Goal: Task Accomplishment & Management: Complete application form

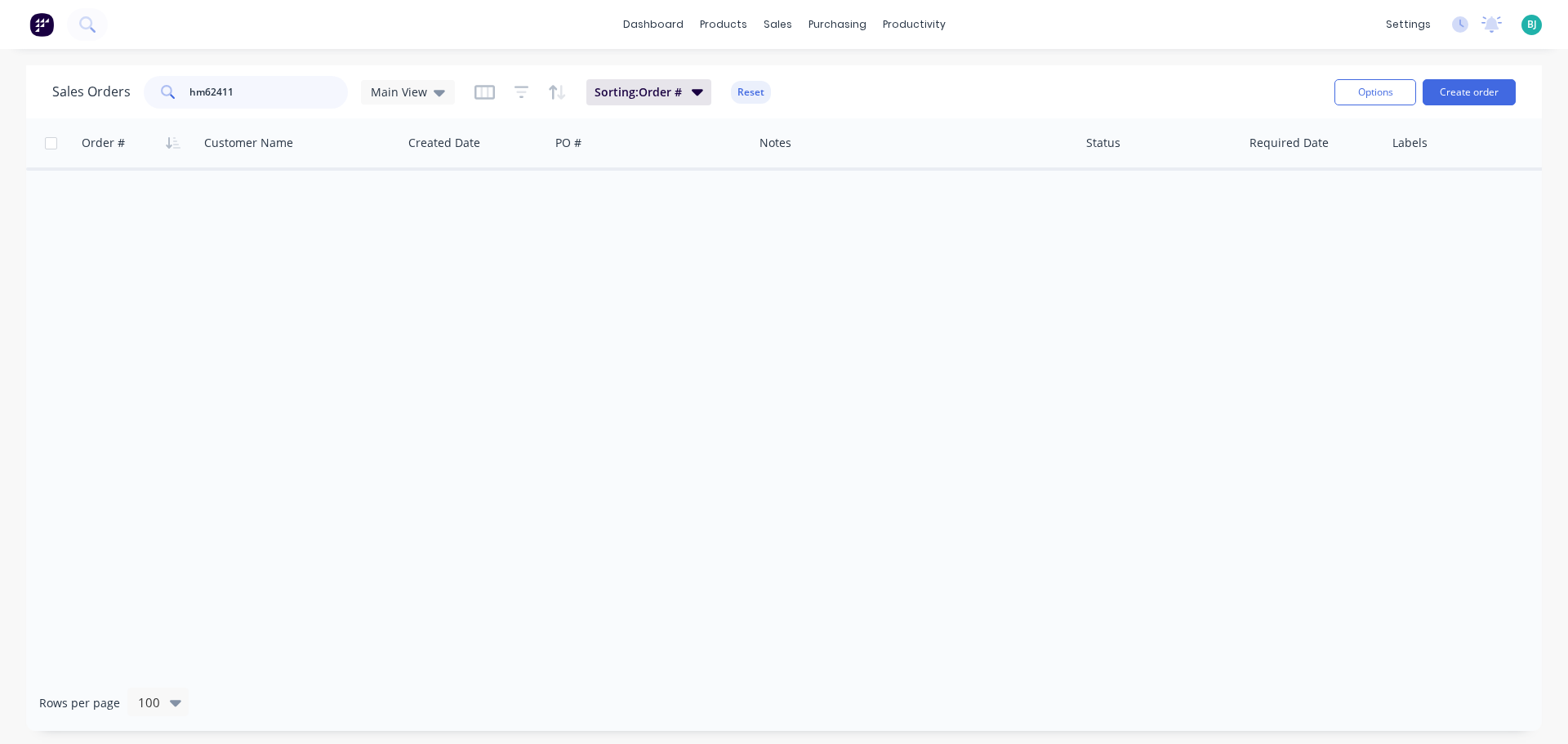
drag, startPoint x: 279, startPoint y: 98, endPoint x: 154, endPoint y: 98, distance: 125.0
click at [154, 98] on div "hm62411" at bounding box center [245, 92] width 204 height 33
click at [779, 28] on div "sales" at bounding box center [778, 24] width 45 height 24
click at [817, 74] on div "Sales Orders" at bounding box center [838, 78] width 67 height 15
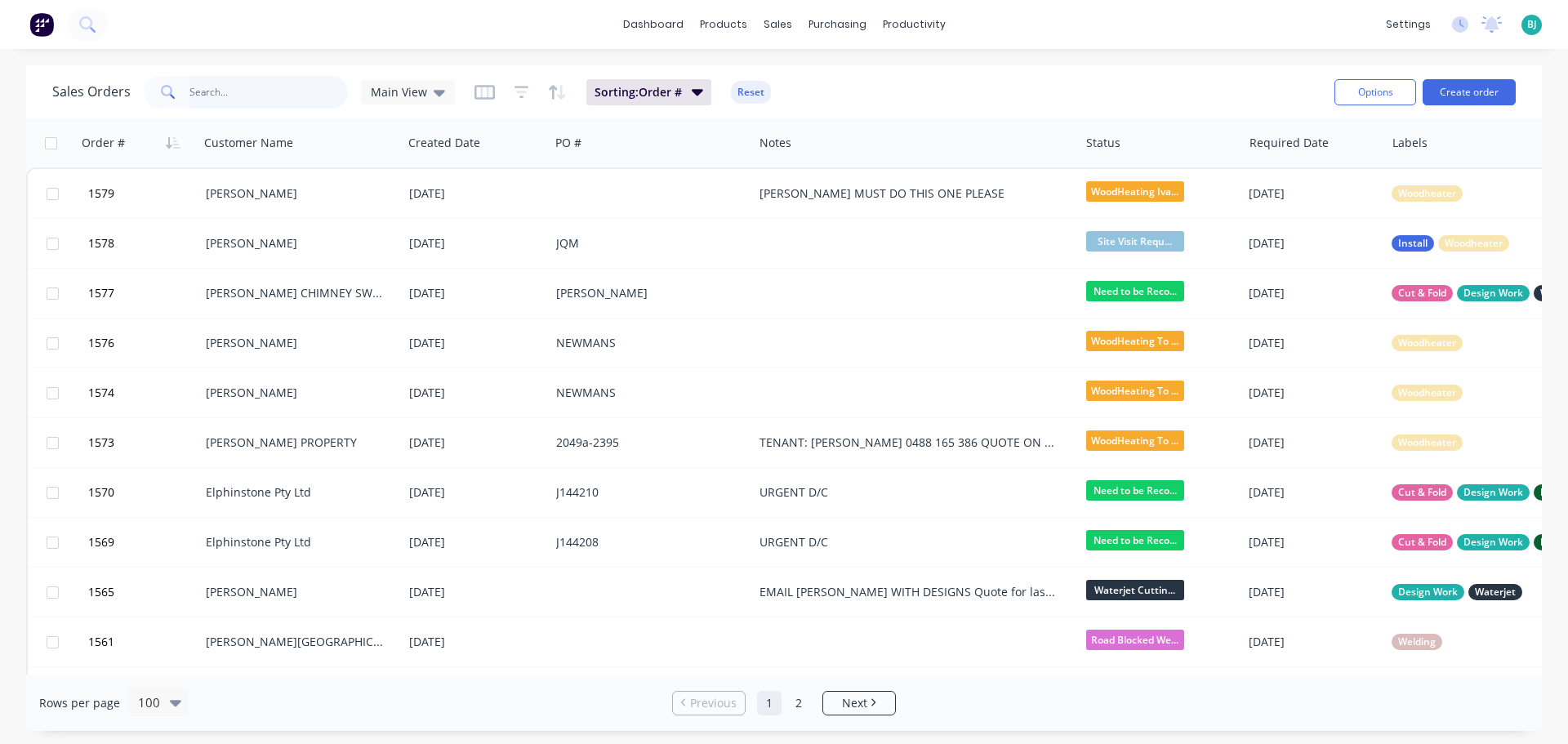
click at [267, 92] on input "text" at bounding box center [269, 92] width 159 height 33
click at [419, 85] on span "Main View" at bounding box center [399, 92] width 56 height 17
click at [429, 293] on button "Archived" at bounding box center [459, 296] width 186 height 18
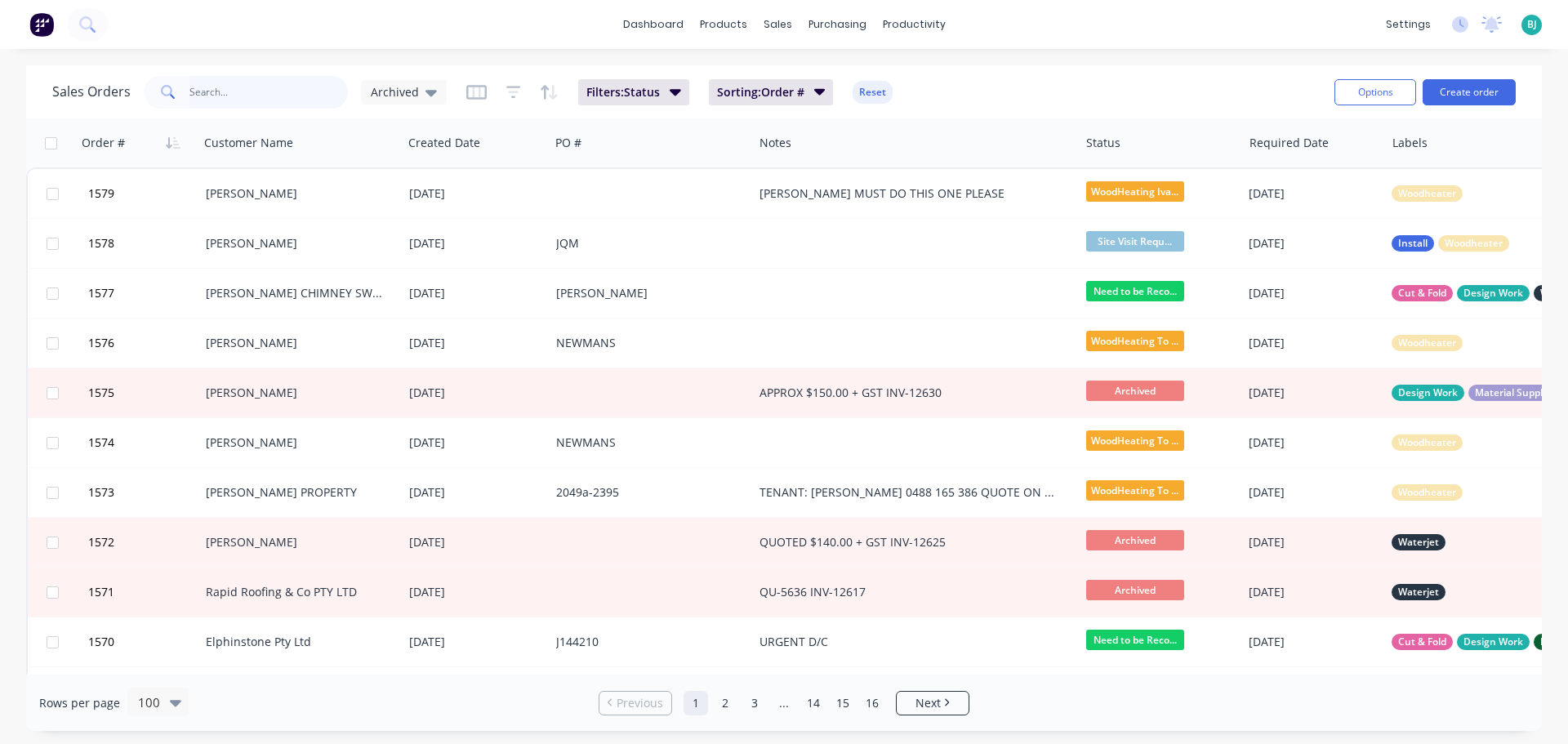
click at [247, 103] on input "text" at bounding box center [269, 92] width 159 height 33
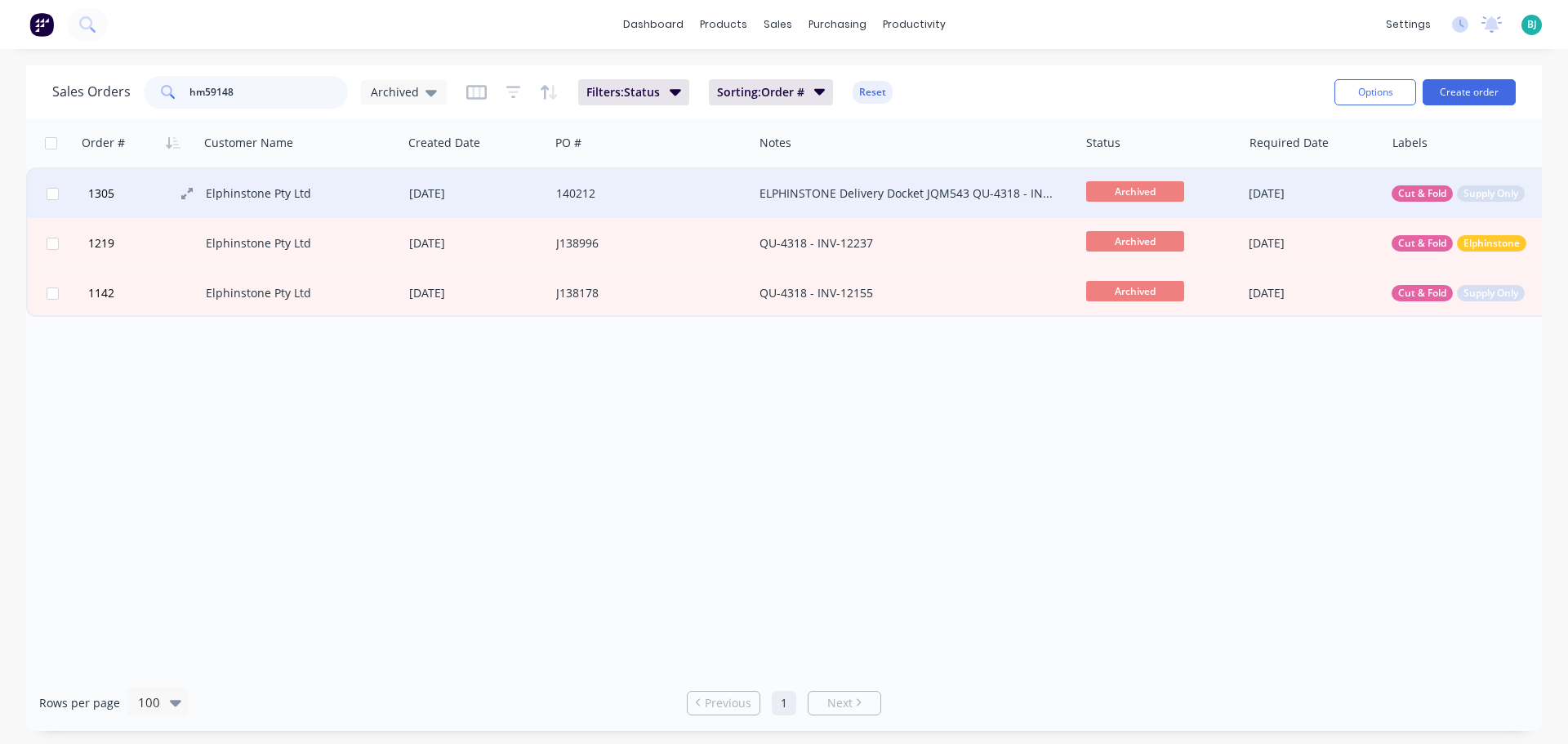
type input "hm59148"
click at [149, 191] on button "1305" at bounding box center [144, 194] width 123 height 49
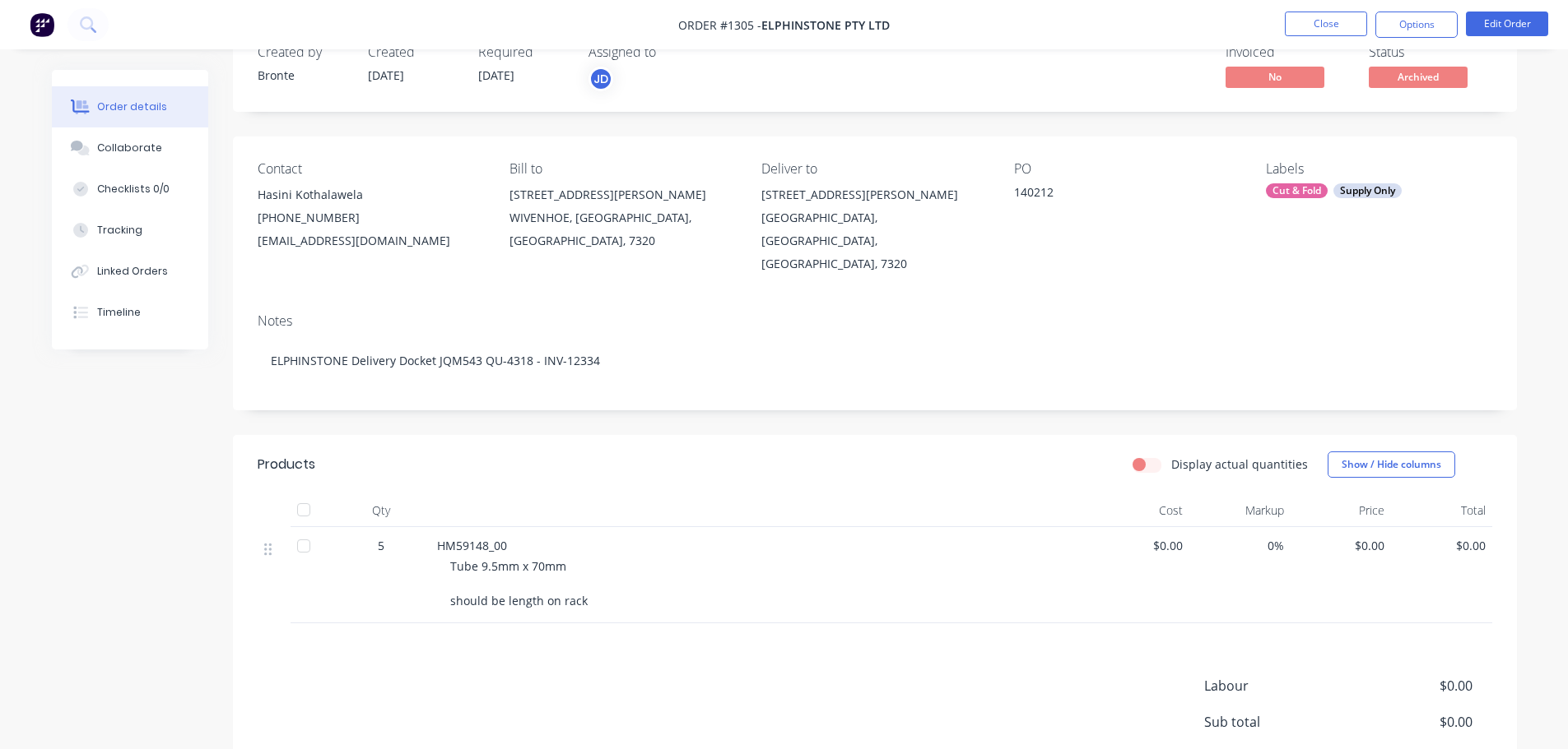
scroll to position [82, 0]
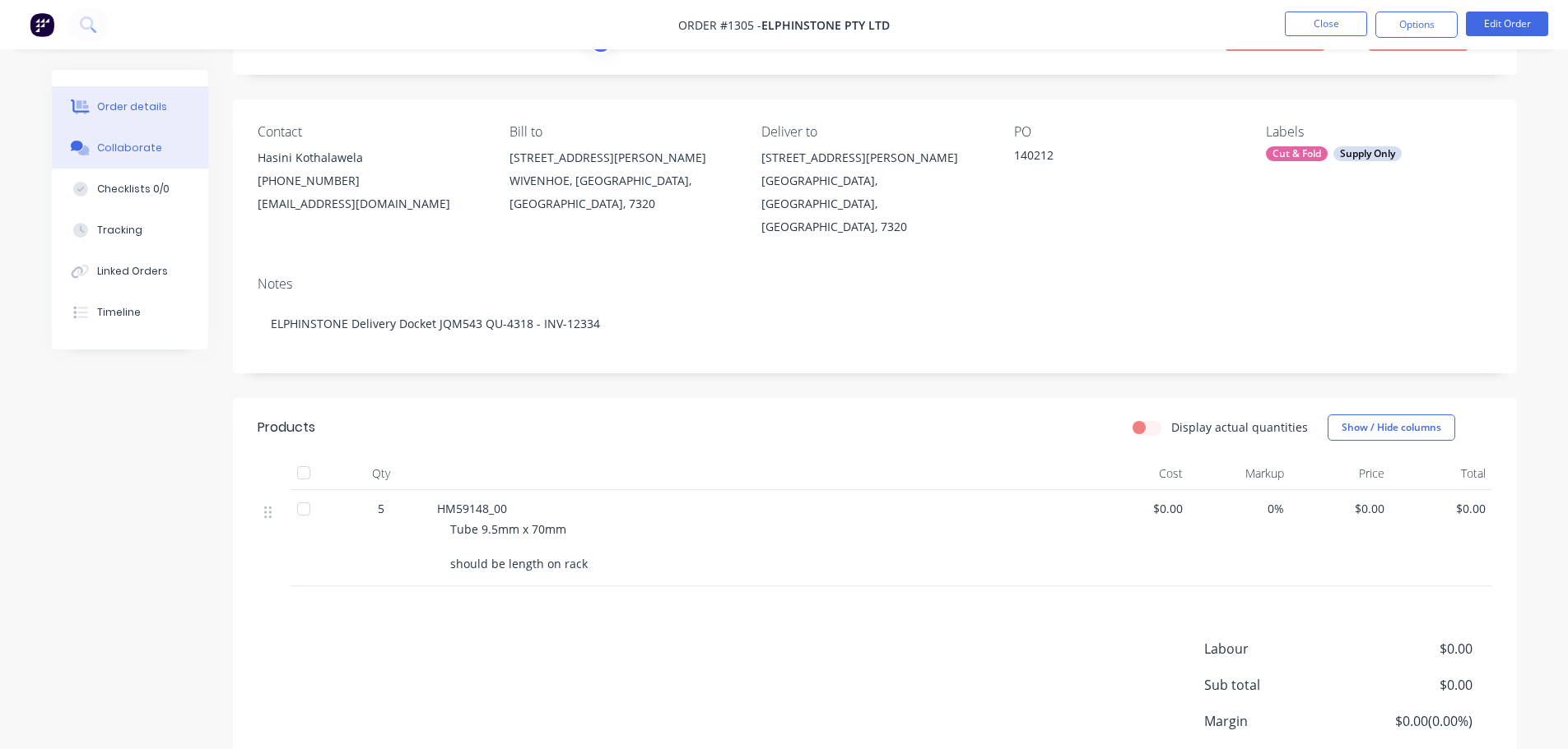
click at [139, 143] on div "Collaborate" at bounding box center [130, 147] width 65 height 15
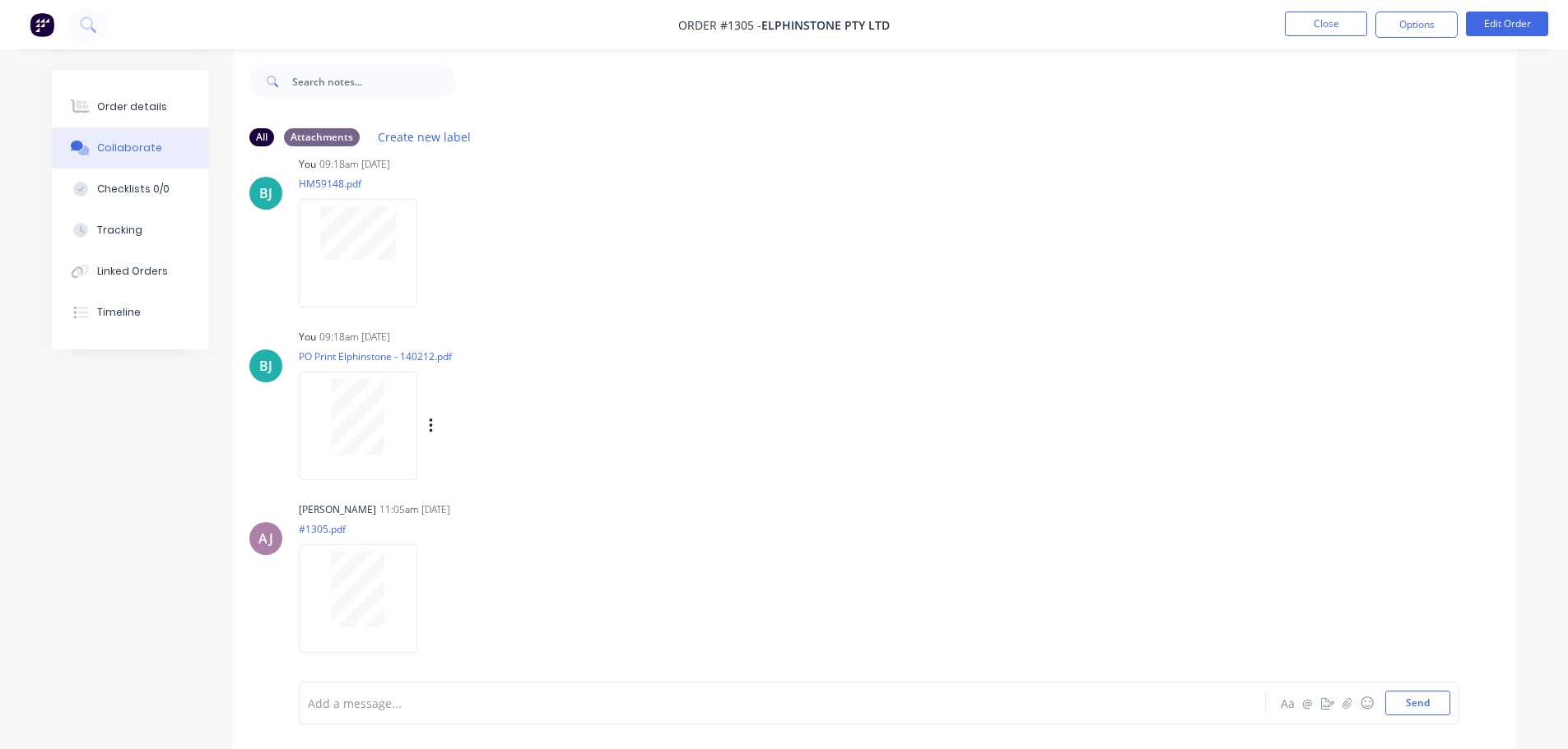
scroll to position [24, 0]
click at [103, 98] on button "Order details" at bounding box center [130, 107] width 156 height 41
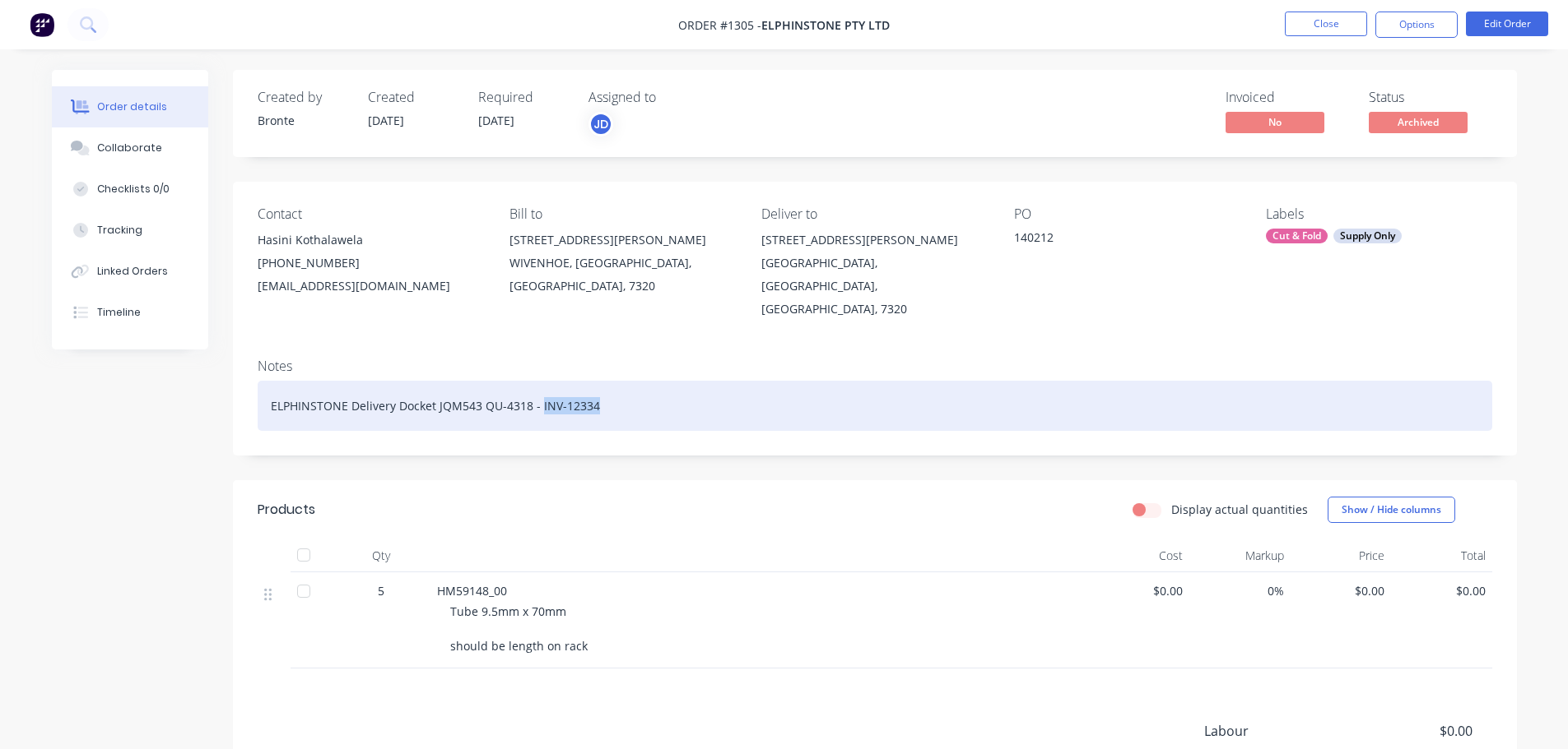
drag, startPoint x: 598, startPoint y: 384, endPoint x: 540, endPoint y: 384, distance: 58.0
click at [540, 384] on div "ELPHINSTONE Delivery Docket JQM543 QU-4318 - INV-12334" at bounding box center [874, 405] width 1234 height 50
copy div "INV-12334"
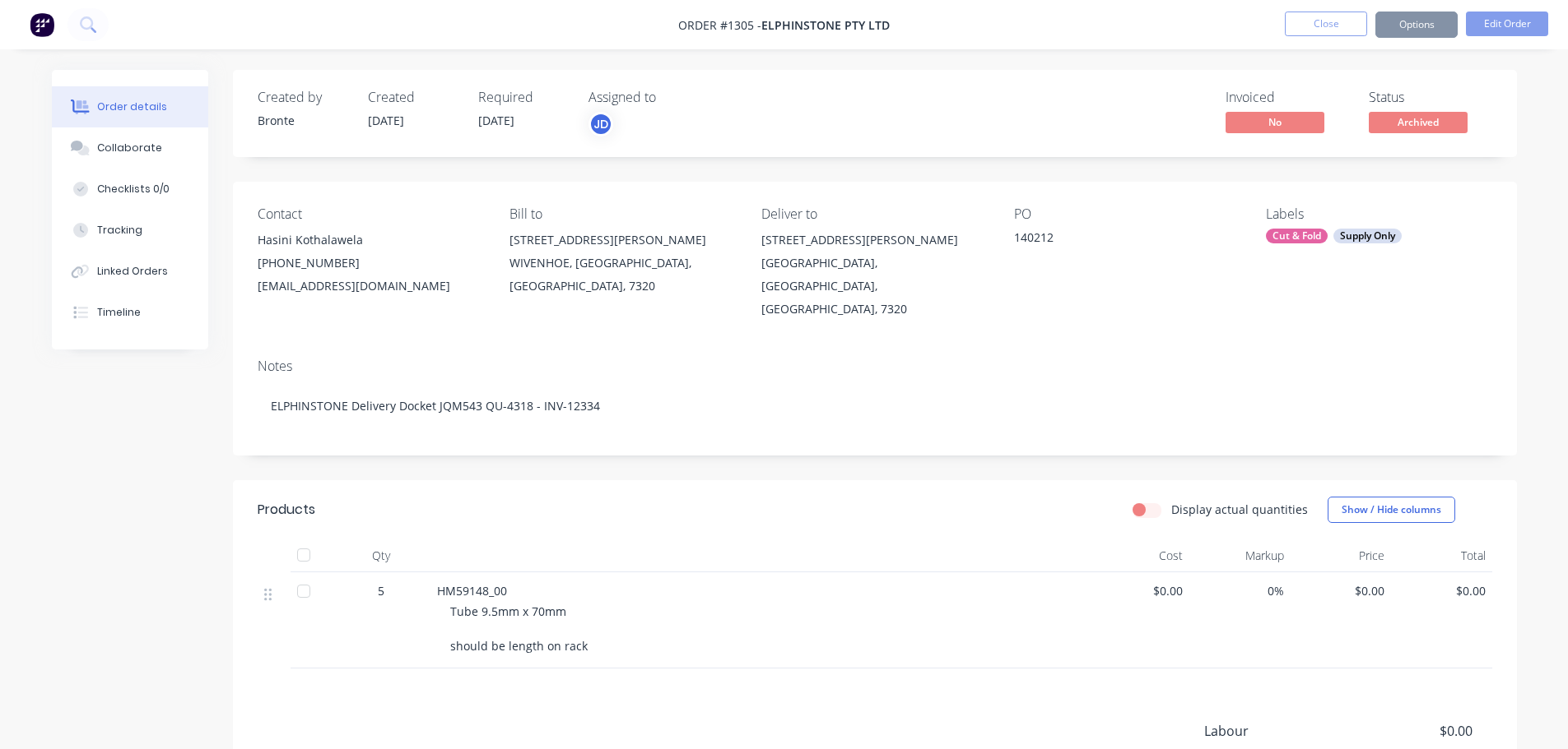
click at [679, 496] on div "Display actual quantities Show / Hide columns" at bounding box center [1005, 509] width 972 height 26
click at [1292, 34] on button "Close" at bounding box center [1326, 23] width 82 height 24
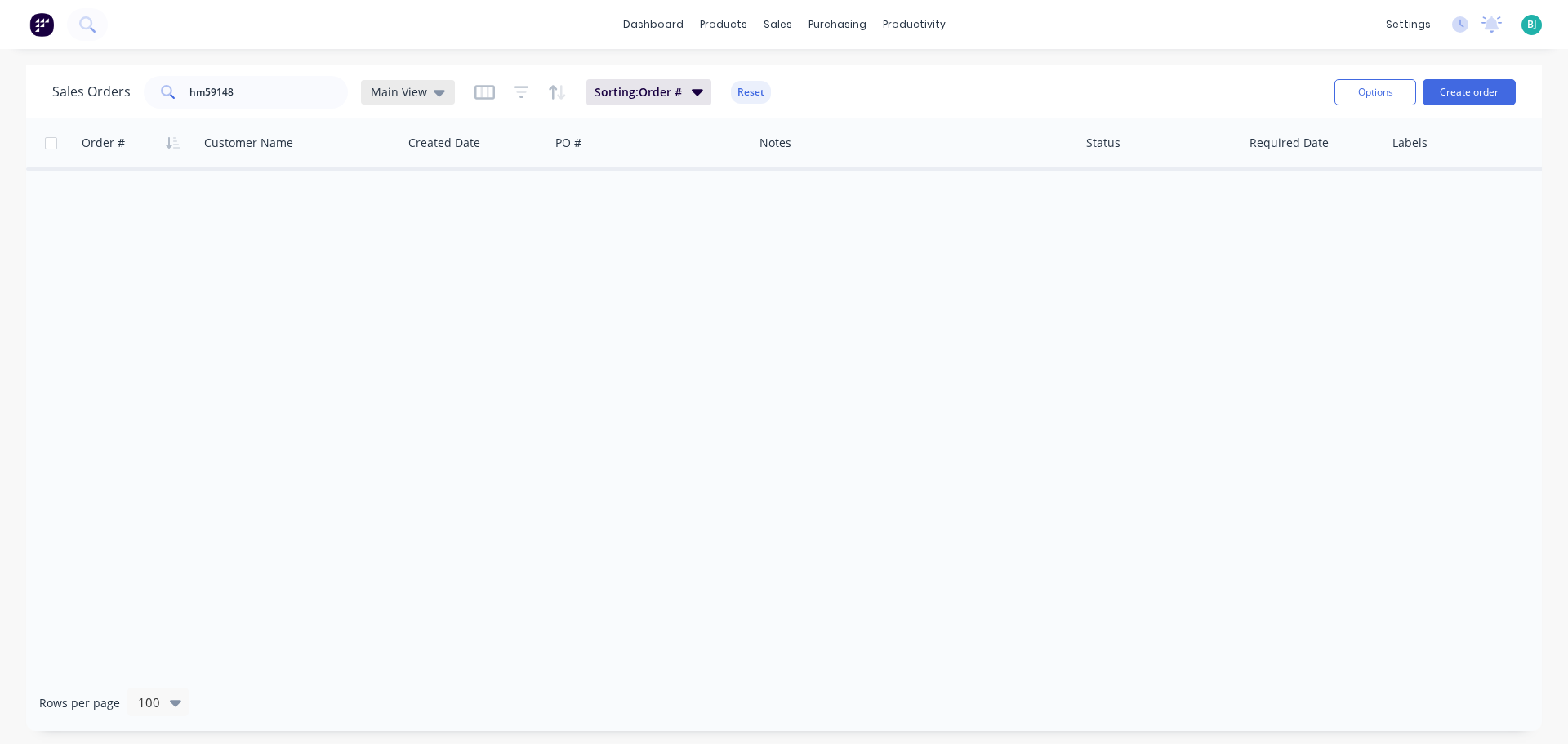
click at [434, 98] on icon at bounding box center [440, 92] width 12 height 18
click at [451, 292] on button "Archived" at bounding box center [459, 296] width 186 height 18
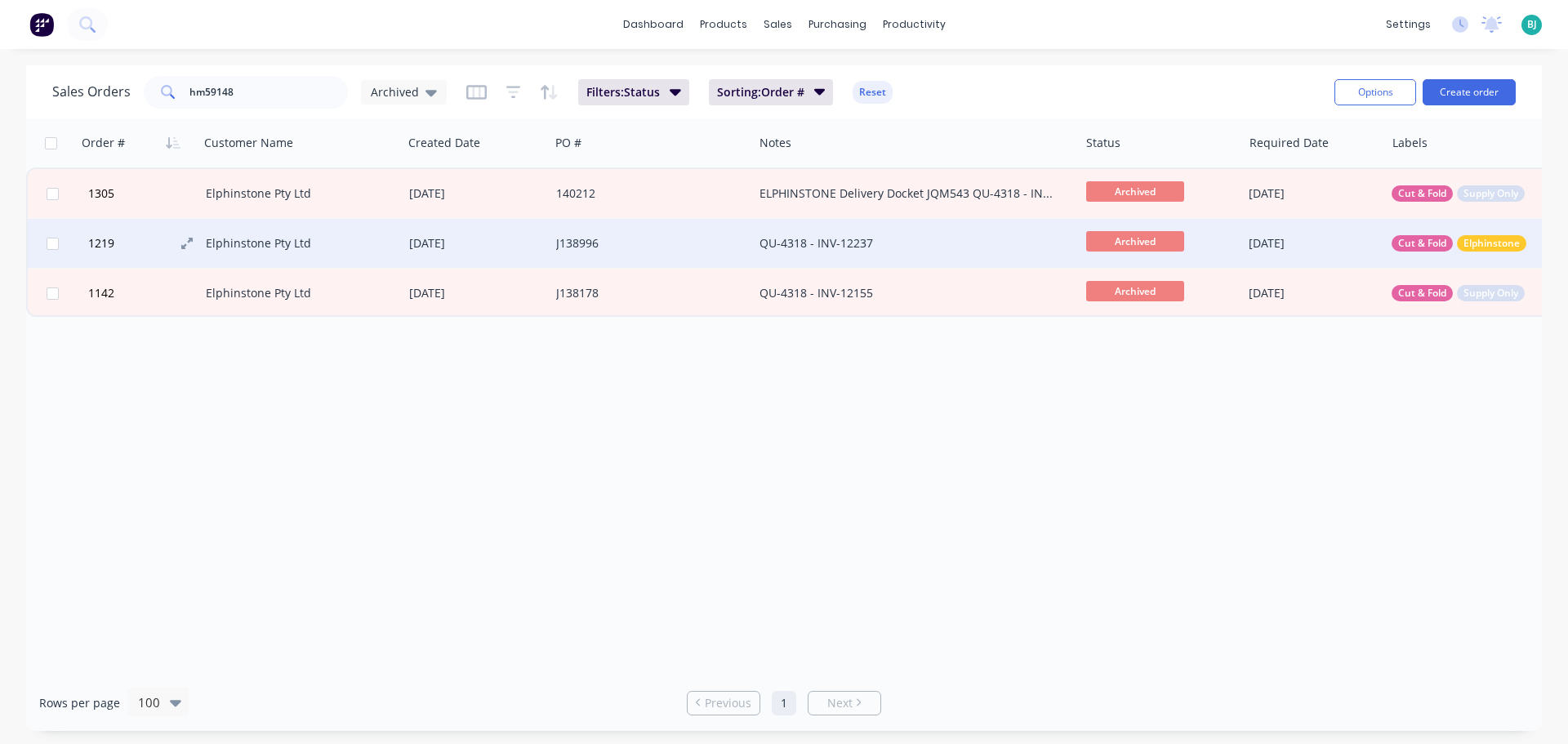
click at [166, 240] on button "1219" at bounding box center [144, 243] width 123 height 49
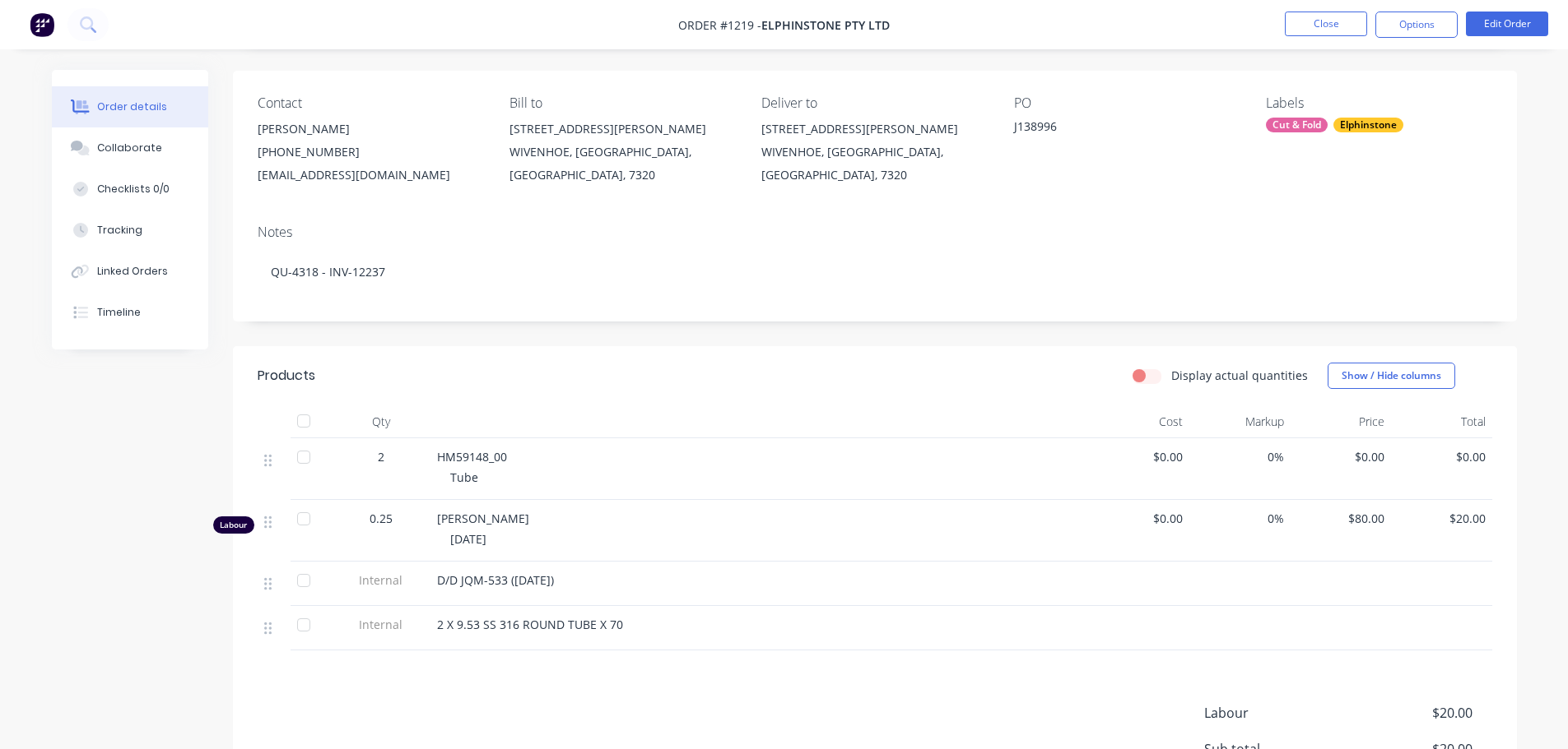
scroll to position [82, 0]
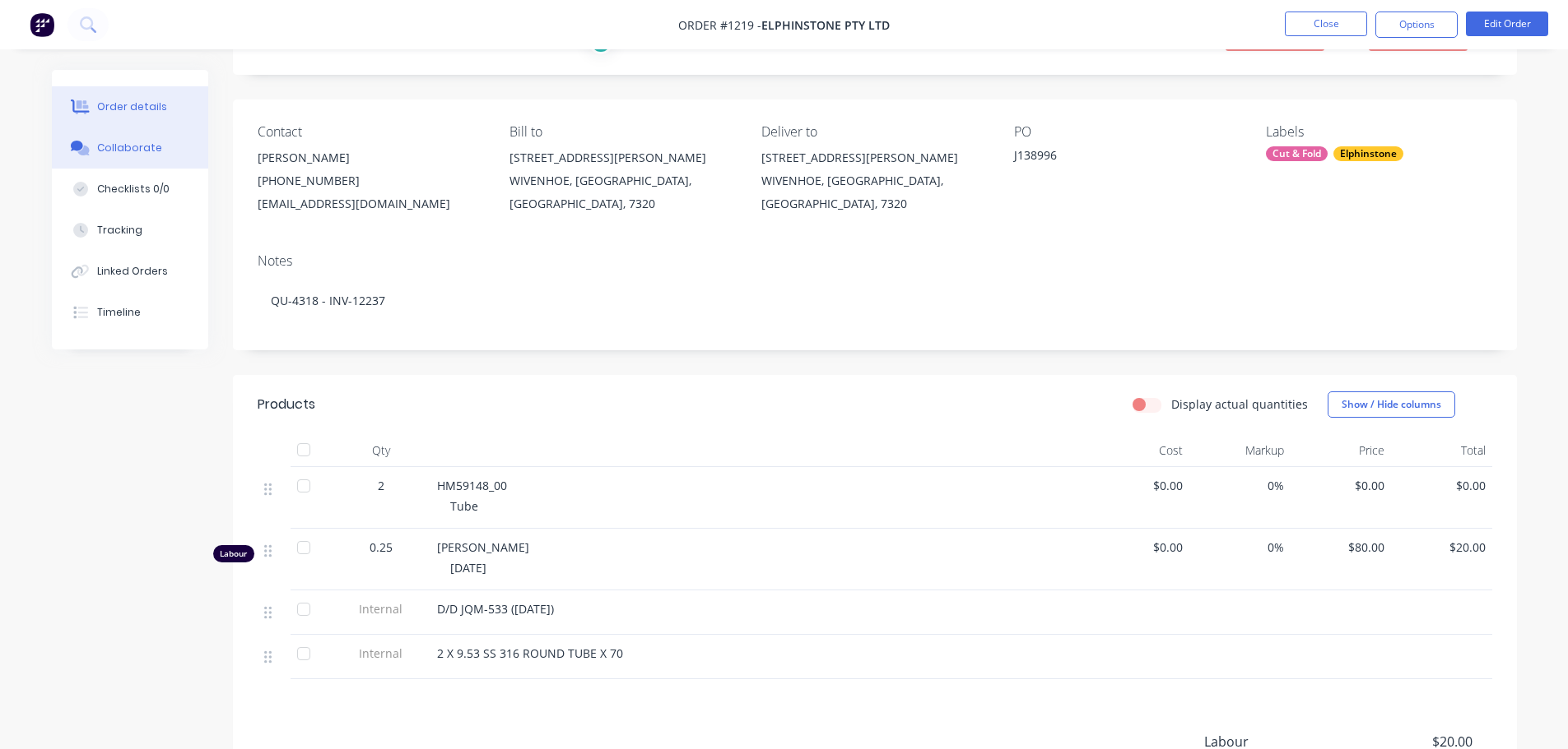
click at [150, 148] on div "Collaborate" at bounding box center [130, 147] width 65 height 15
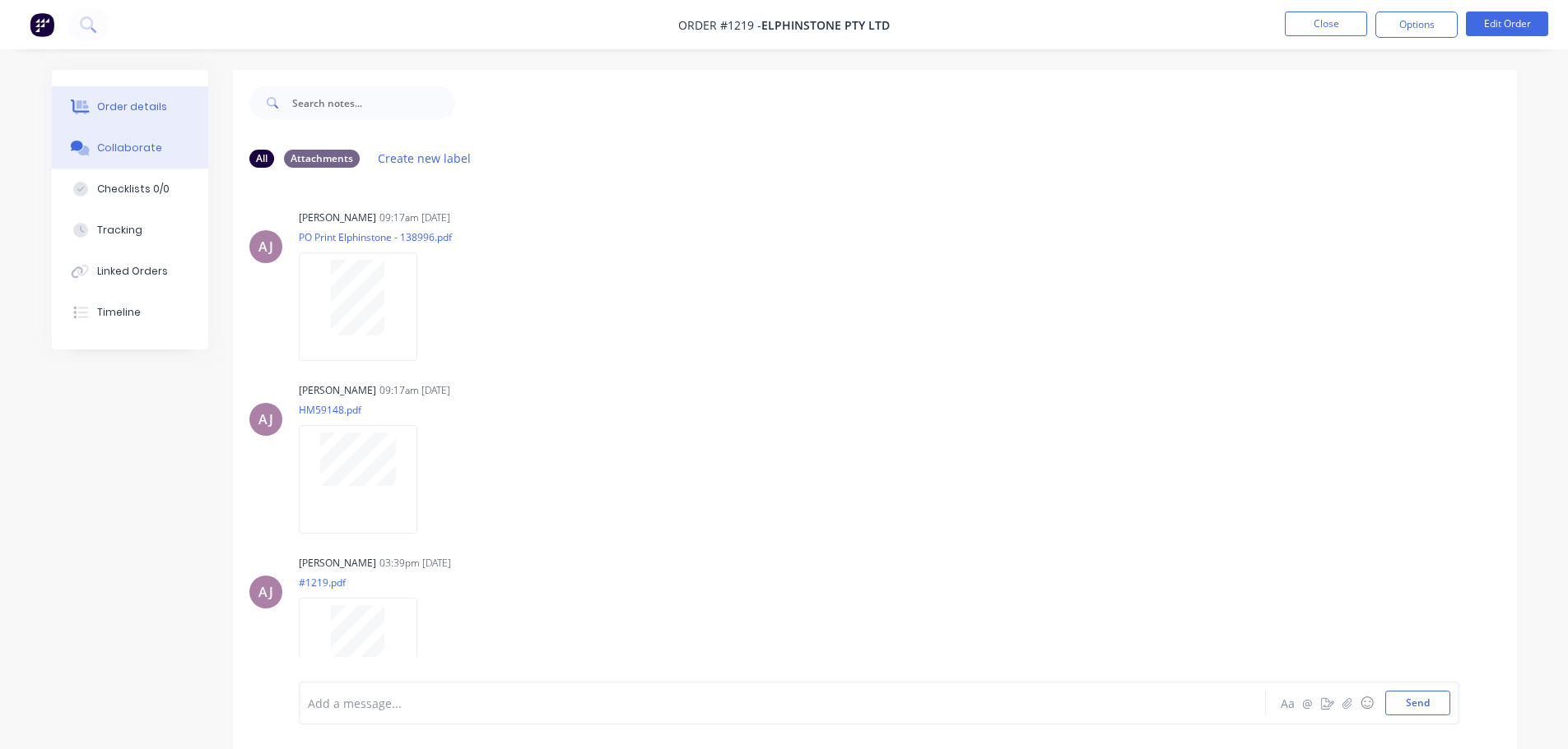
click at [118, 106] on div "Order details" at bounding box center [133, 106] width 70 height 15
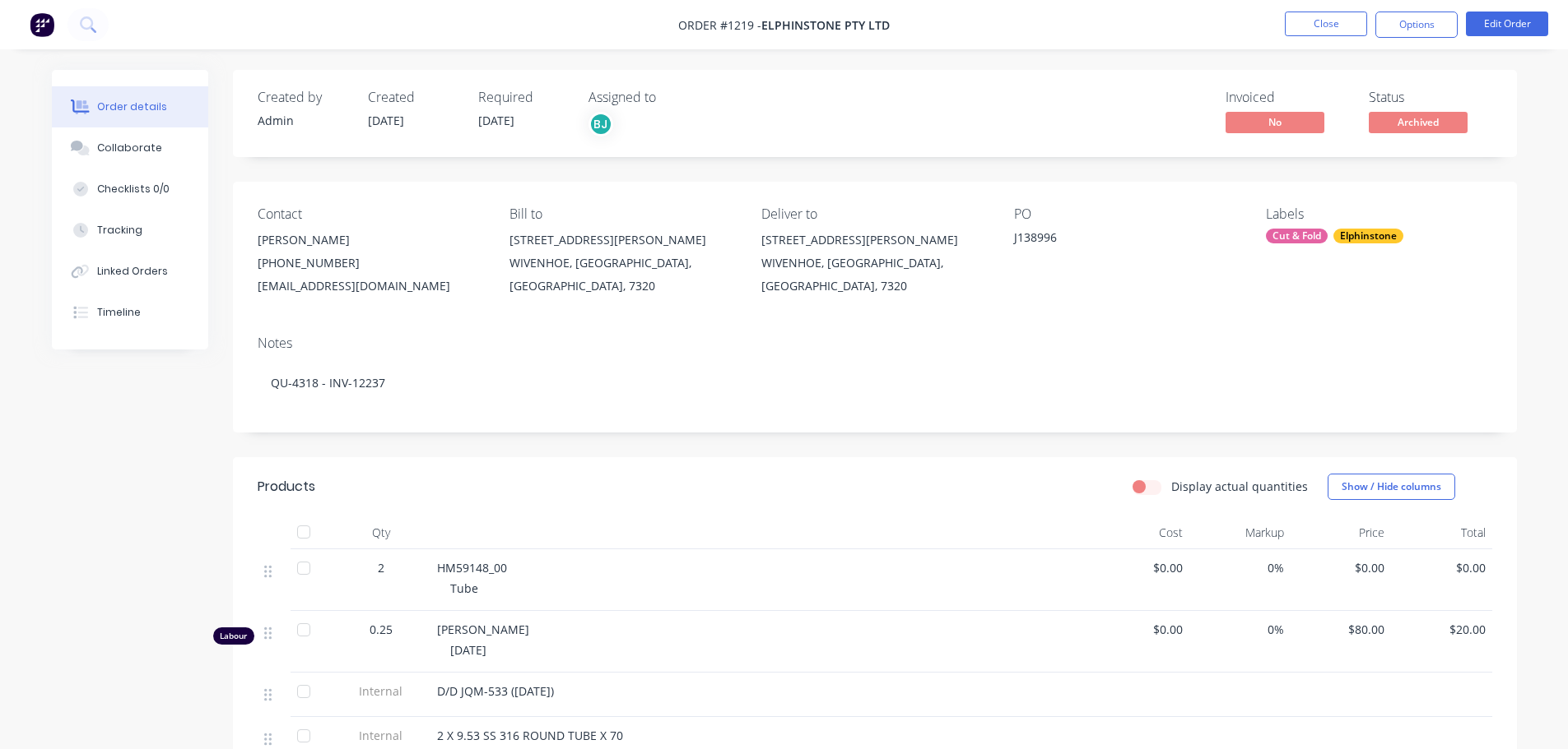
scroll to position [165, 0]
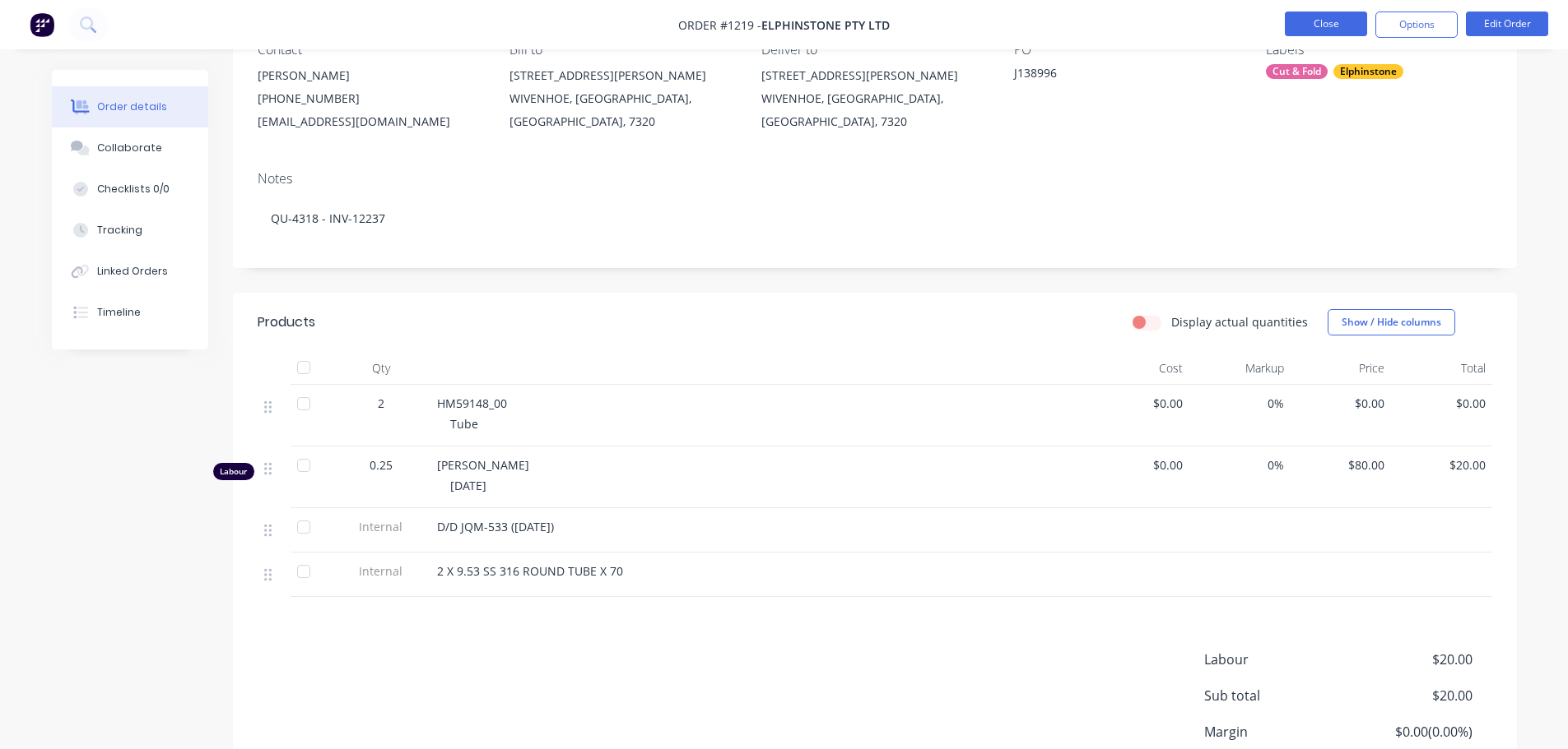
click at [1337, 20] on button "Close" at bounding box center [1326, 23] width 82 height 24
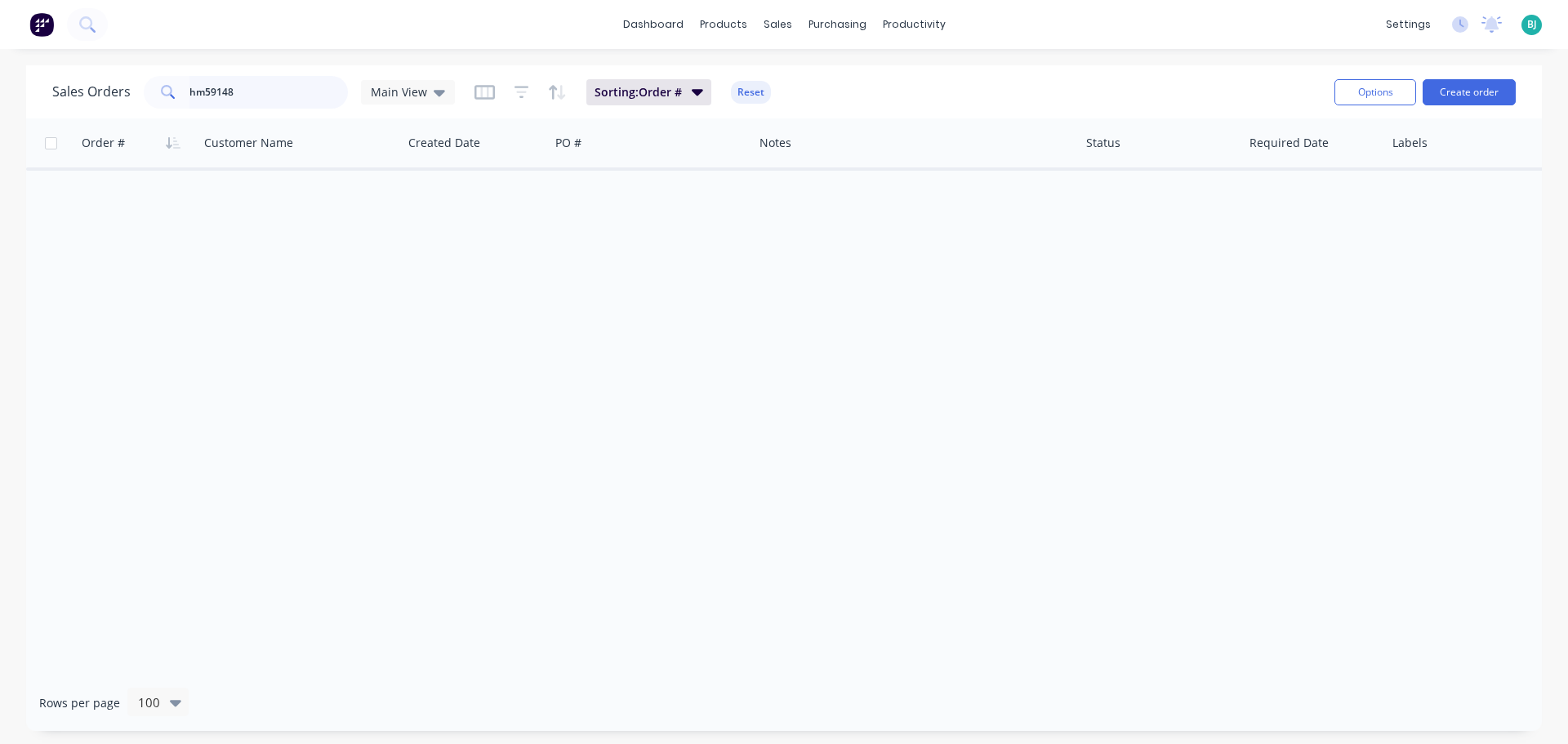
click at [253, 91] on input "hm59148" at bounding box center [269, 92] width 159 height 33
type input "hm48312"
click at [439, 91] on icon at bounding box center [440, 93] width 12 height 7
click at [429, 290] on button "Archived" at bounding box center [459, 296] width 186 height 18
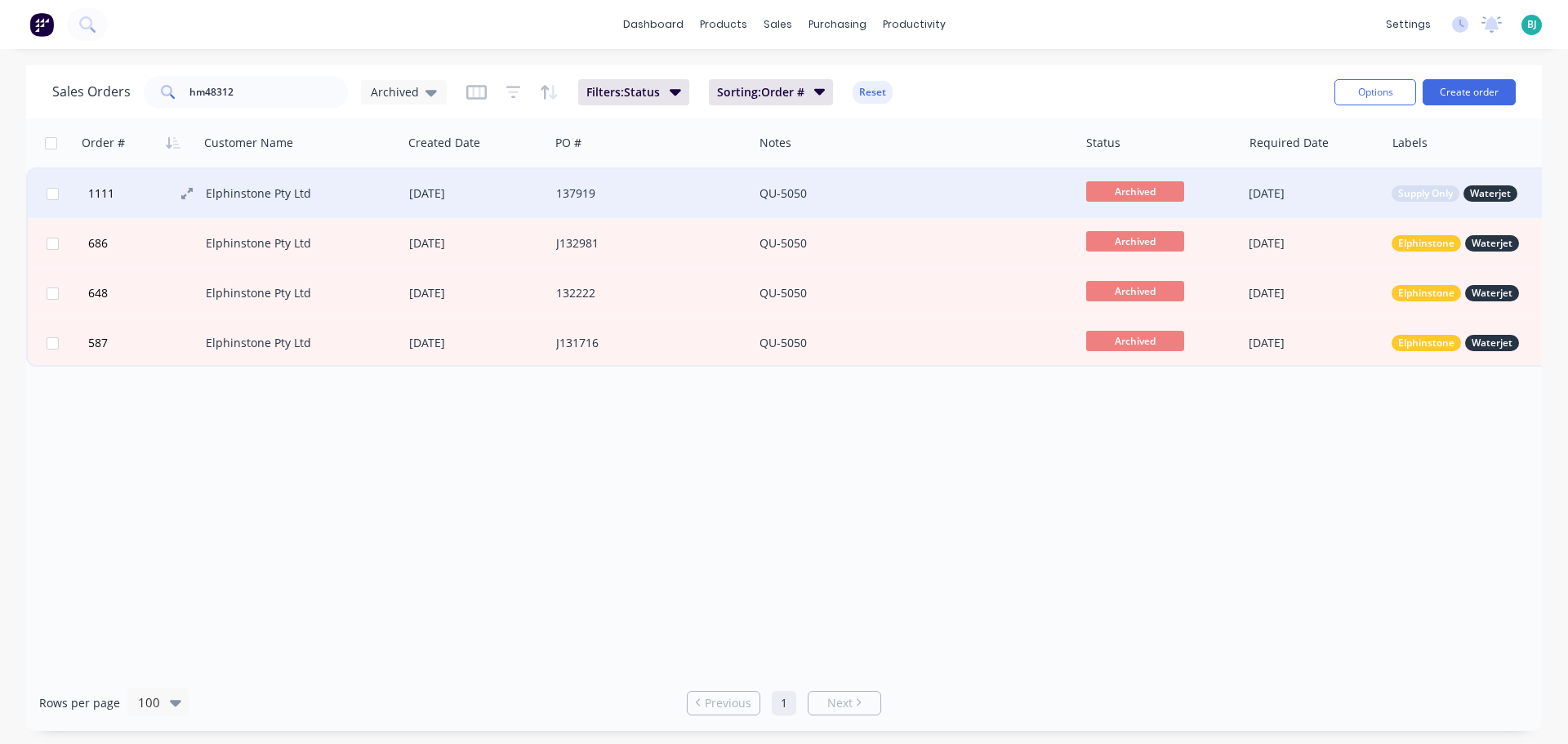
click at [141, 191] on button "1111" at bounding box center [144, 194] width 123 height 49
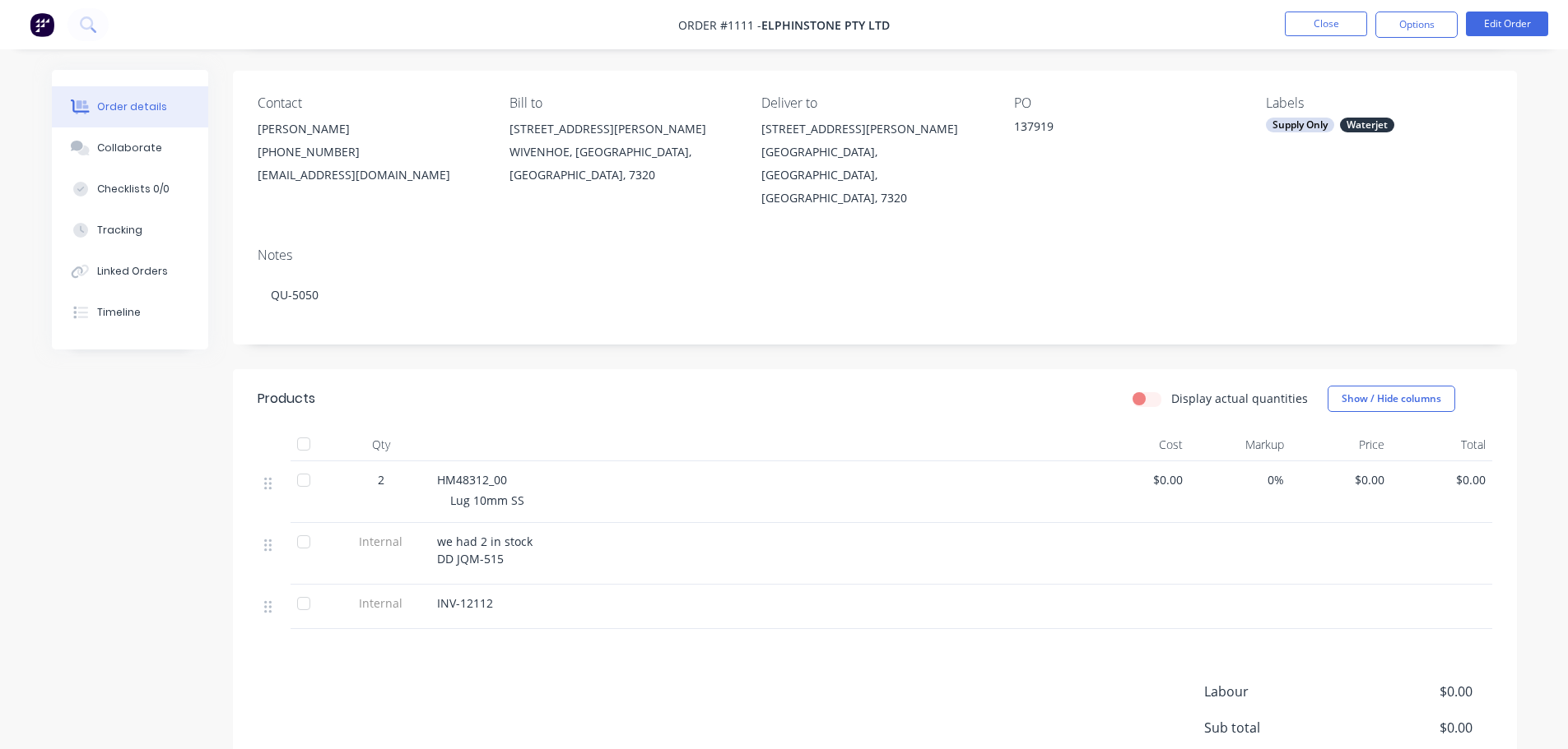
scroll to position [82, 0]
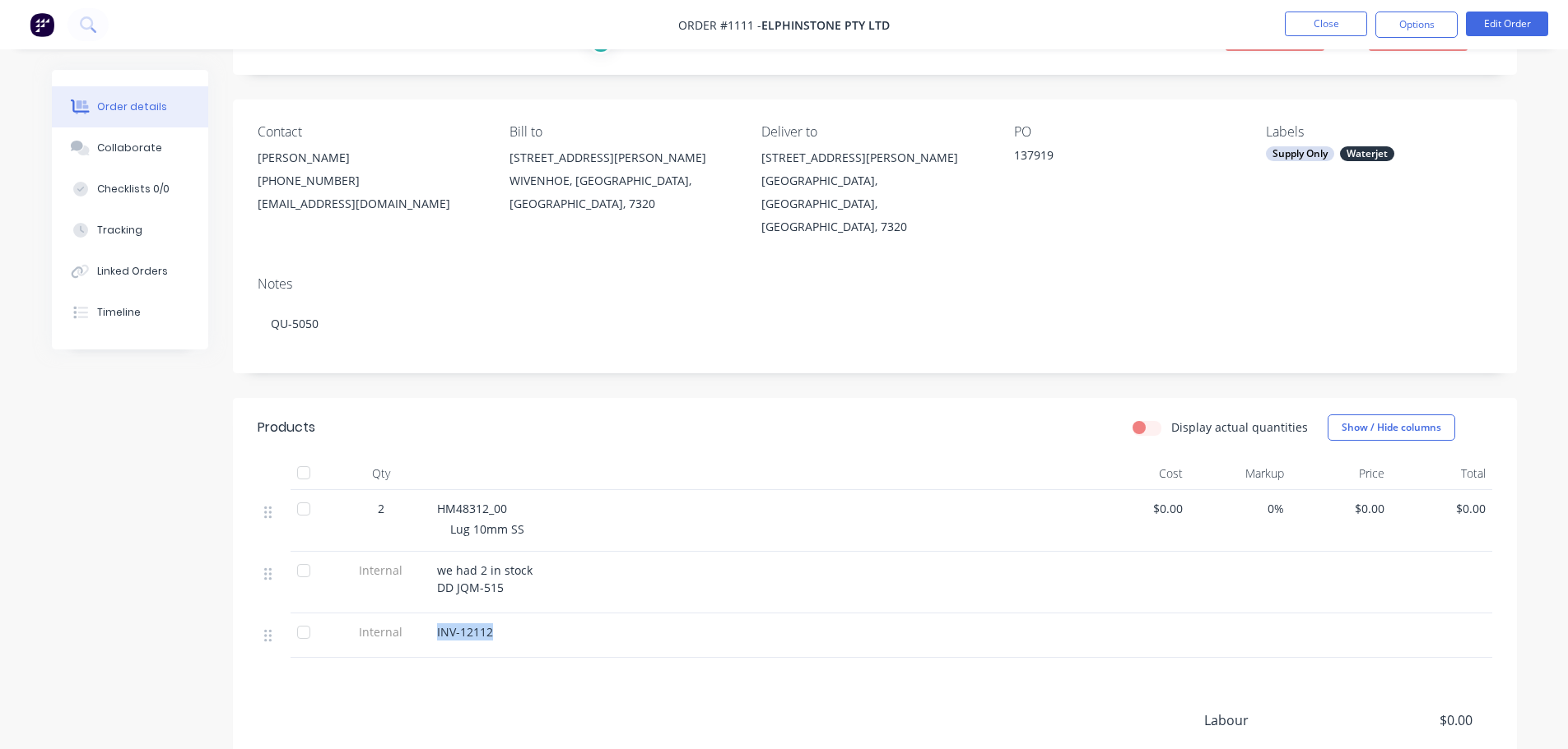
drag, startPoint x: 485, startPoint y: 607, endPoint x: 433, endPoint y: 611, distance: 52.2
click at [433, 613] on div "INV-12112" at bounding box center [759, 636] width 659 height 45
copy span "INV-12112"
click at [1322, 22] on button "Close" at bounding box center [1326, 23] width 82 height 24
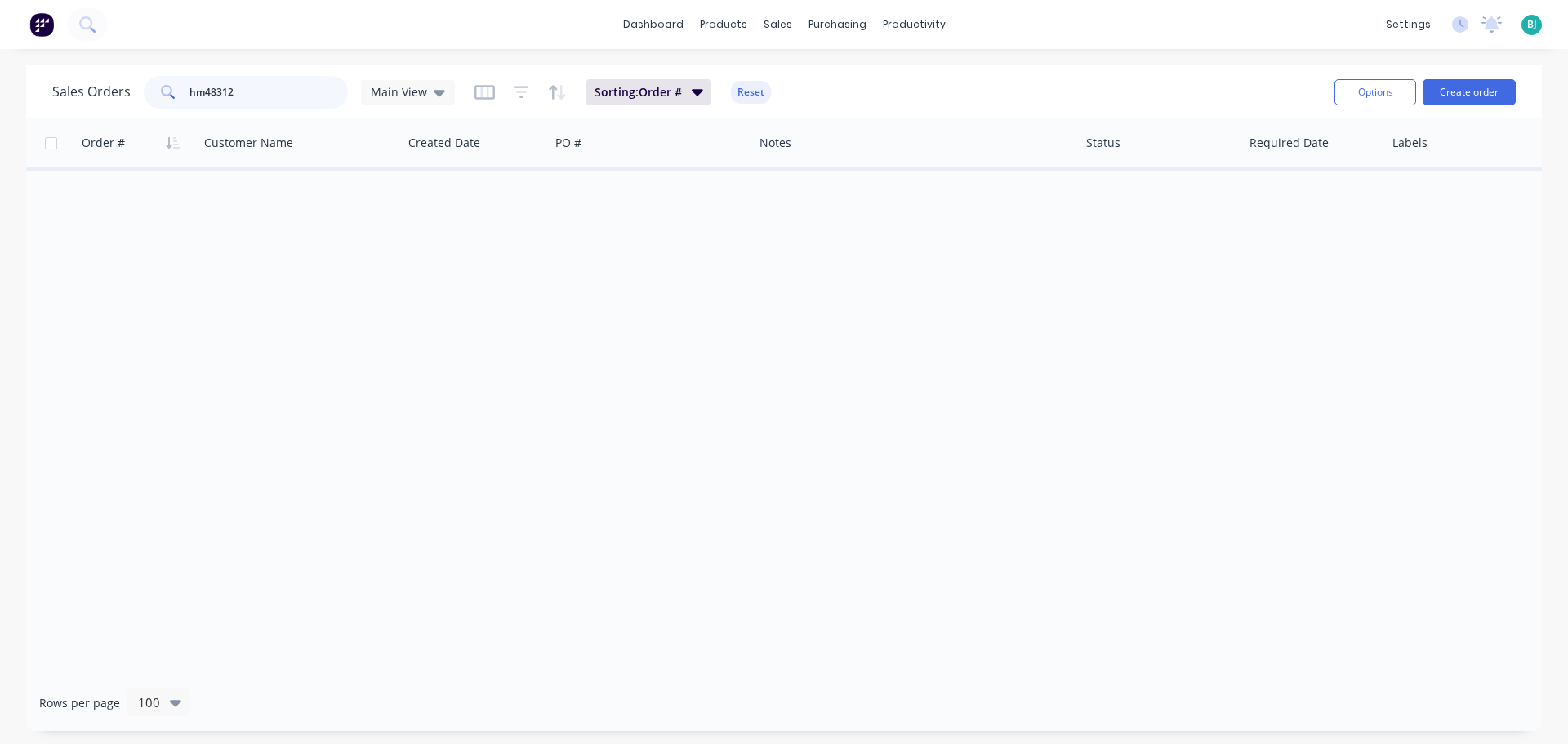
drag, startPoint x: 281, startPoint y: 88, endPoint x: 149, endPoint y: 95, distance: 132.2
click at [150, 95] on div "hm48312" at bounding box center [245, 92] width 204 height 33
click at [785, 28] on div "sales" at bounding box center [778, 24] width 45 height 24
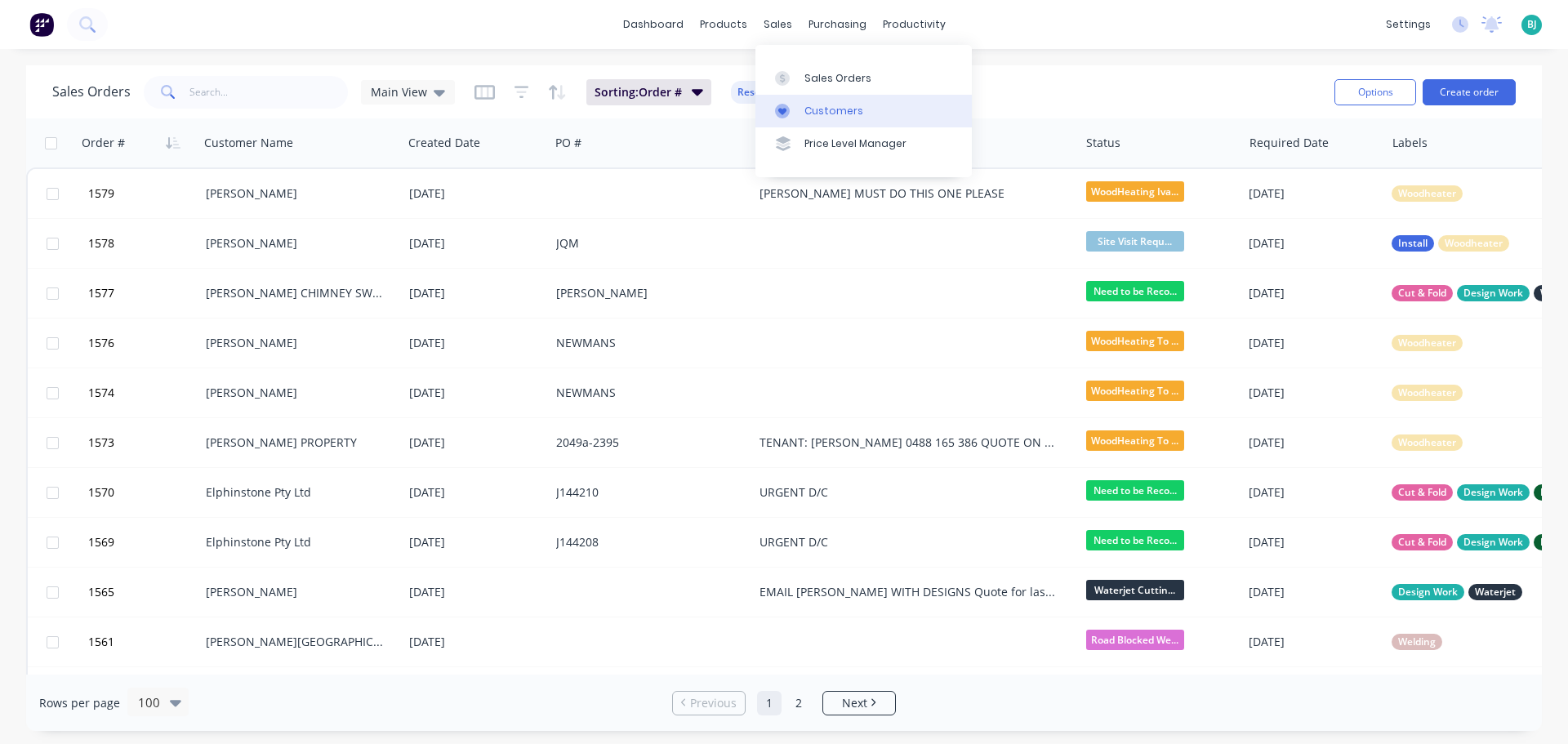
drag, startPoint x: 820, startPoint y: 77, endPoint x: 860, endPoint y: 103, distance: 47.7
click at [820, 76] on div "Sales Orders" at bounding box center [838, 78] width 67 height 15
click at [1046, 87] on div "Sales Orders Main View Sorting: Order # Reset" at bounding box center [687, 91] width 1270 height 40
click at [1484, 91] on button "Create order" at bounding box center [1469, 92] width 93 height 26
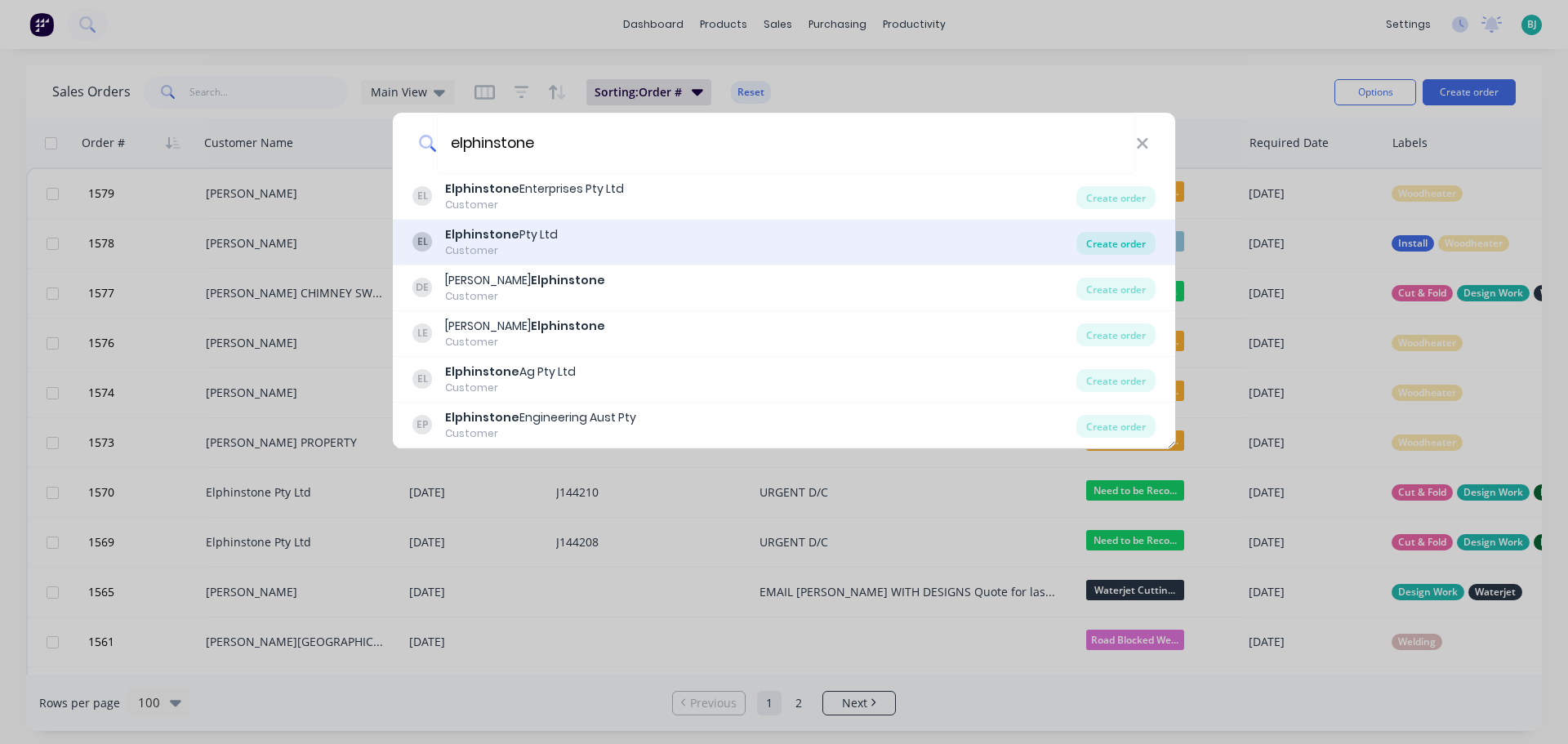
type input "elphinstone"
click at [1122, 248] on div "Create order" at bounding box center [1117, 244] width 79 height 23
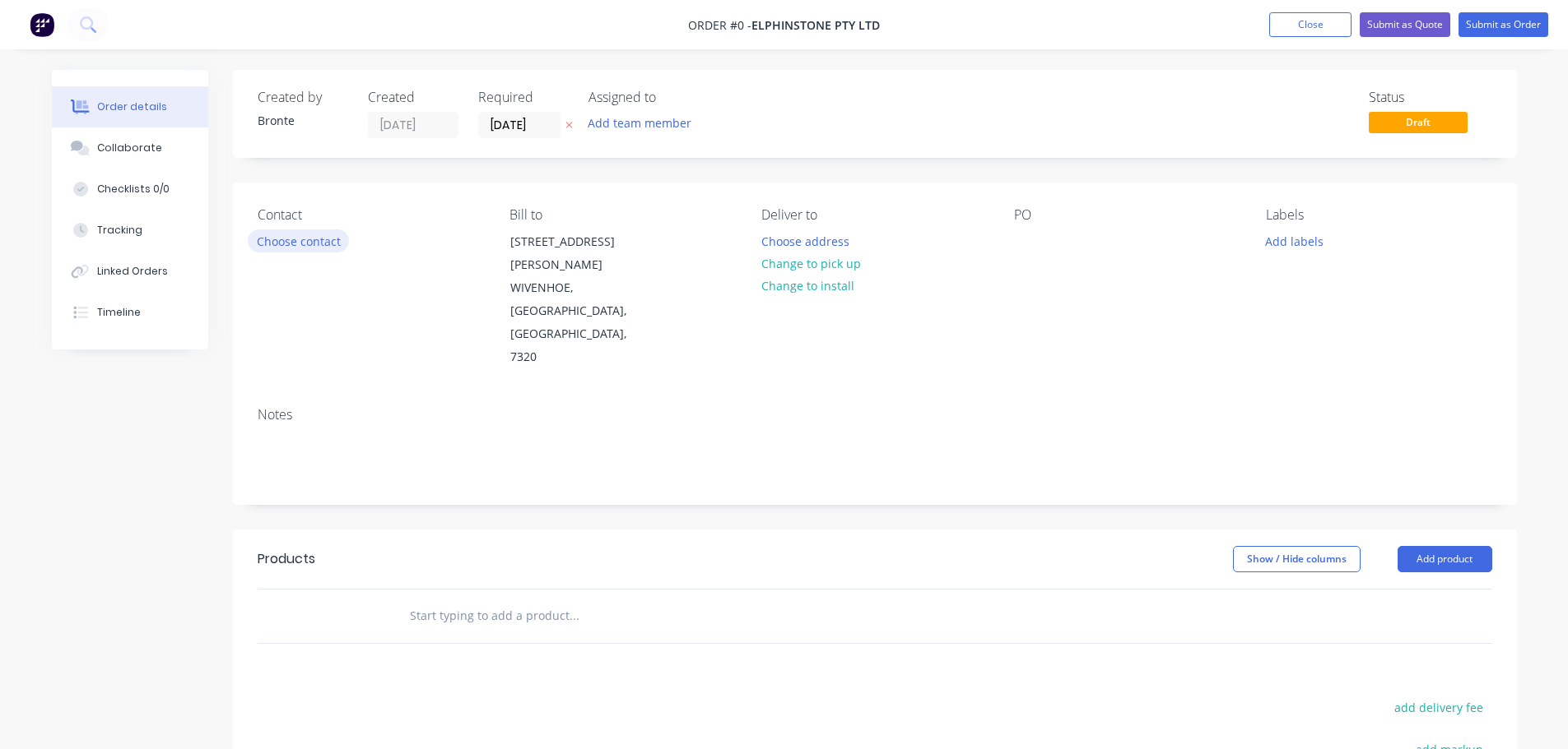
click at [326, 234] on button "Choose contact" at bounding box center [299, 240] width 101 height 22
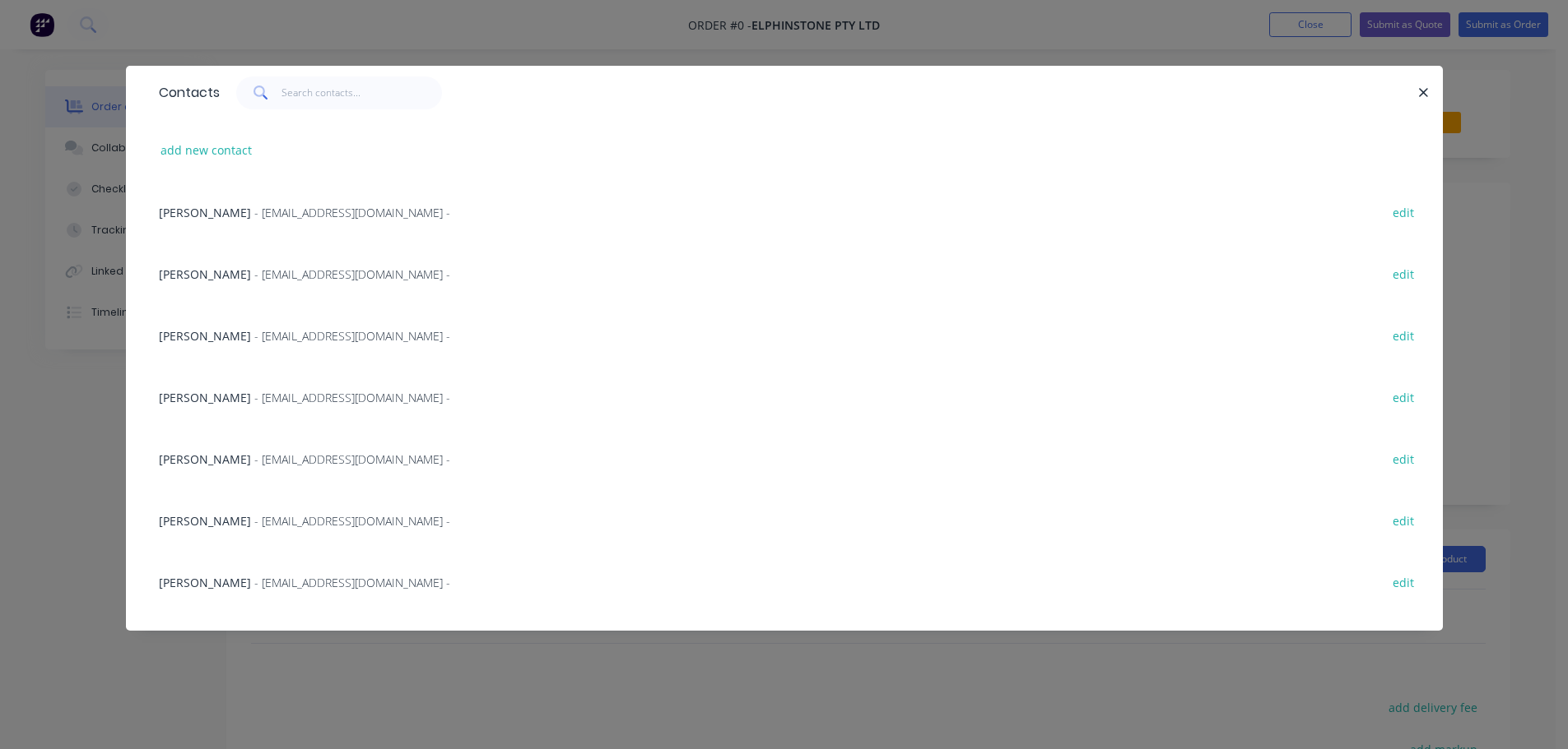
click at [346, 466] on span "- [EMAIL_ADDRESS][DOMAIN_NAME] -" at bounding box center [352, 459] width 196 height 16
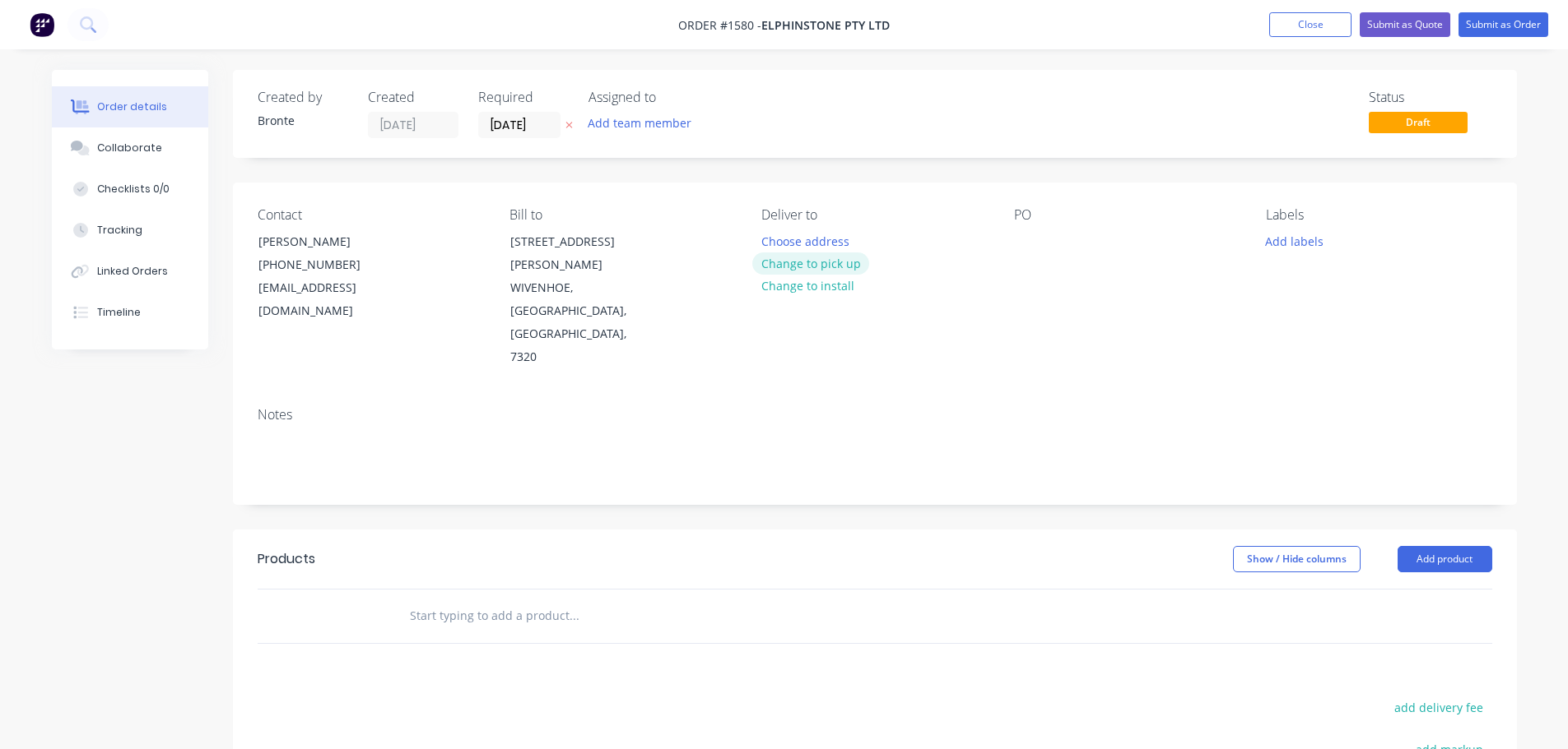
click at [798, 259] on button "Change to pick up" at bounding box center [811, 263] width 117 height 22
click at [837, 265] on button "Change to delivery" at bounding box center [812, 264] width 120 height 22
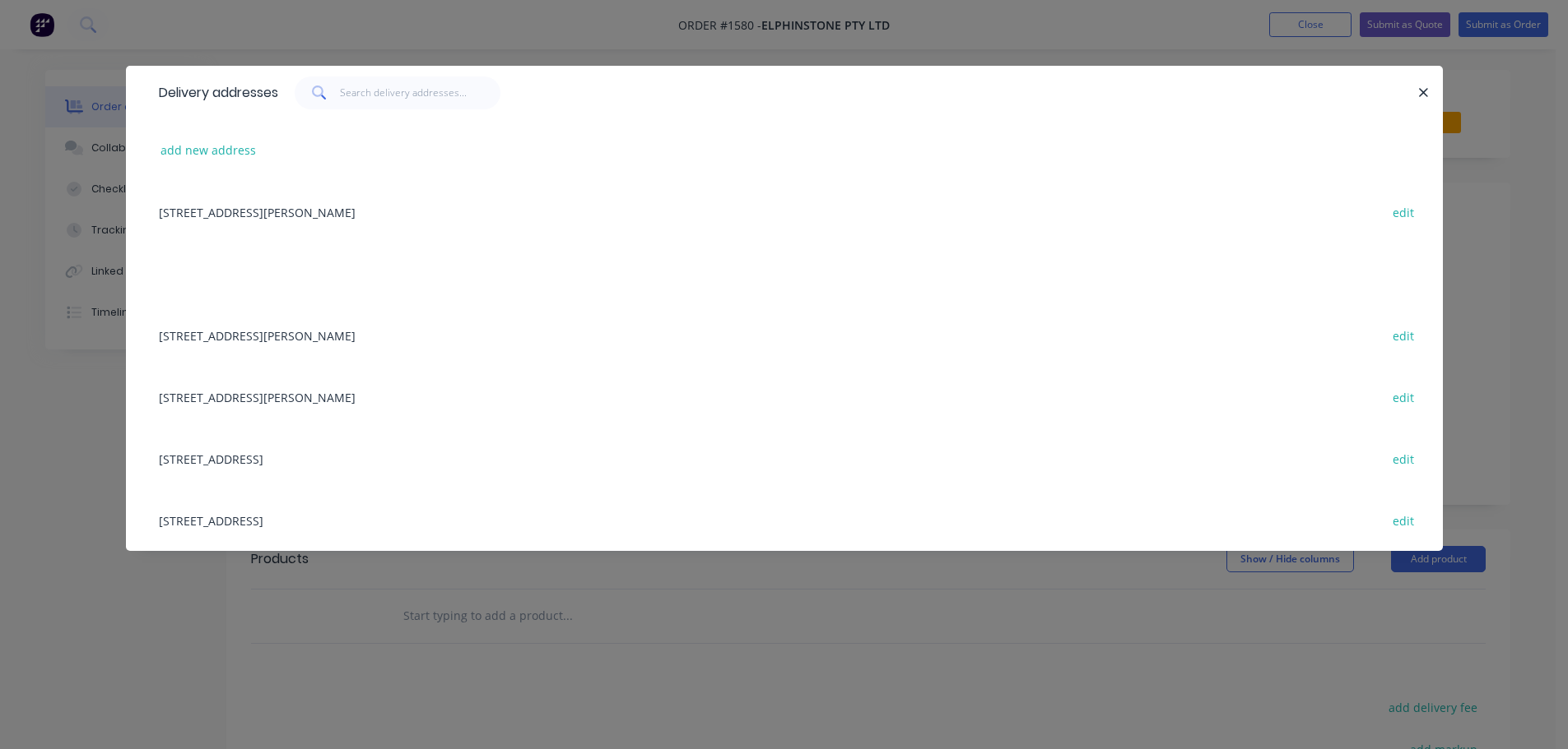
click at [385, 332] on div "[STREET_ADDRESS][PERSON_NAME] edit" at bounding box center [784, 335] width 1267 height 61
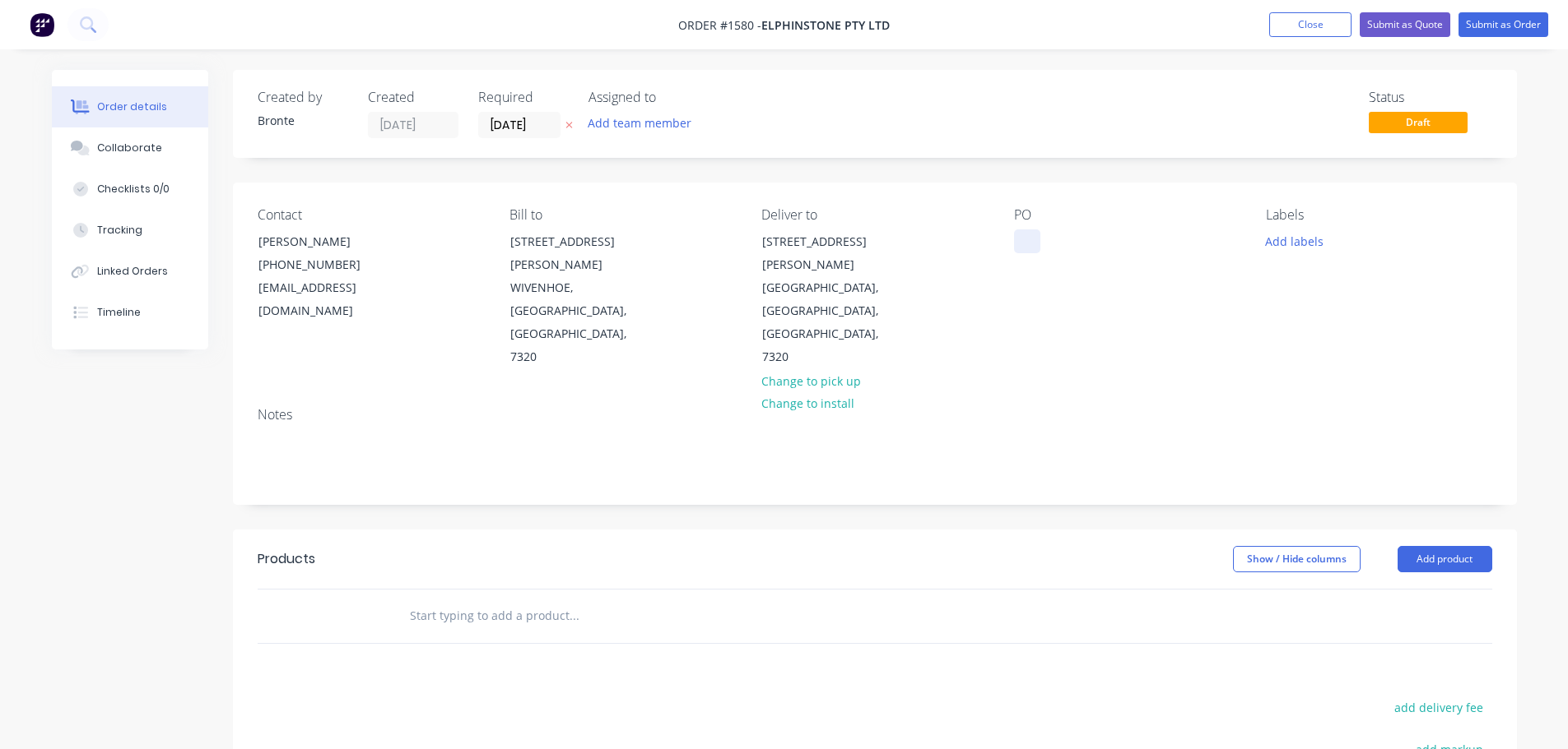
click at [1019, 239] on div at bounding box center [1026, 241] width 26 height 23
click at [534, 124] on input "[DATE]" at bounding box center [519, 125] width 81 height 24
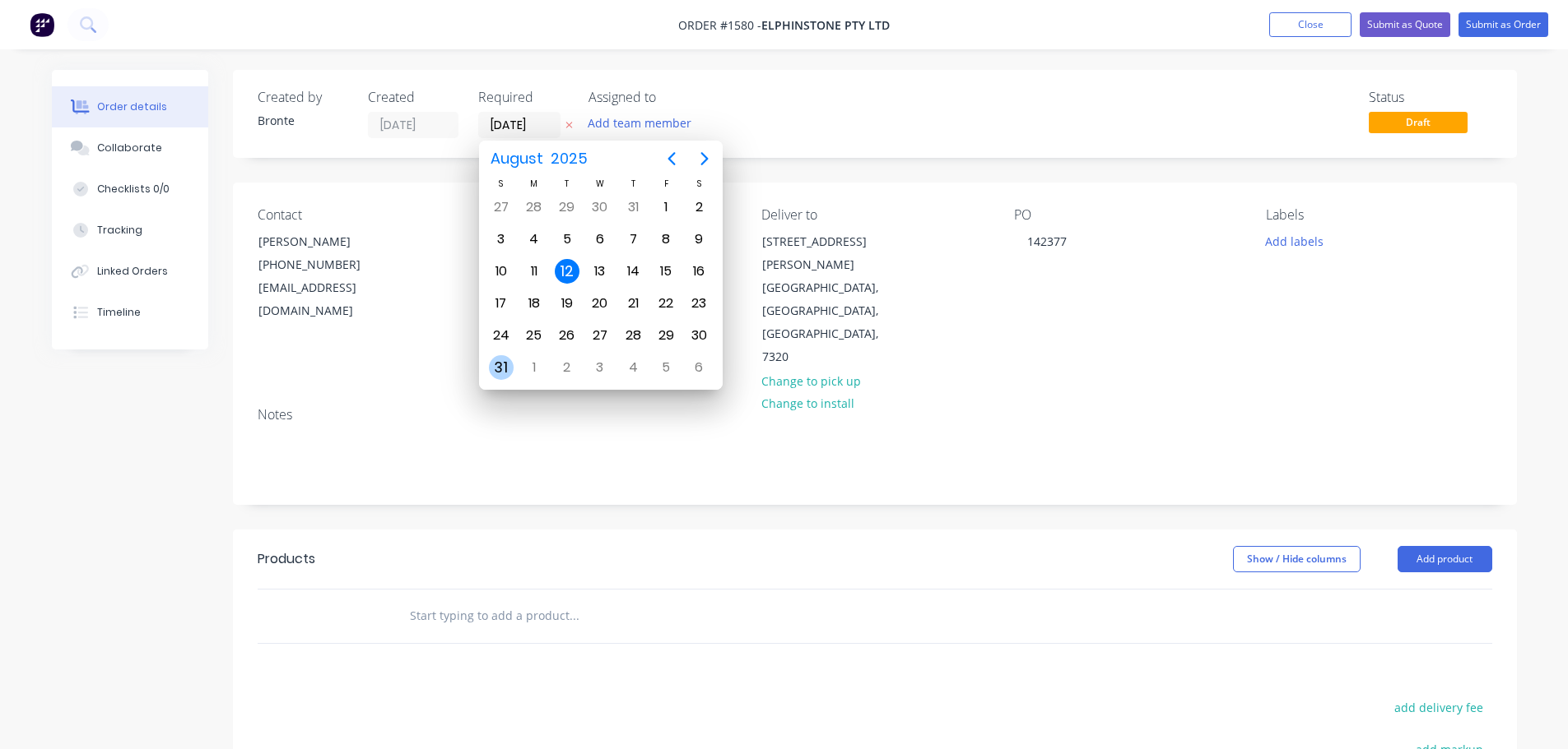
click at [501, 372] on div "31" at bounding box center [501, 367] width 24 height 24
type input "[DATE]"
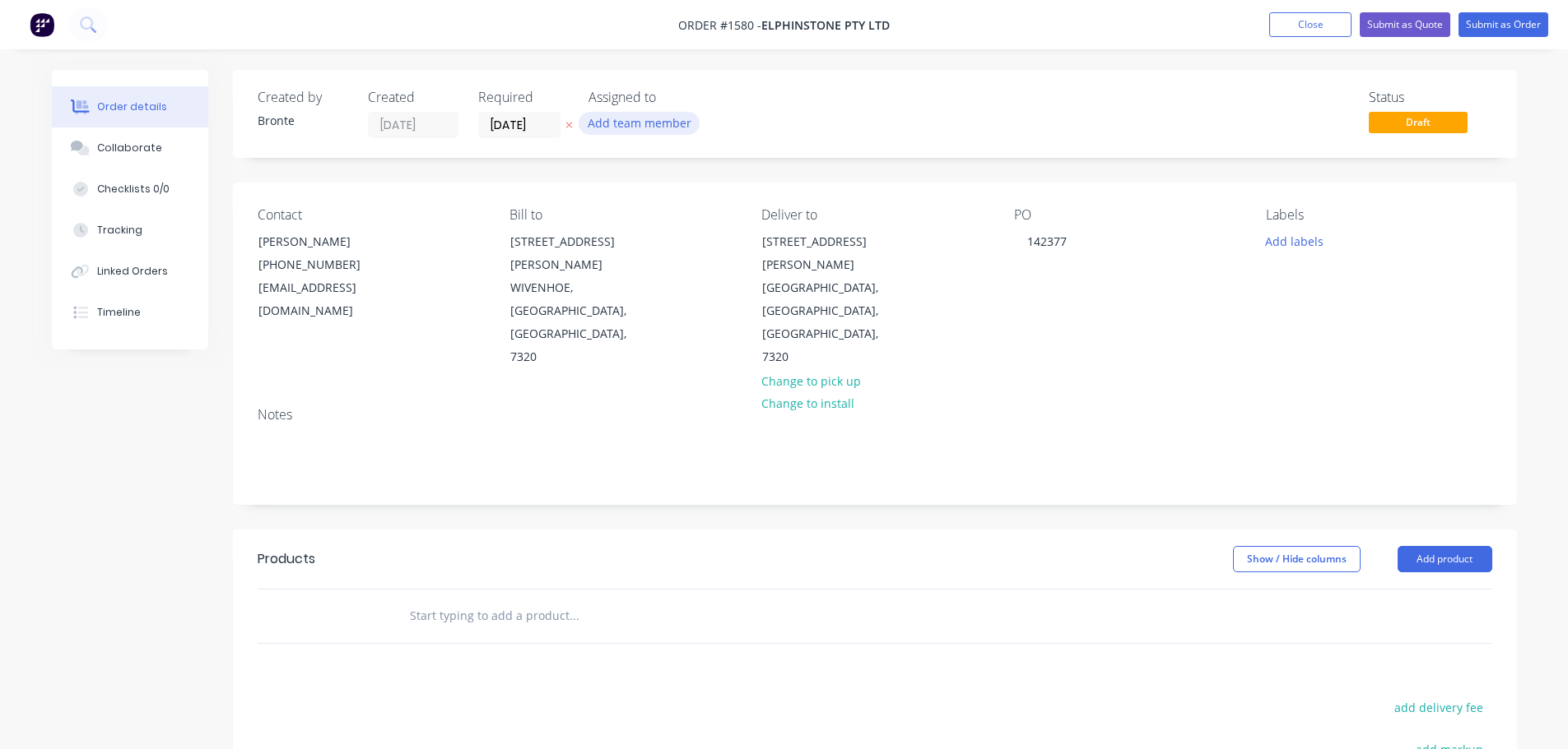
click at [630, 124] on button "Add team member" at bounding box center [639, 123] width 121 height 22
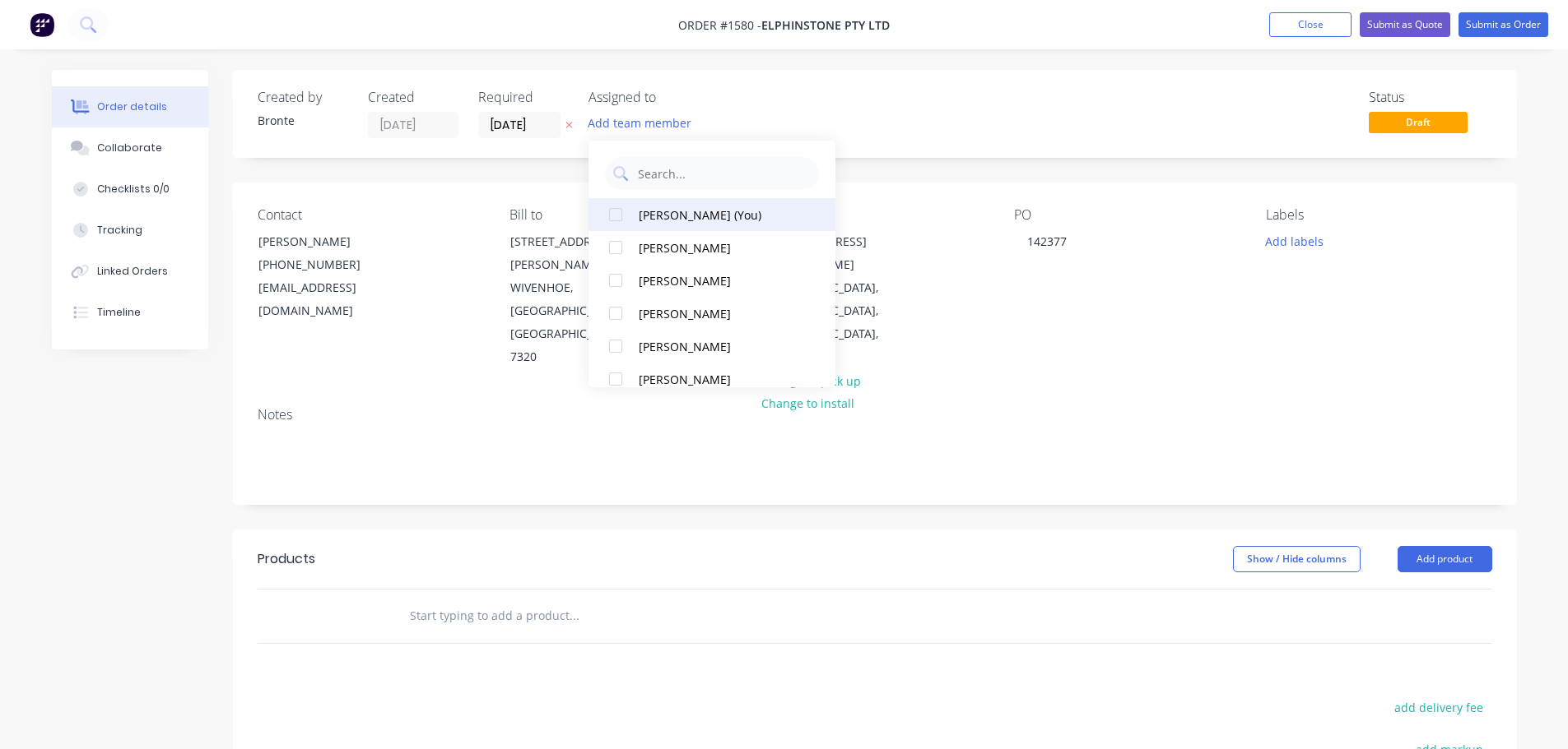
click at [618, 213] on div at bounding box center [616, 215] width 33 height 33
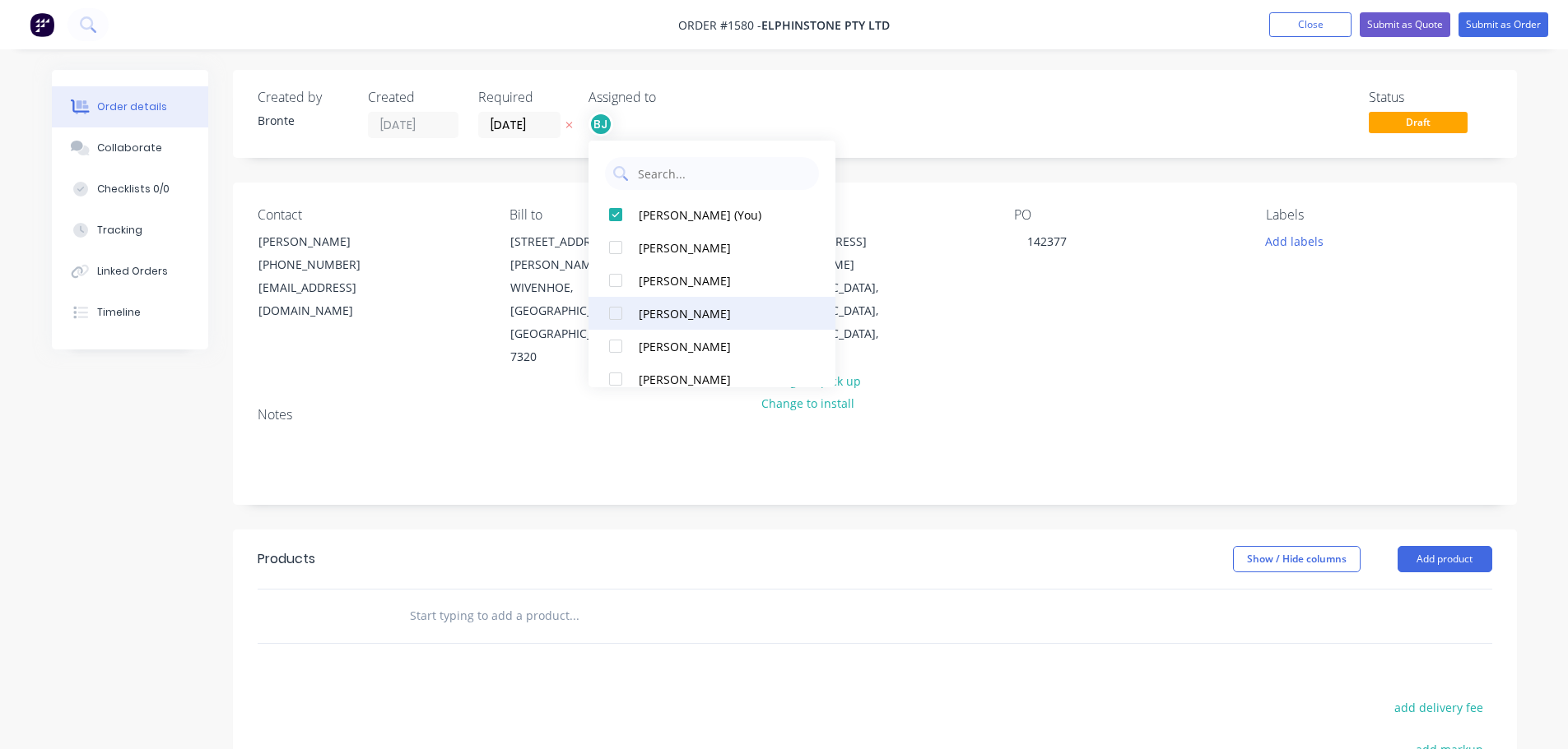
click at [615, 320] on div at bounding box center [616, 313] width 33 height 33
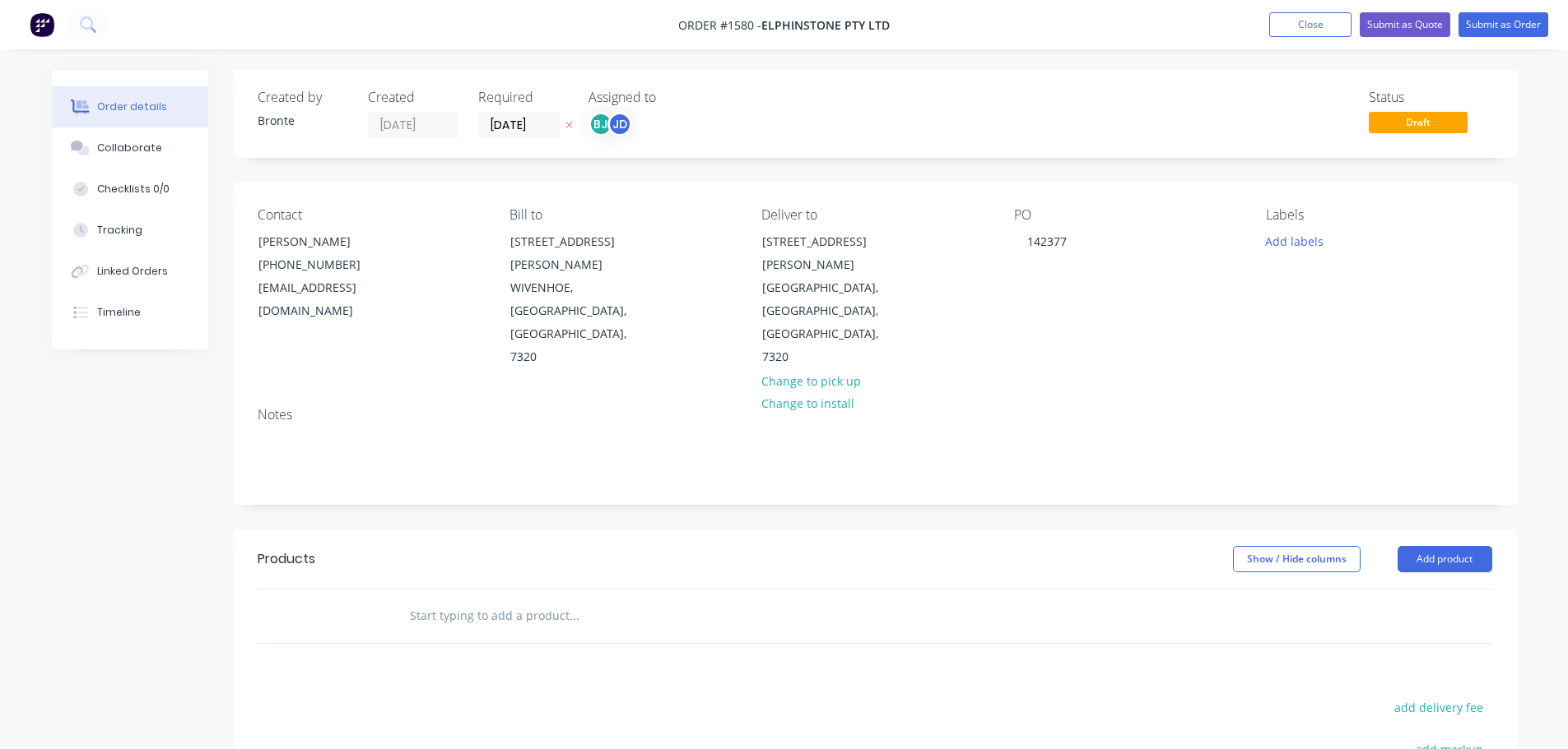
click at [933, 113] on div "Status Draft" at bounding box center [1122, 114] width 739 height 49
click at [1294, 236] on button "Add labels" at bounding box center [1295, 240] width 76 height 22
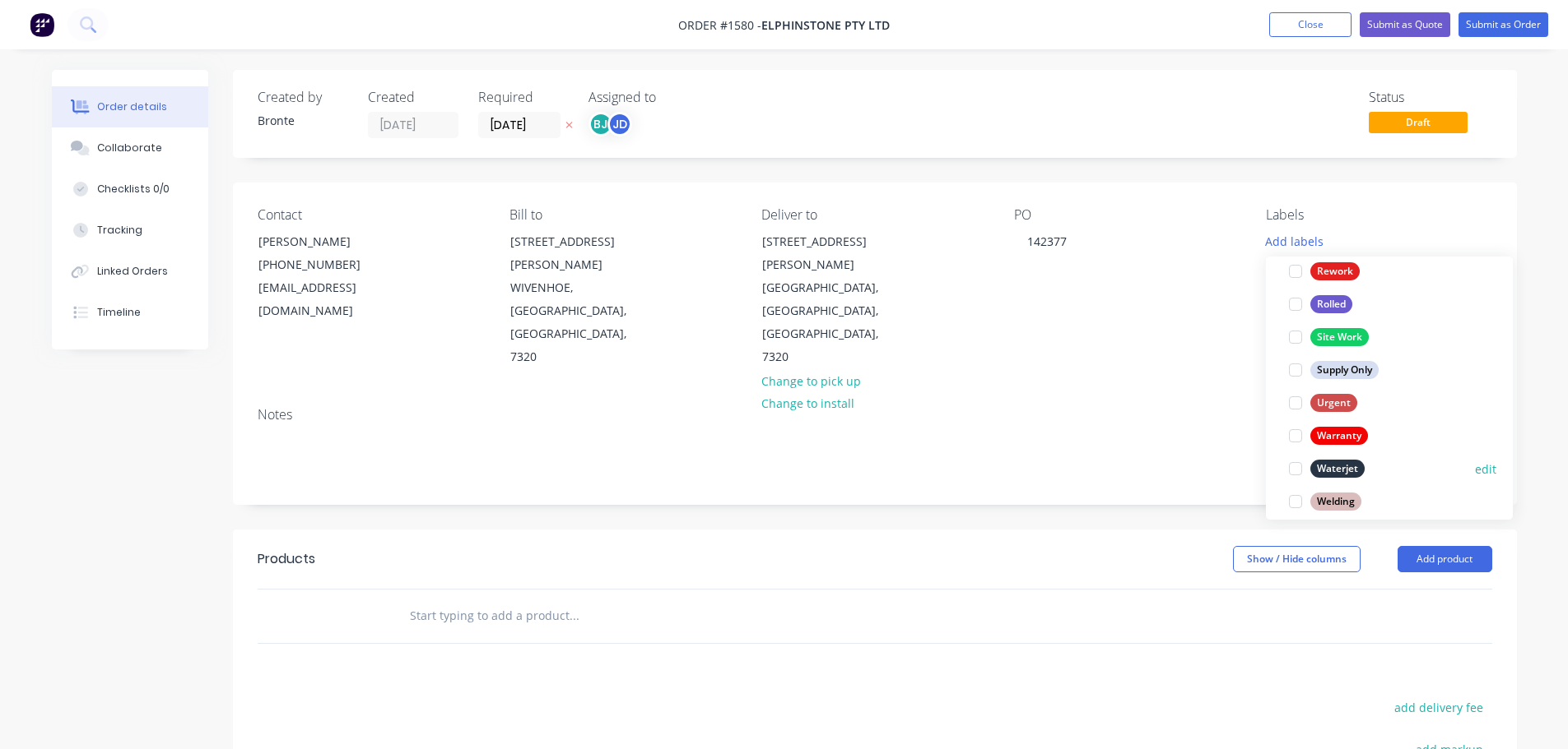
scroll to position [757, 0]
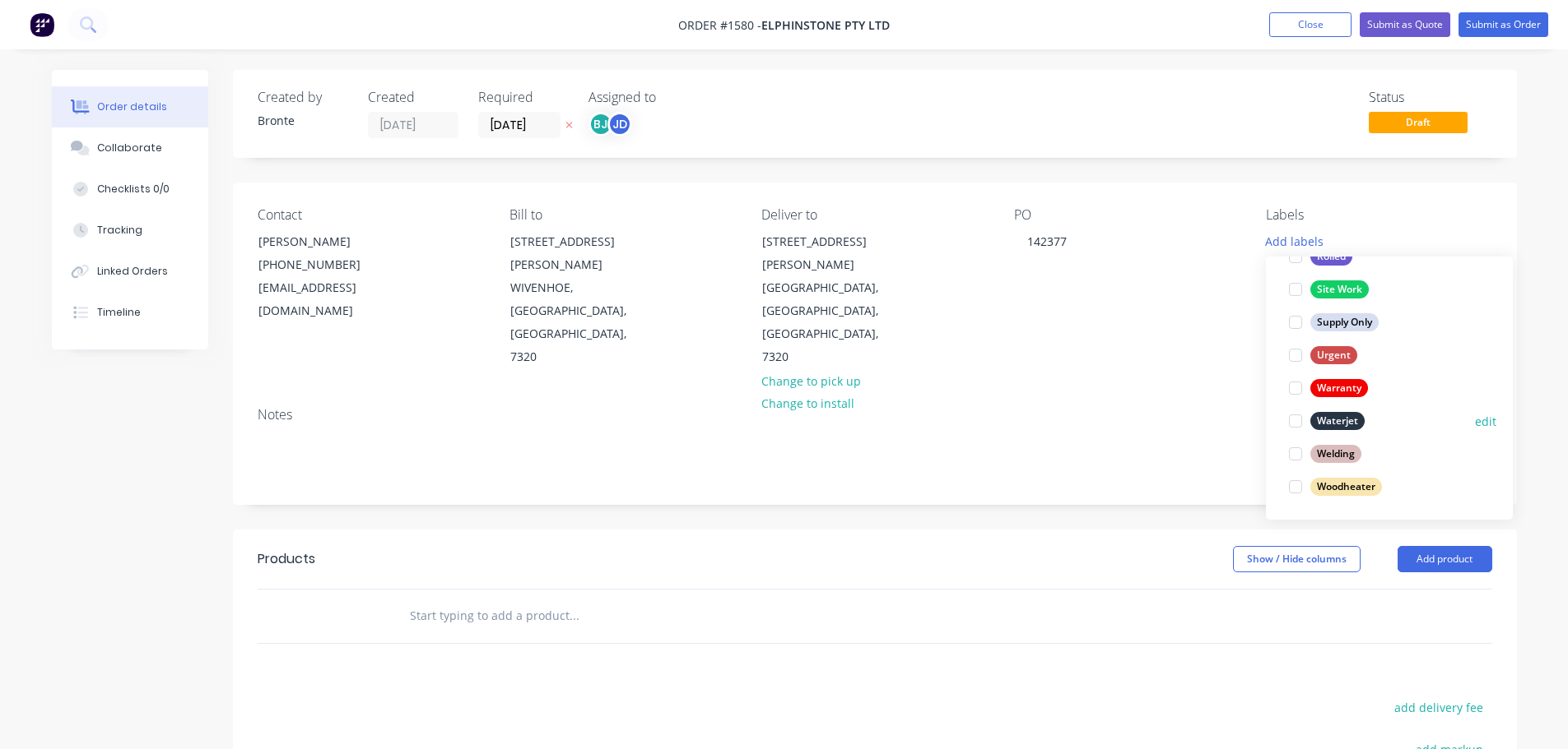
click at [1296, 419] on div at bounding box center [1296, 421] width 33 height 33
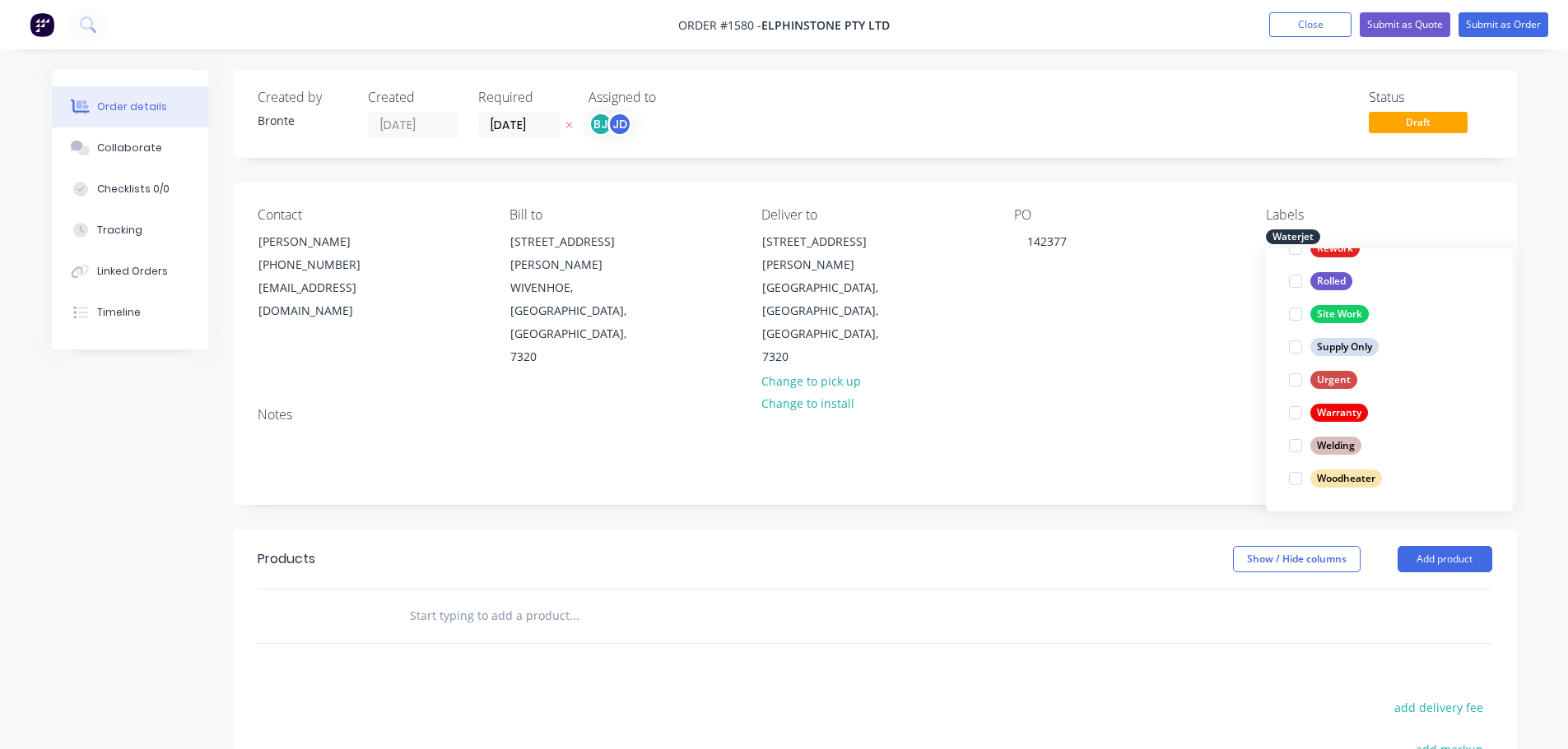
scroll to position [0, 0]
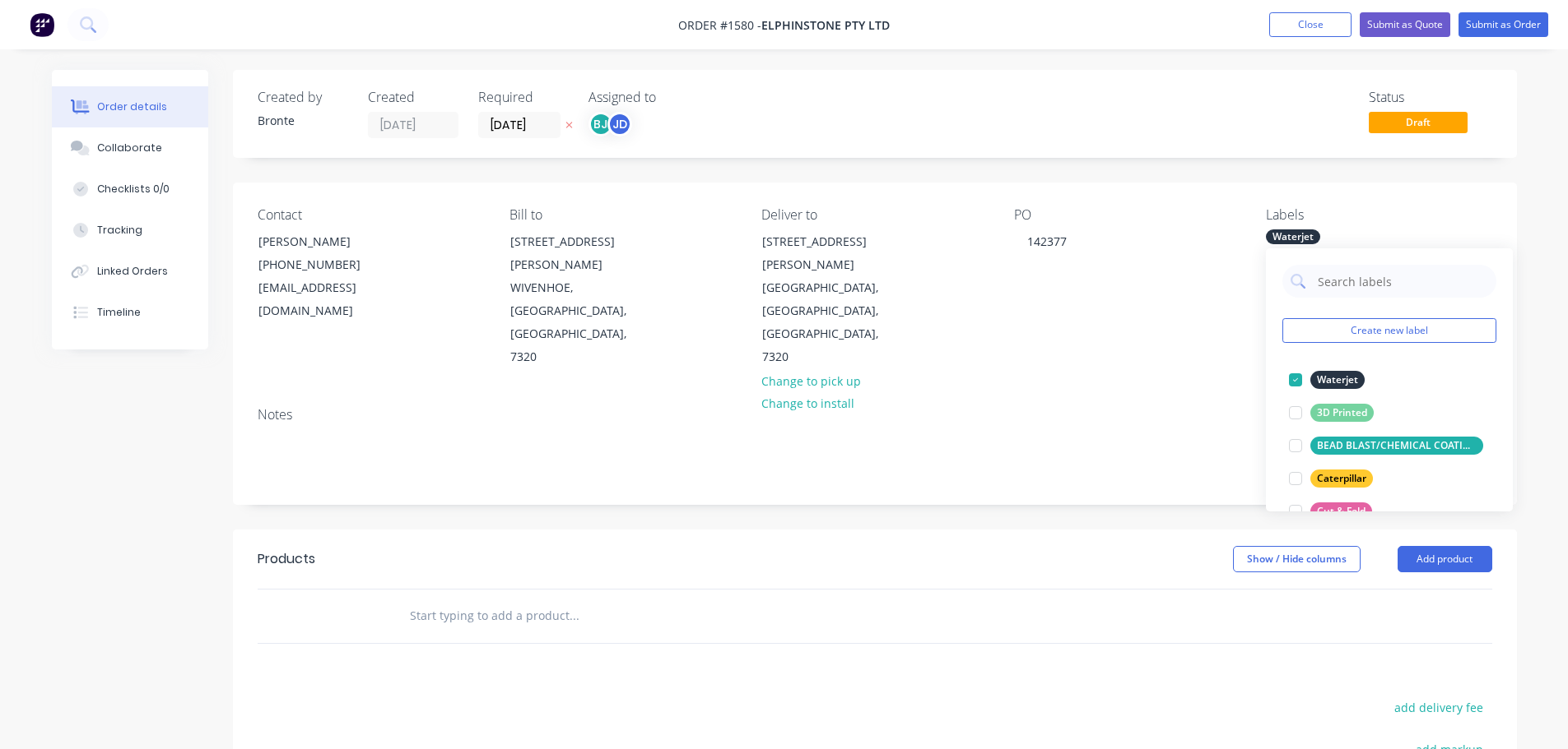
click at [1553, 372] on div "Order details Collaborate Checklists 0/0 Tracking Linked Orders Timeline Order …" at bounding box center [784, 532] width 1568 height 1064
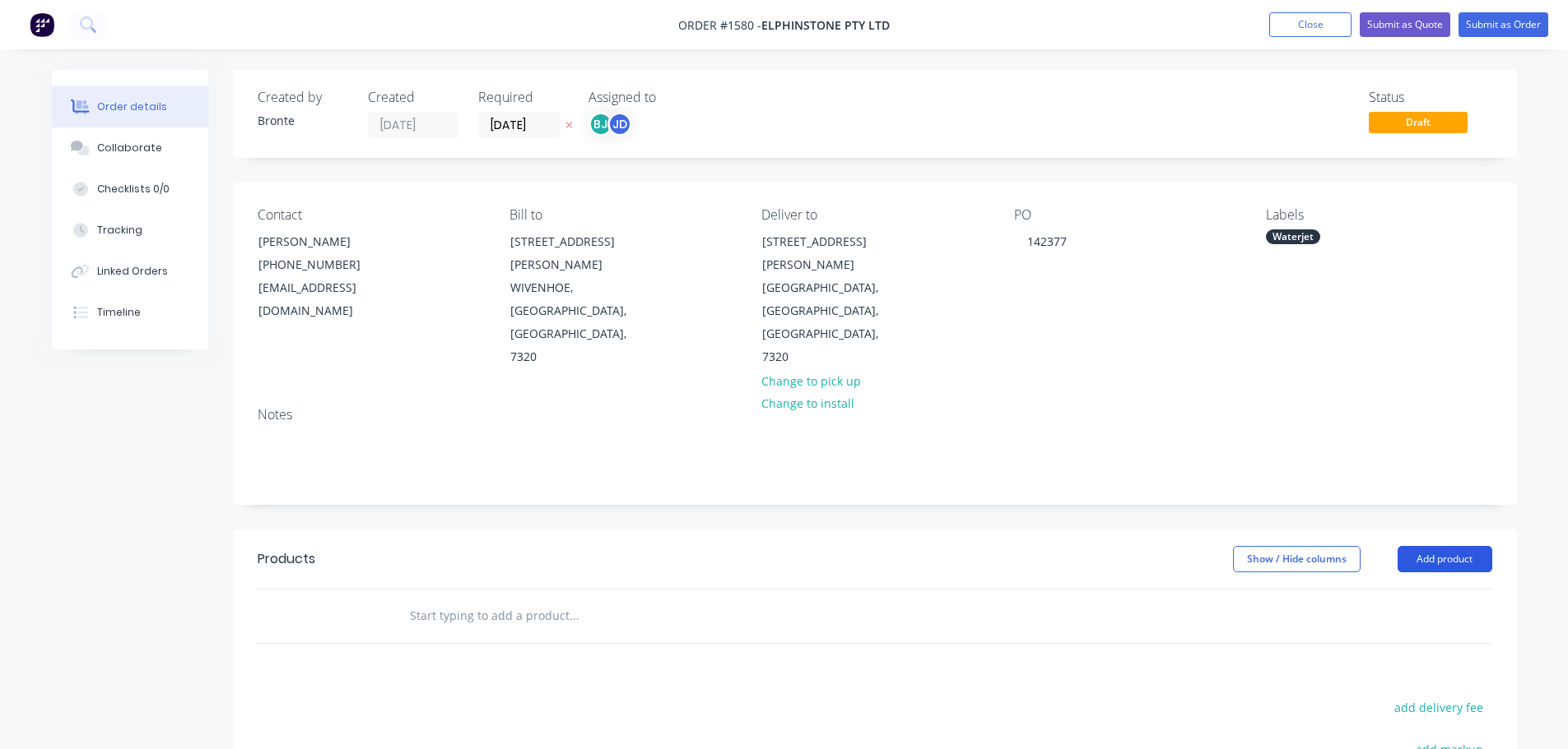
click at [1448, 546] on button "Add product" at bounding box center [1444, 559] width 95 height 26
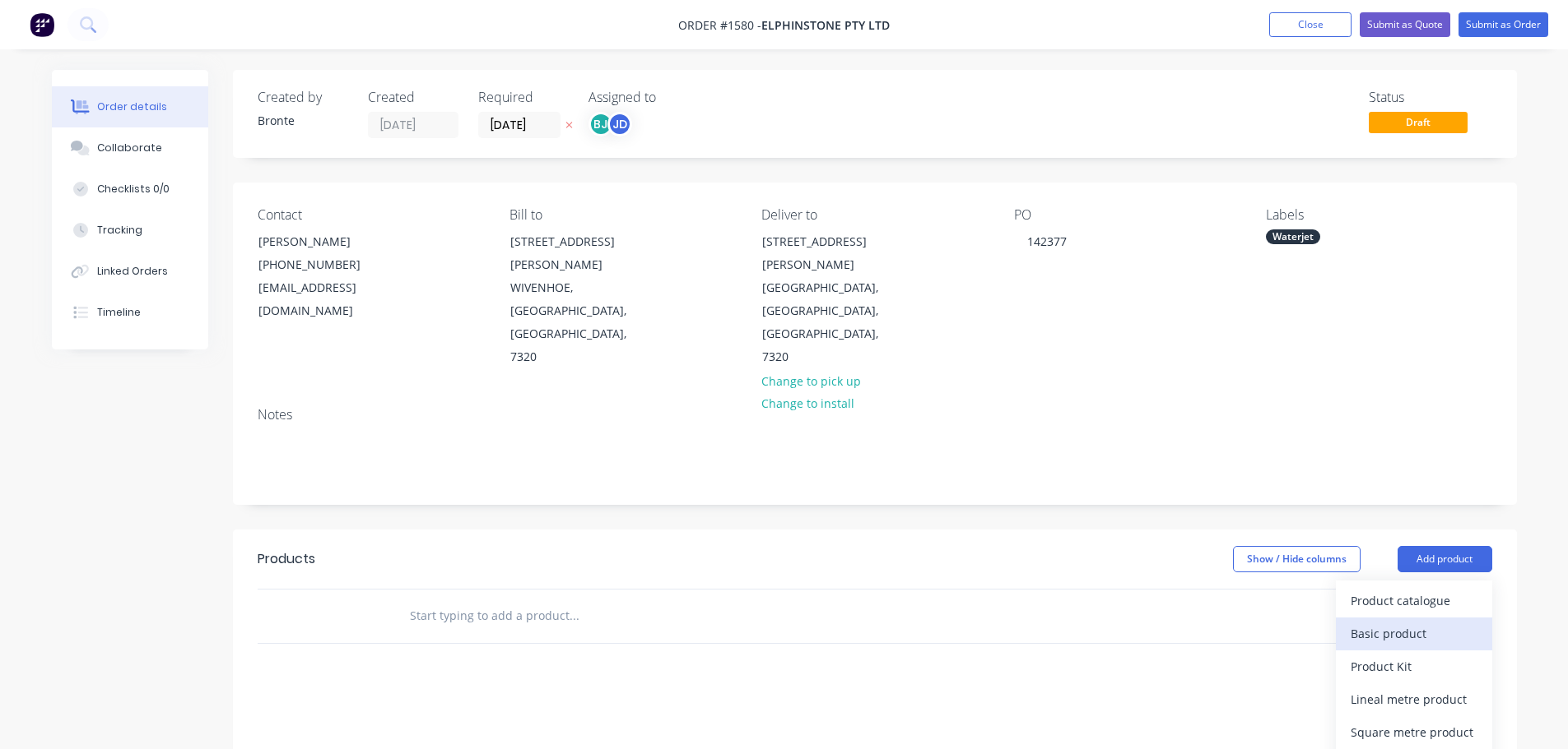
click at [1434, 622] on div "Basic product" at bounding box center [1414, 634] width 127 height 23
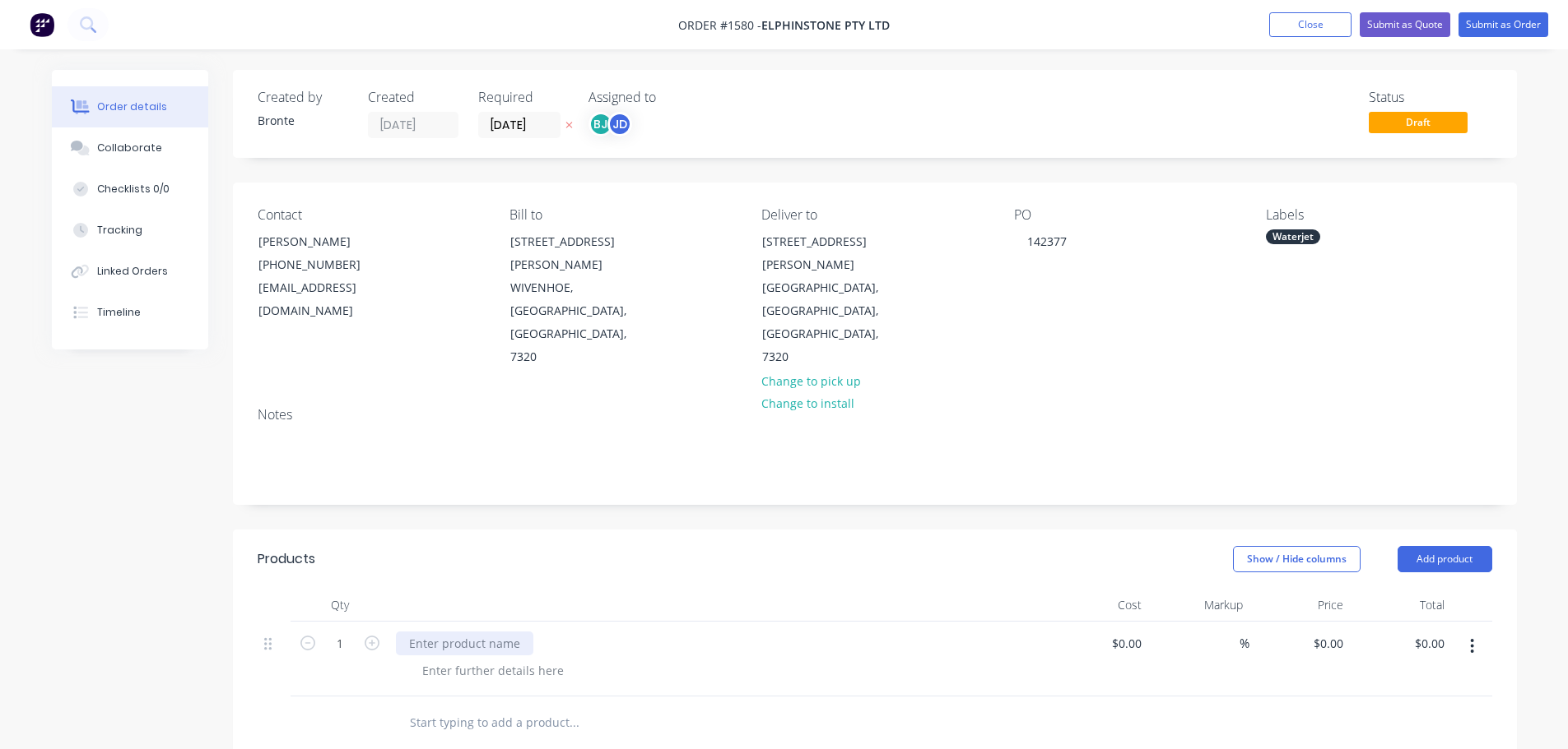
click at [469, 632] on div at bounding box center [464, 644] width 138 height 23
click at [363, 633] on button "button" at bounding box center [372, 642] width 21 height 18
click at [365, 636] on icon "button" at bounding box center [372, 643] width 15 height 15
type input "3"
click at [446, 632] on div at bounding box center [464, 644] width 138 height 23
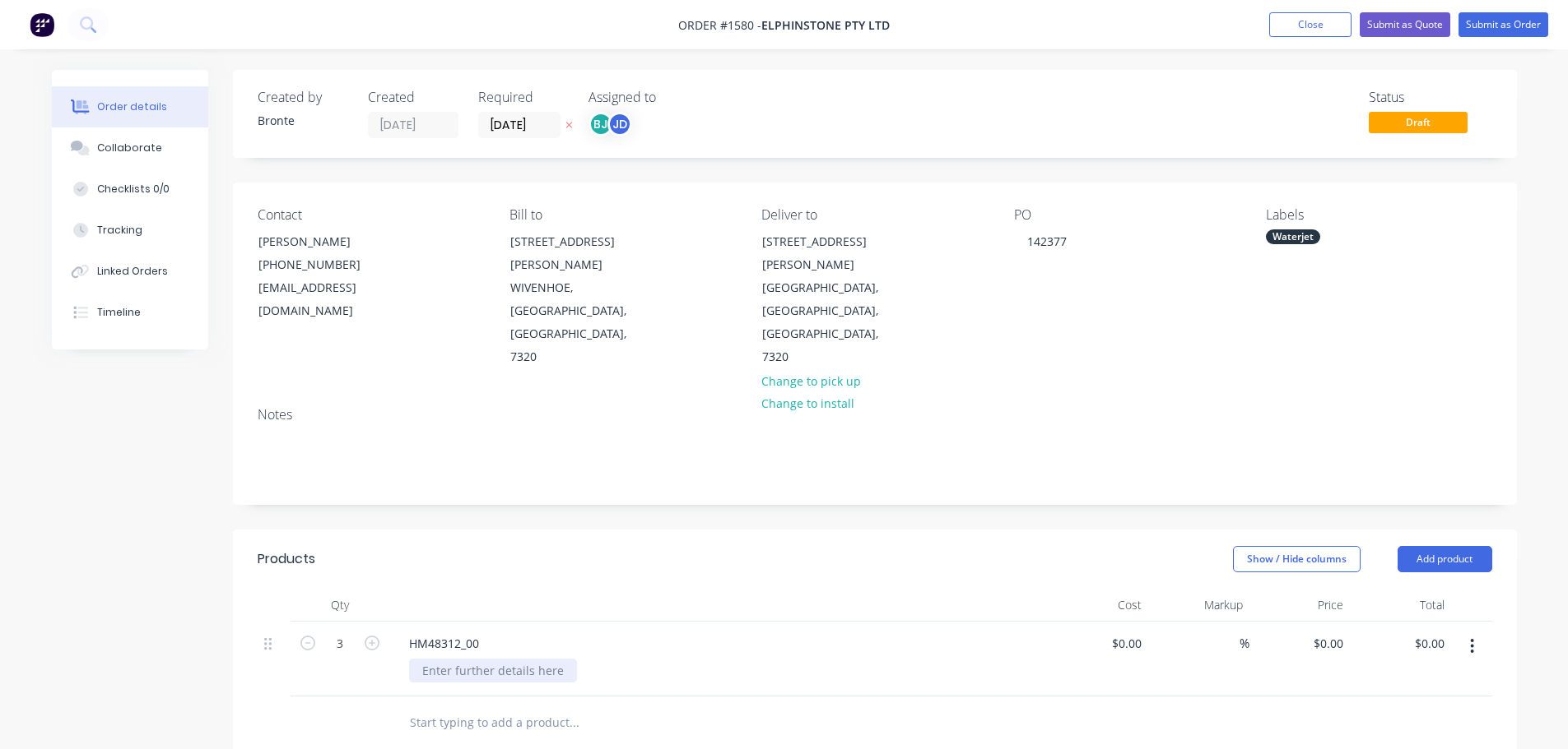
click at [462, 659] on div at bounding box center [493, 671] width 168 height 23
click at [478, 632] on div "HM48312_00" at bounding box center [444, 644] width 97 height 23
click at [497, 622] on div "HM48312_00 LUG" at bounding box center [718, 659] width 659 height 75
click at [504, 659] on div at bounding box center [493, 671] width 168 height 23
click at [498, 659] on div "10mm SS316" at bounding box center [458, 671] width 98 height 23
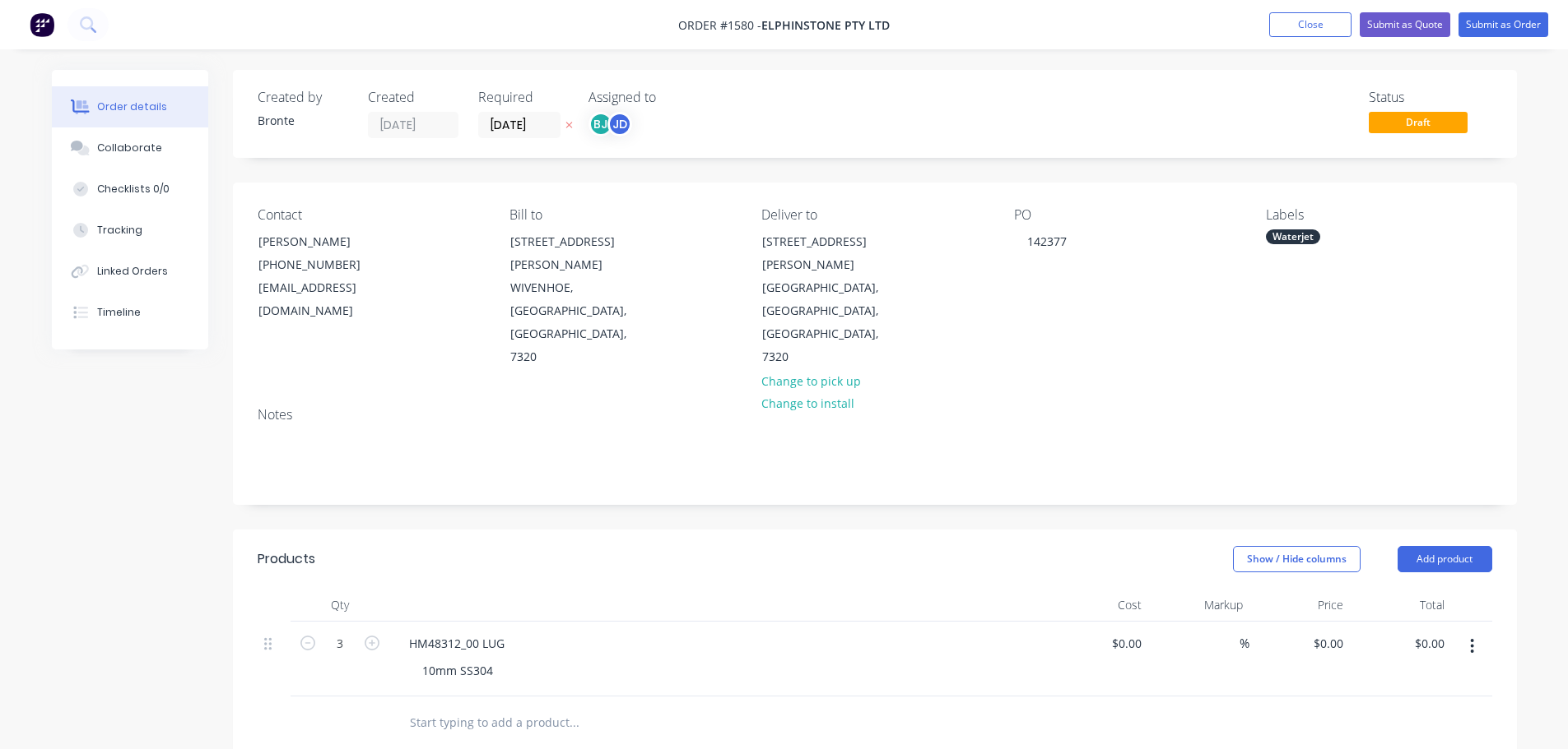
click at [609, 546] on div "Show / Hide columns Add product" at bounding box center [1005, 559] width 972 height 26
click at [637, 530] on header "Products Show / Hide columns Add product" at bounding box center [875, 559] width 1284 height 59
click at [1532, 27] on button "Submit as Order" at bounding box center [1504, 24] width 90 height 24
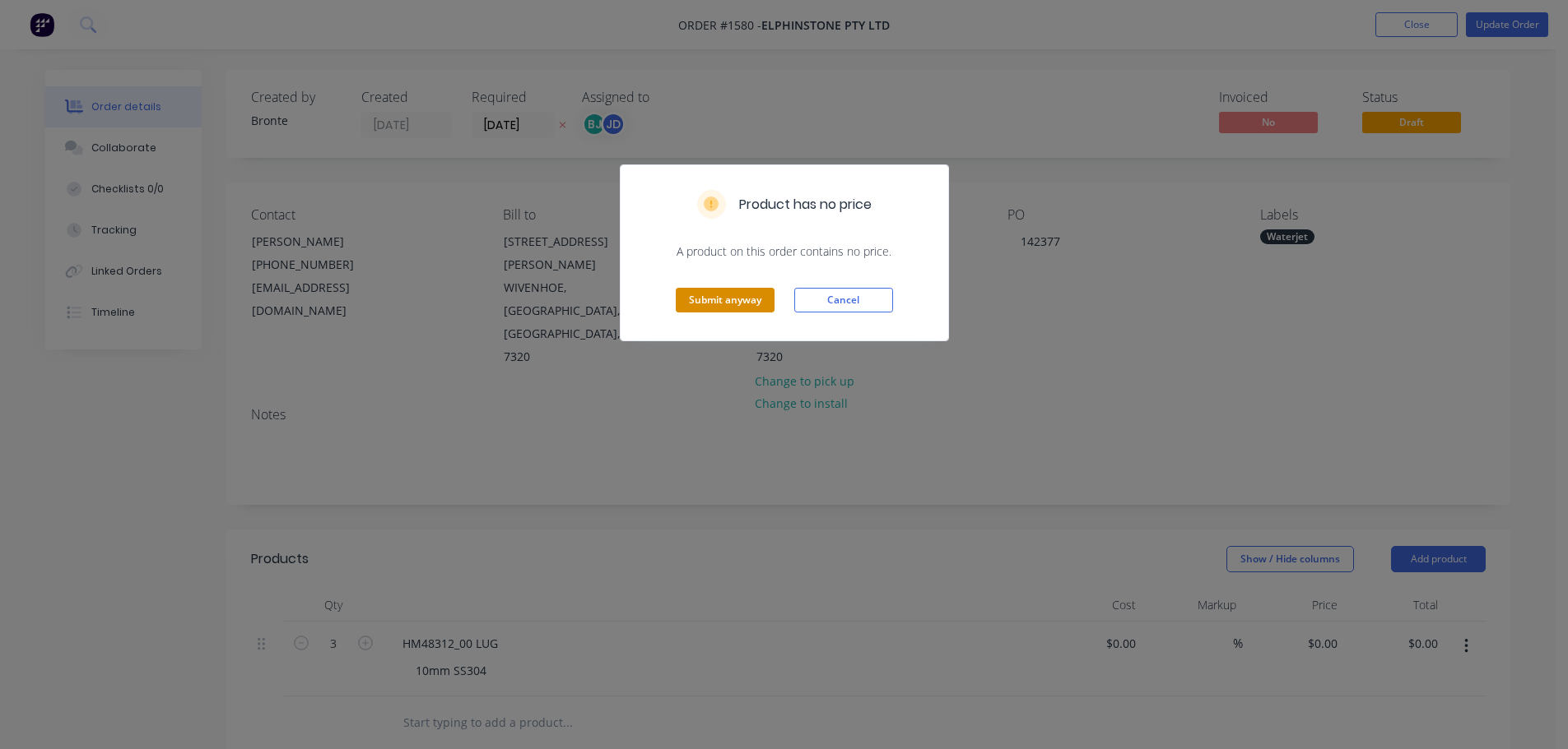
click at [723, 302] on button "Submit anyway" at bounding box center [724, 299] width 99 height 24
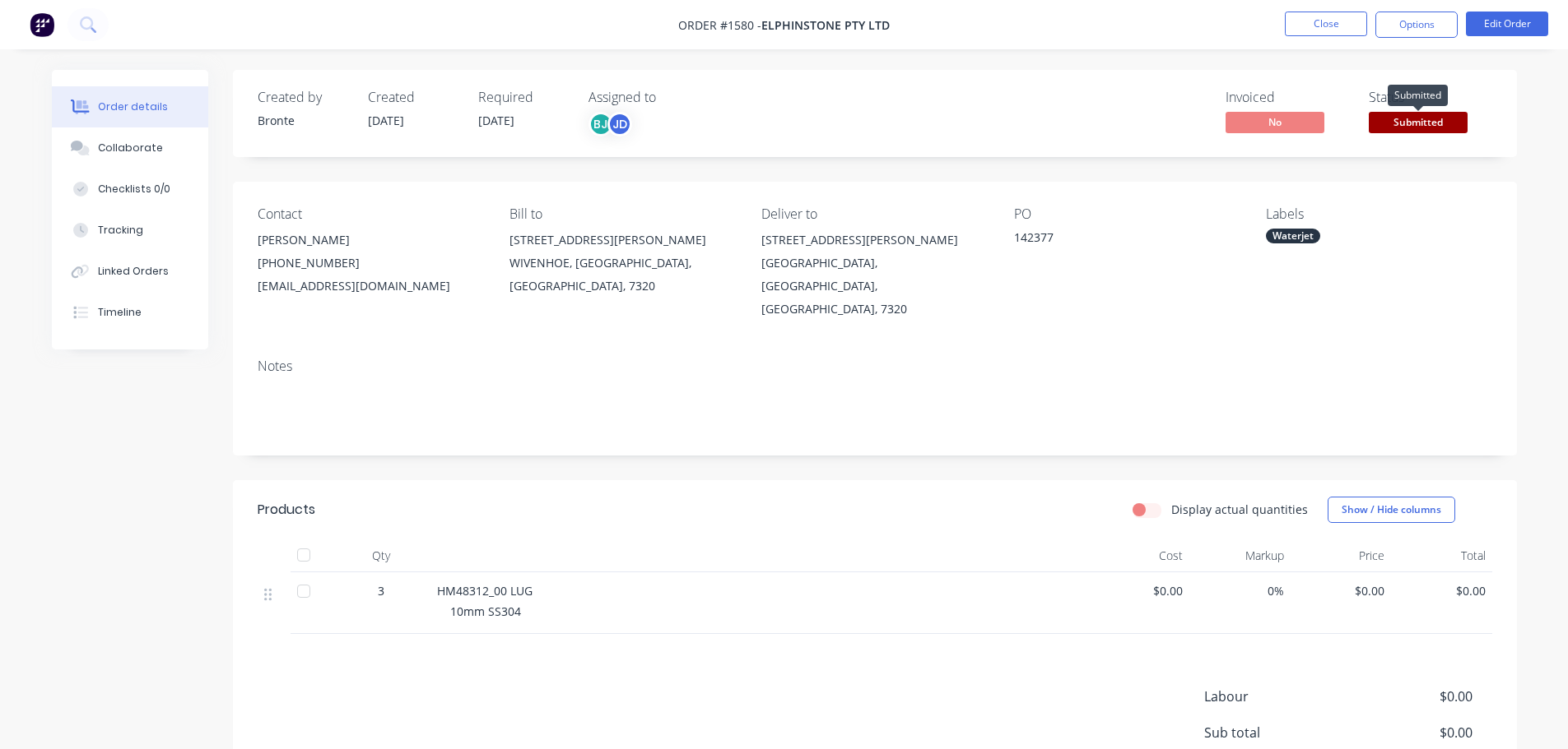
click at [1395, 121] on span "Submitted" at bounding box center [1418, 122] width 99 height 20
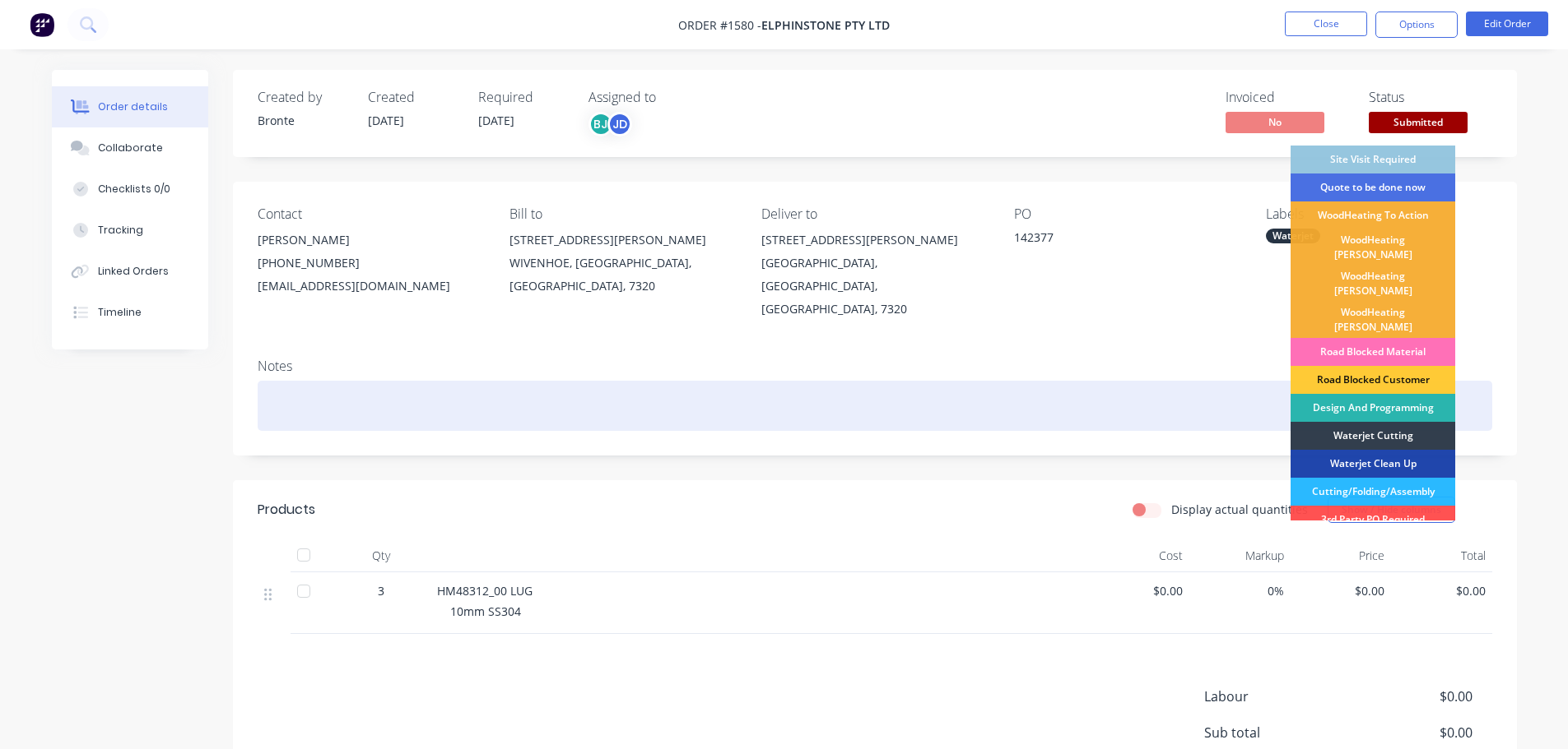
click at [1371, 394] on div "Design And Programming" at bounding box center [1372, 408] width 165 height 28
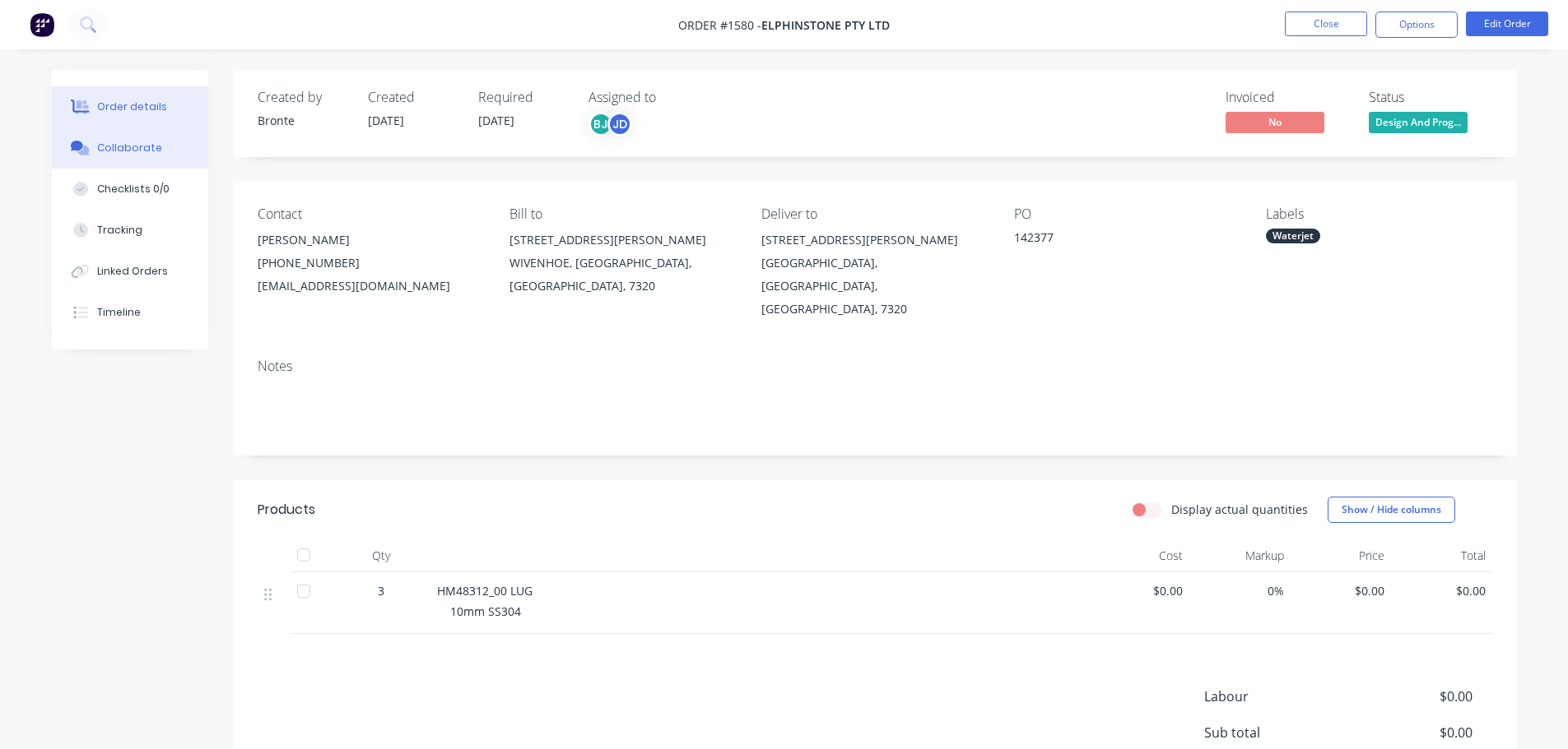
click at [144, 159] on button "Collaborate" at bounding box center [130, 148] width 156 height 41
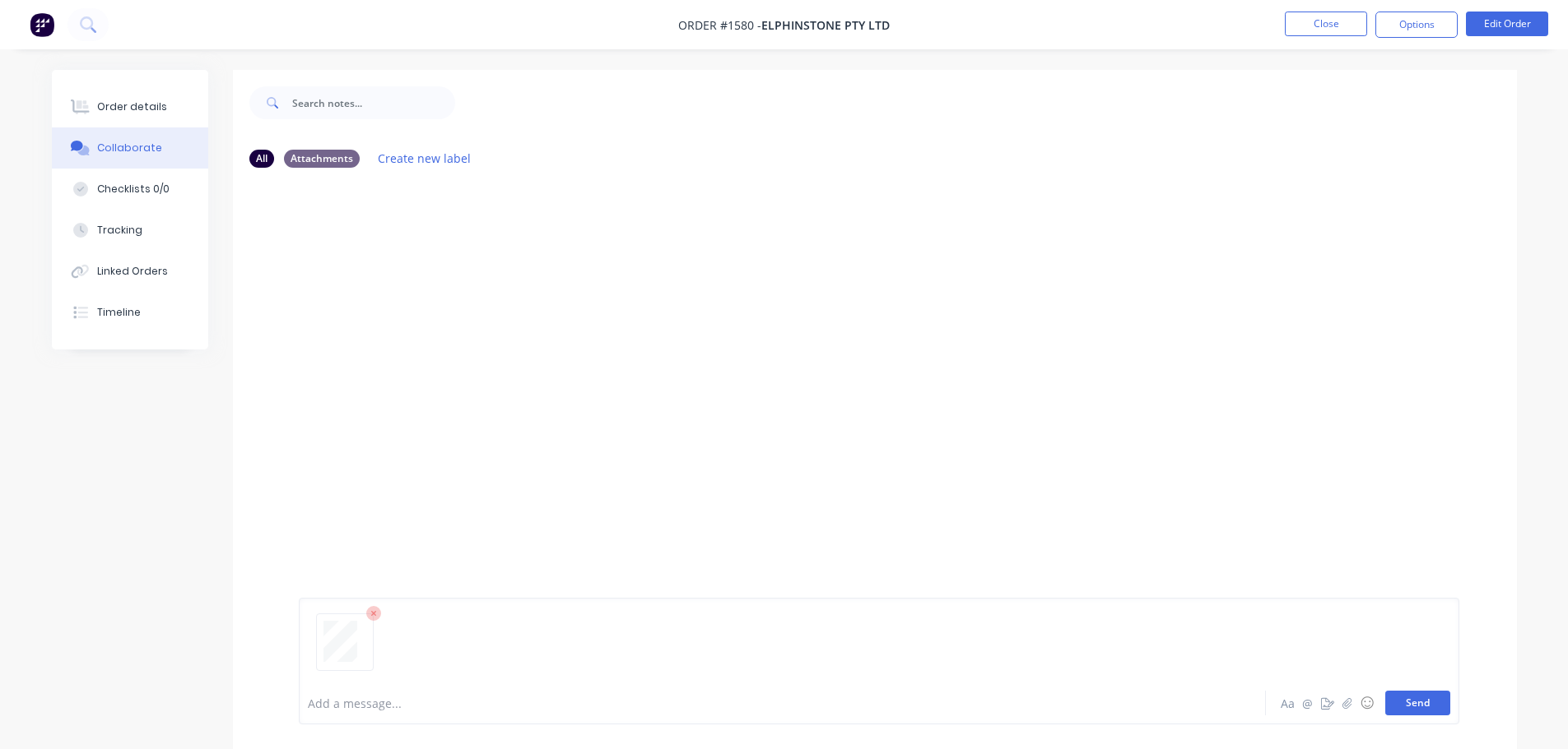
drag, startPoint x: 1416, startPoint y: 706, endPoint x: 1541, endPoint y: 693, distance: 125.7
click at [1417, 706] on button "Send" at bounding box center [1417, 702] width 65 height 24
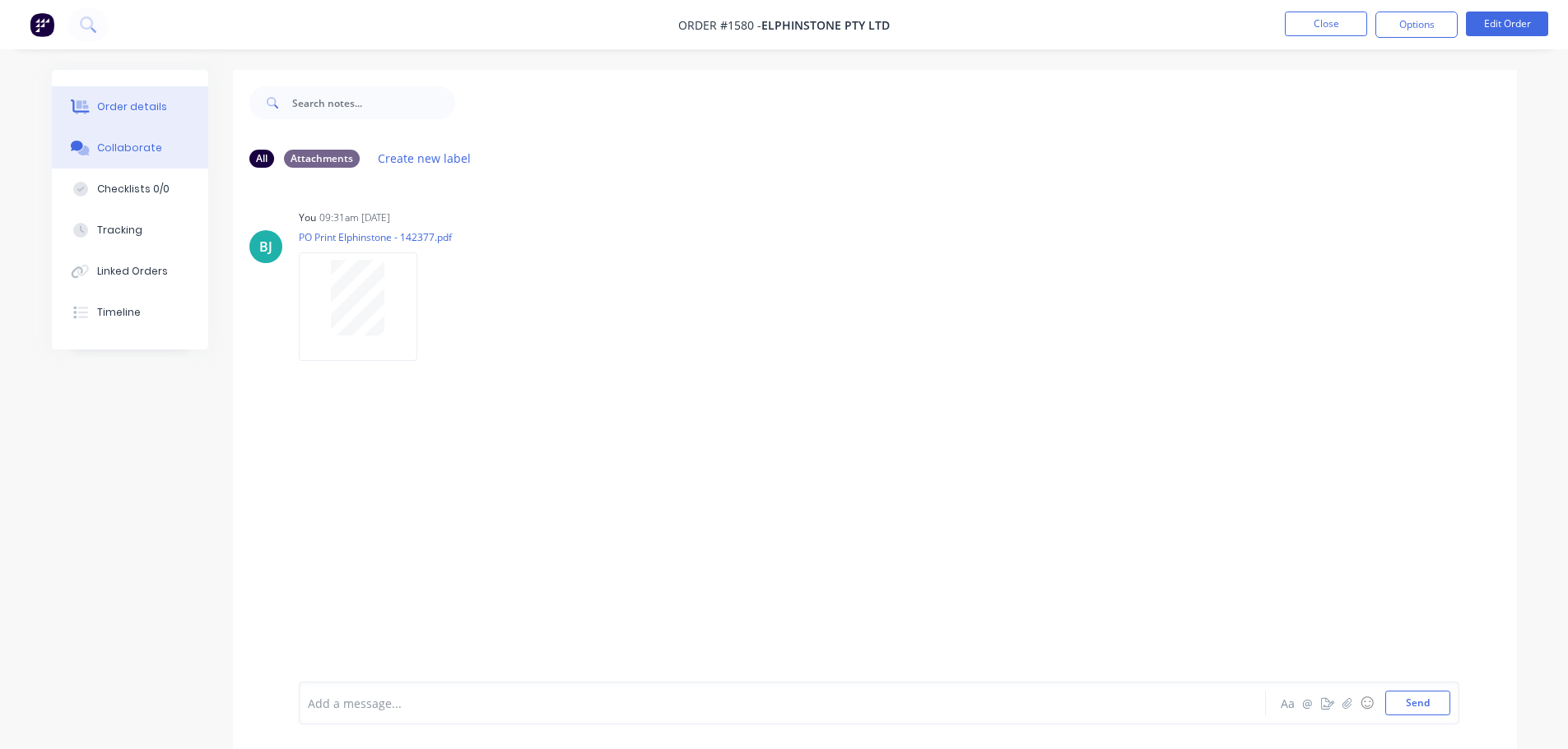
click at [111, 114] on button "Order details" at bounding box center [130, 107] width 156 height 41
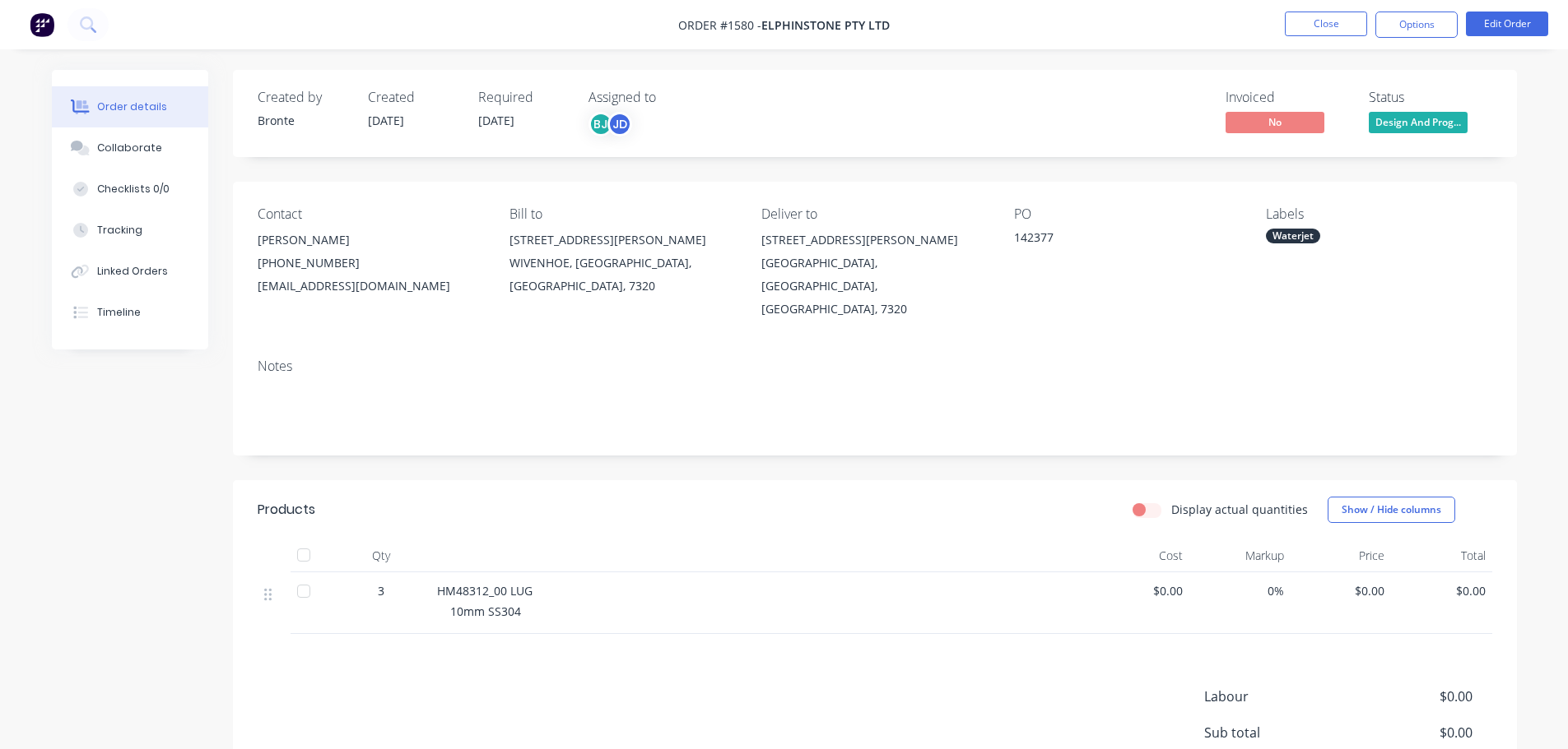
drag, startPoint x: 144, startPoint y: 151, endPoint x: 402, endPoint y: 155, distance: 258.0
click at [144, 151] on div "Collaborate" at bounding box center [130, 147] width 65 height 15
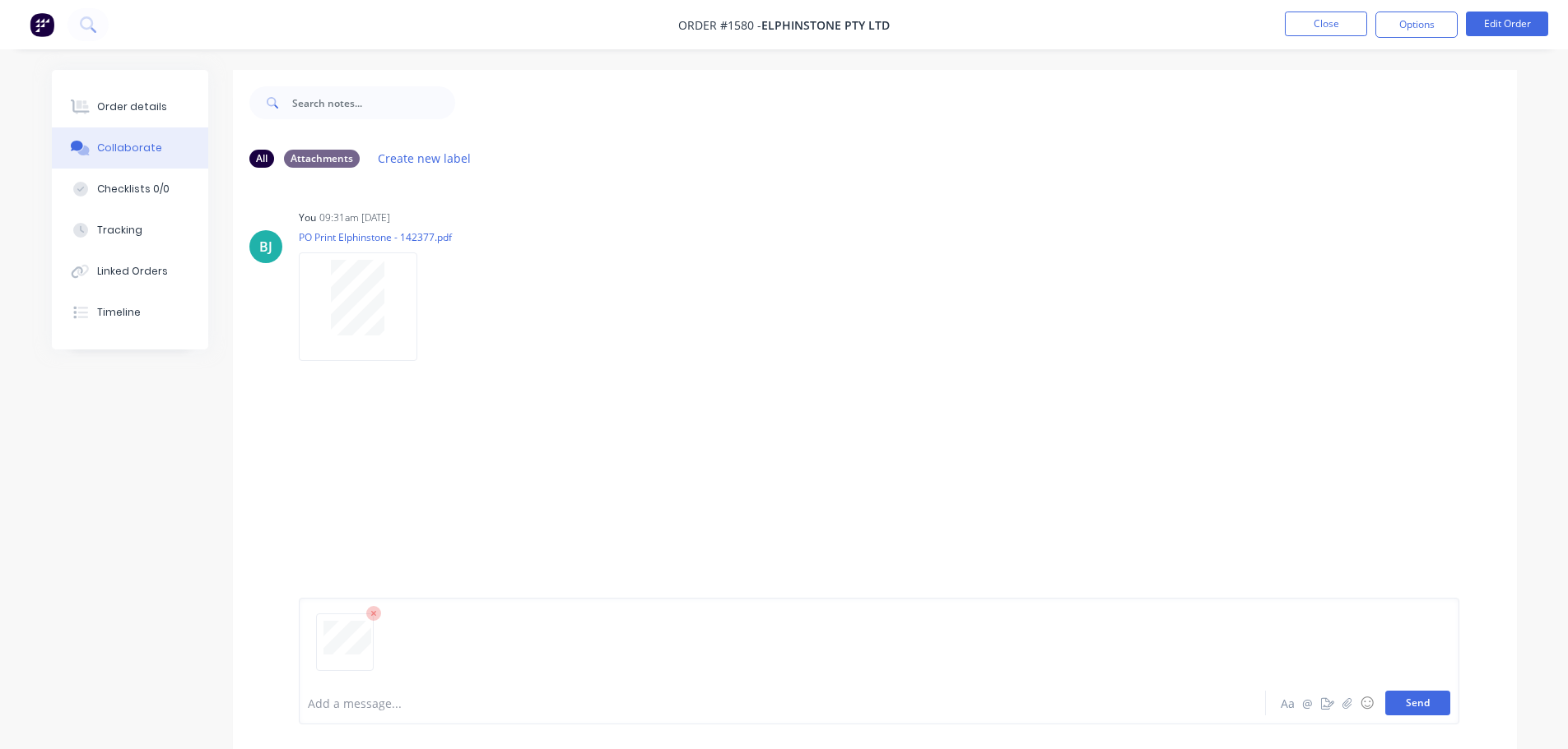
click at [1428, 701] on button "Send" at bounding box center [1417, 702] width 65 height 24
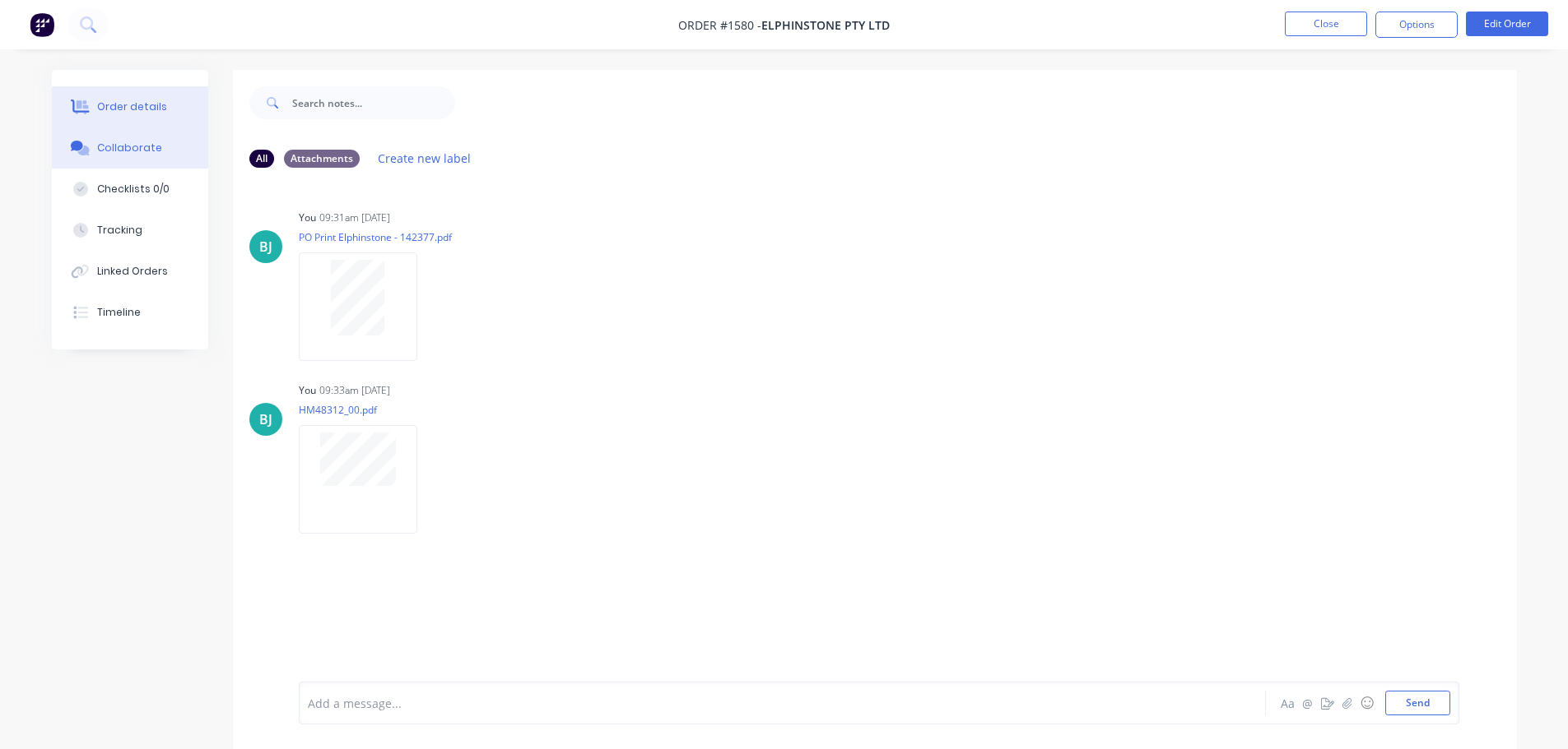
drag, startPoint x: 138, startPoint y: 100, endPoint x: 189, endPoint y: 111, distance: 52.2
click at [138, 99] on div "Order details" at bounding box center [133, 106] width 70 height 15
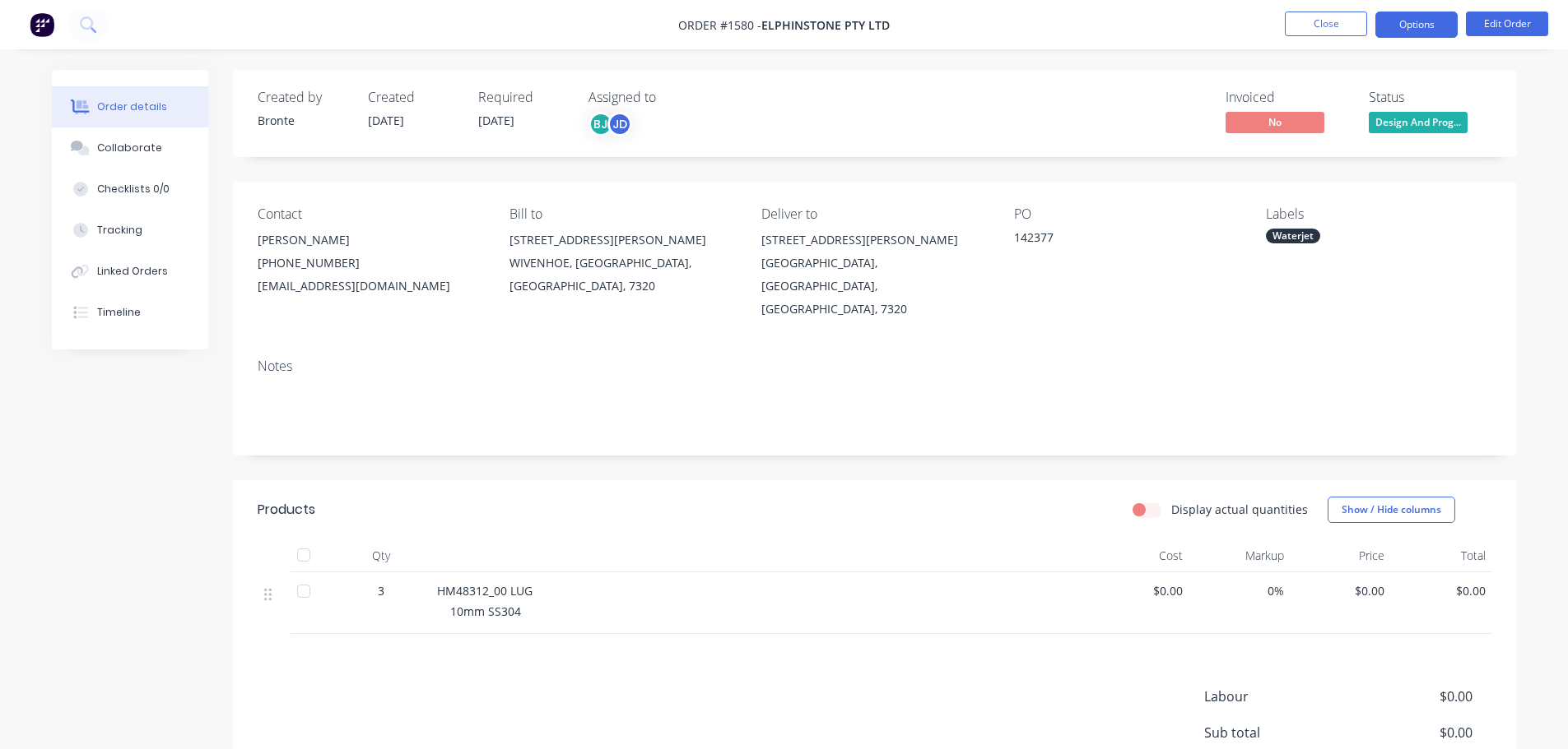
click at [1427, 21] on button "Options" at bounding box center [1416, 24] width 82 height 26
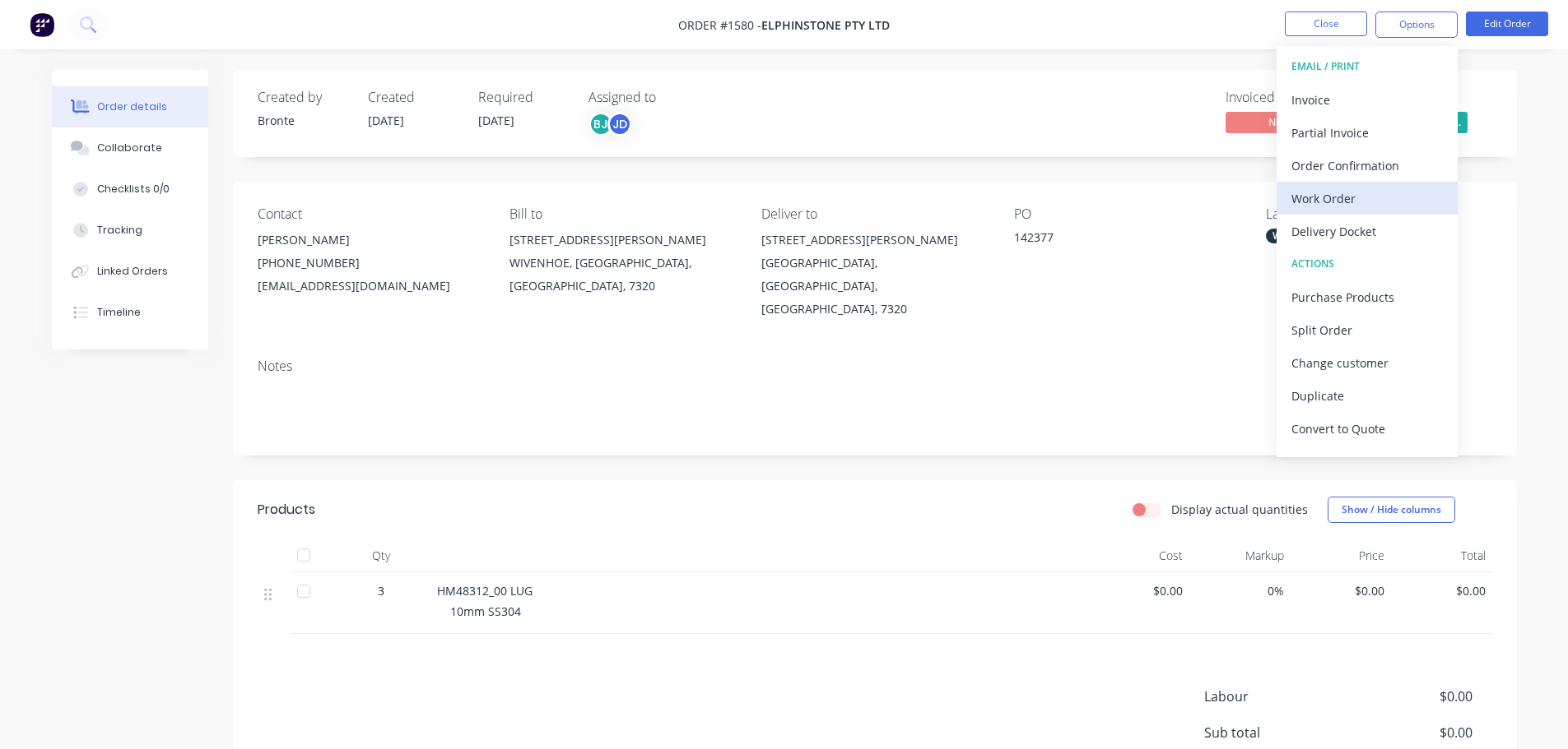
click at [1369, 205] on div "Work Order" at bounding box center [1366, 198] width 151 height 23
click at [1369, 192] on div "Custom" at bounding box center [1366, 198] width 151 height 23
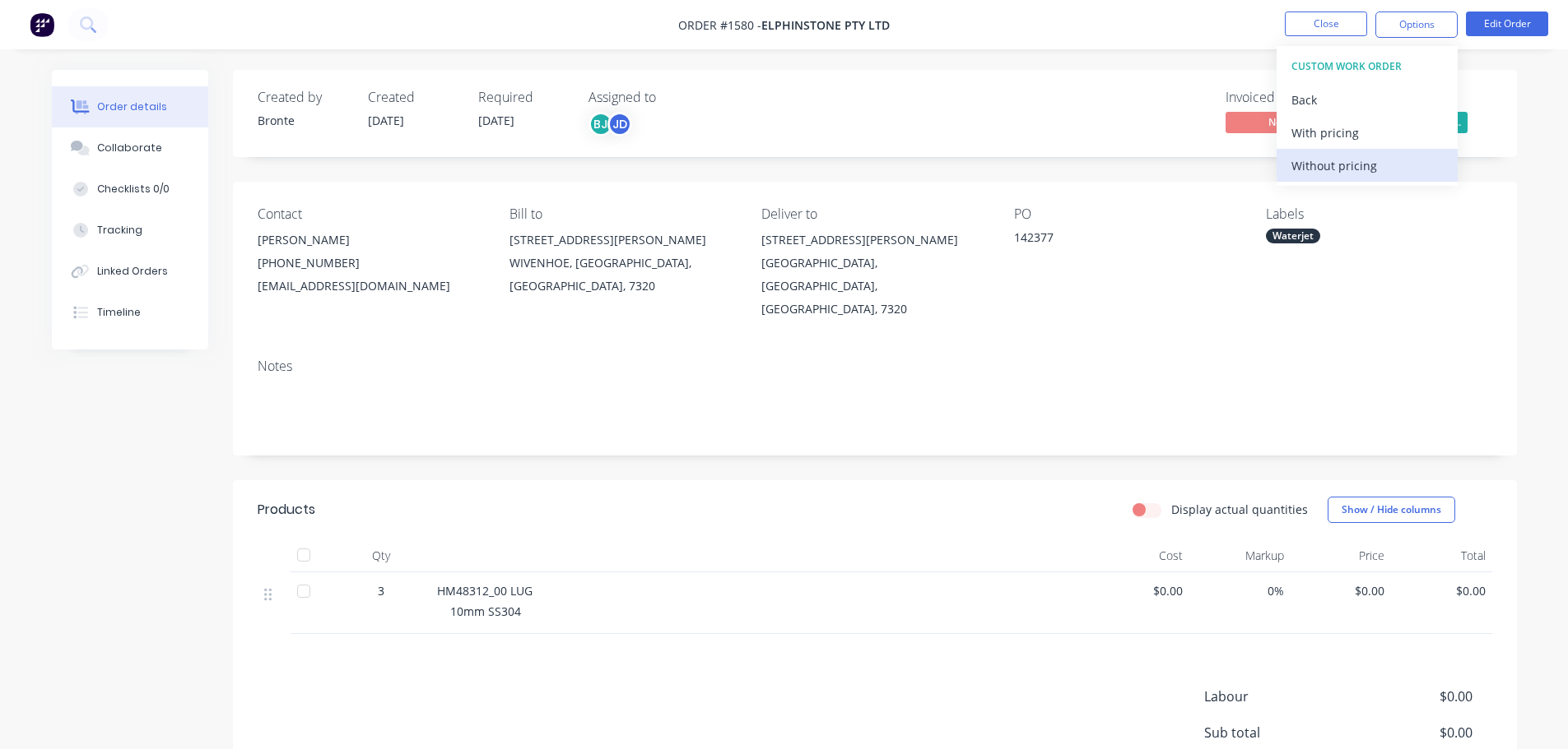
click at [1364, 163] on div "Without pricing" at bounding box center [1366, 166] width 151 height 23
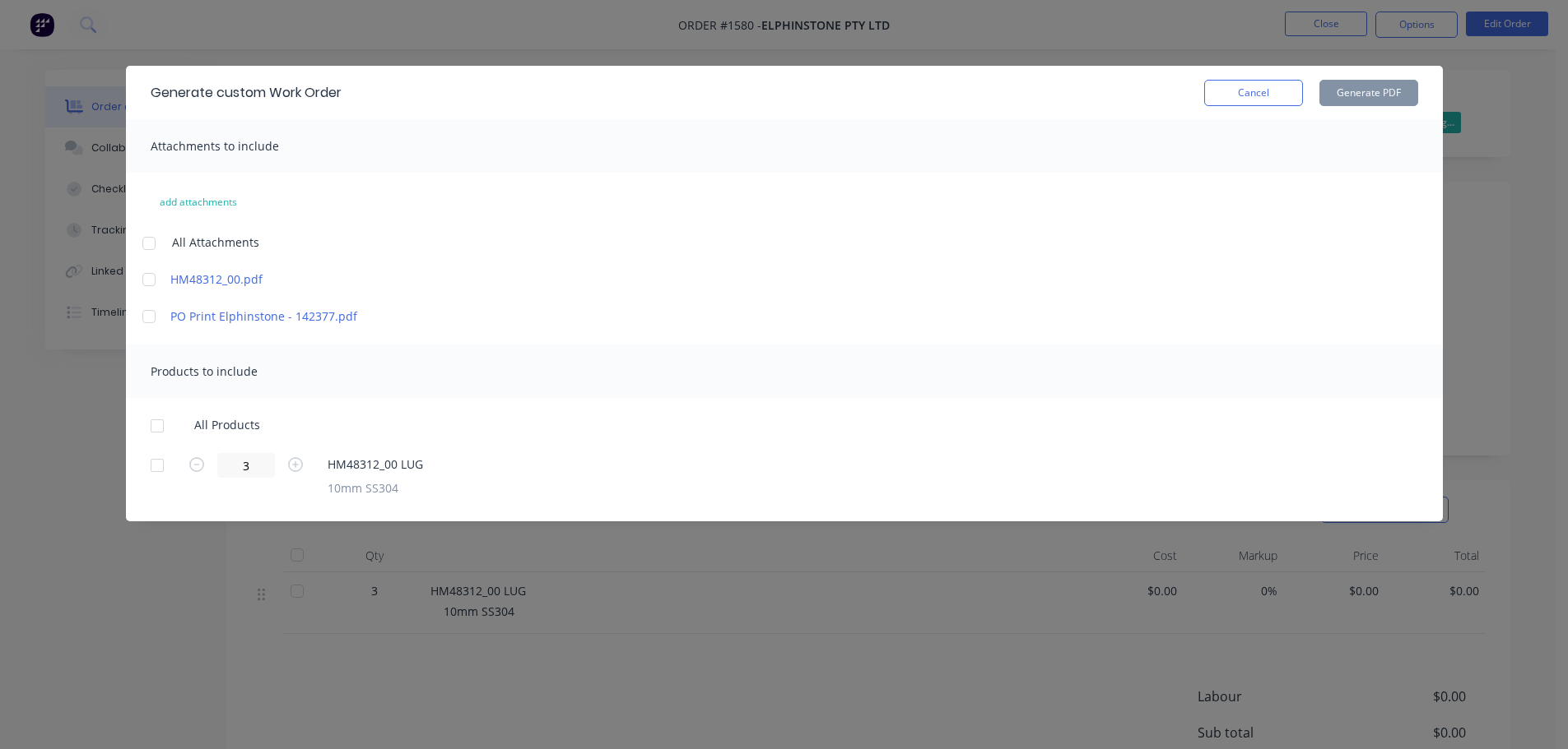
click at [150, 278] on div at bounding box center [149, 280] width 33 height 33
click at [155, 423] on div at bounding box center [157, 426] width 33 height 33
click at [1369, 98] on button "Generate PDF" at bounding box center [1368, 93] width 99 height 26
click at [1236, 95] on button "Cancel" at bounding box center [1253, 93] width 99 height 26
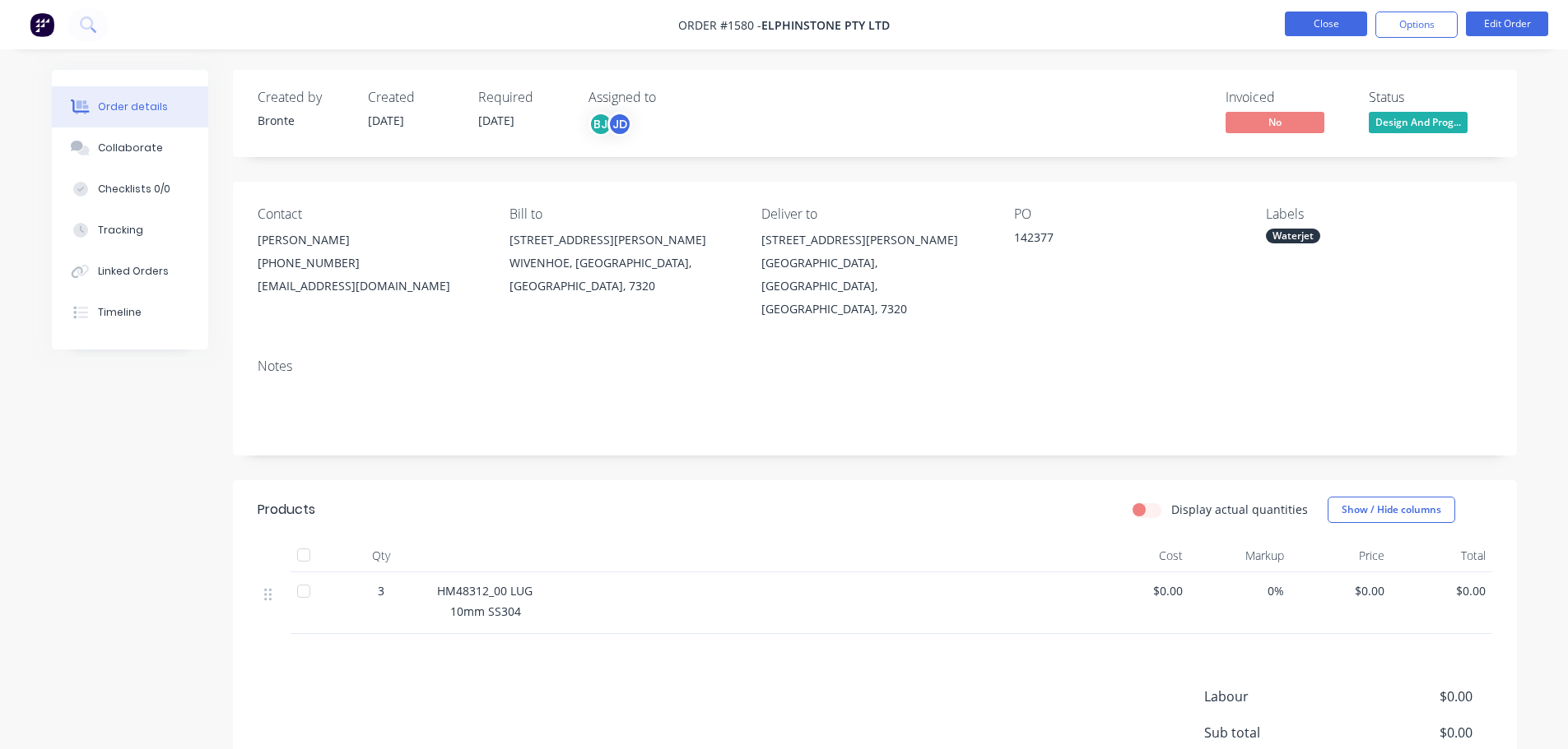
click at [1337, 24] on button "Close" at bounding box center [1326, 23] width 82 height 24
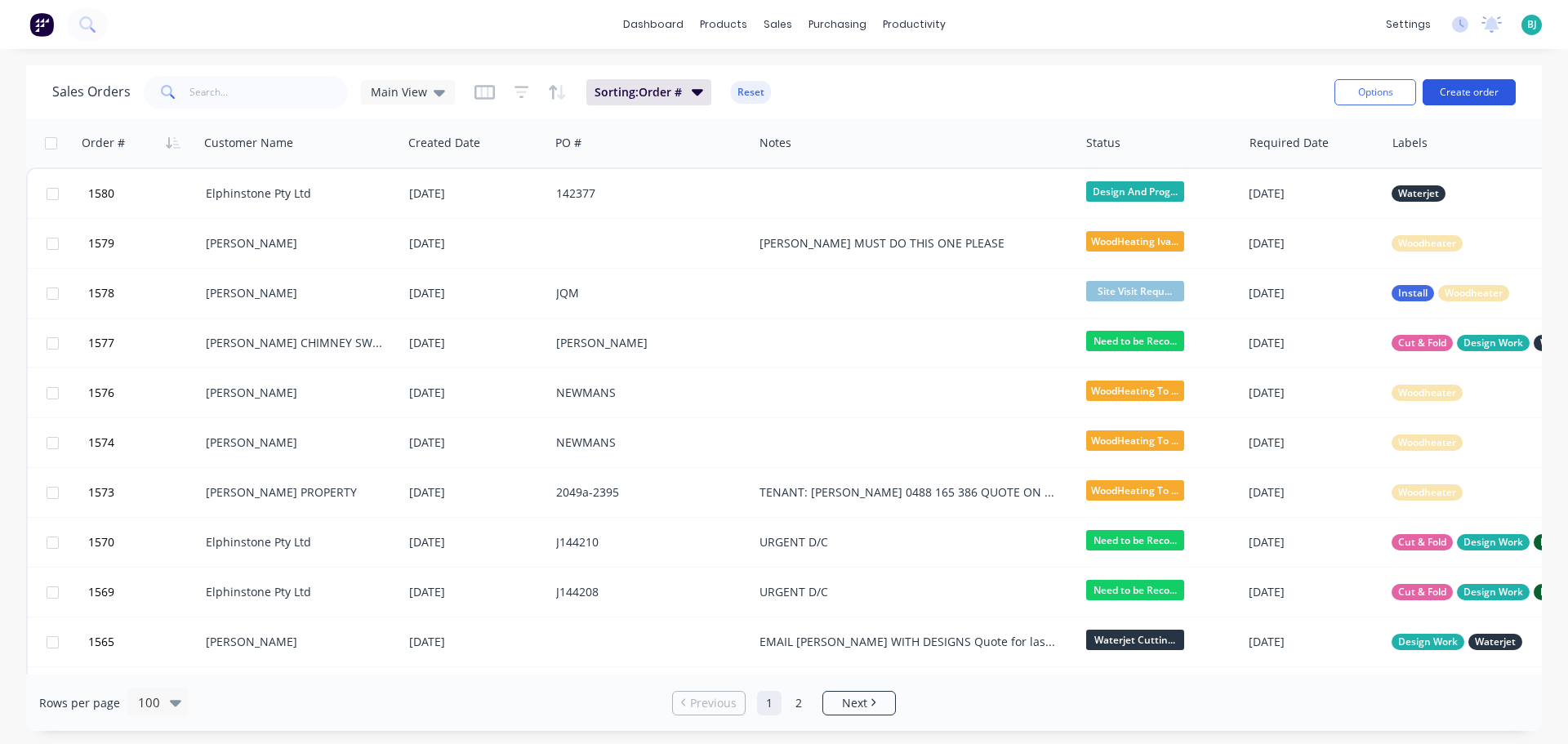
click at [1489, 96] on button "Create order" at bounding box center [1469, 92] width 93 height 26
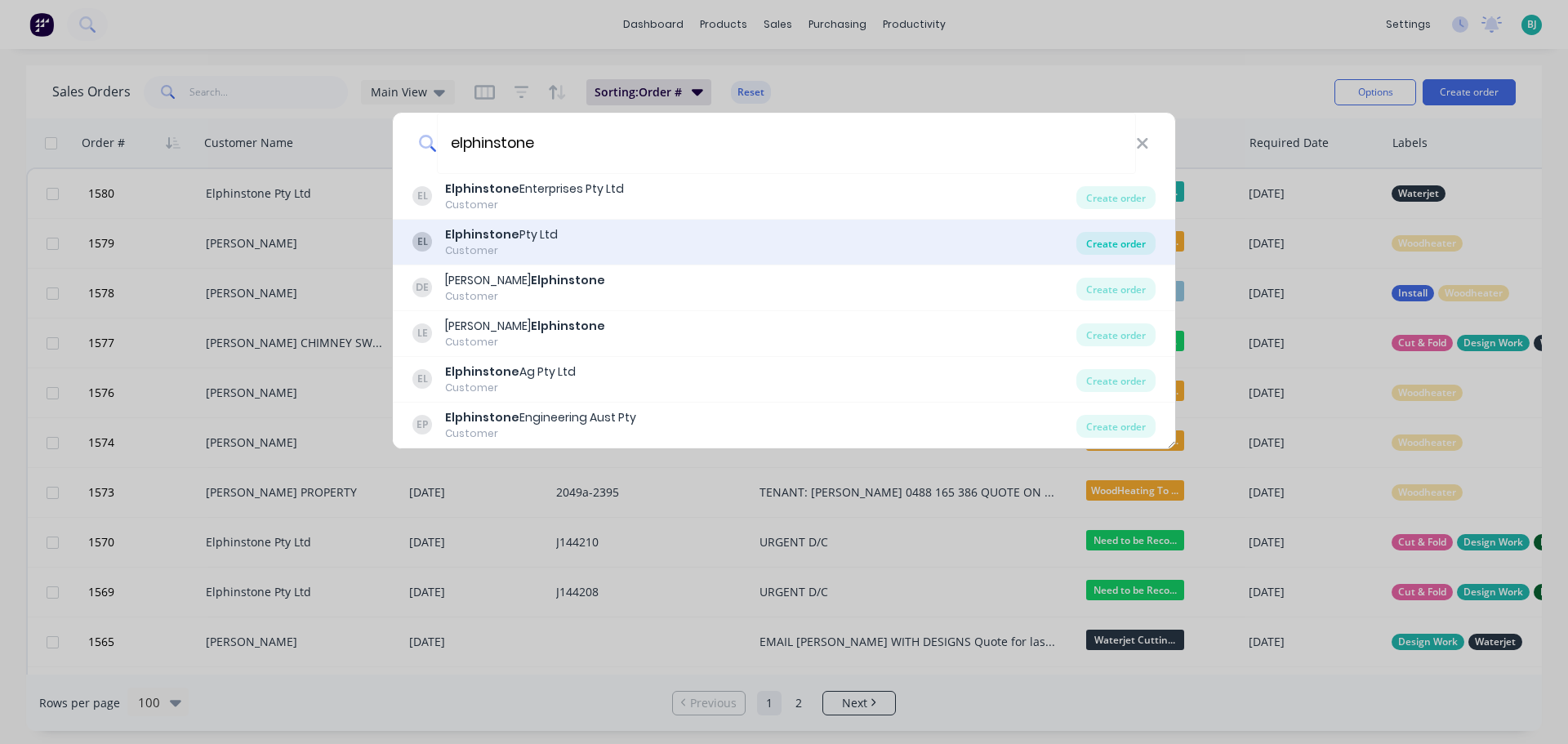
type input "elphinstone"
click at [1092, 240] on div "Create order" at bounding box center [1117, 244] width 79 height 23
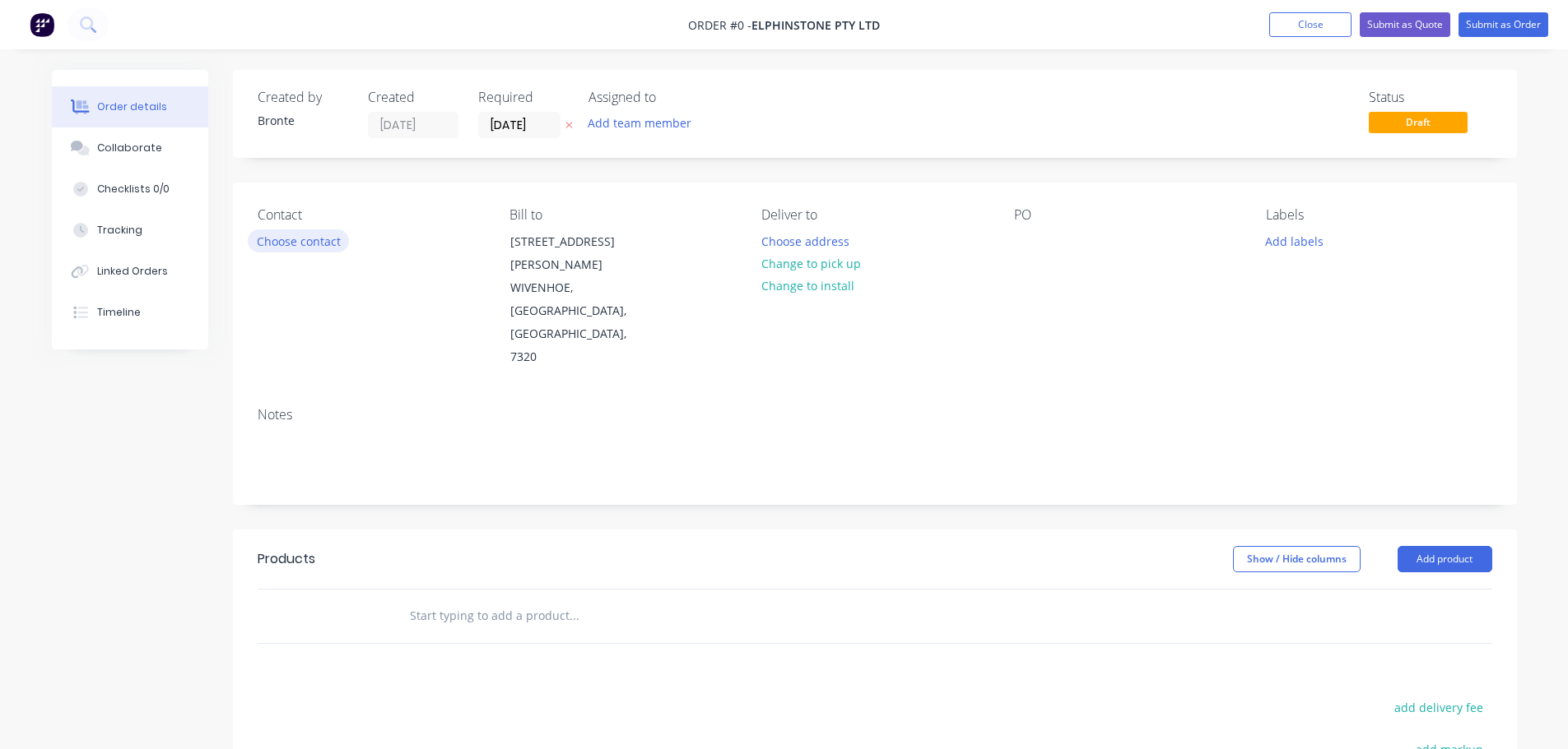
click at [309, 241] on button "Choose contact" at bounding box center [299, 240] width 101 height 22
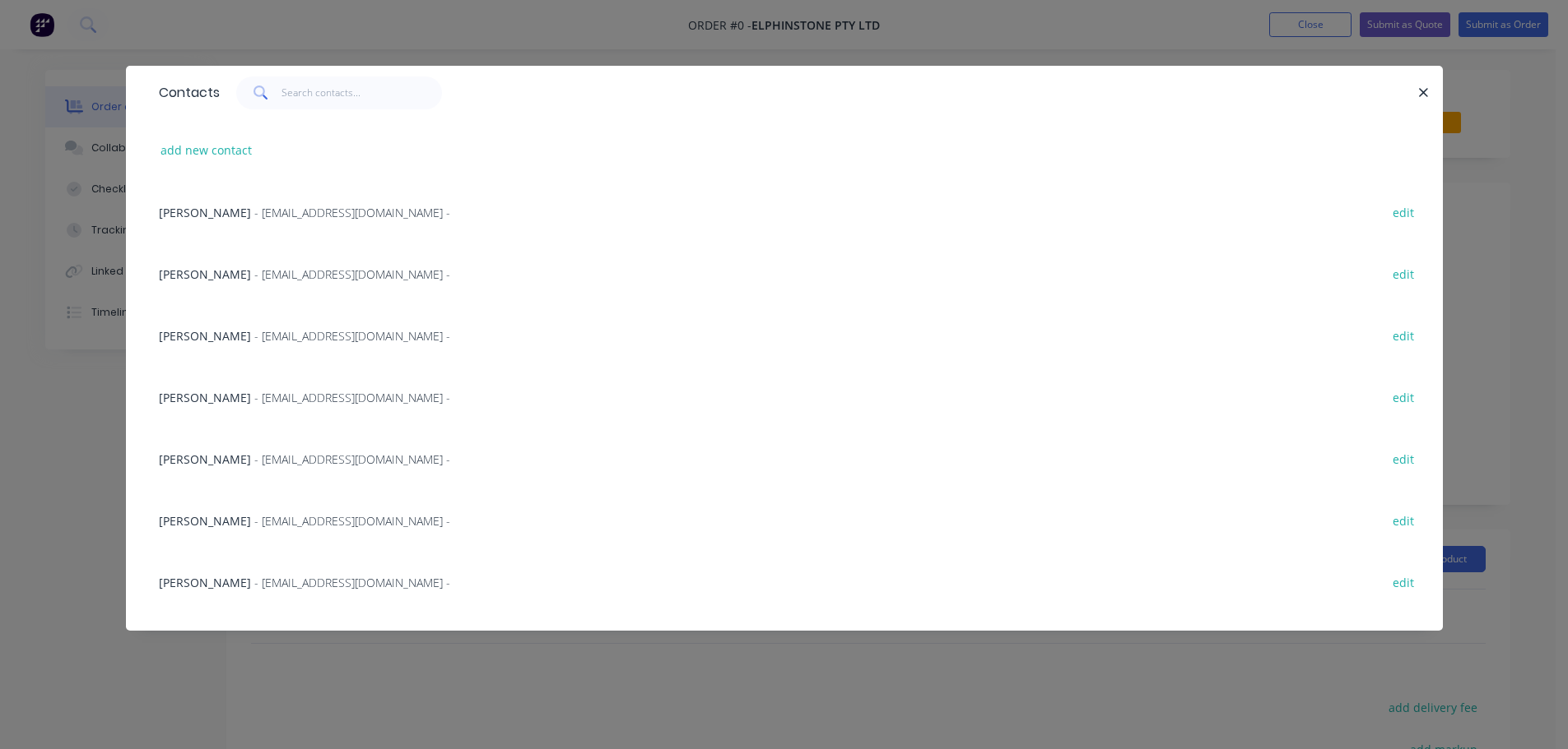
click at [310, 454] on span "- [EMAIL_ADDRESS][DOMAIN_NAME] -" at bounding box center [352, 459] width 196 height 16
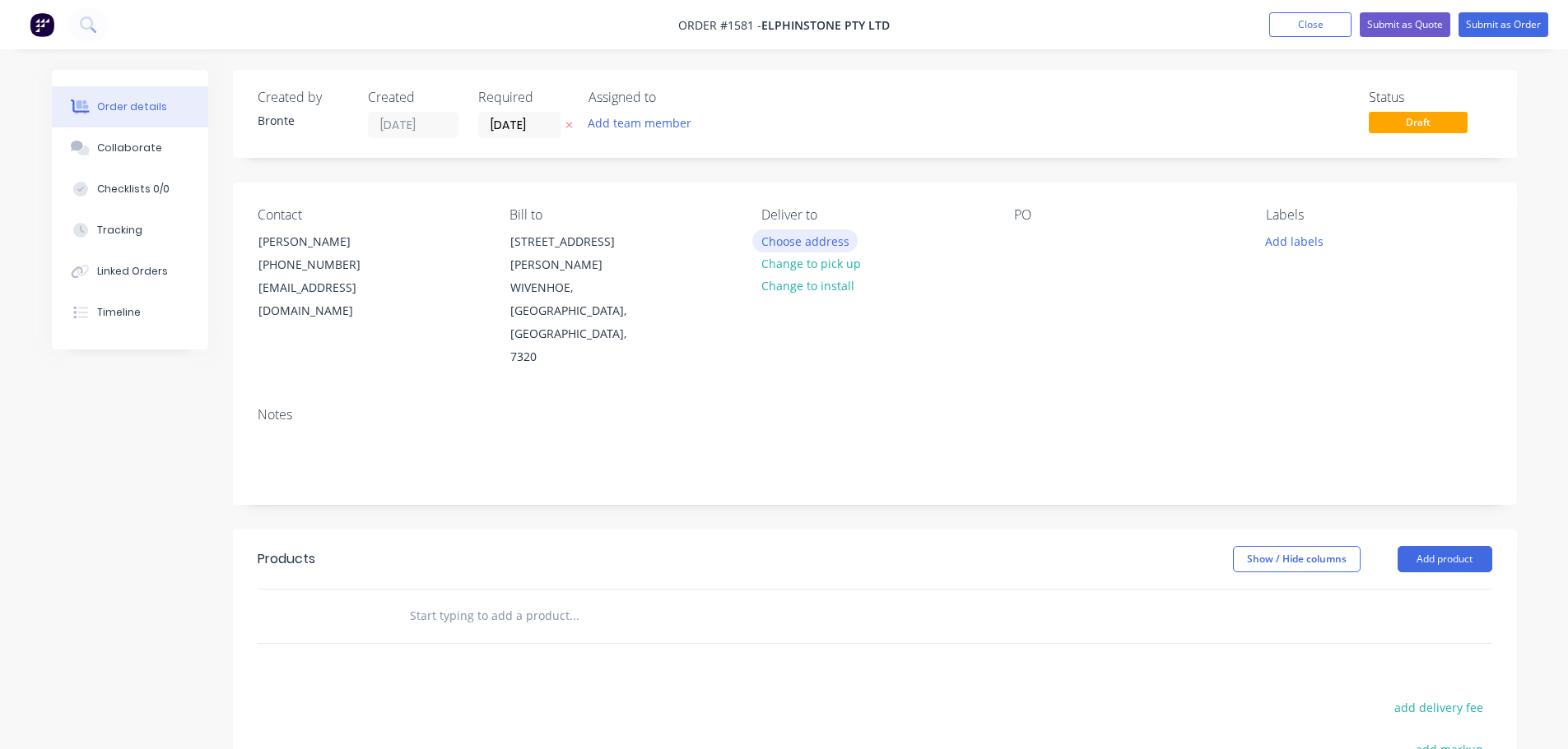
click at [834, 246] on button "Choose address" at bounding box center [805, 240] width 105 height 22
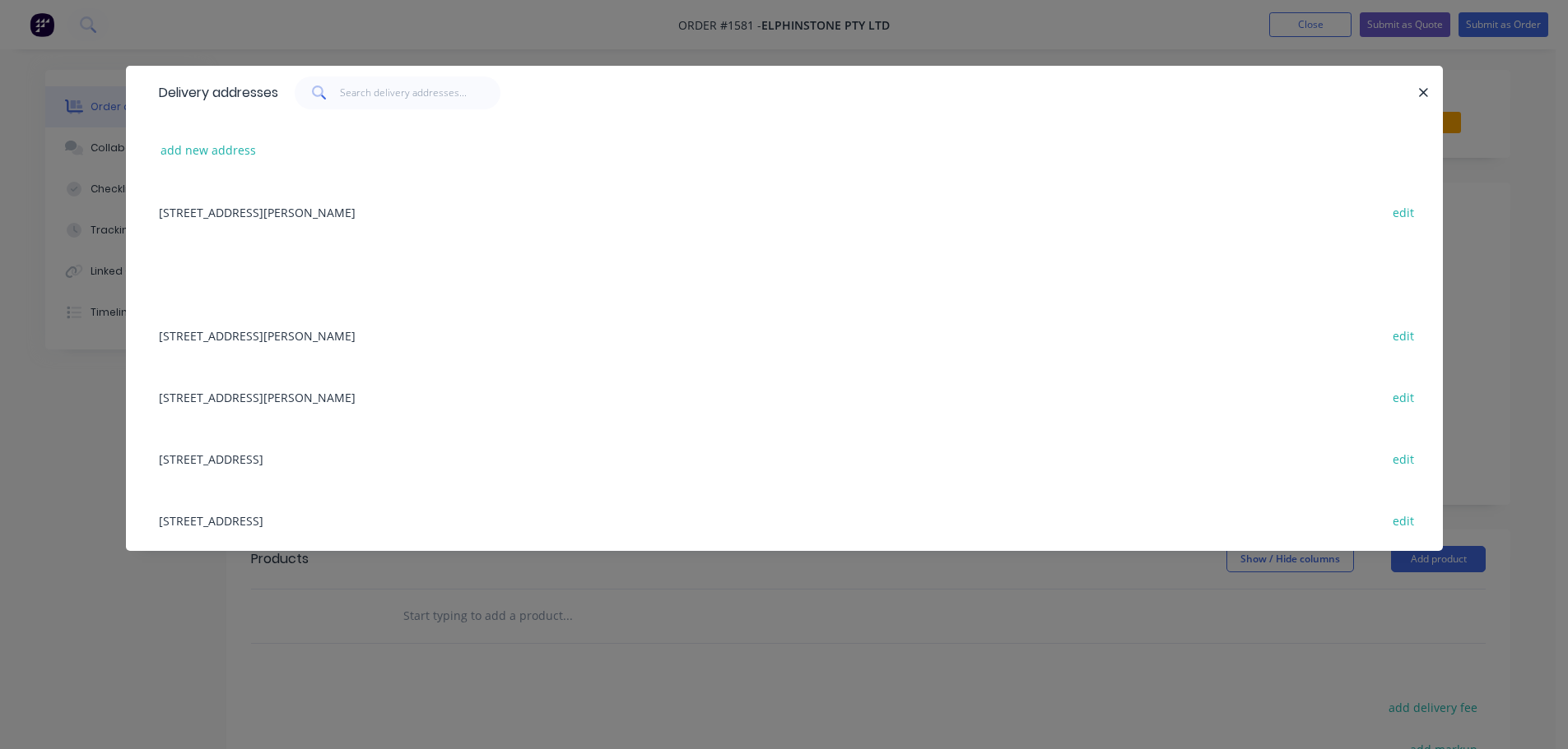
click at [275, 342] on div "[STREET_ADDRESS][PERSON_NAME] edit" at bounding box center [784, 335] width 1267 height 61
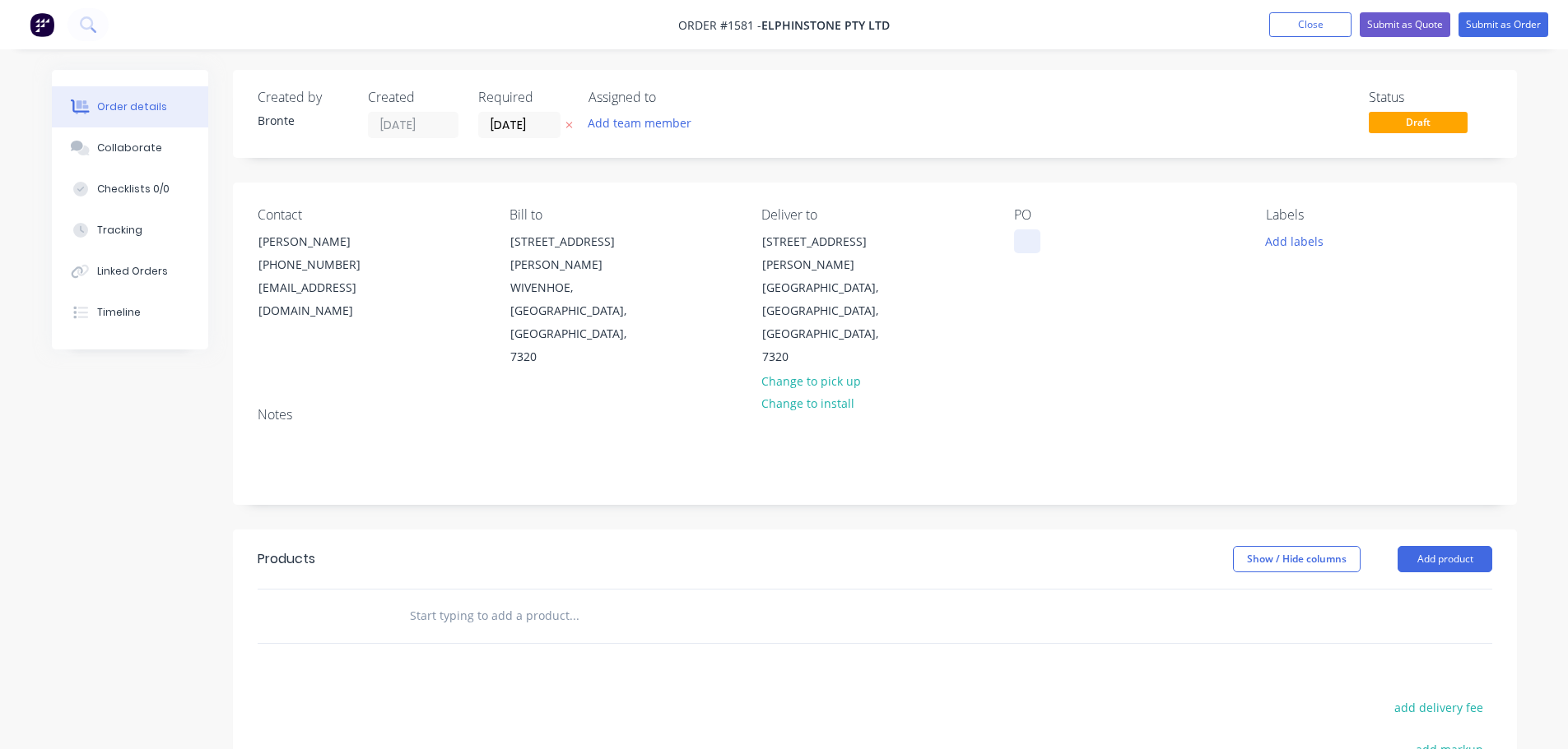
click at [1026, 244] on div at bounding box center [1026, 241] width 26 height 23
click at [546, 120] on input "[DATE]" at bounding box center [519, 125] width 81 height 24
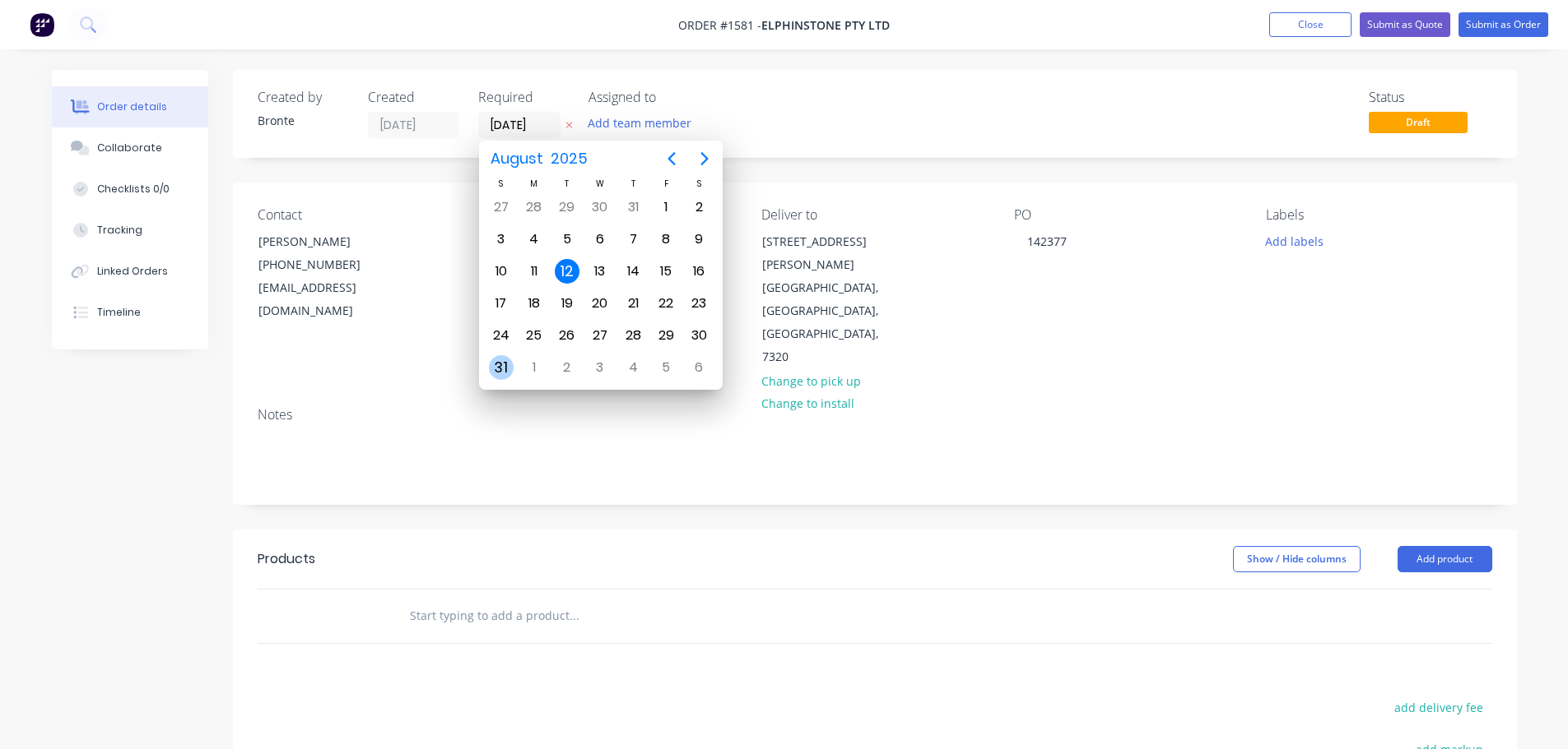
drag, startPoint x: 502, startPoint y: 370, endPoint x: 517, endPoint y: 346, distance: 28.3
click at [502, 369] on div "31" at bounding box center [501, 367] width 24 height 24
type input "[DATE]"
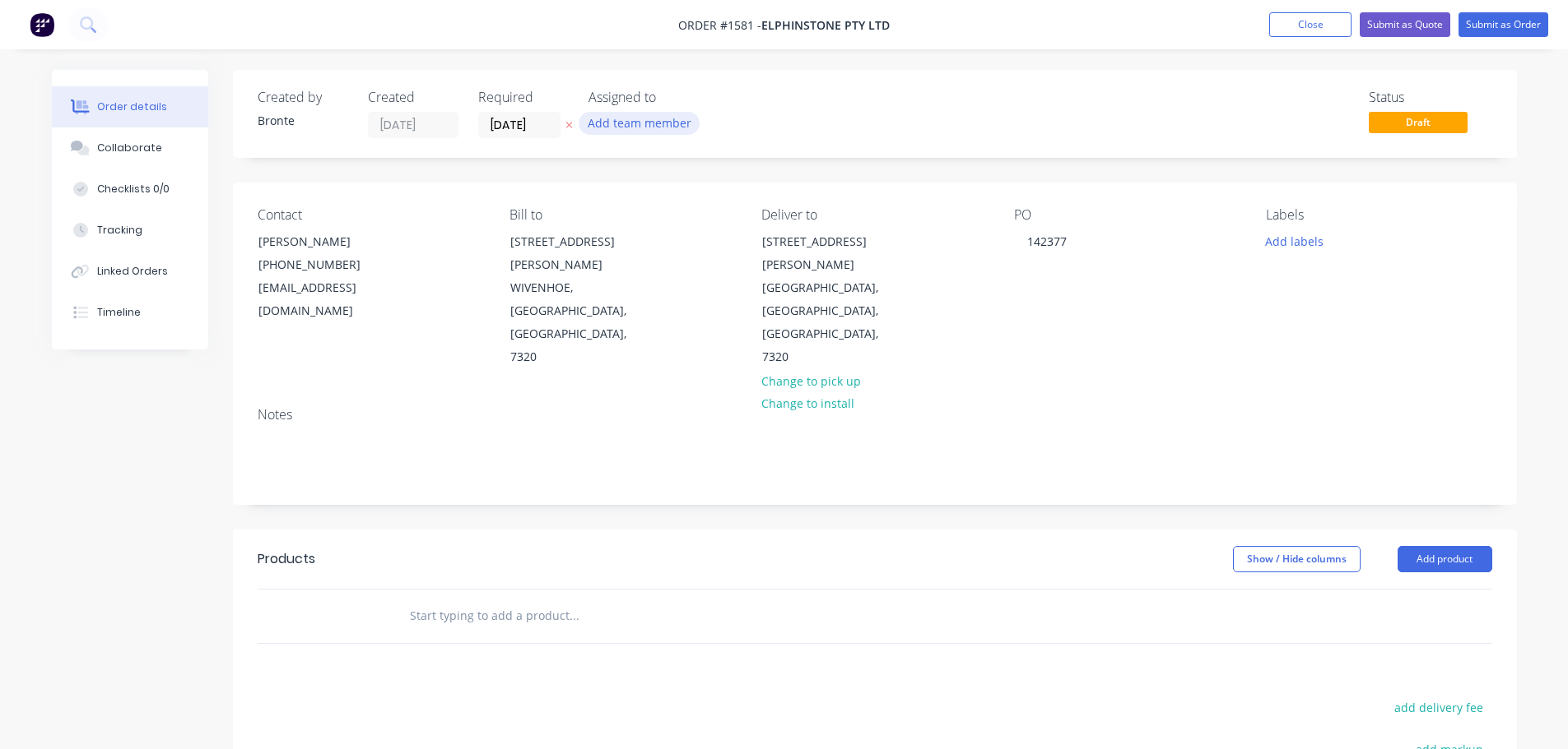
click at [658, 121] on button "Add team member" at bounding box center [639, 123] width 121 height 22
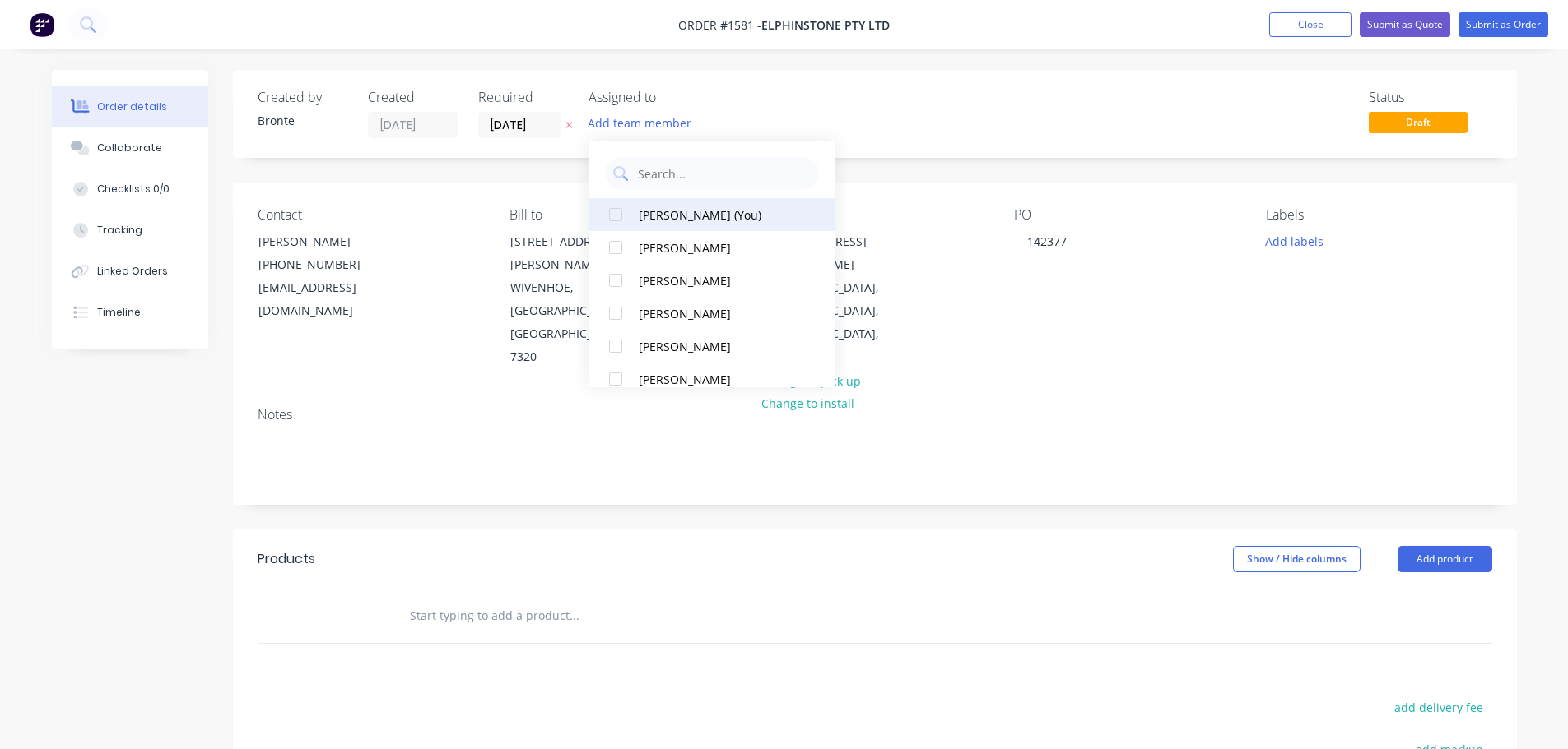
click at [609, 212] on div at bounding box center [616, 215] width 33 height 33
click at [1136, 321] on div "Contact [PERSON_NAME] [PHONE_NUMBER] [EMAIL_ADDRESS][DOMAIN_NAME] Bill to [STRE…" at bounding box center [875, 288] width 1284 height 212
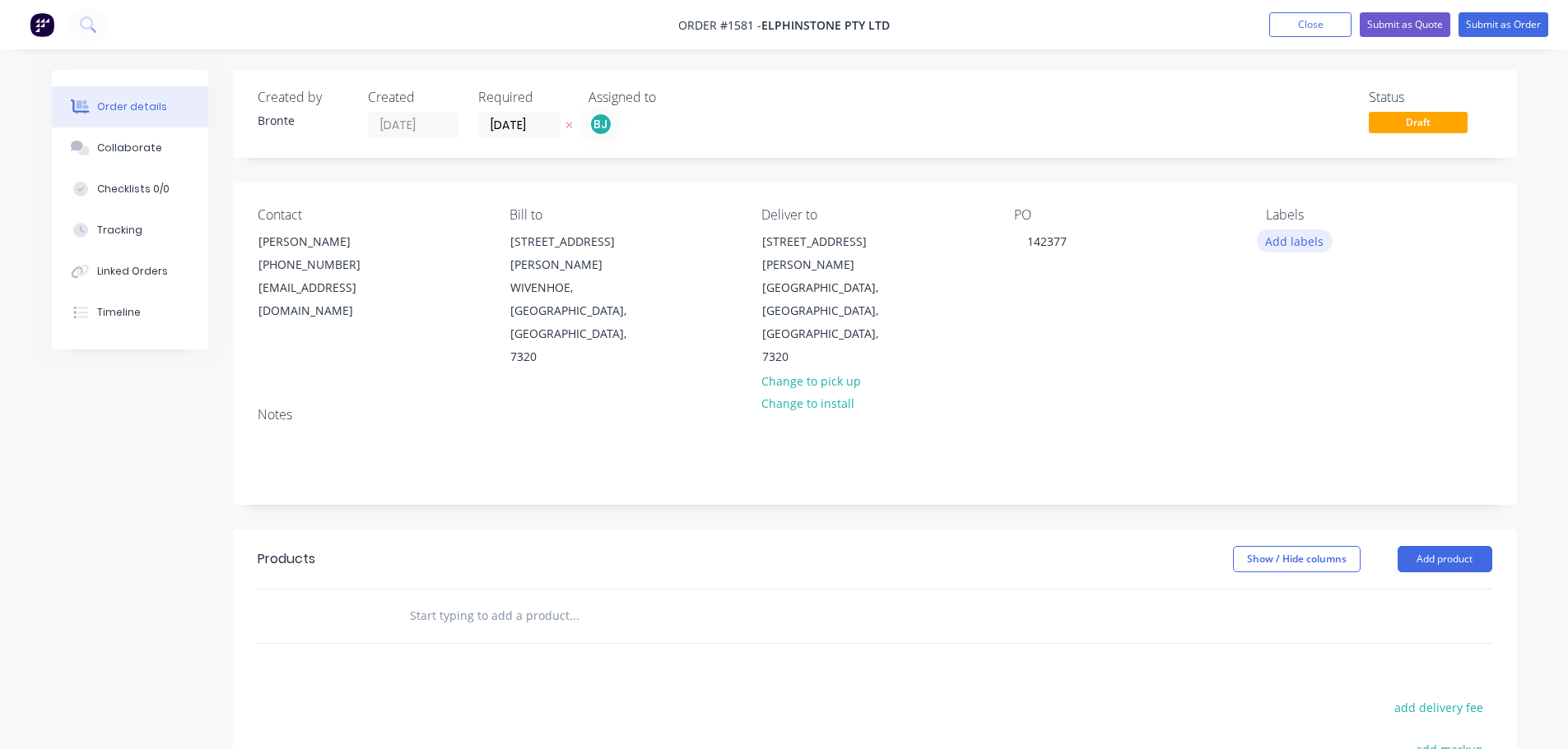
click at [1309, 240] on button "Add labels" at bounding box center [1295, 240] width 76 height 22
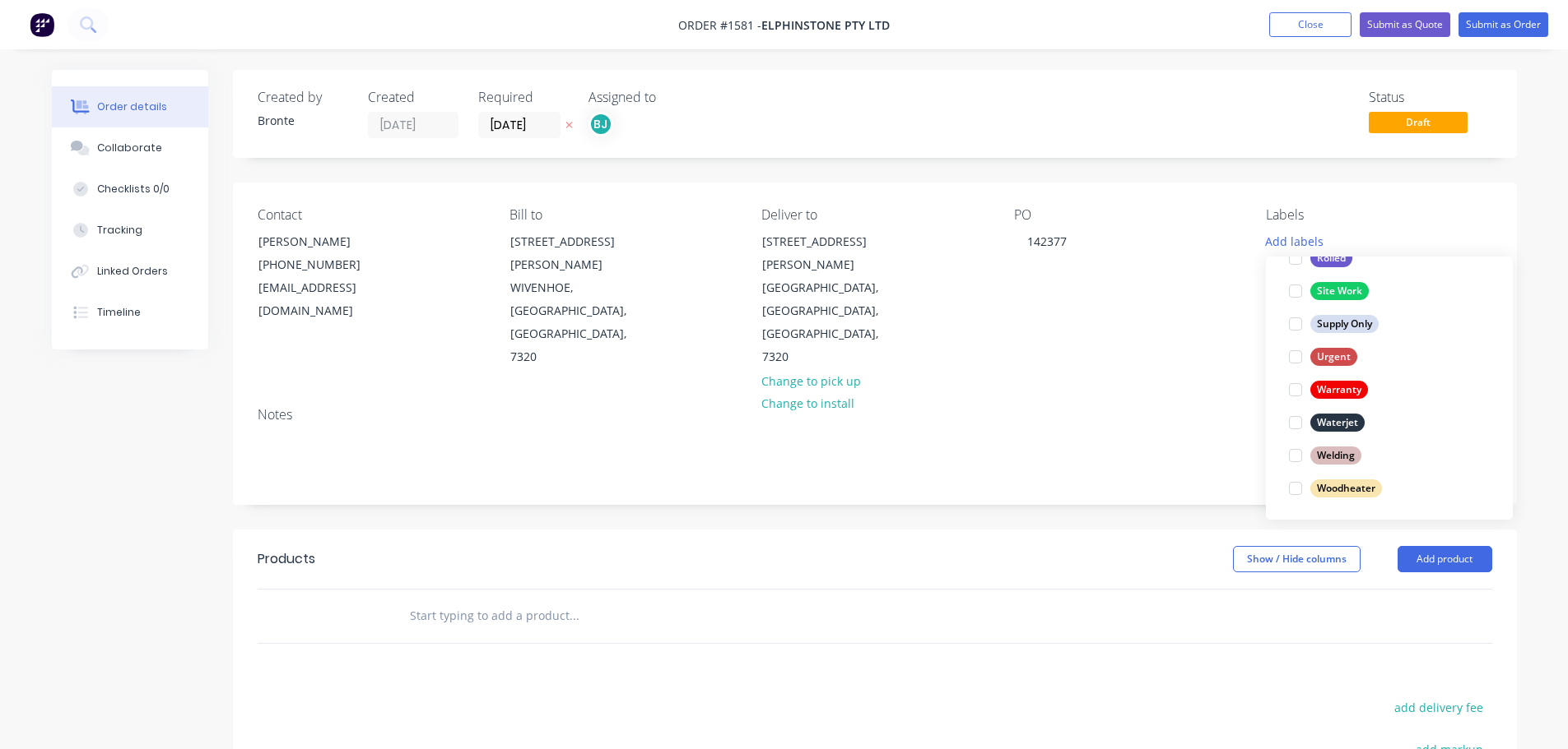
scroll to position [757, 0]
click at [1290, 325] on div at bounding box center [1296, 323] width 33 height 33
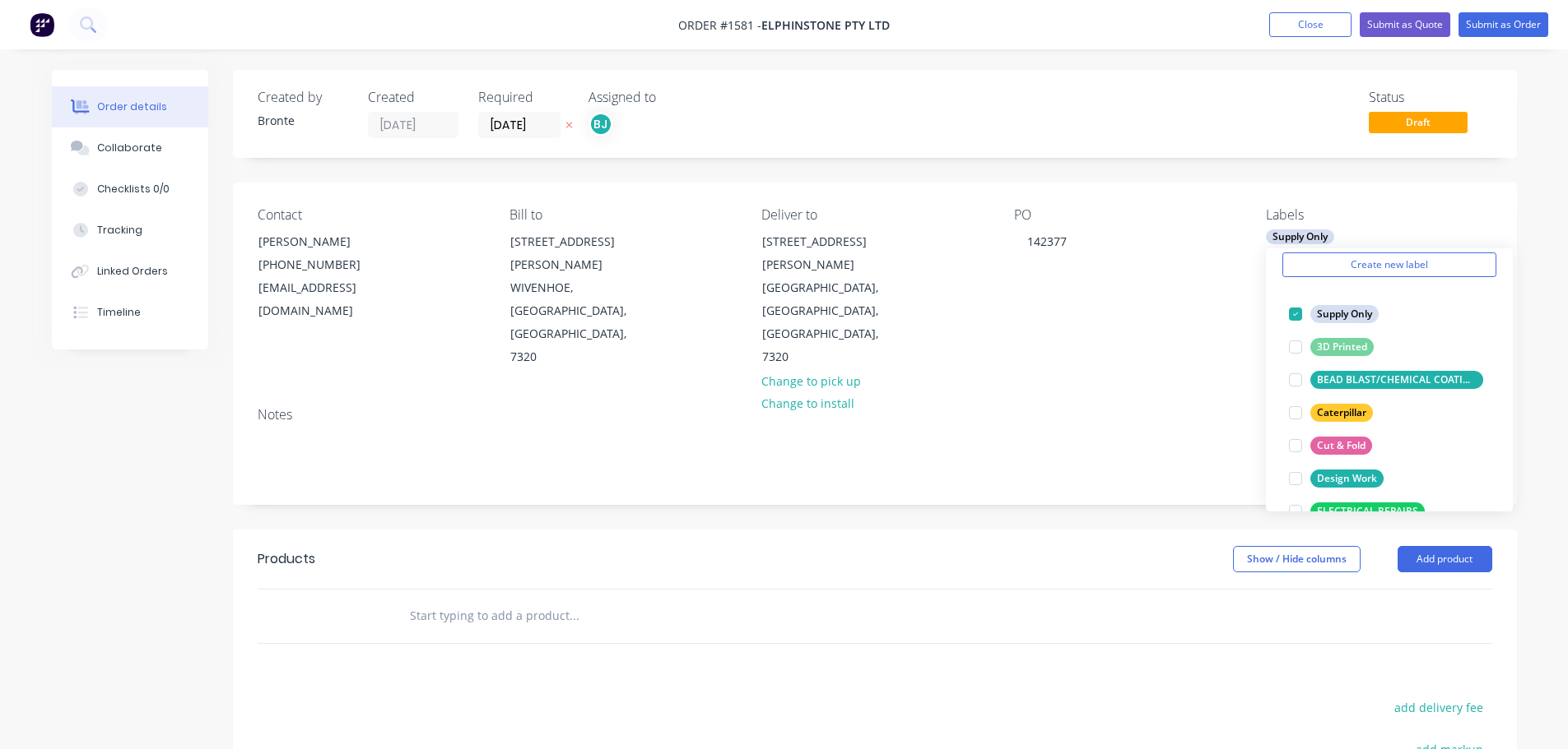
drag, startPoint x: 1558, startPoint y: 441, endPoint x: 1497, endPoint y: 467, distance: 66.3
click at [1558, 440] on div "Order details Collaborate Checklists 0/0 Tracking Linked Orders Timeline Order …" at bounding box center [784, 532] width 1568 height 1064
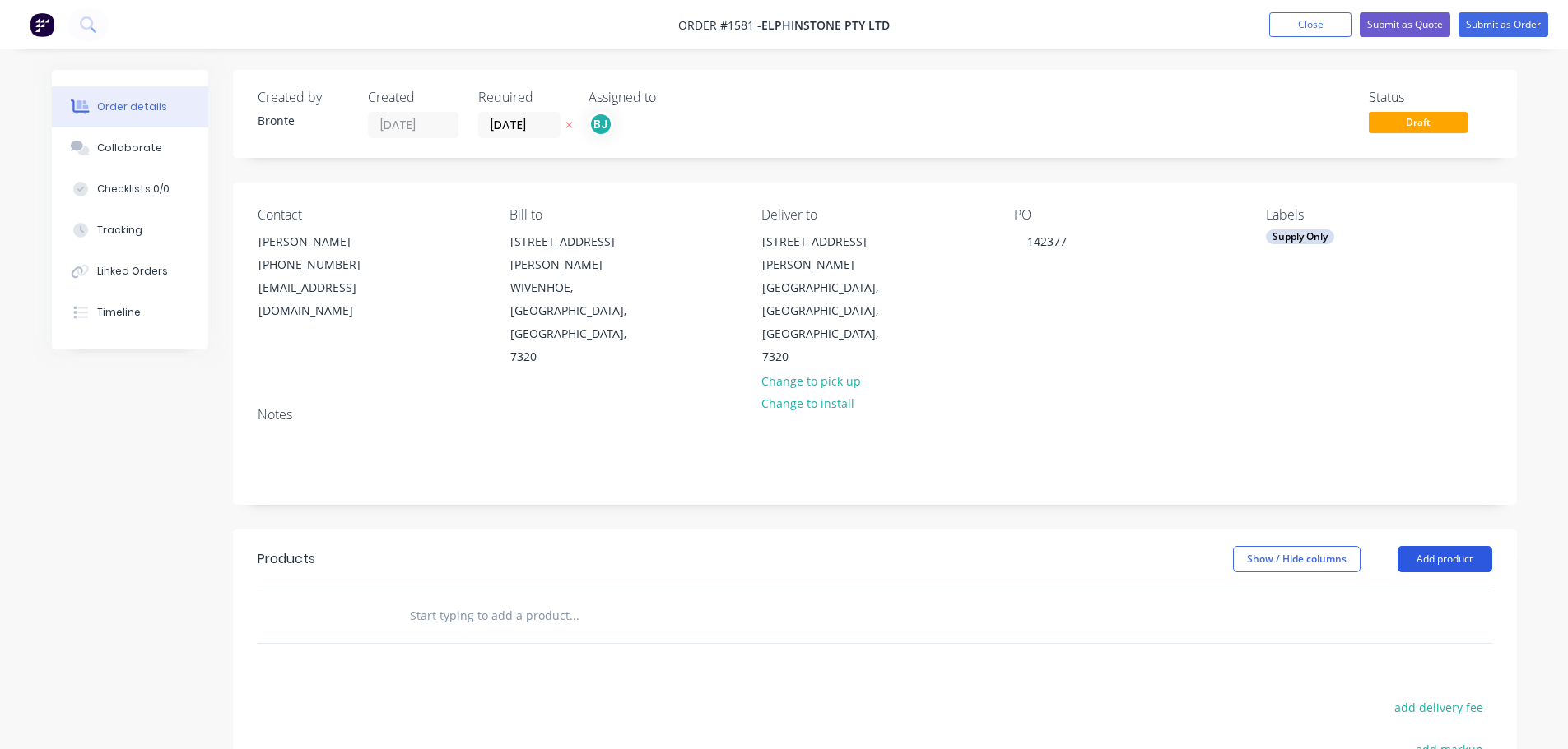
click at [1427, 546] on button "Add product" at bounding box center [1444, 559] width 95 height 26
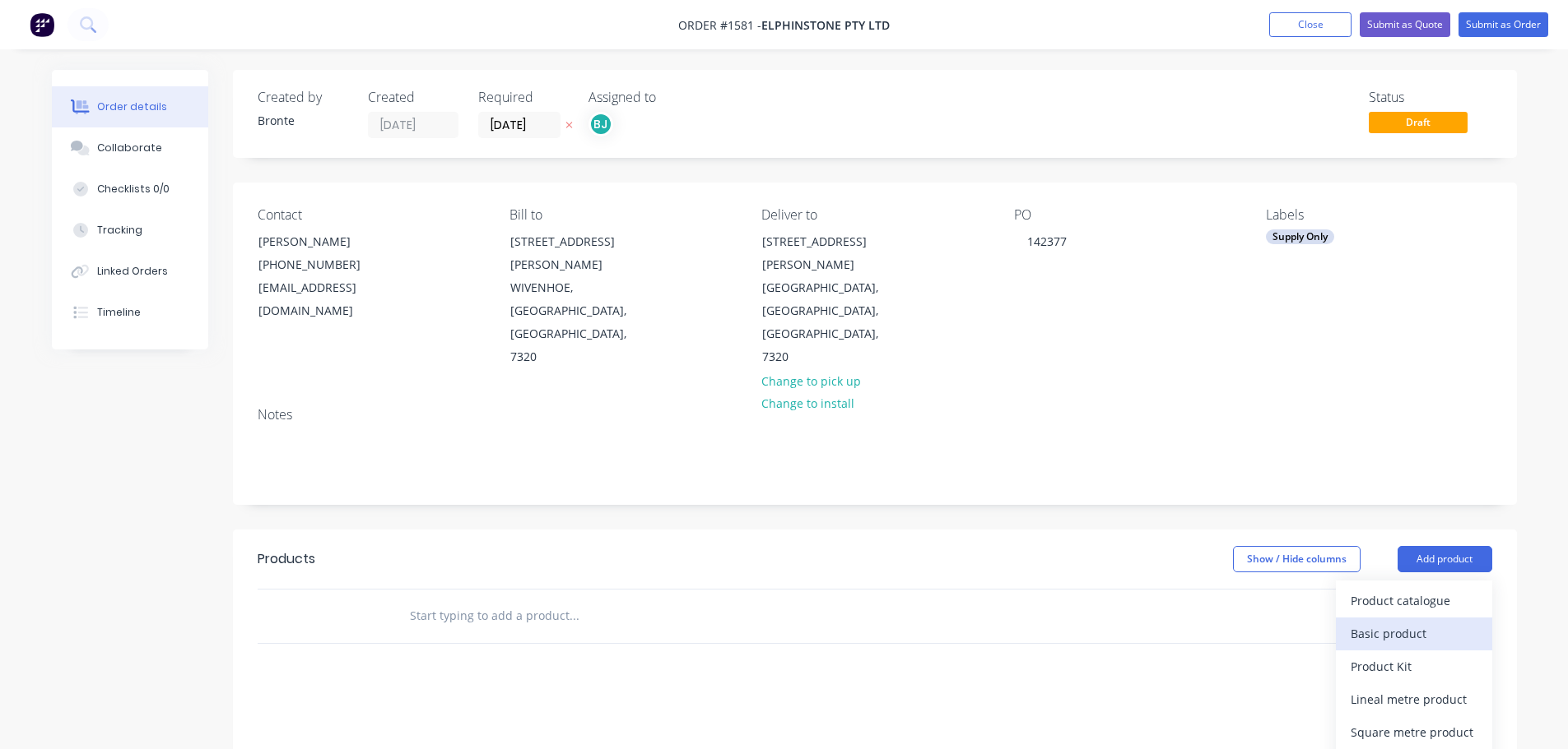
click at [1433, 622] on div "Basic product" at bounding box center [1414, 634] width 127 height 23
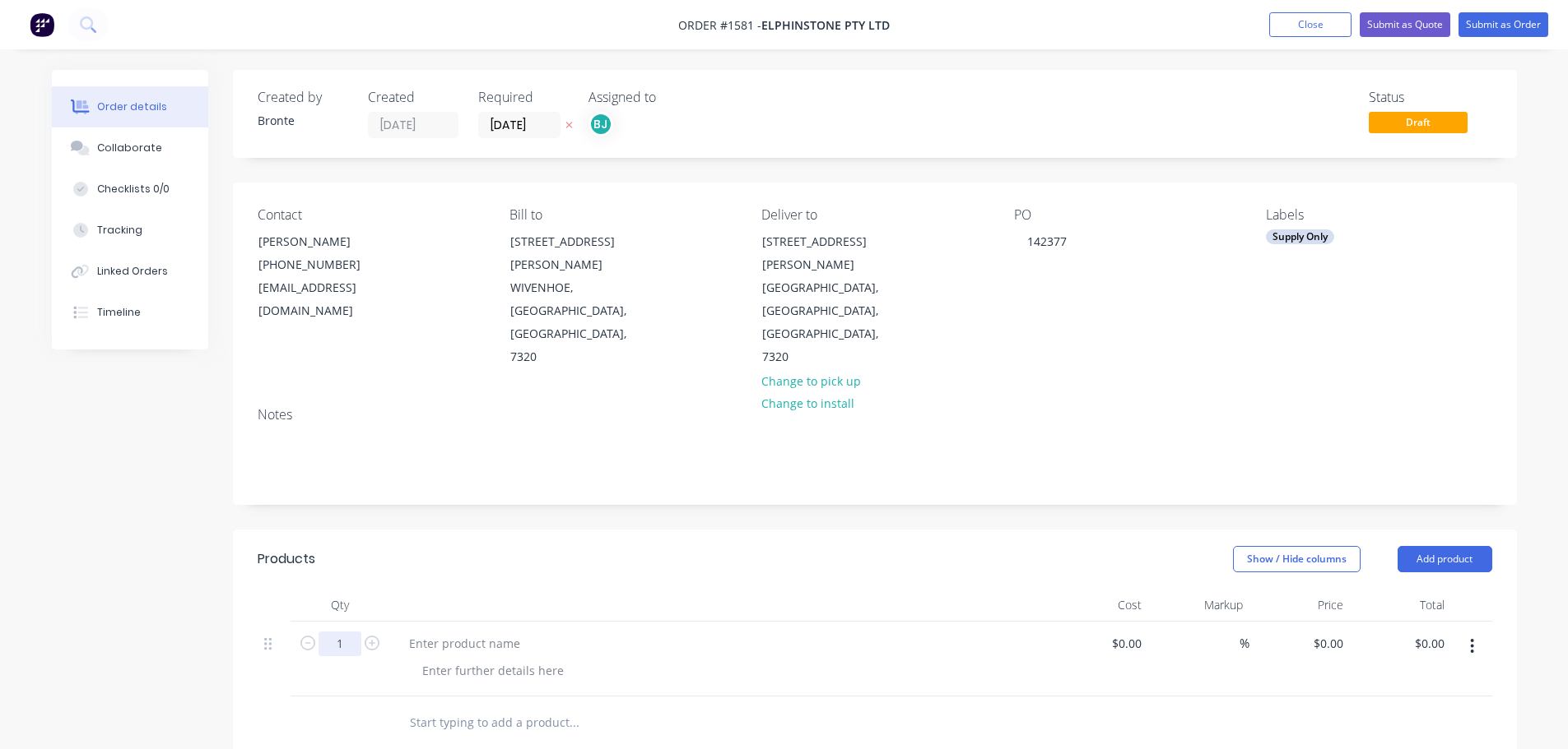
click at [357, 632] on input "1" at bounding box center [340, 644] width 43 height 24
type input "22"
click at [455, 632] on div at bounding box center [464, 644] width 138 height 23
click at [465, 659] on div at bounding box center [493, 671] width 168 height 23
click at [424, 659] on div "We have perfect amount in stock" at bounding box center [512, 671] width 208 height 23
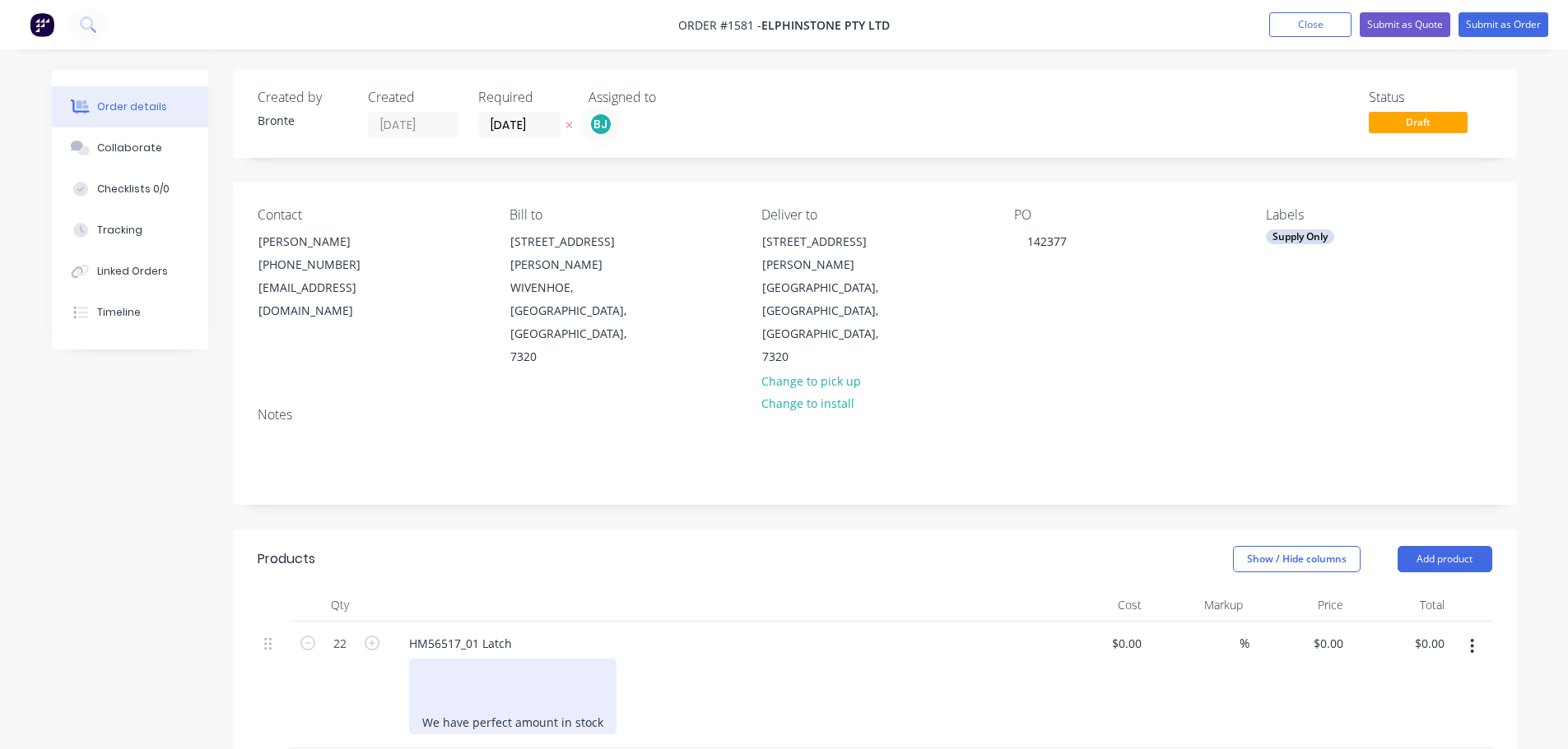
click at [462, 659] on div "We have perfect amount in stock" at bounding box center [512, 697] width 208 height 76
click at [433, 659] on div "Painted satin black We have perfect amount in stock" at bounding box center [512, 689] width 208 height 59
click at [418, 659] on div "Painted satin black We have perfect amount in stock" at bounding box center [512, 689] width 208 height 59
click at [827, 659] on div "Painted satin black We have perfect amount in stock" at bounding box center [725, 680] width 632 height 41
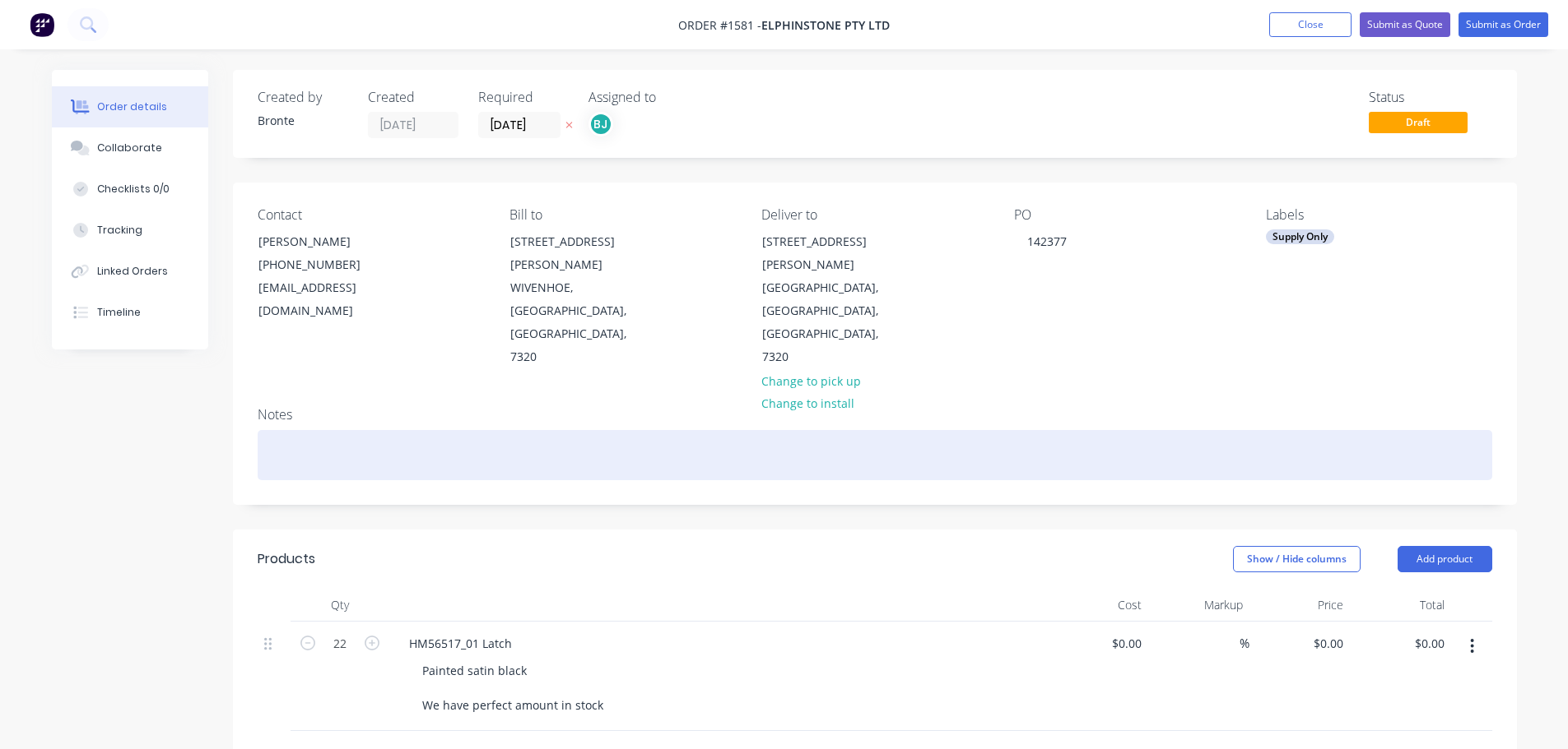
click at [1136, 430] on div at bounding box center [874, 454] width 1234 height 50
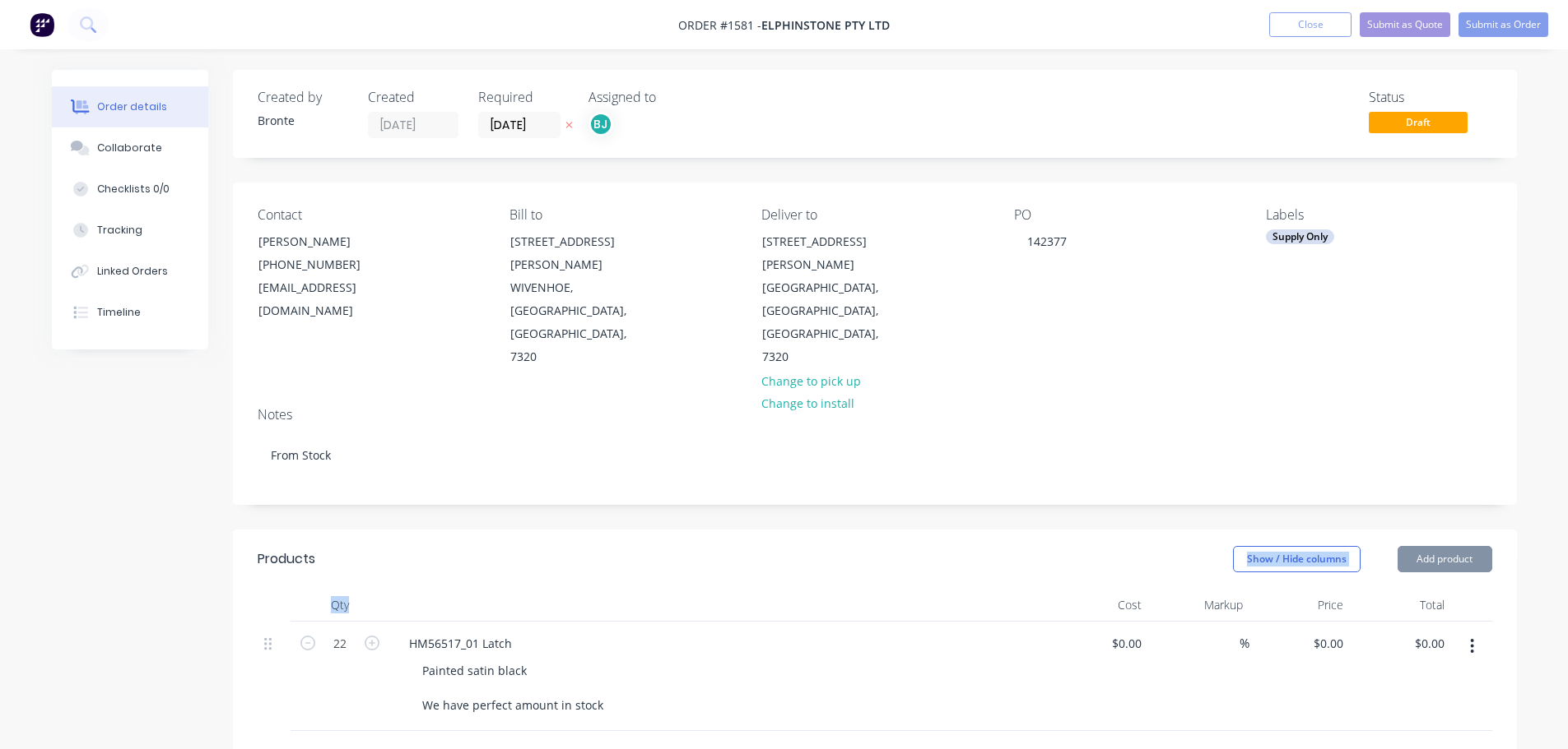
click at [964, 530] on div "Products Show / Hide columns Add product Qty Cost Markup Price Total 22 HM56517…" at bounding box center [875, 656] width 1284 height 255
click at [1500, 28] on button "Submit as Order" at bounding box center [1504, 24] width 90 height 24
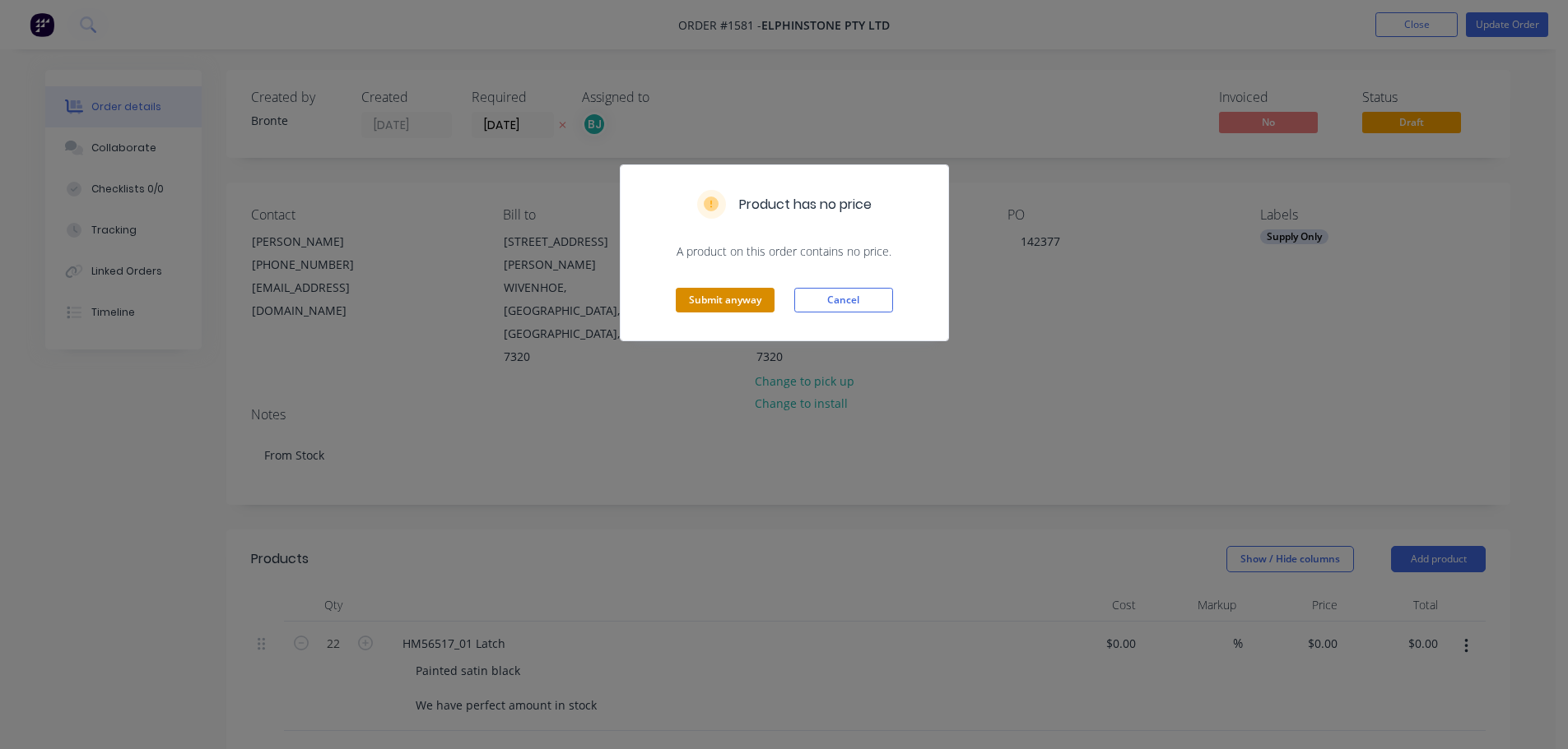
click at [746, 296] on button "Submit anyway" at bounding box center [724, 299] width 99 height 24
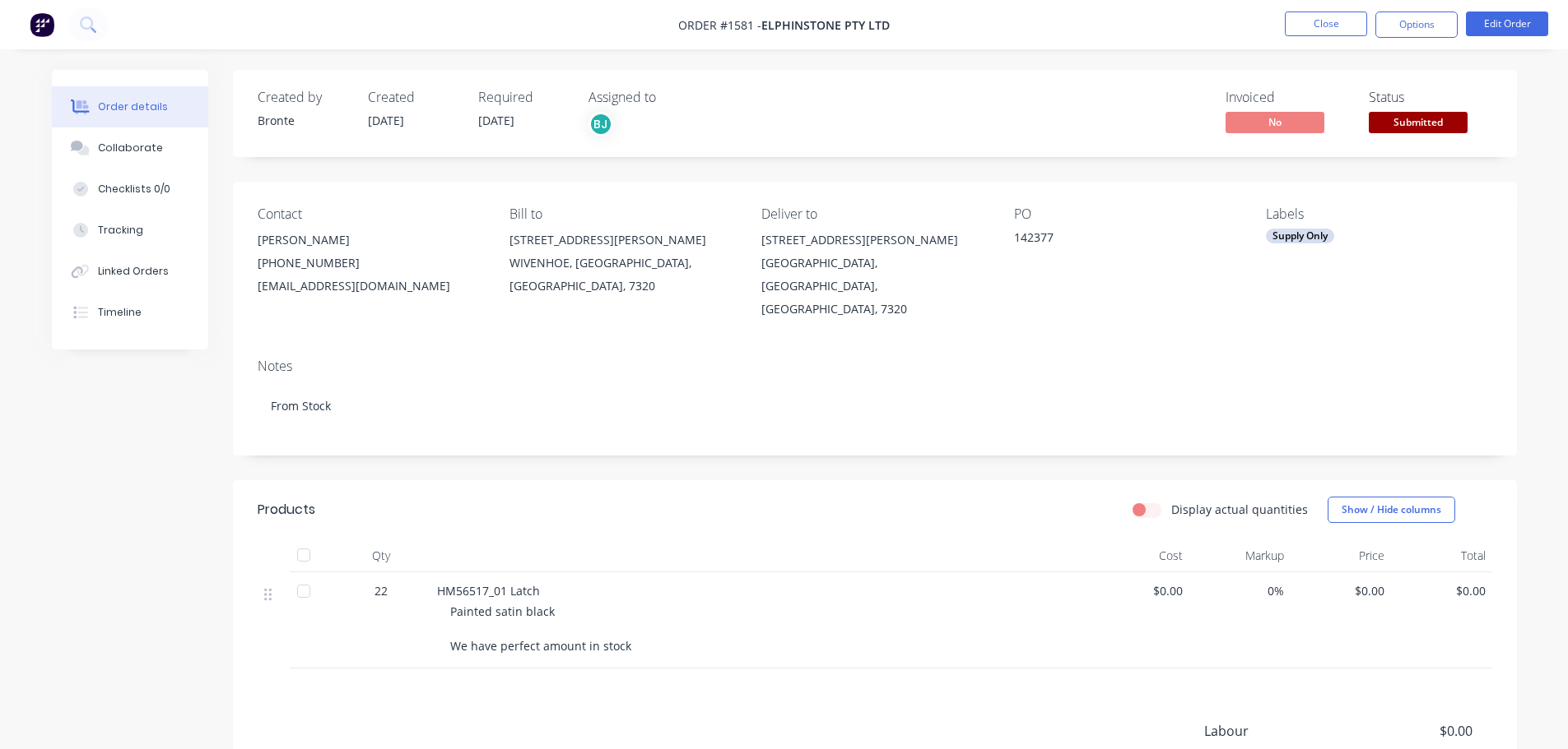
click at [1422, 124] on span "Submitted" at bounding box center [1418, 122] width 99 height 20
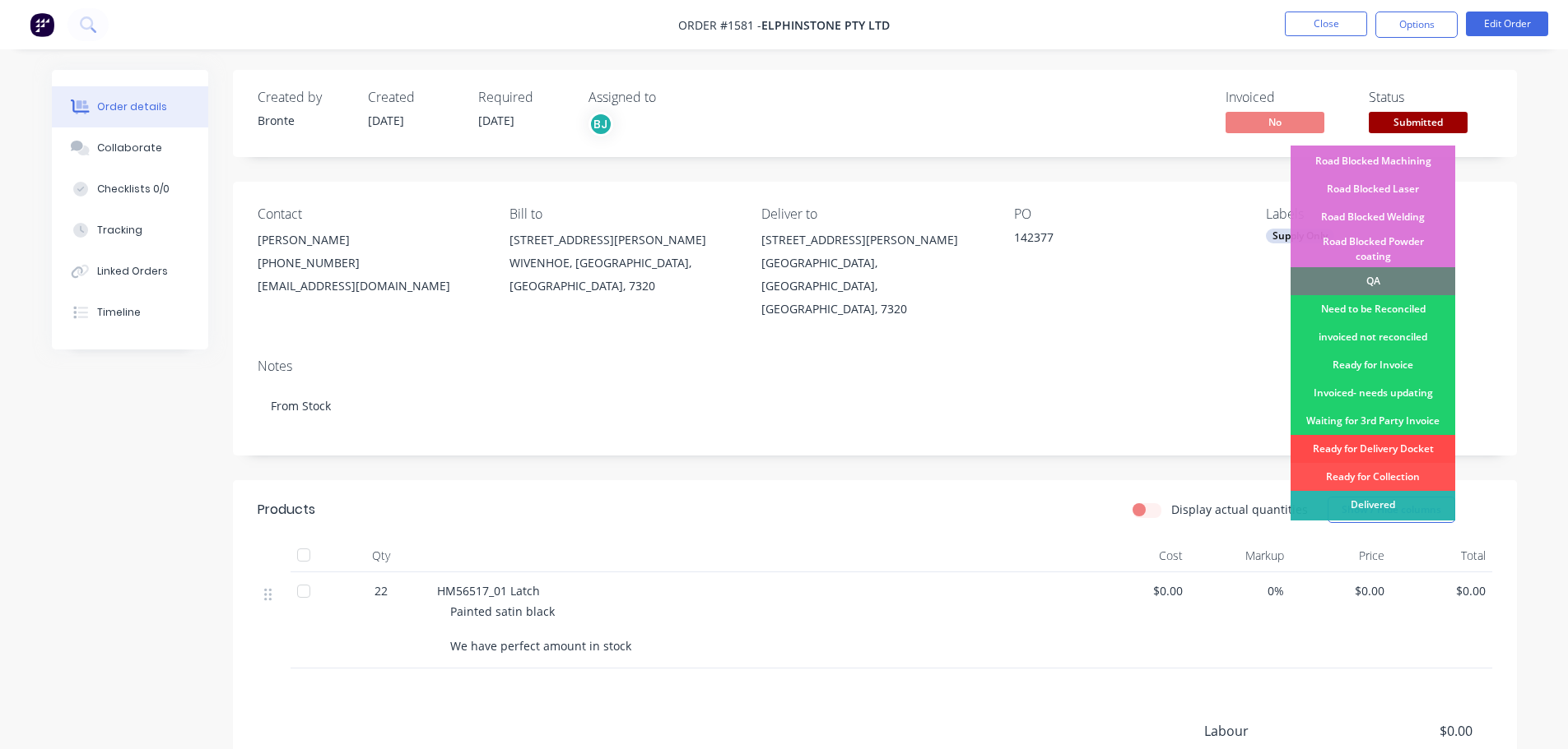
scroll to position [416, 0]
click at [1416, 433] on div "Ready for Delivery Docket" at bounding box center [1372, 447] width 165 height 28
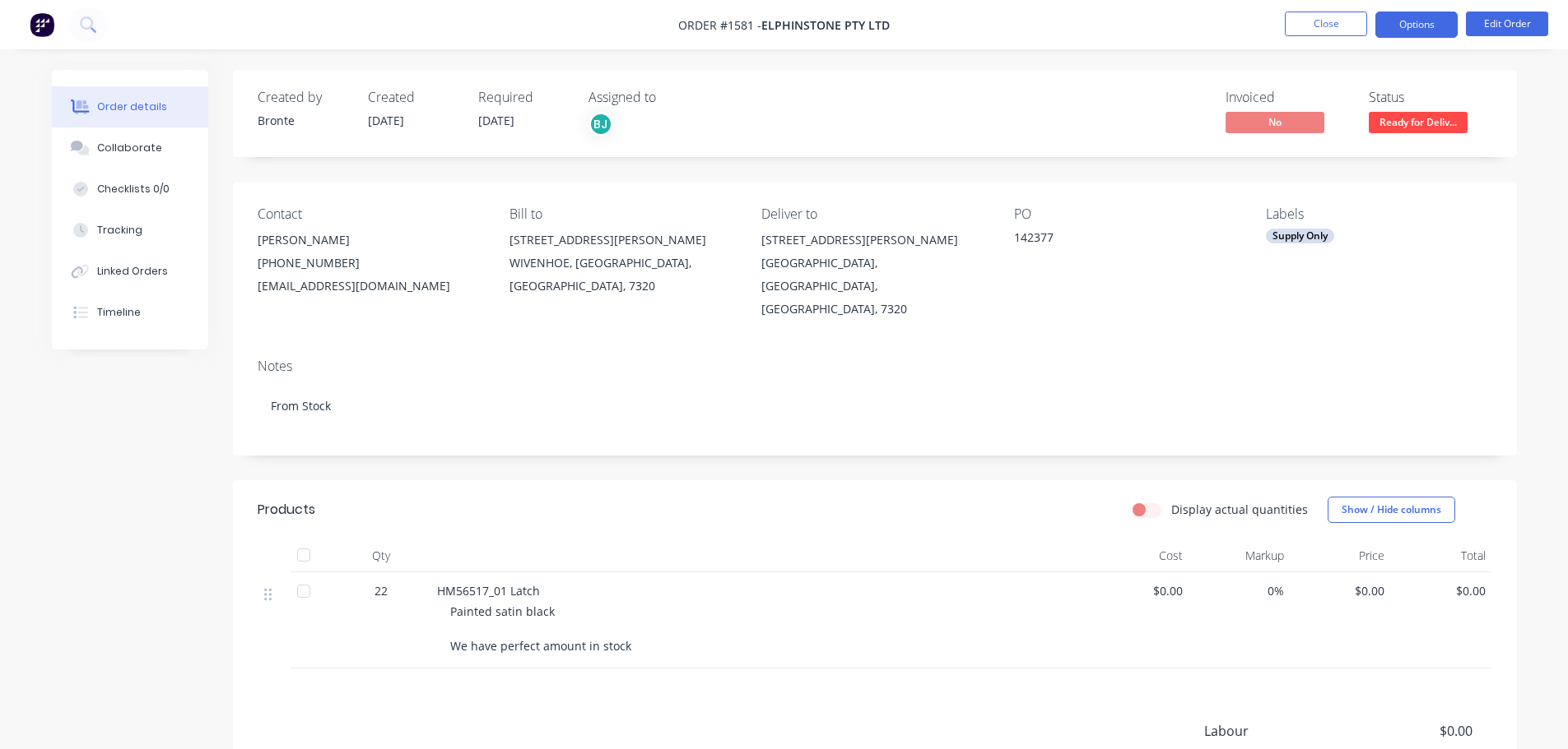
click at [1425, 29] on button "Options" at bounding box center [1416, 24] width 82 height 26
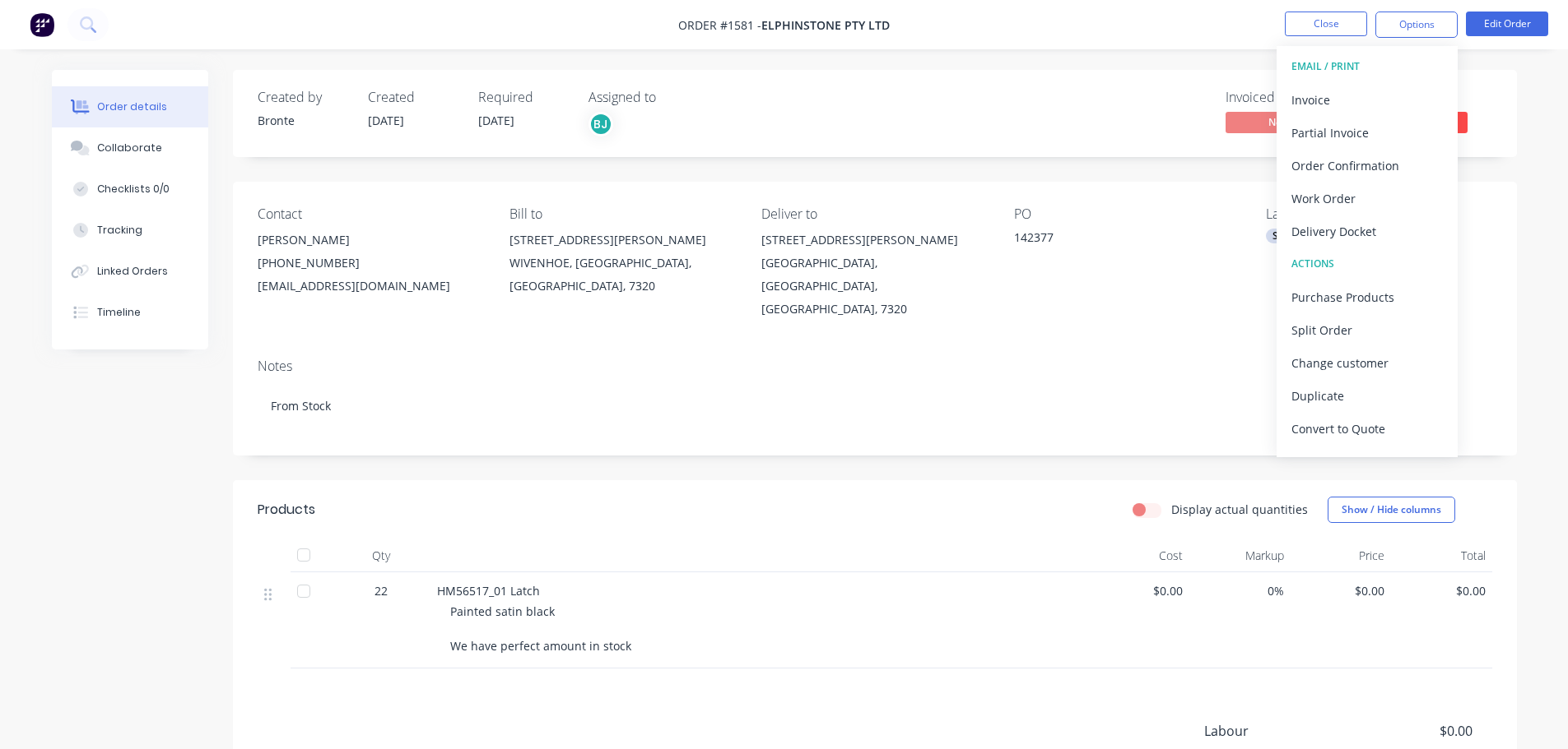
click at [1496, 219] on div "Contact [PERSON_NAME] [PHONE_NUMBER] [EMAIL_ADDRESS][DOMAIN_NAME] Bill to [STRE…" at bounding box center [875, 263] width 1284 height 164
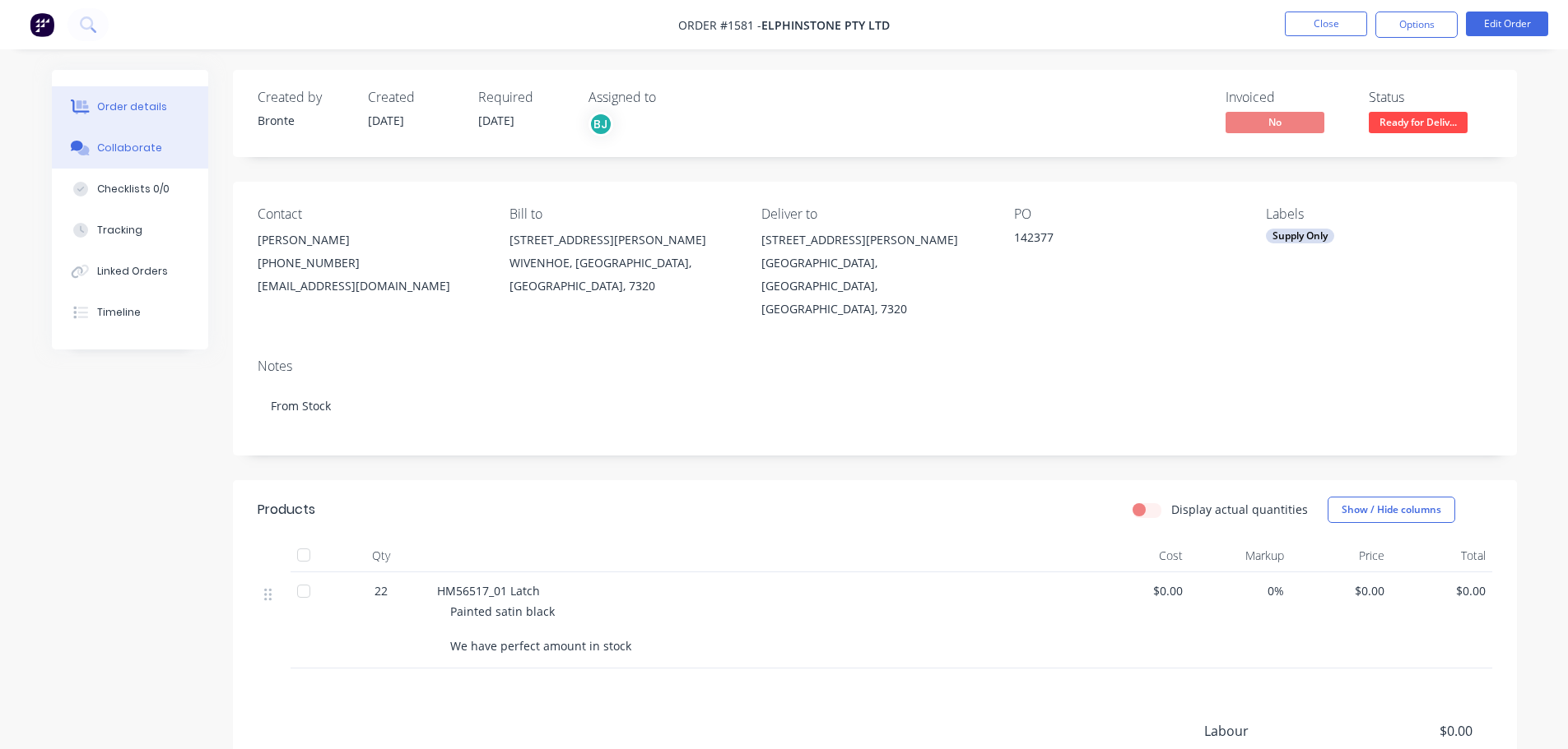
click at [150, 156] on button "Collaborate" at bounding box center [130, 148] width 156 height 41
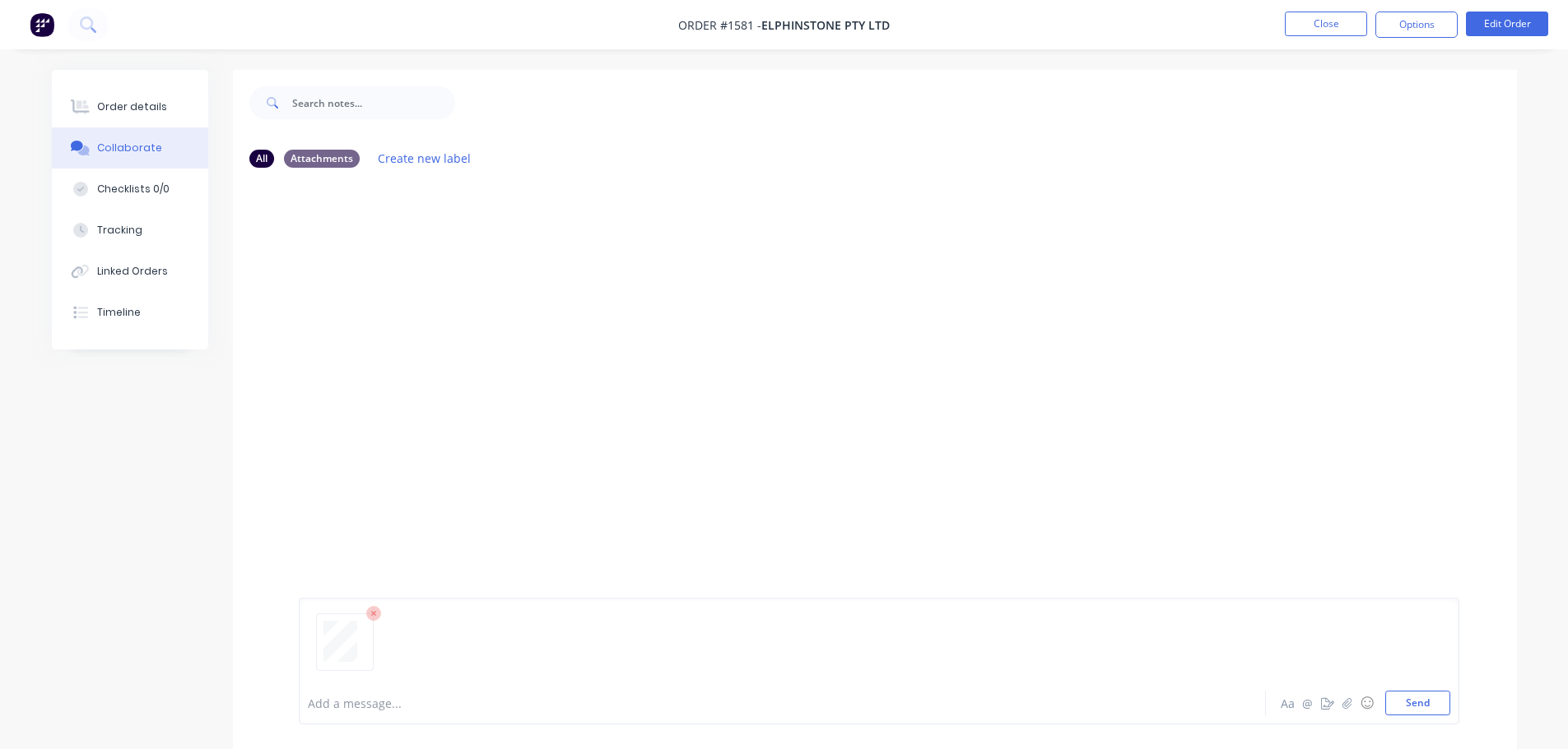
drag, startPoint x: 1438, startPoint y: 708, endPoint x: 1454, endPoint y: 702, distance: 17.1
click at [1437, 708] on button "Send" at bounding box center [1417, 702] width 65 height 24
click at [118, 104] on div "Order details" at bounding box center [133, 106] width 70 height 15
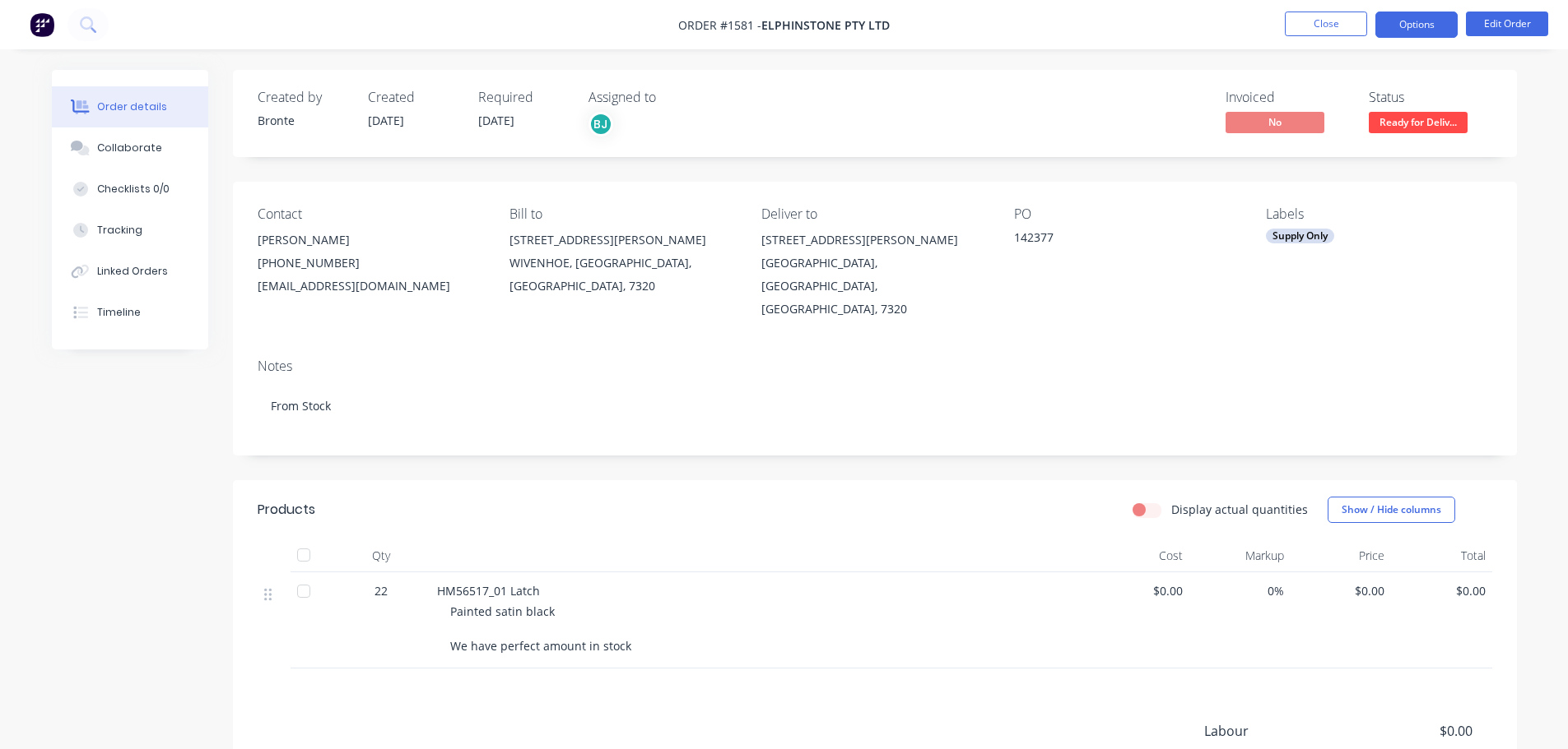
click at [1411, 23] on button "Options" at bounding box center [1416, 24] width 82 height 26
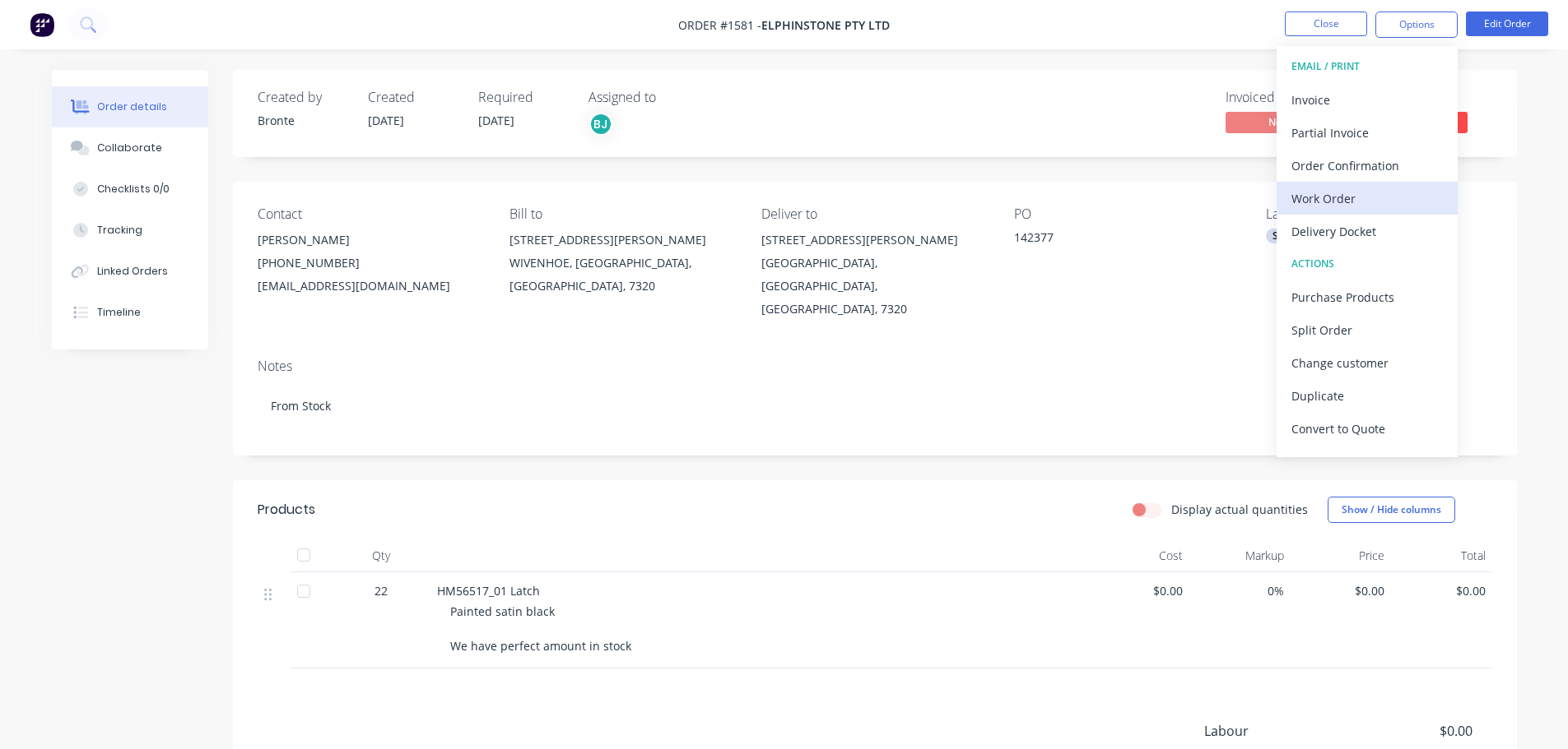
click at [1362, 202] on div "Work Order" at bounding box center [1366, 198] width 151 height 23
click at [1382, 194] on div "Custom" at bounding box center [1366, 198] width 151 height 23
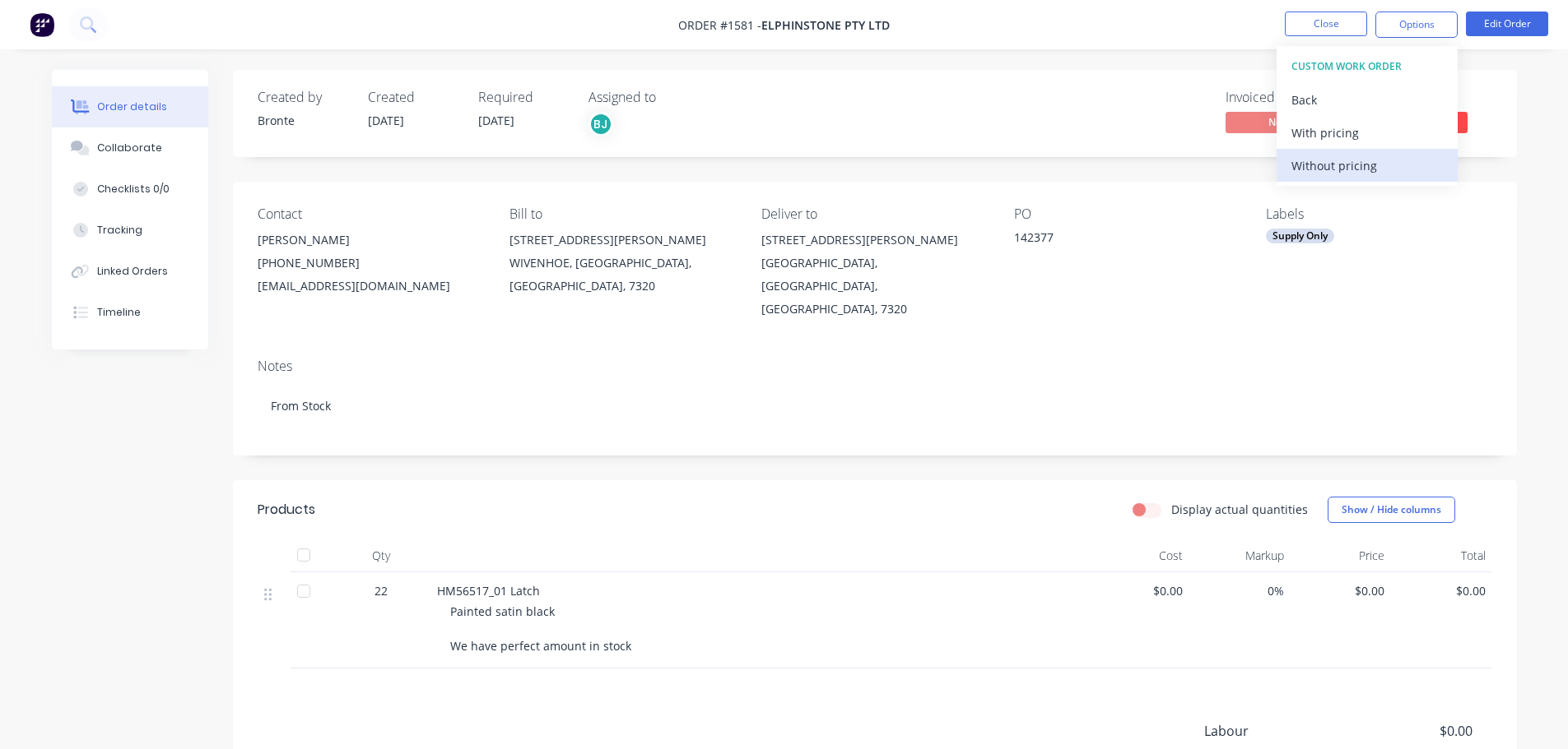
click at [1380, 164] on div "Without pricing" at bounding box center [1366, 166] width 151 height 23
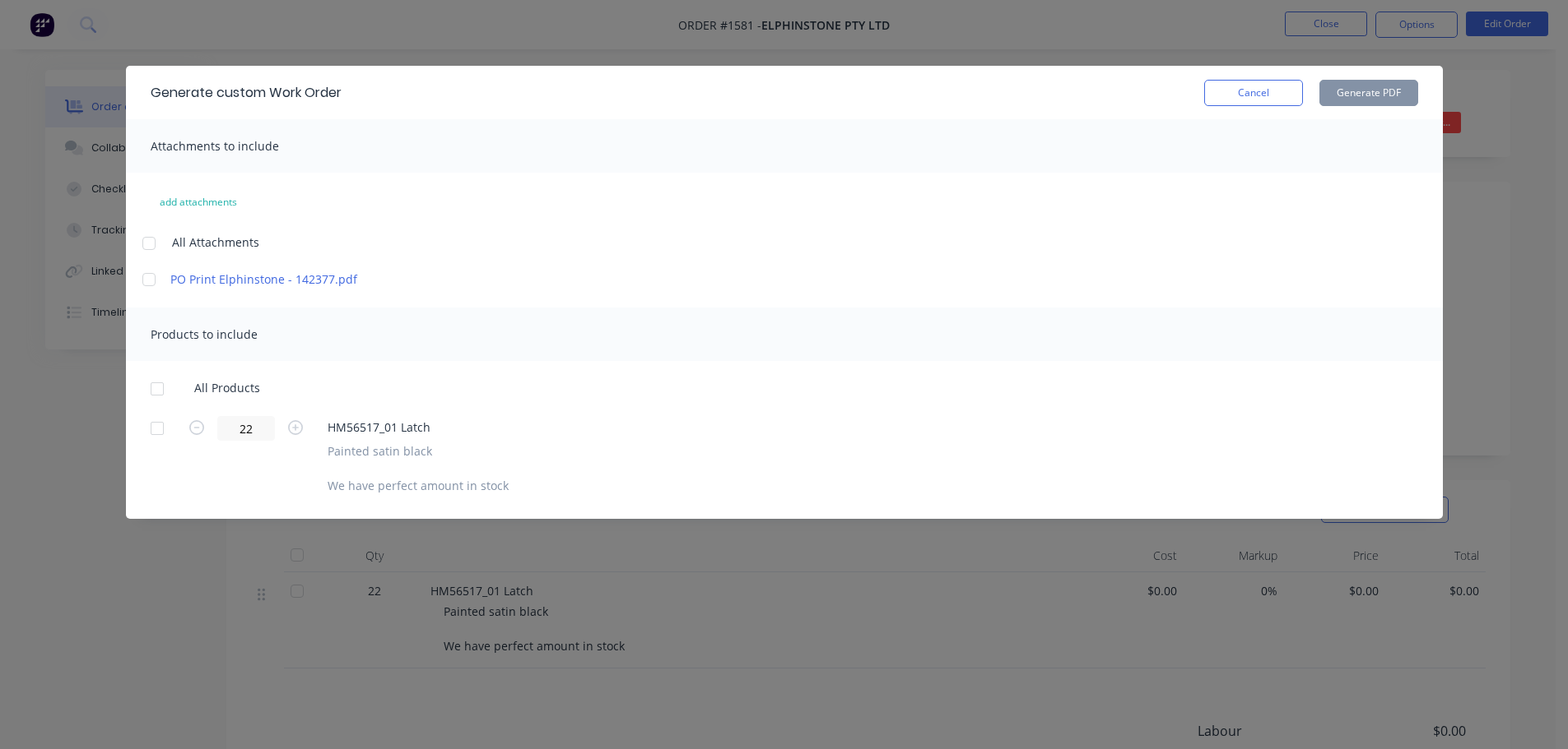
click at [162, 389] on div at bounding box center [157, 389] width 33 height 33
click at [1366, 98] on button "Generate PDF" at bounding box center [1368, 93] width 99 height 26
click at [1233, 98] on button "Cancel" at bounding box center [1253, 93] width 99 height 26
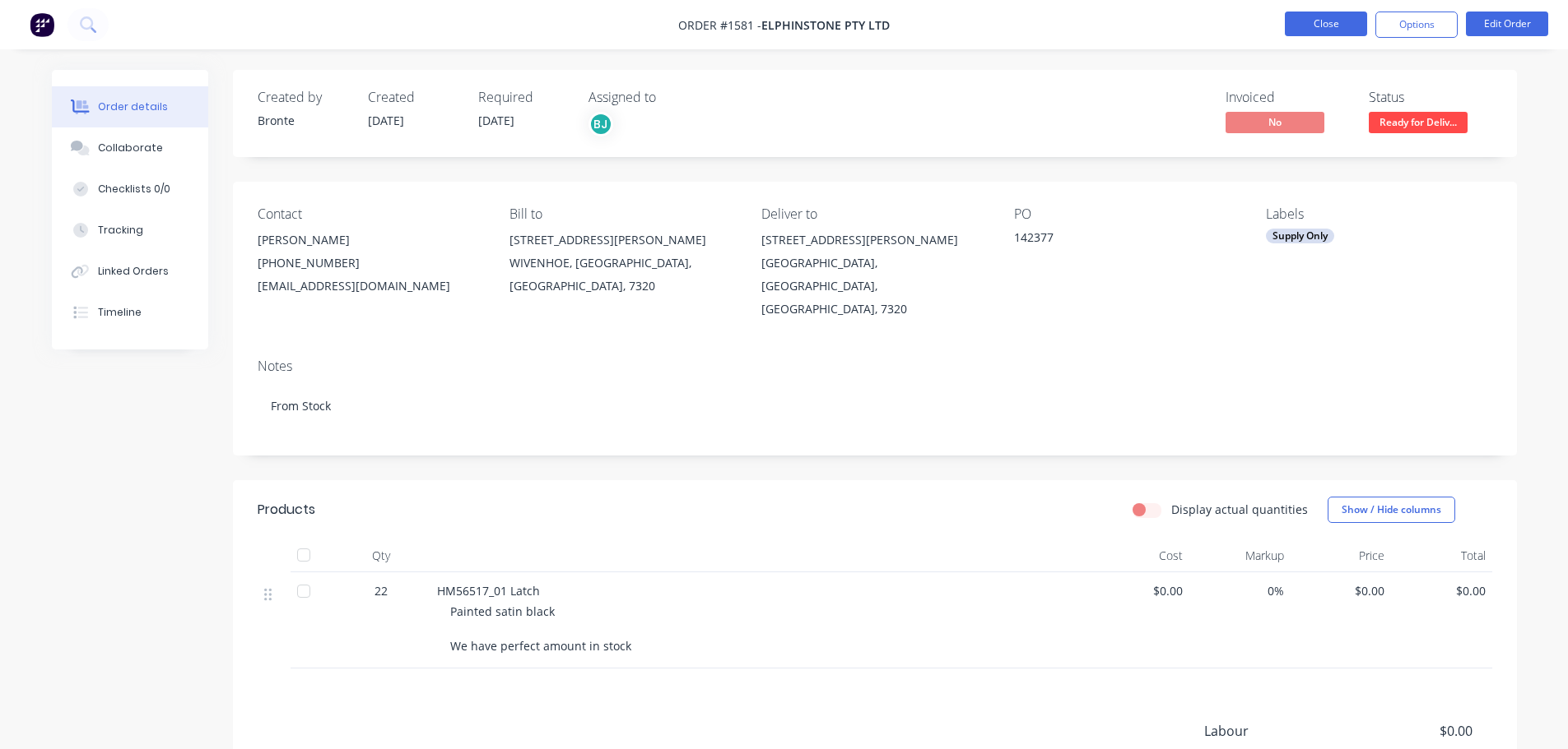
click at [1306, 29] on button "Close" at bounding box center [1326, 23] width 82 height 24
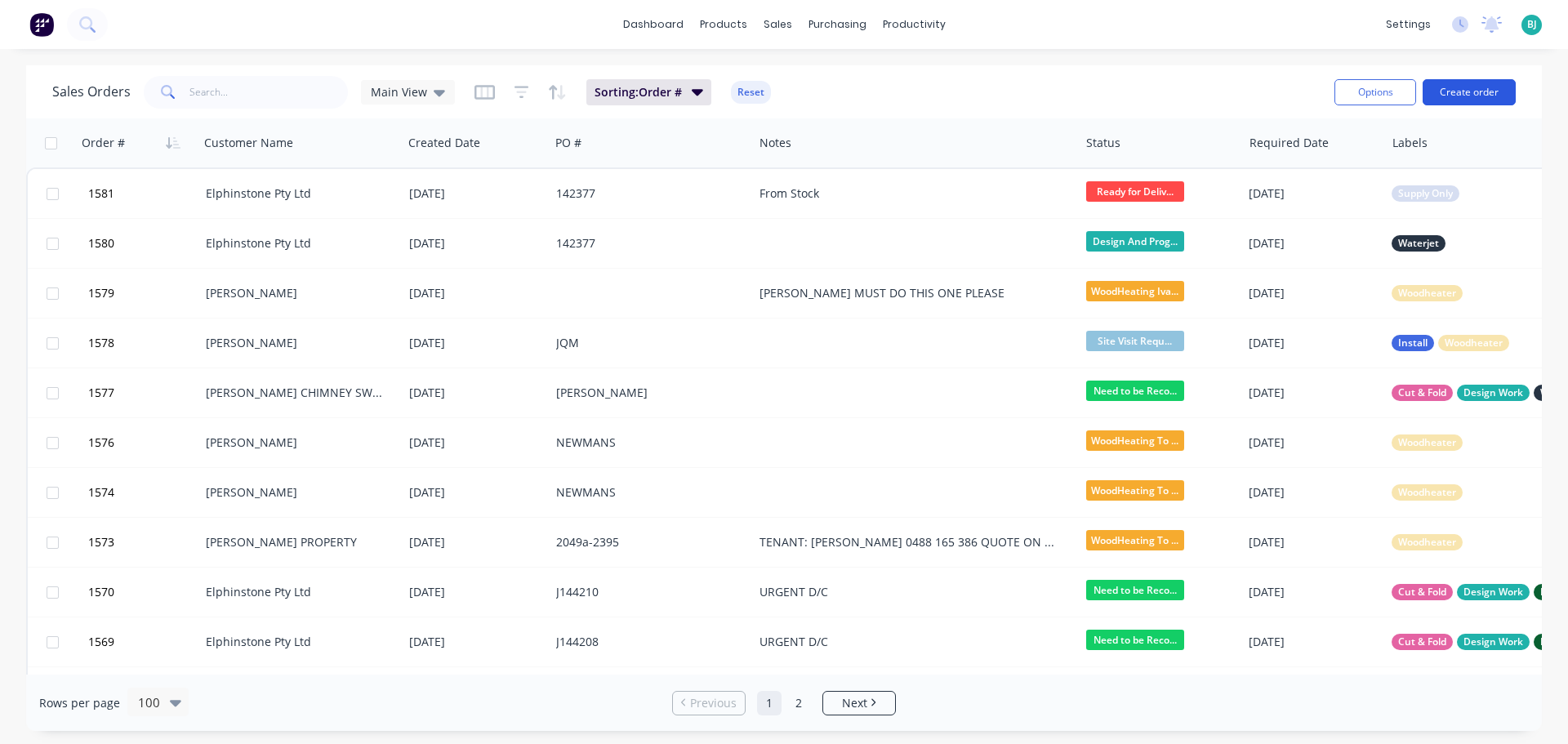
click at [1474, 90] on button "Create order" at bounding box center [1469, 92] width 93 height 26
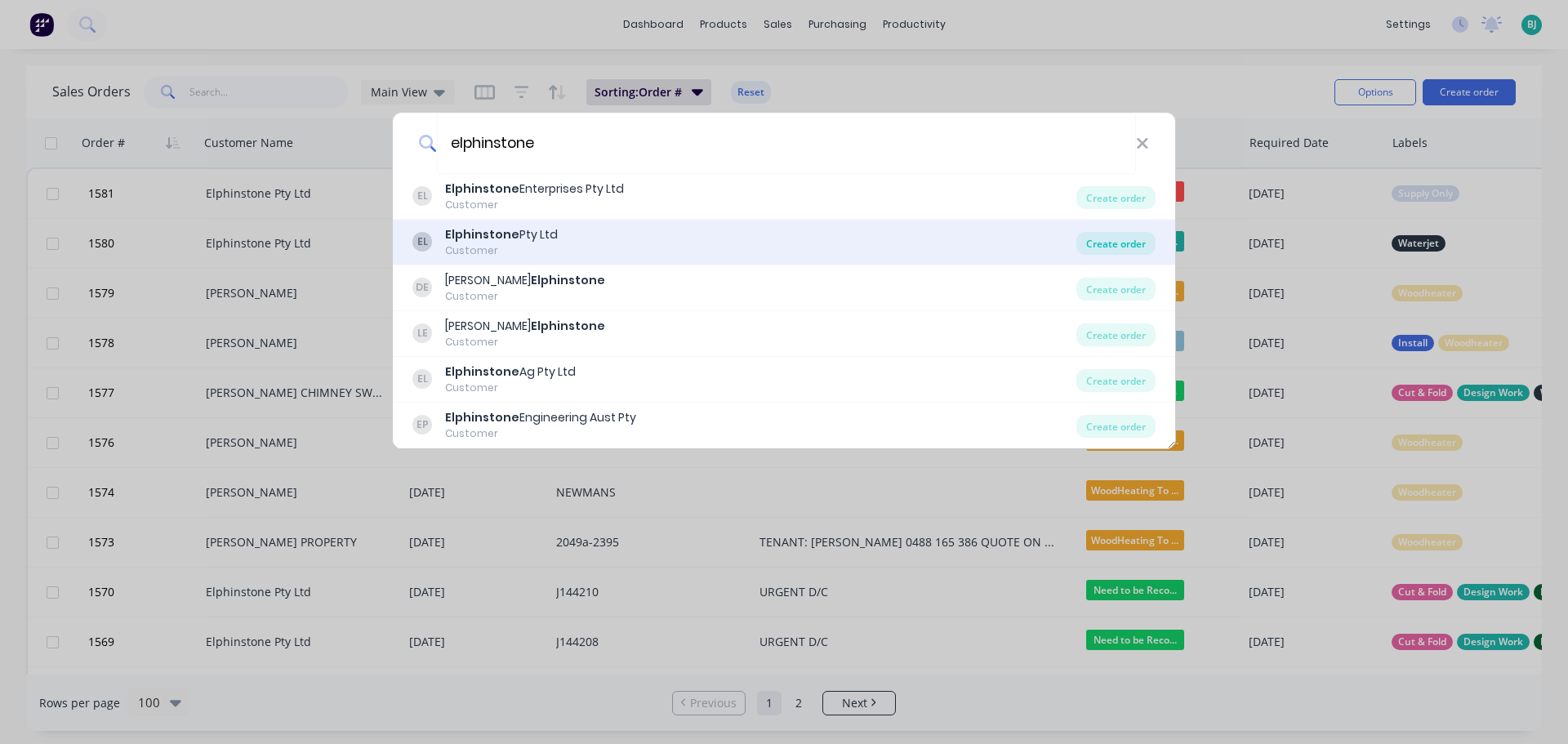
type input "elphinstone"
click at [1140, 242] on div "Create order" at bounding box center [1117, 244] width 79 height 23
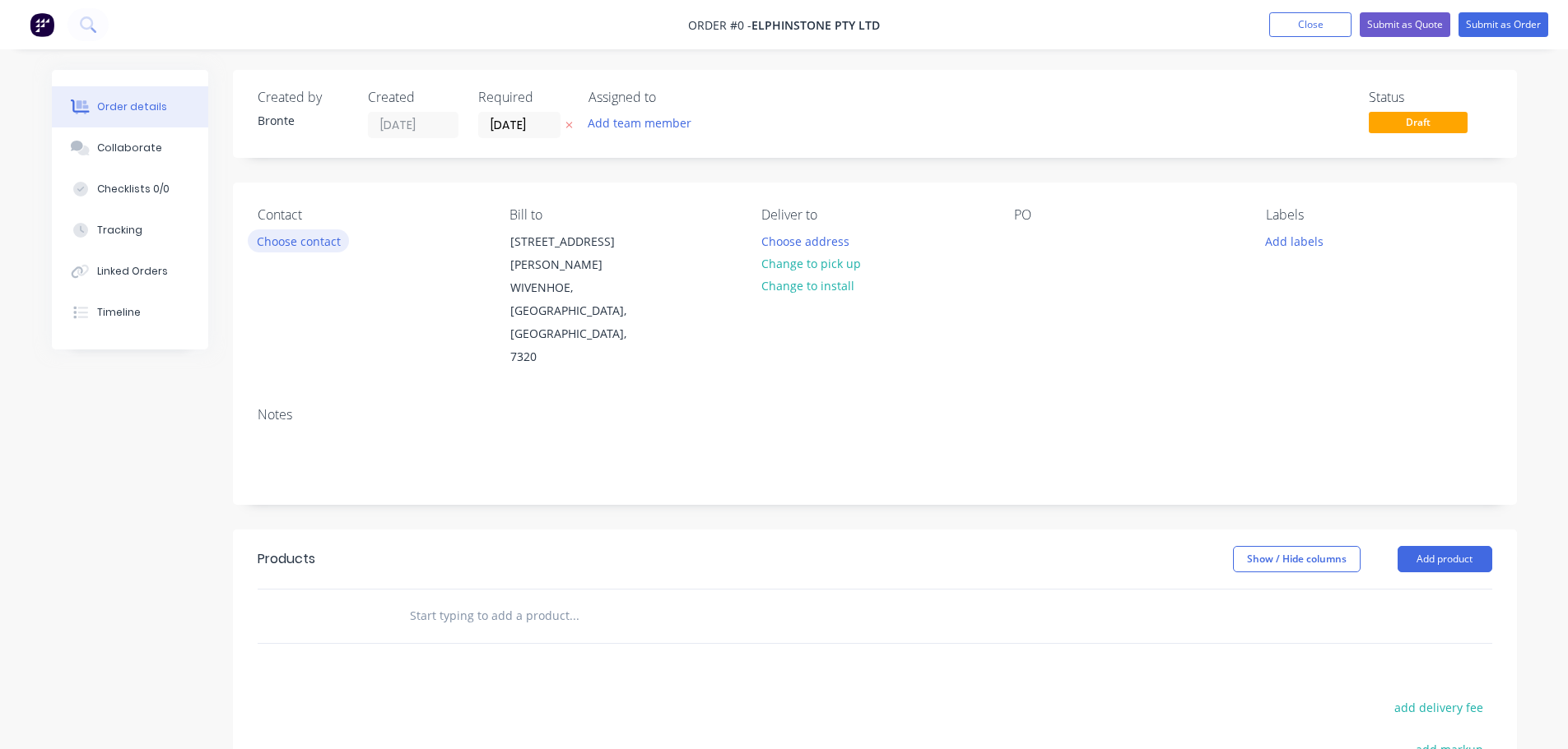
click at [314, 240] on button "Choose contact" at bounding box center [299, 240] width 101 height 22
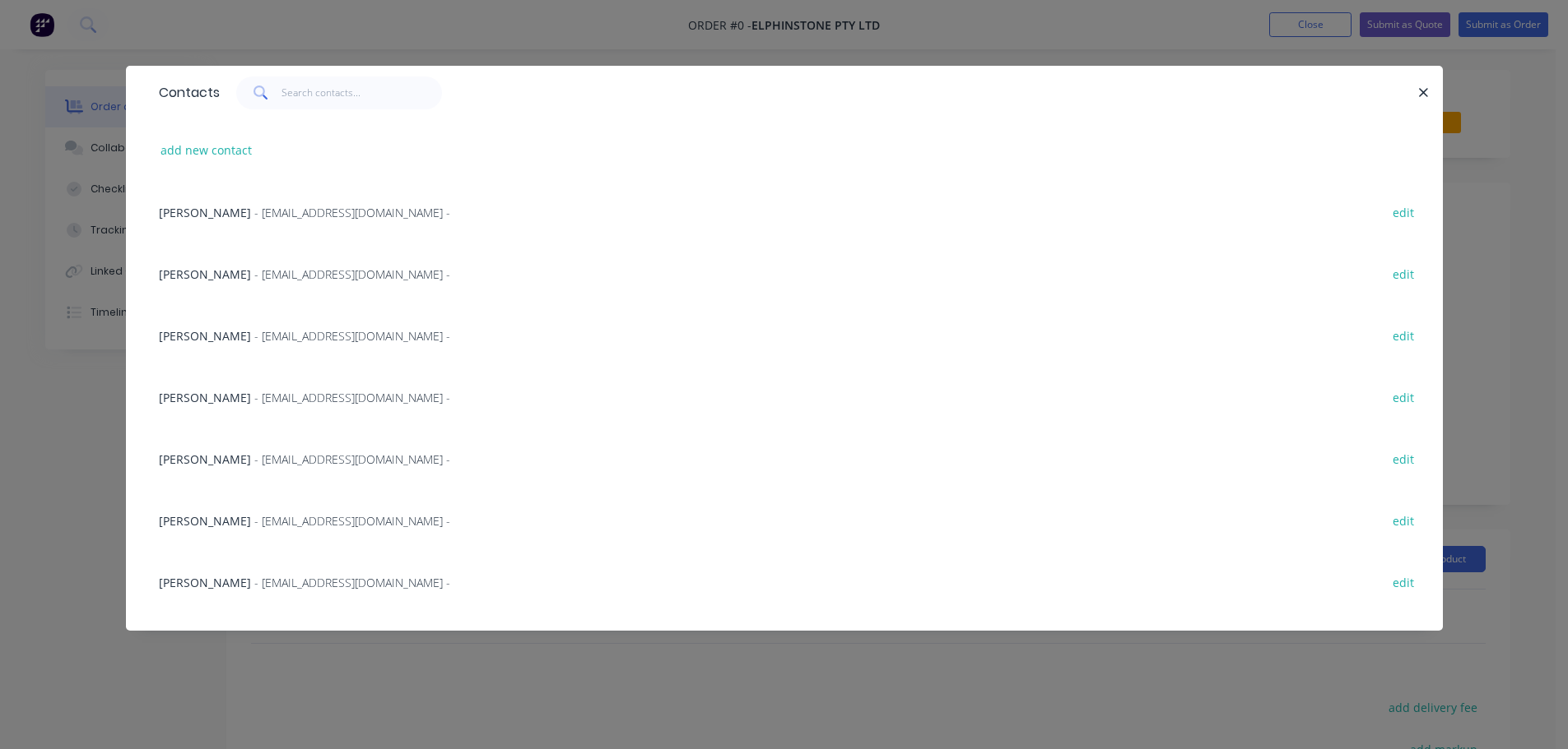
click at [311, 464] on span "- [EMAIL_ADDRESS][DOMAIN_NAME] -" at bounding box center [352, 459] width 196 height 16
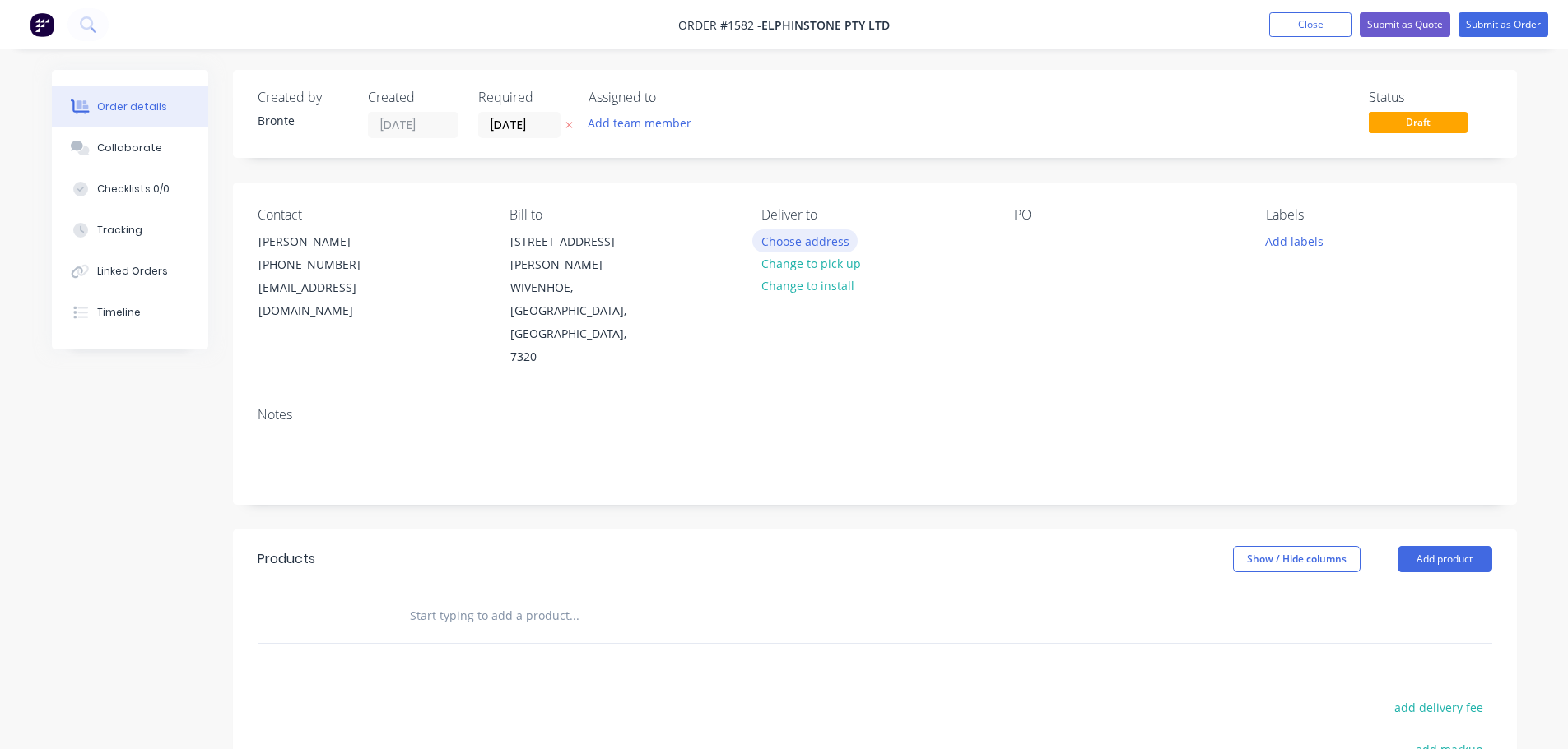
click at [836, 249] on button "Choose address" at bounding box center [805, 240] width 105 height 22
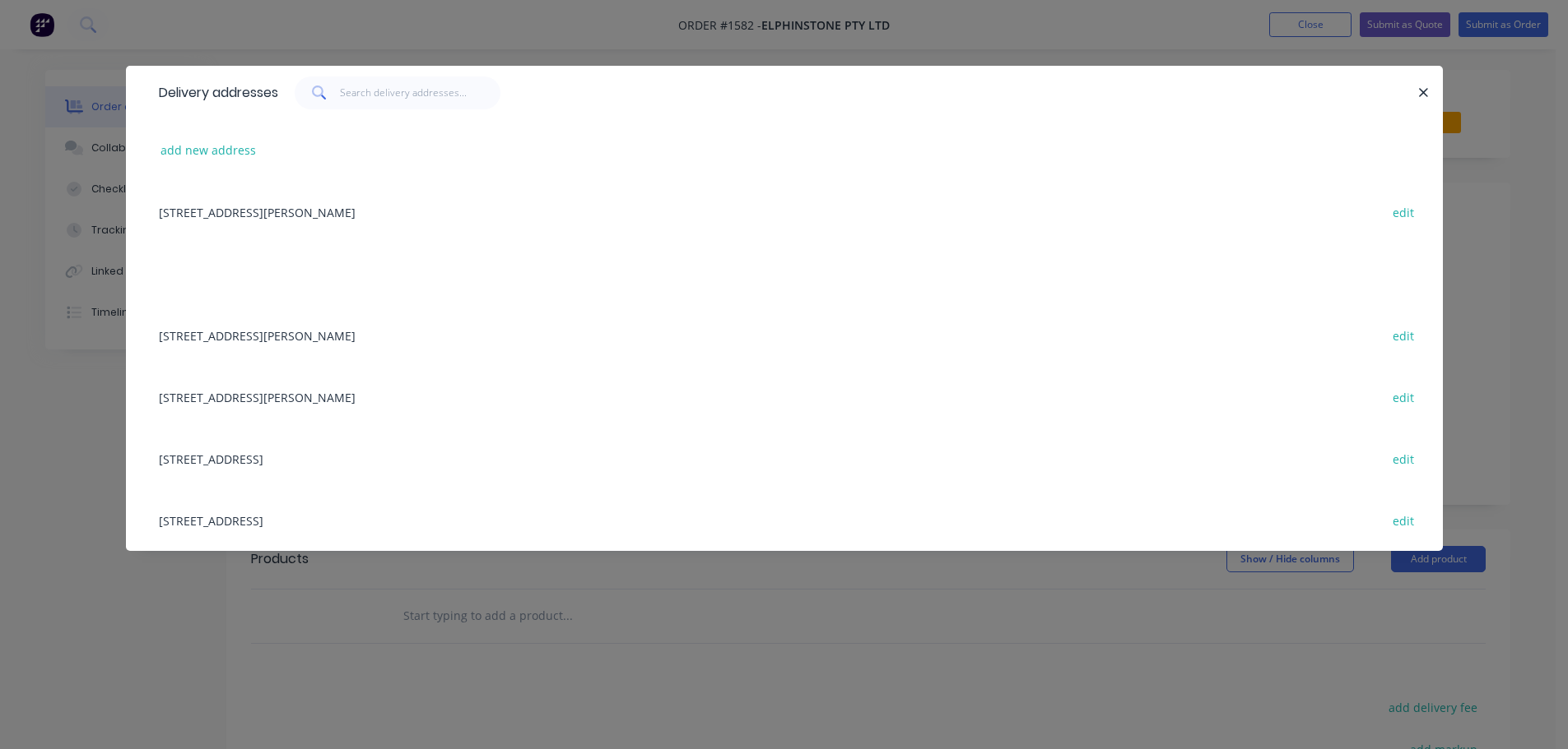
click at [332, 336] on div "[STREET_ADDRESS][PERSON_NAME] edit" at bounding box center [784, 335] width 1267 height 61
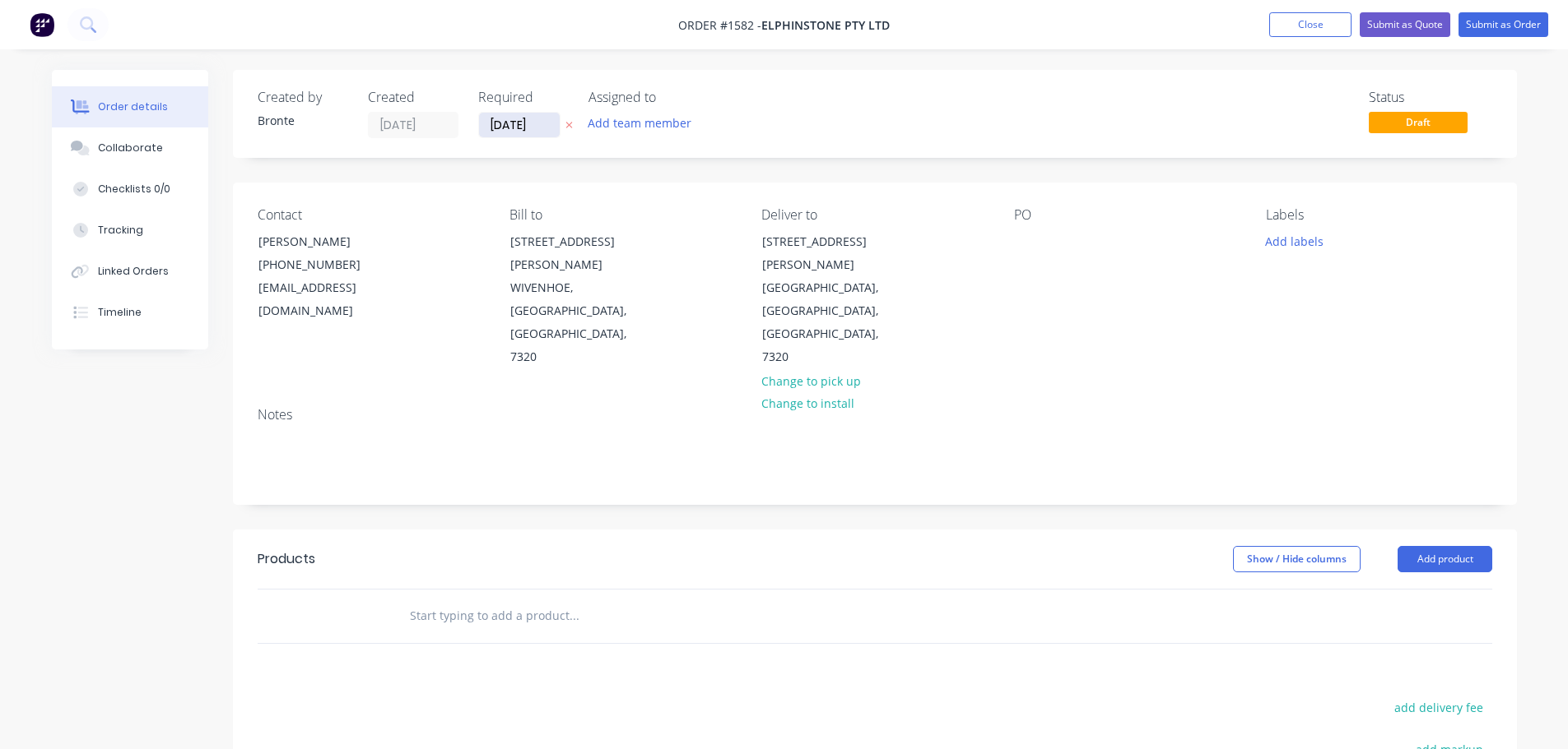
click at [539, 130] on input "[DATE]" at bounding box center [519, 125] width 81 height 24
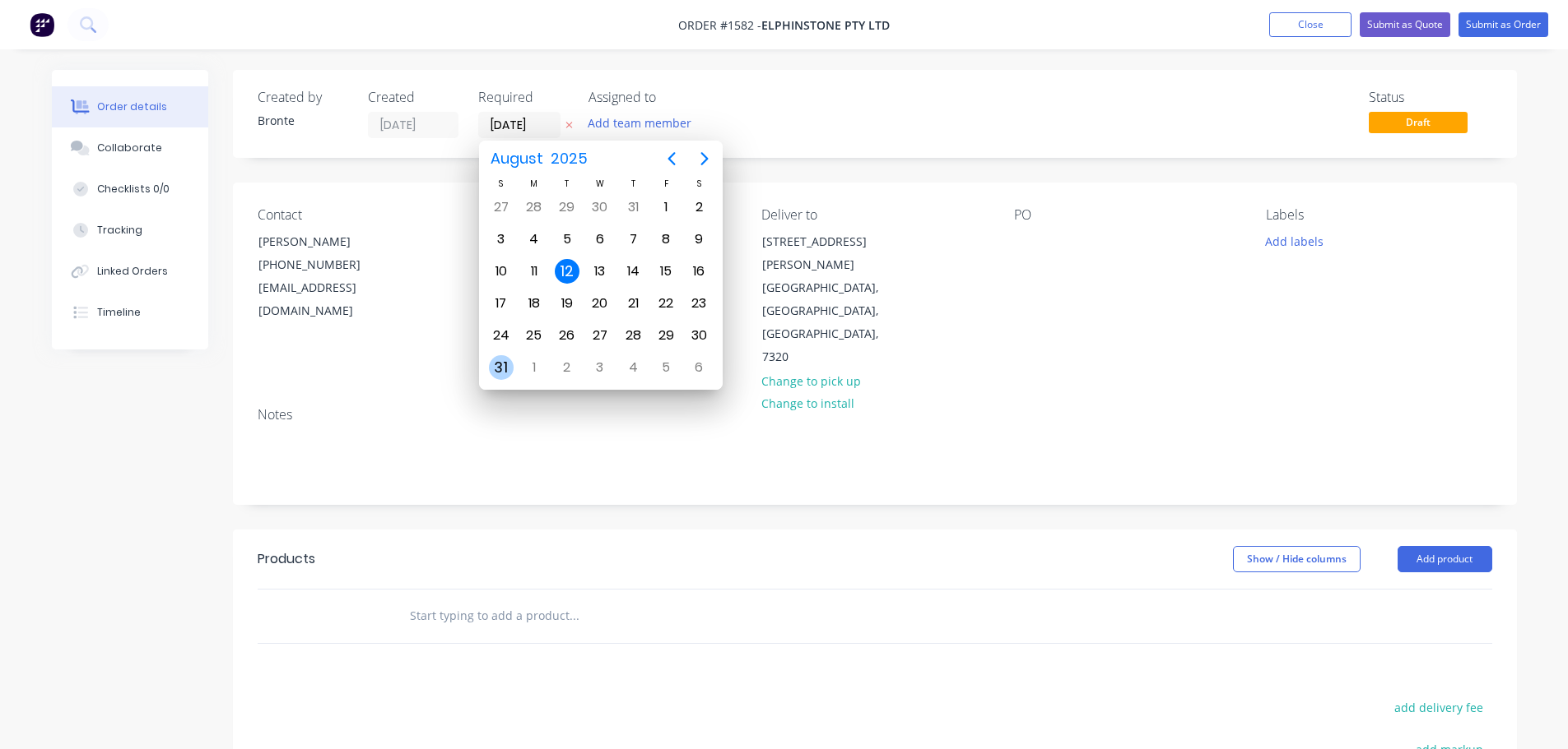
click at [501, 372] on div "31" at bounding box center [501, 367] width 24 height 24
type input "[DATE]"
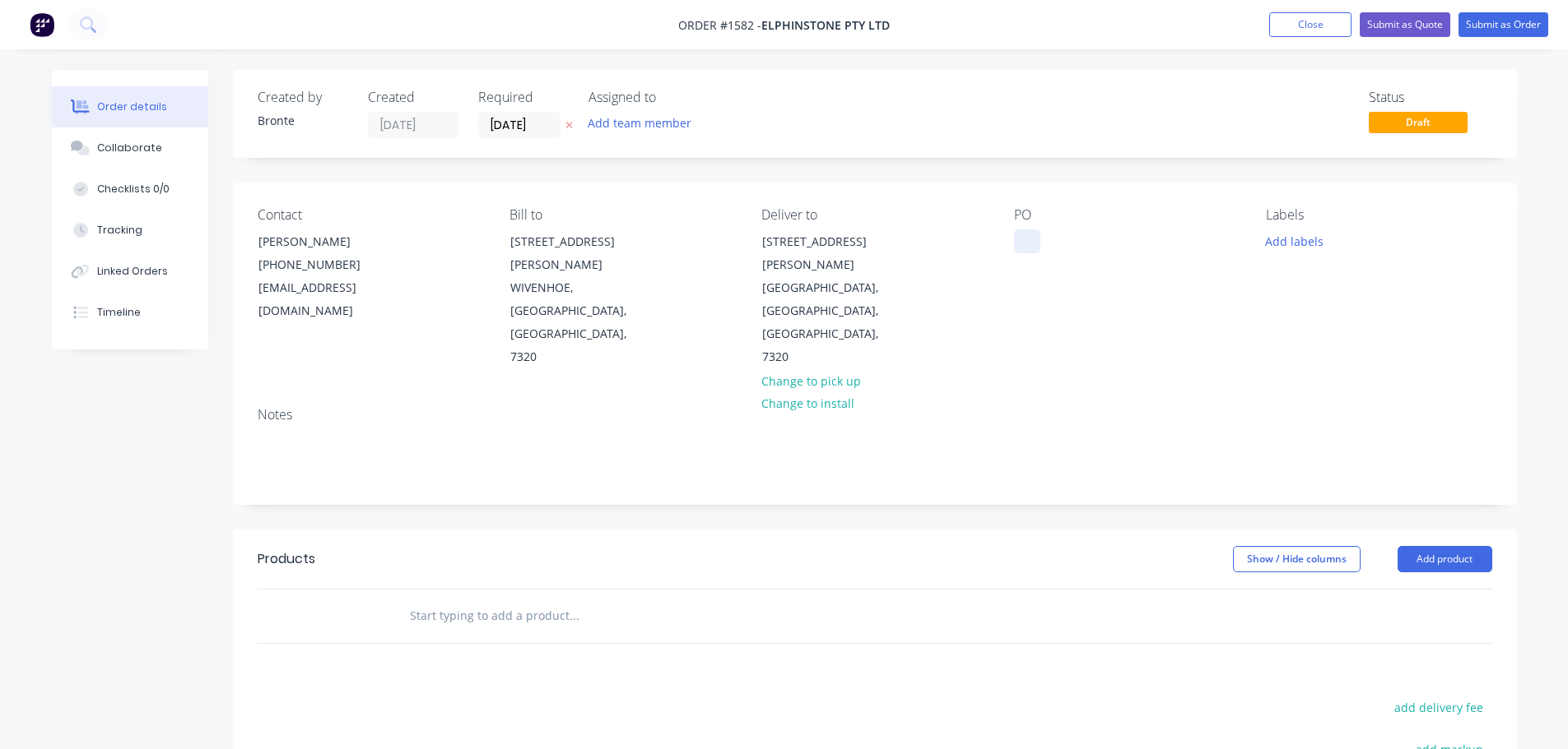
click at [1032, 241] on div at bounding box center [1026, 241] width 26 height 23
click at [1307, 244] on button "Add labels" at bounding box center [1295, 240] width 76 height 22
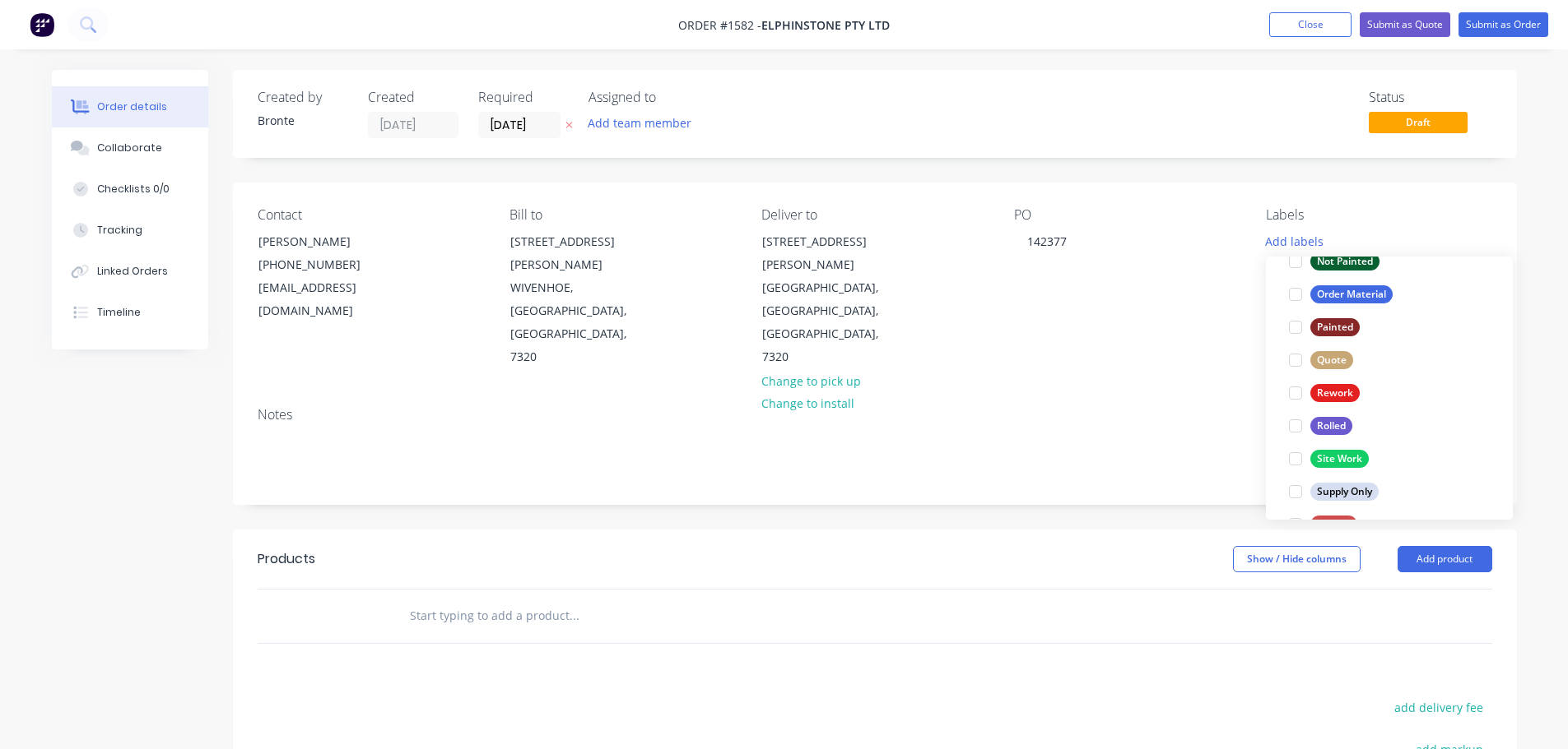
scroll to position [658, 0]
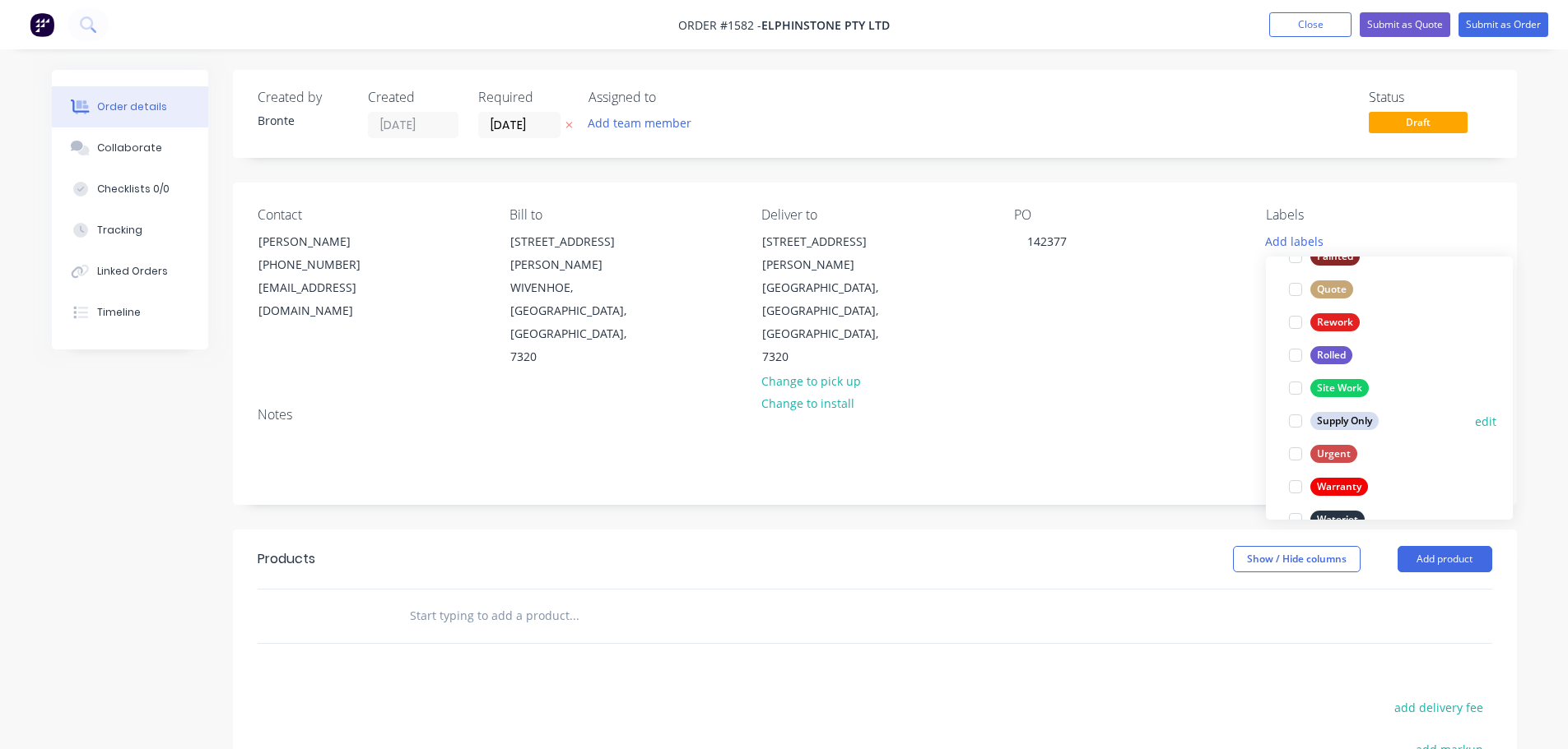
click at [1301, 417] on div at bounding box center [1296, 421] width 33 height 33
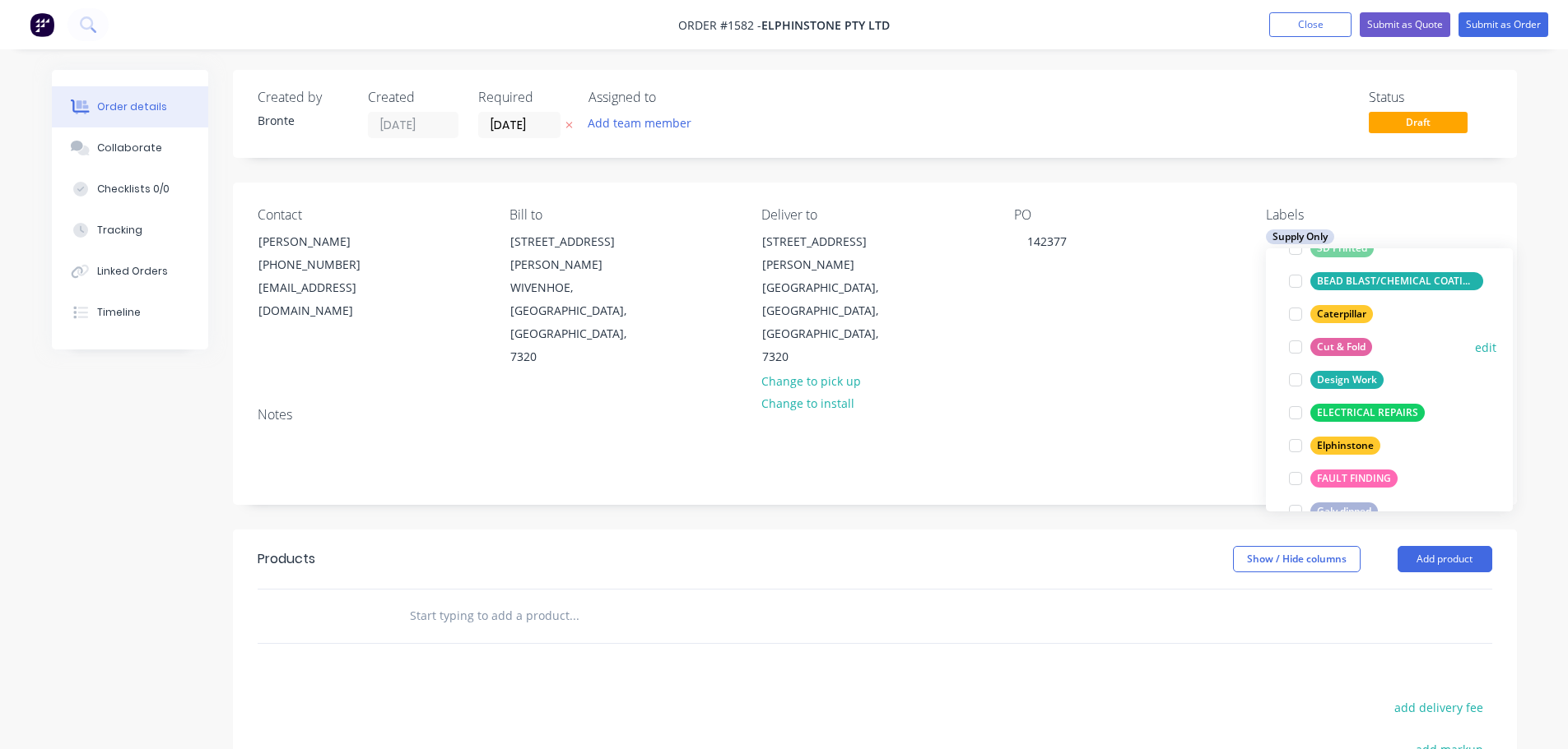
click at [1291, 349] on div at bounding box center [1296, 347] width 33 height 33
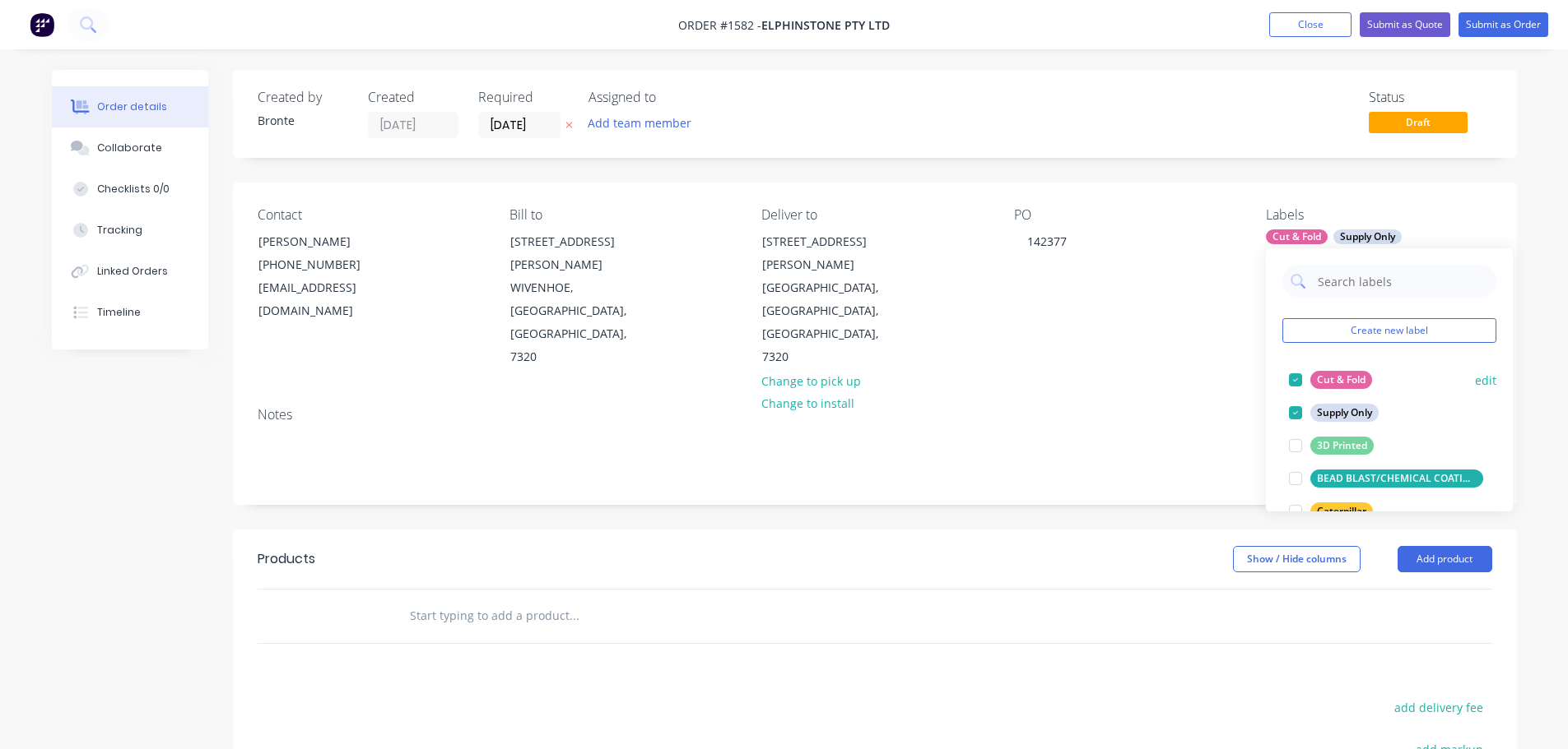
click at [1474, 379] on button "edit" at bounding box center [1485, 380] width 21 height 18
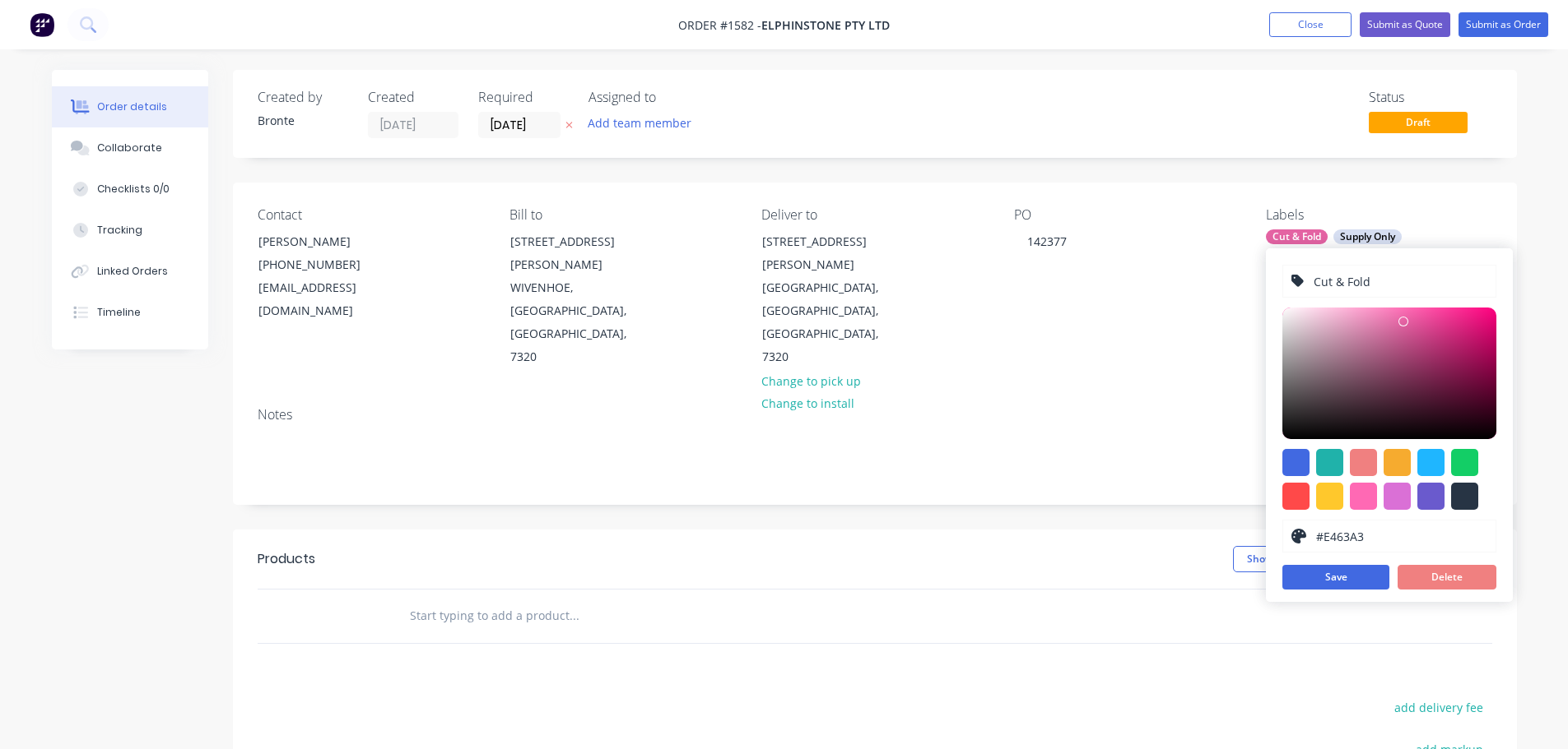
click at [1371, 276] on input "Cut & Fold" at bounding box center [1399, 281] width 176 height 31
type input "C"
type input "g"
type input "Bandsaw or Gilo"
click at [1348, 576] on button "Save" at bounding box center [1336, 576] width 107 height 24
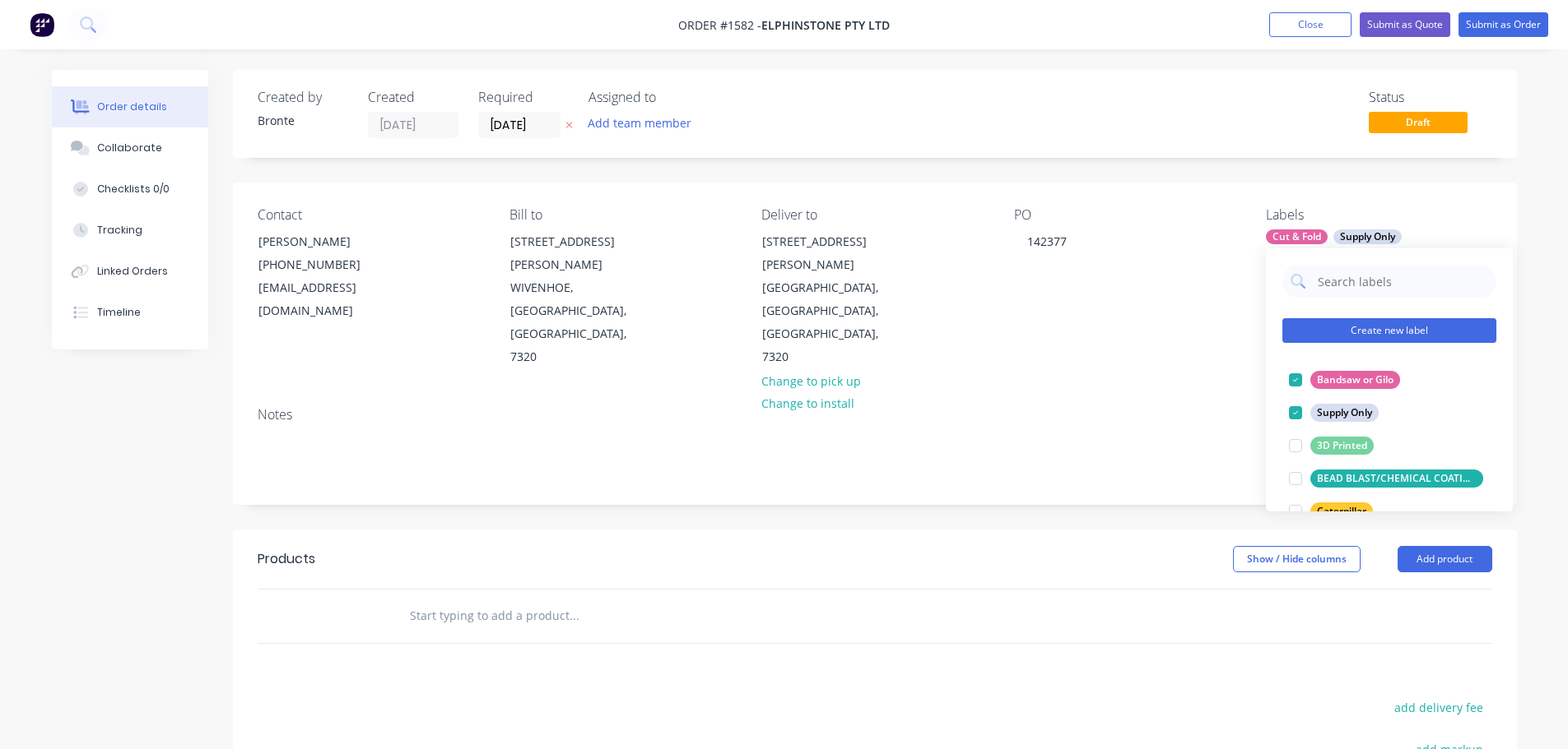
click at [1399, 334] on button "Create new label" at bounding box center [1388, 330] width 214 height 24
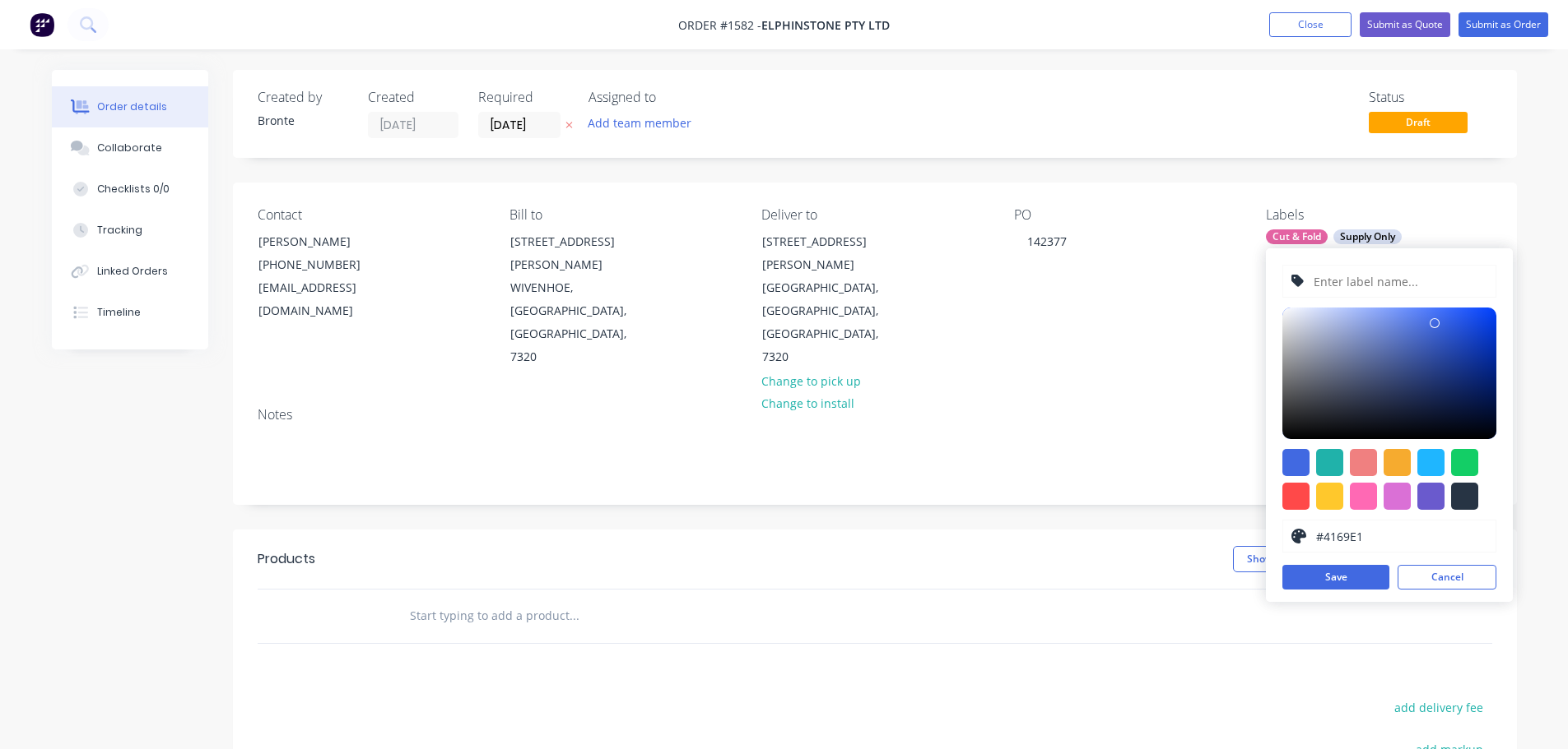
click at [1399, 281] on input "text" at bounding box center [1399, 281] width 176 height 31
type input "Folded"
click at [1331, 506] on div at bounding box center [1330, 496] width 27 height 27
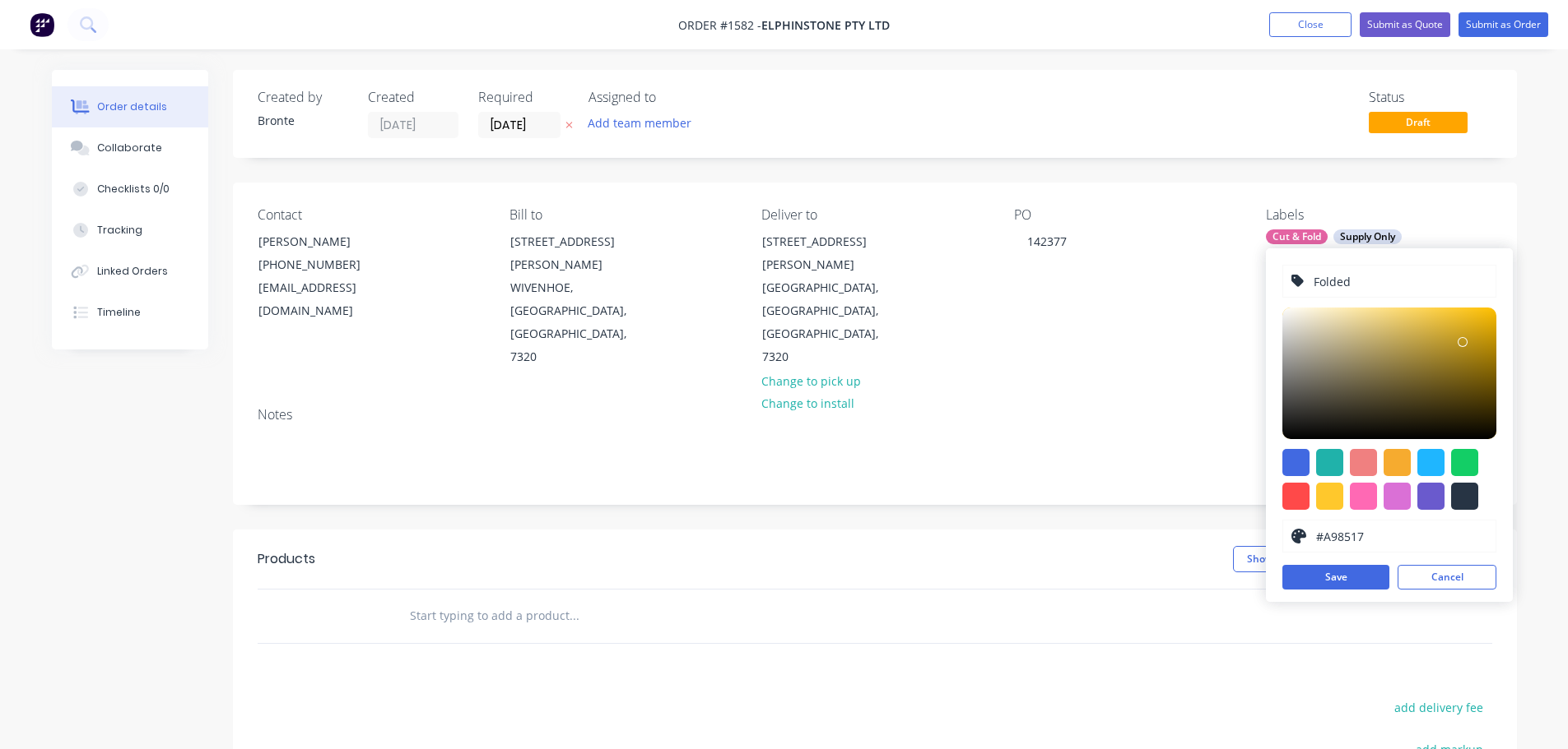
type input "#A68216"
drag, startPoint x: 1457, startPoint y: 312, endPoint x: 1467, endPoint y: 354, distance: 43.2
click at [1467, 354] on div at bounding box center [1468, 354] width 10 height 10
click at [1336, 582] on button "Save" at bounding box center [1336, 576] width 107 height 24
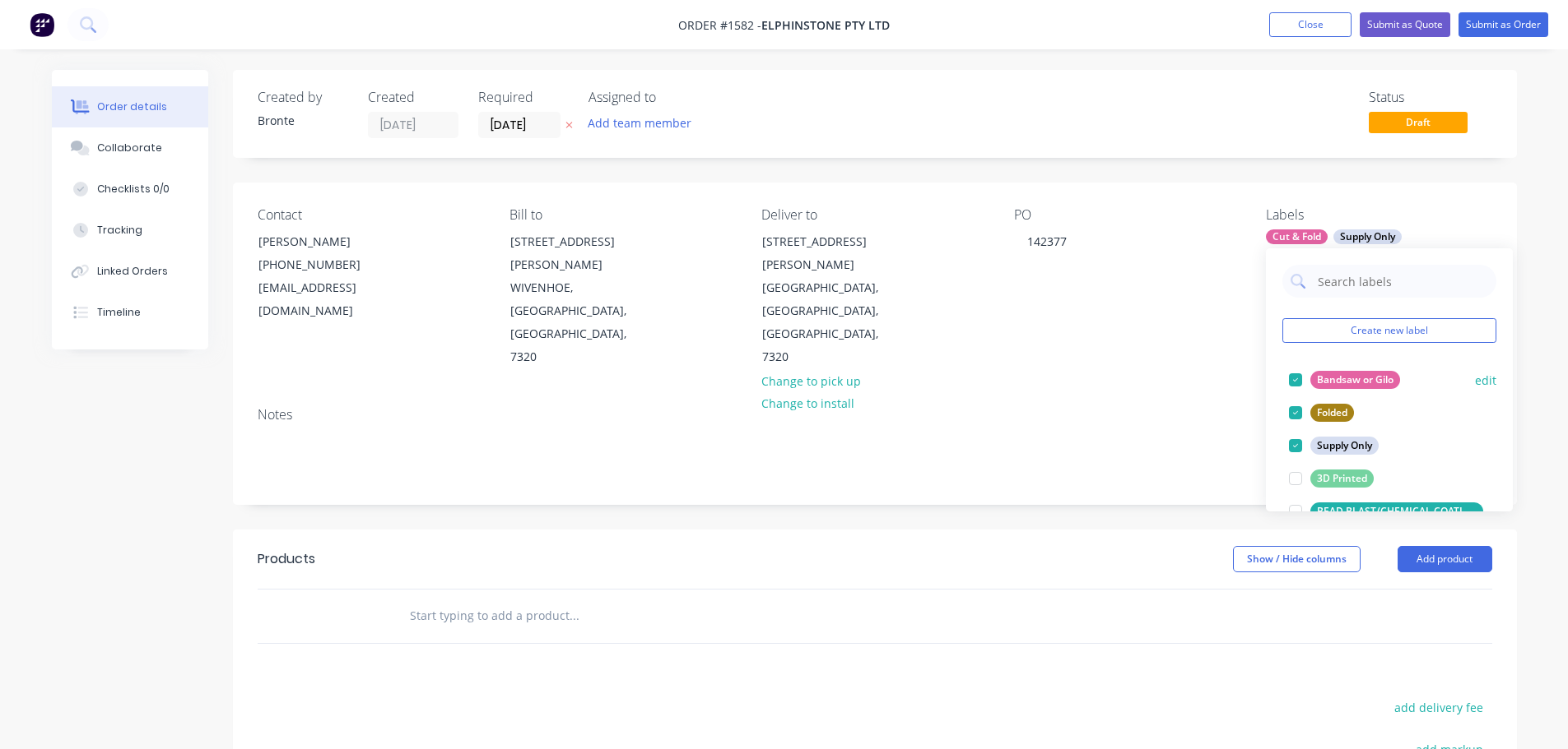
click at [1299, 381] on div at bounding box center [1296, 380] width 33 height 33
click at [1299, 480] on div at bounding box center [1296, 479] width 33 height 33
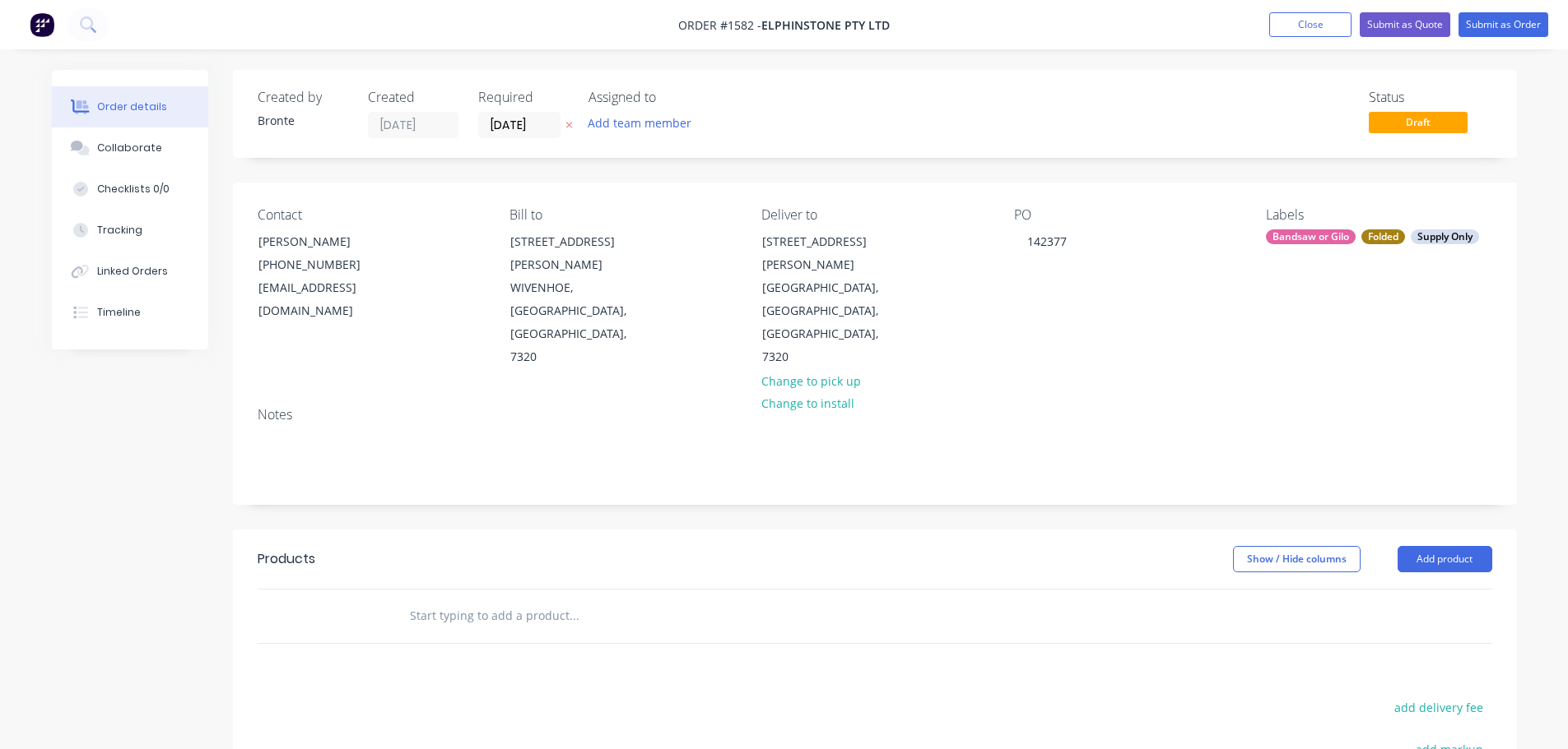
click at [1529, 378] on div "Order details Collaborate Checklists 0/0 Tracking Linked Orders Timeline Order …" at bounding box center [784, 567] width 1498 height 994
click at [1453, 232] on div "Supply Only" at bounding box center [1445, 236] width 68 height 15
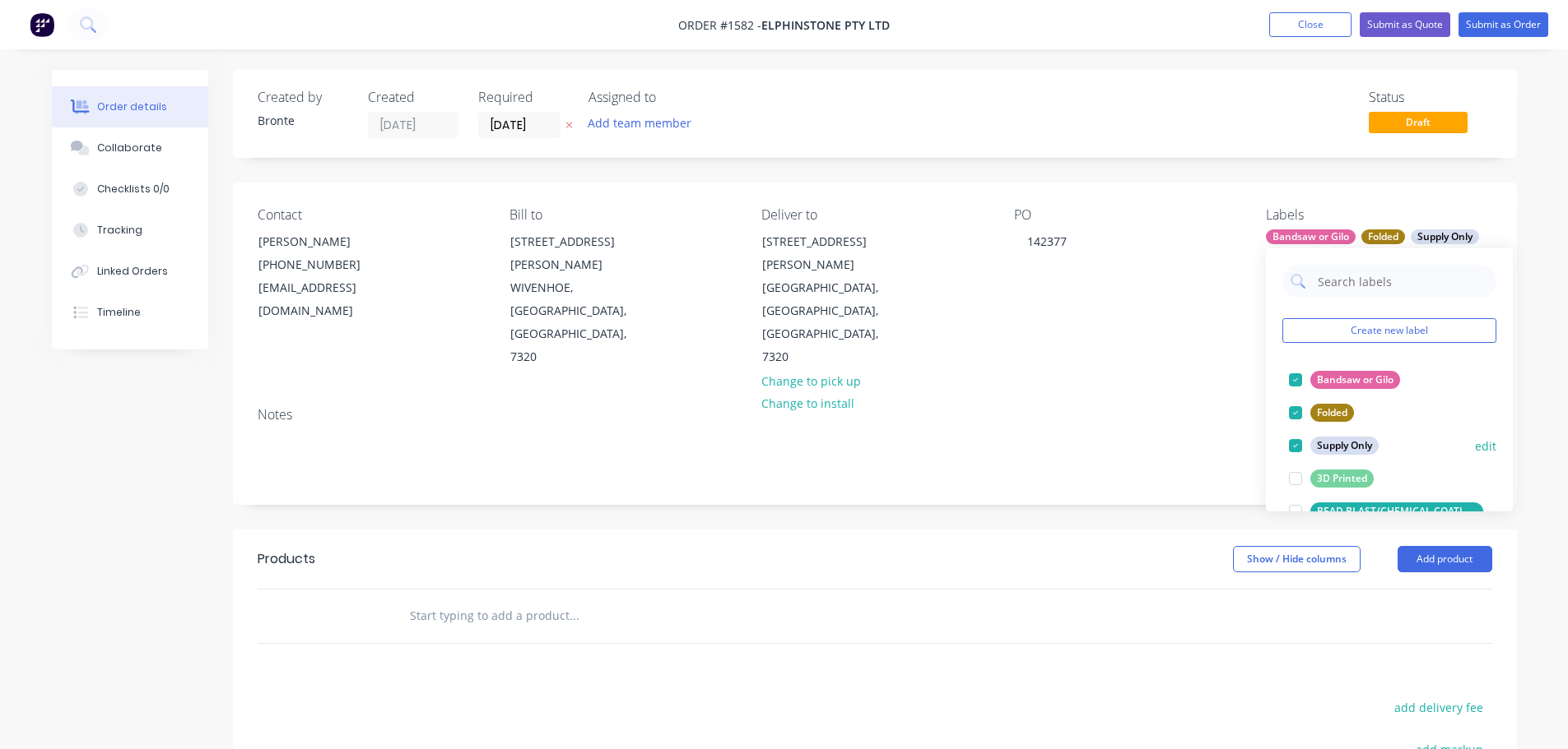
click at [1293, 450] on div at bounding box center [1296, 446] width 33 height 33
click at [1540, 392] on div "Order details Collaborate Checklists 0/0 Tracking Linked Orders Timeline Order …" at bounding box center [784, 532] width 1568 height 1064
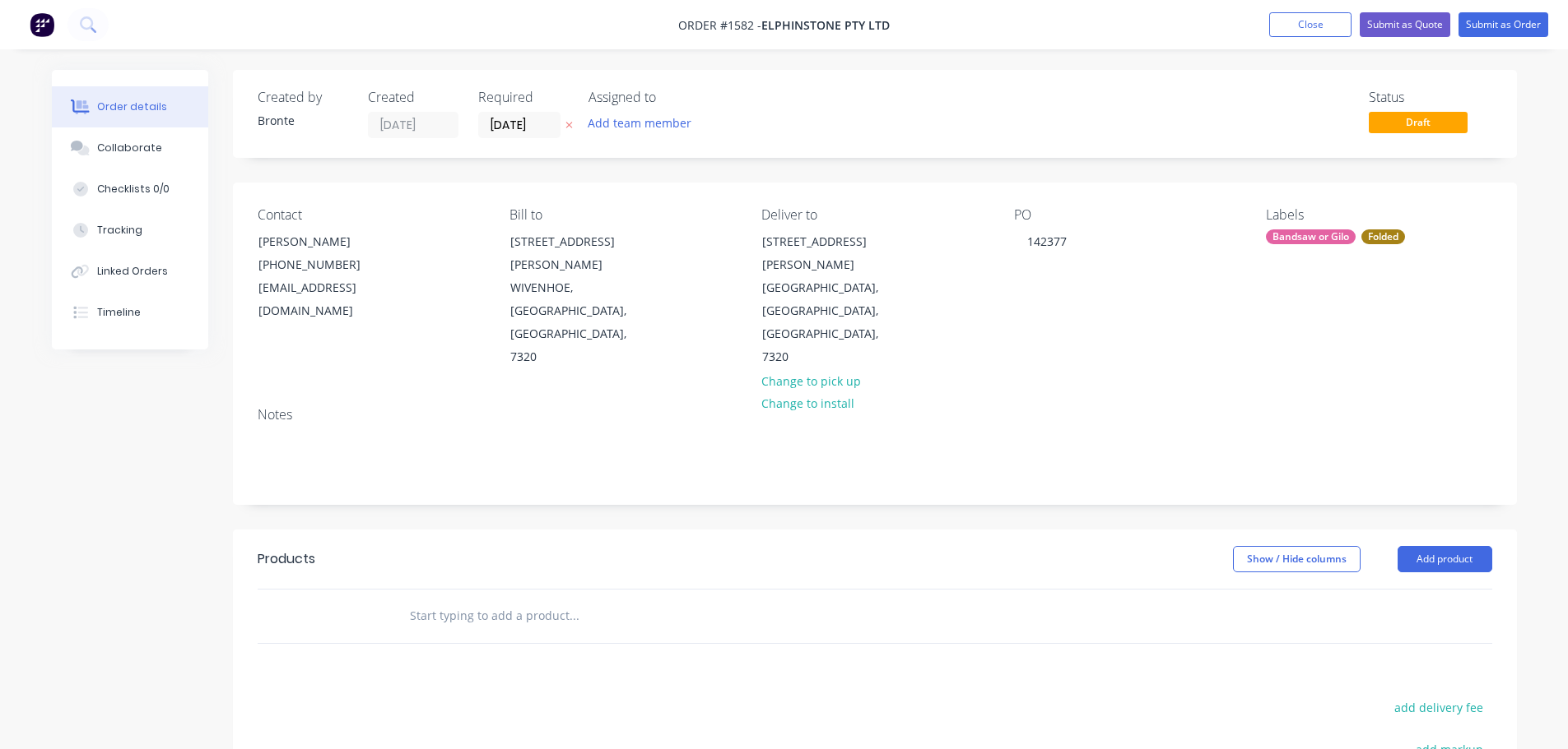
click at [1390, 236] on div "Folded" at bounding box center [1383, 236] width 44 height 15
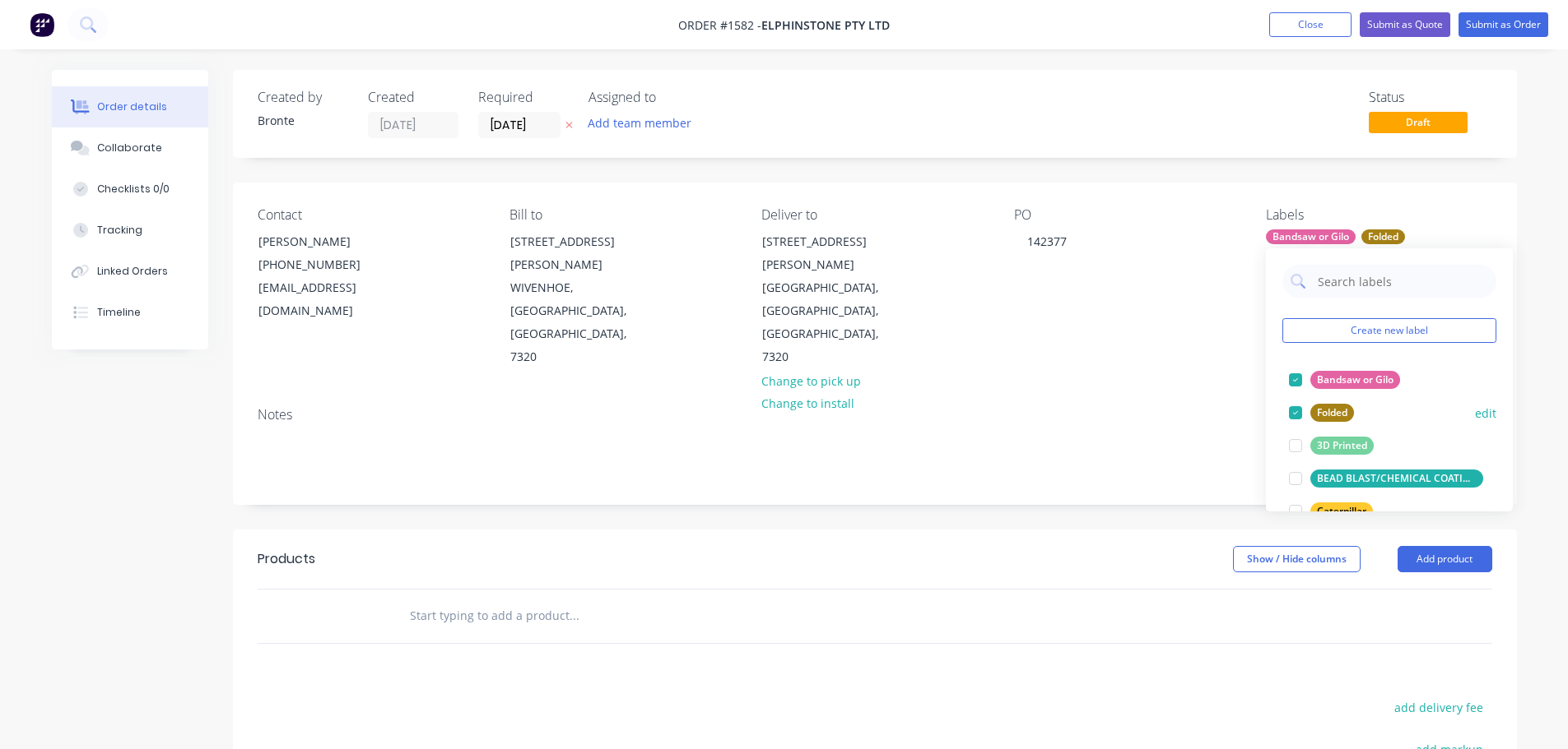
click at [1297, 411] on div at bounding box center [1296, 414] width 33 height 33
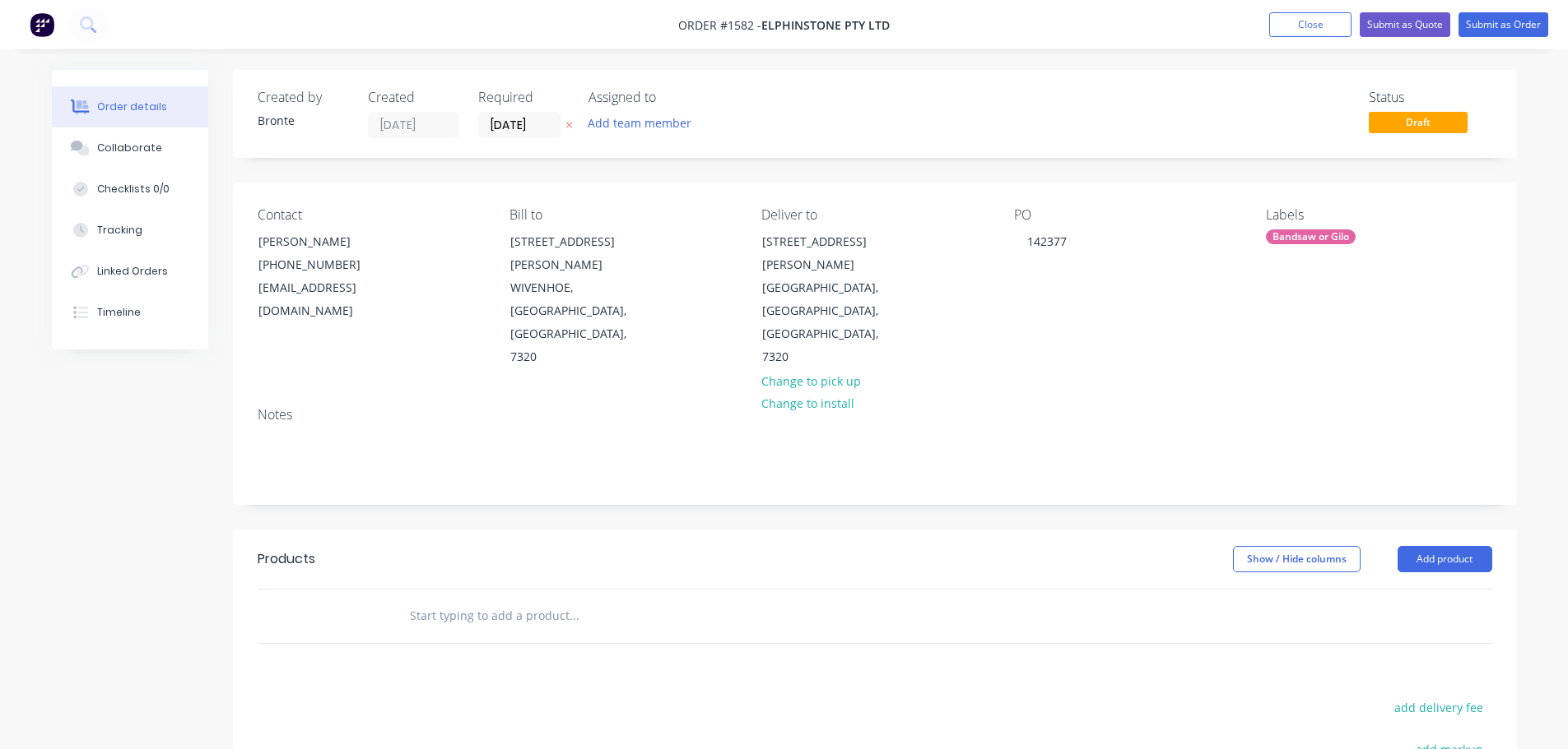
click at [1539, 412] on div "Order details Collaborate Checklists 0/0 Tracking Linked Orders Timeline Order …" at bounding box center [784, 532] width 1568 height 1064
click at [1329, 236] on div "Bandsaw or Gilo" at bounding box center [1310, 236] width 90 height 15
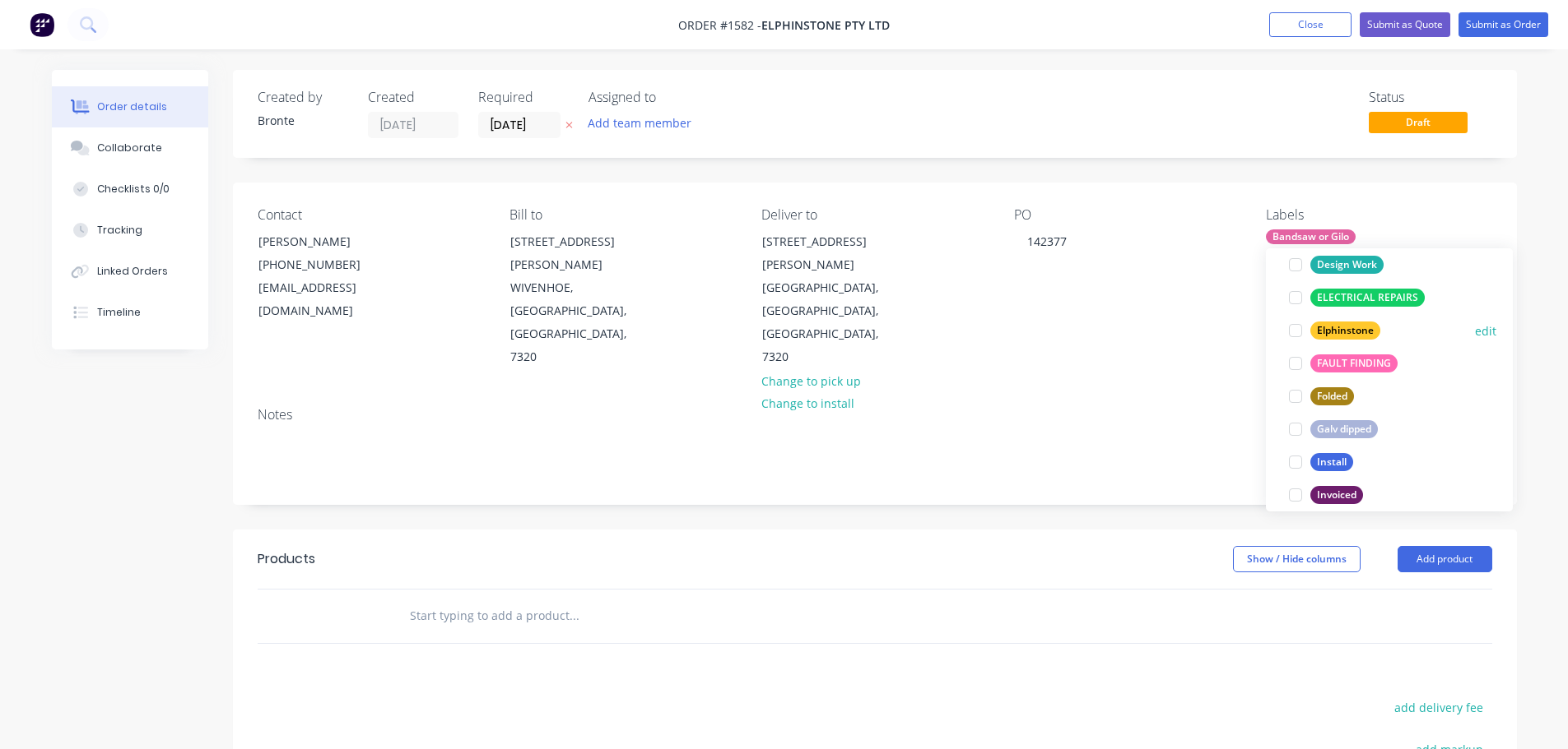
click at [1296, 329] on div at bounding box center [1296, 331] width 33 height 33
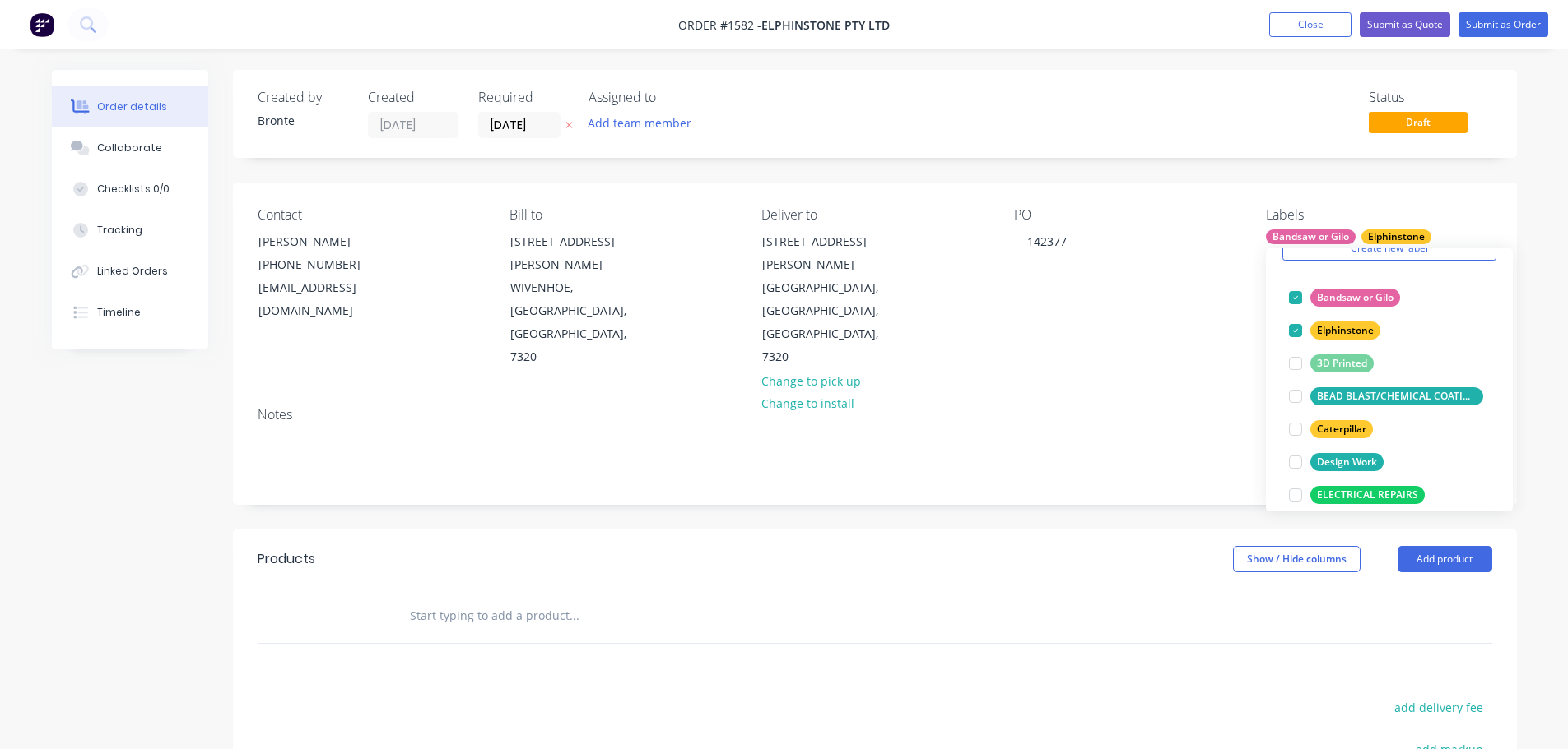
click at [1530, 472] on div "Order details Collaborate Checklists 0/0 Tracking Linked Orders Timeline Order …" at bounding box center [784, 567] width 1498 height 994
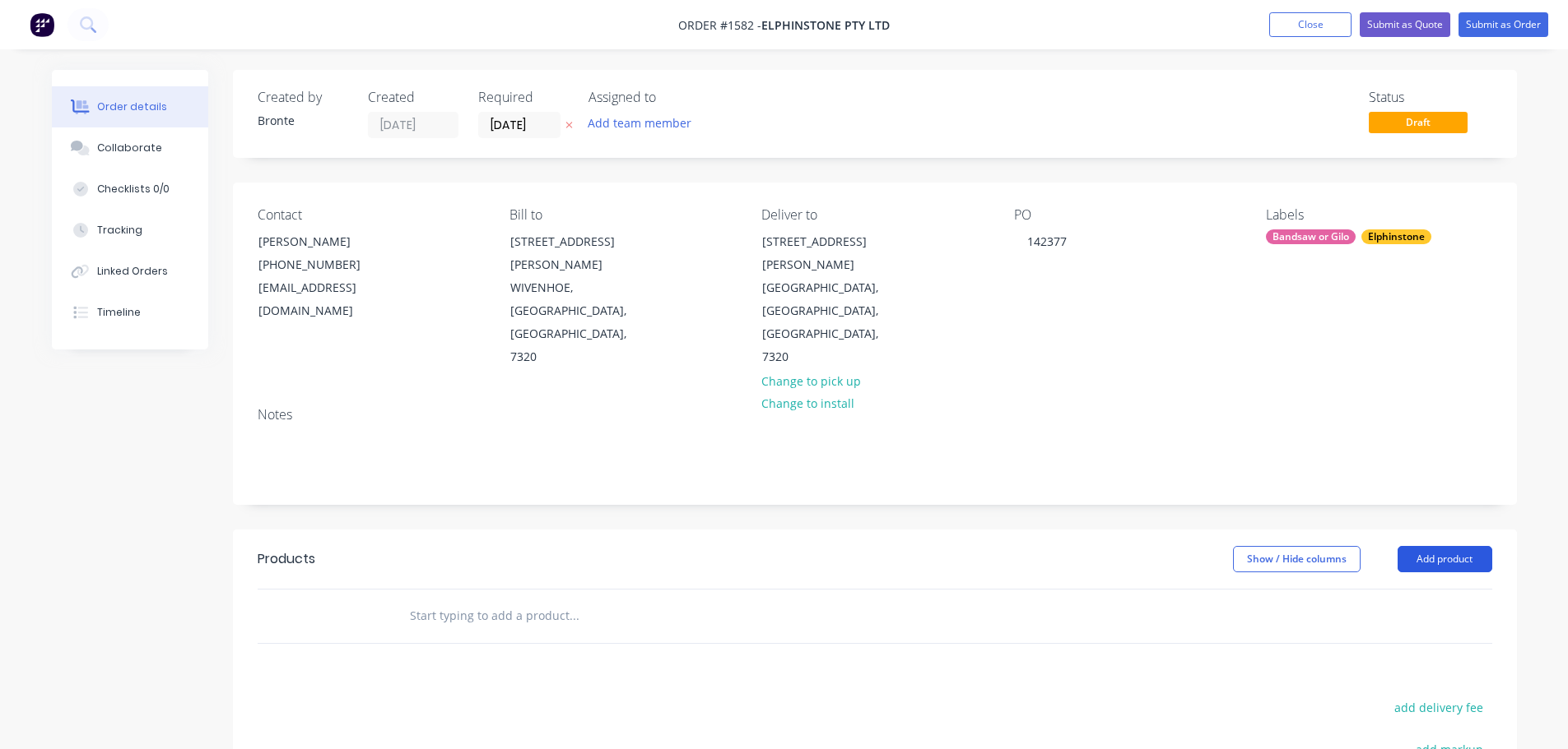
click at [1456, 546] on button "Add product" at bounding box center [1444, 559] width 95 height 26
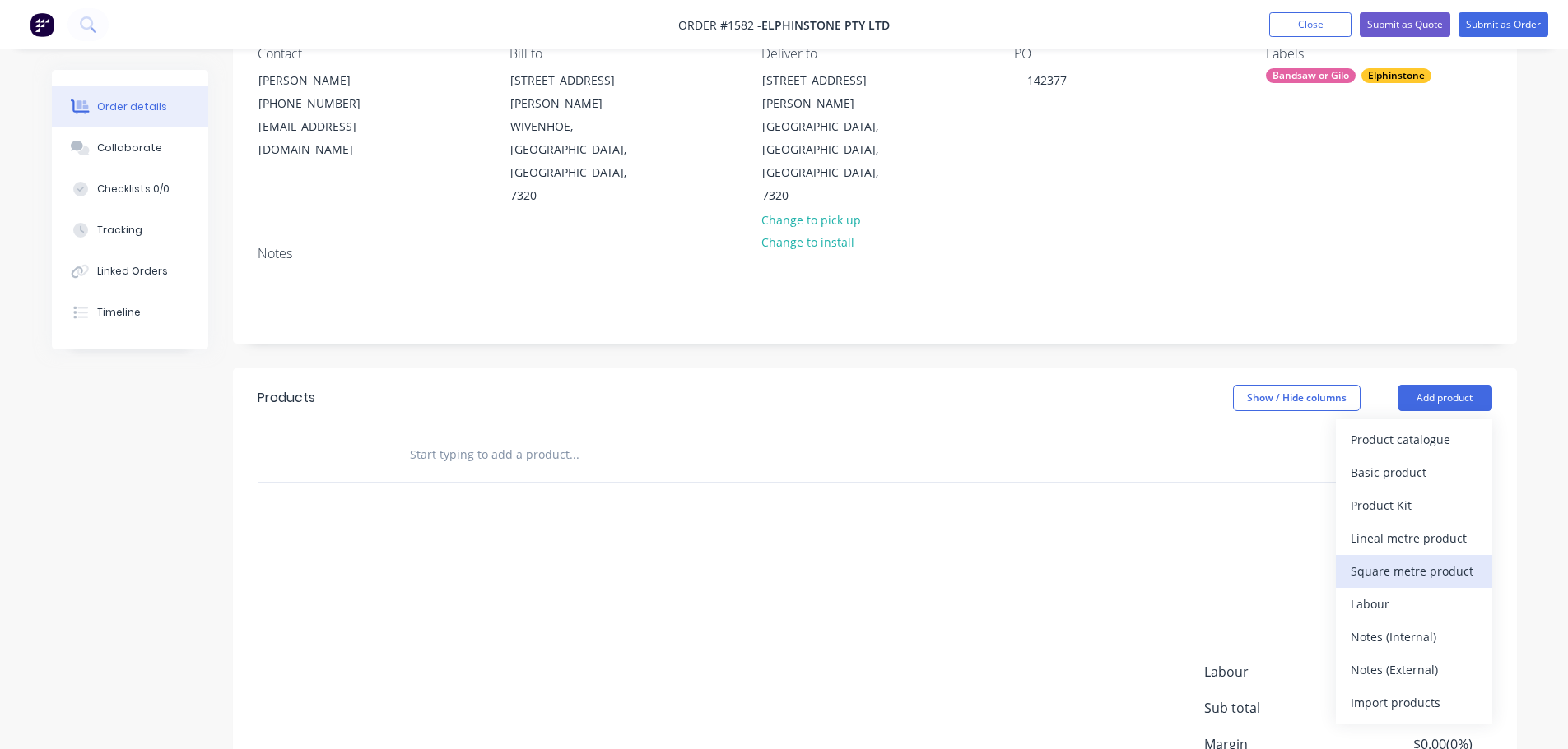
scroll to position [165, 0]
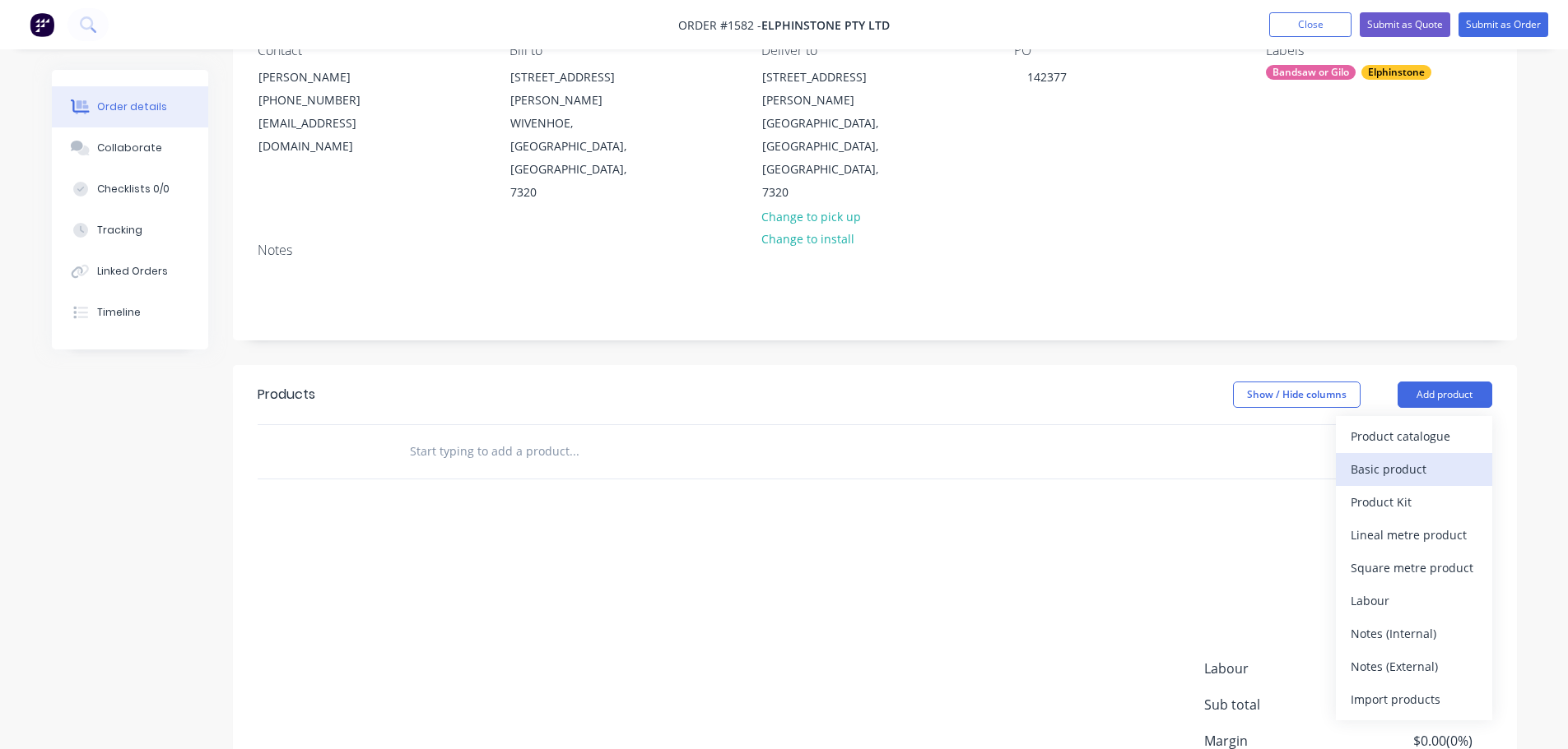
click at [1411, 457] on div "Basic product" at bounding box center [1414, 469] width 127 height 23
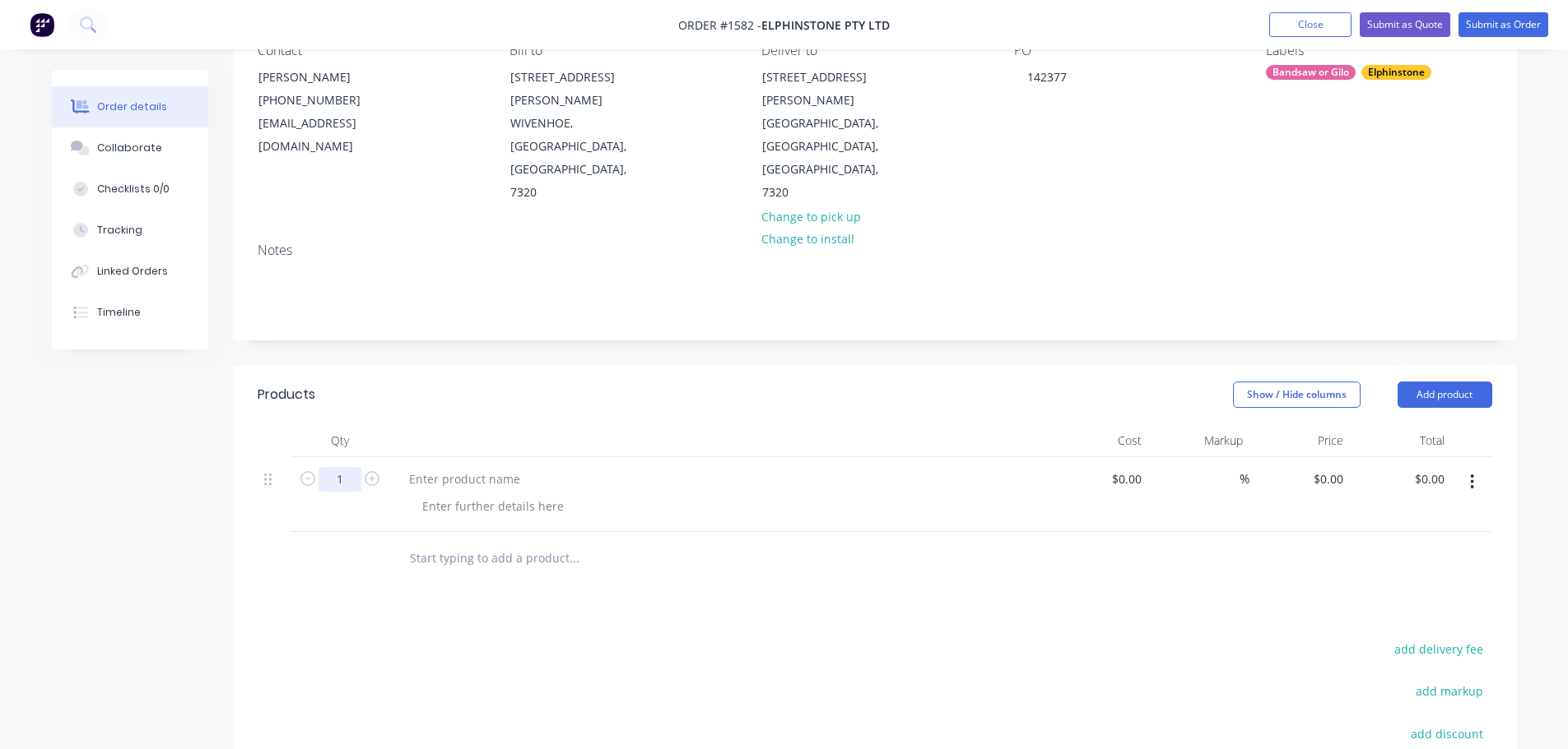
click at [349, 467] on input "1" at bounding box center [340, 479] width 43 height 24
type input "20"
click at [460, 467] on div at bounding box center [464, 479] width 138 height 23
click at [481, 494] on div at bounding box center [493, 506] width 168 height 23
click at [602, 542] on input "text" at bounding box center [573, 559] width 329 height 33
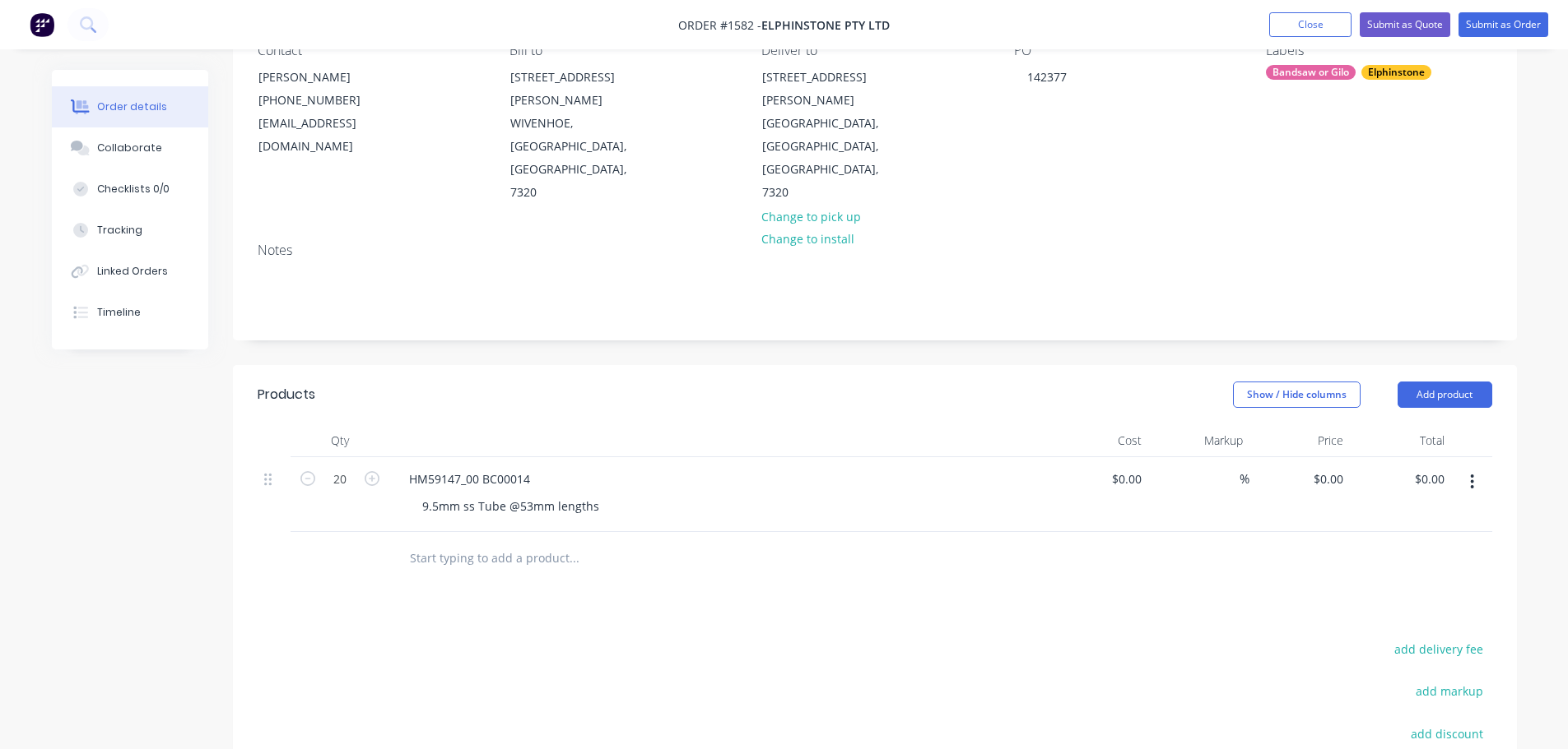
scroll to position [0, 0]
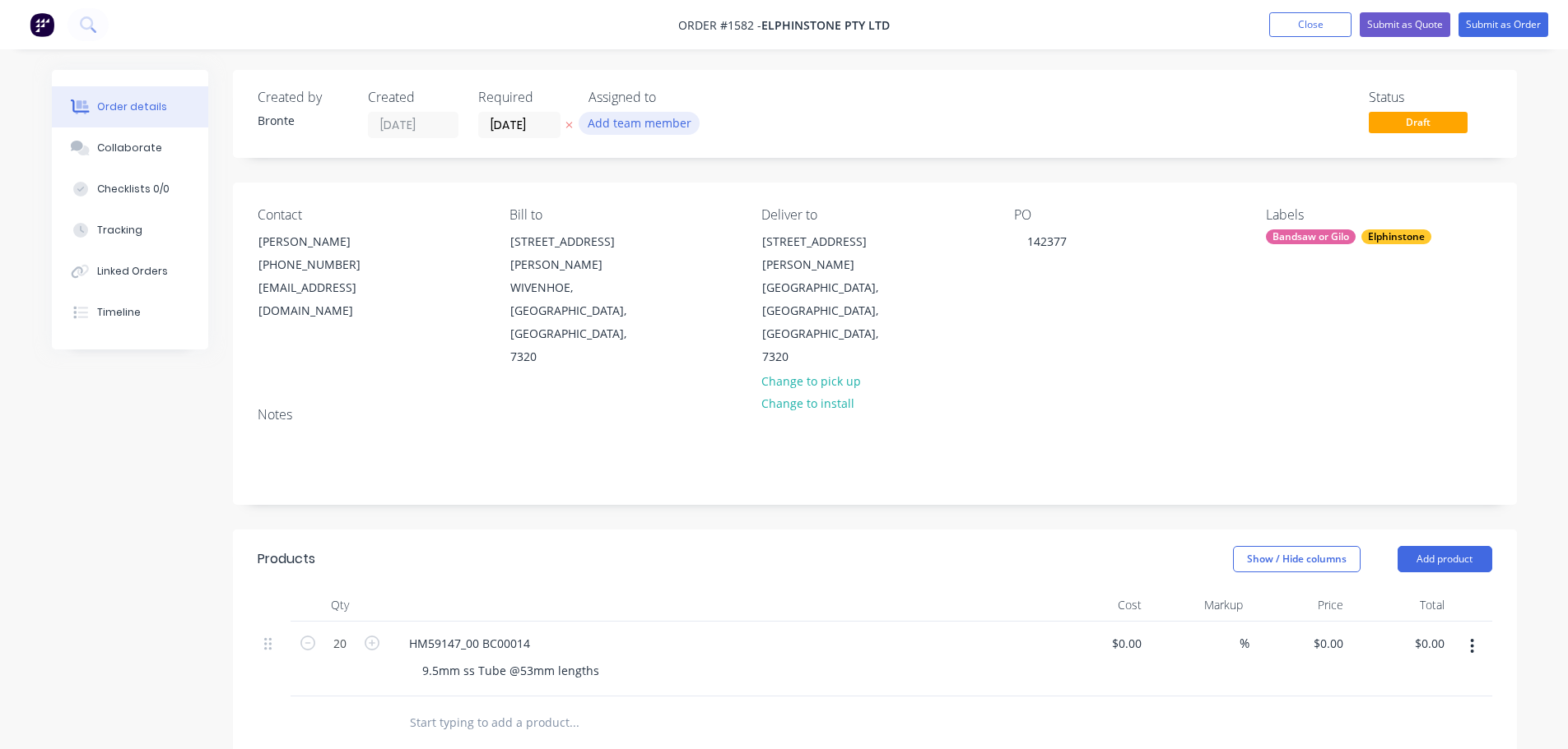
click at [655, 132] on button "Add team member" at bounding box center [639, 123] width 121 height 22
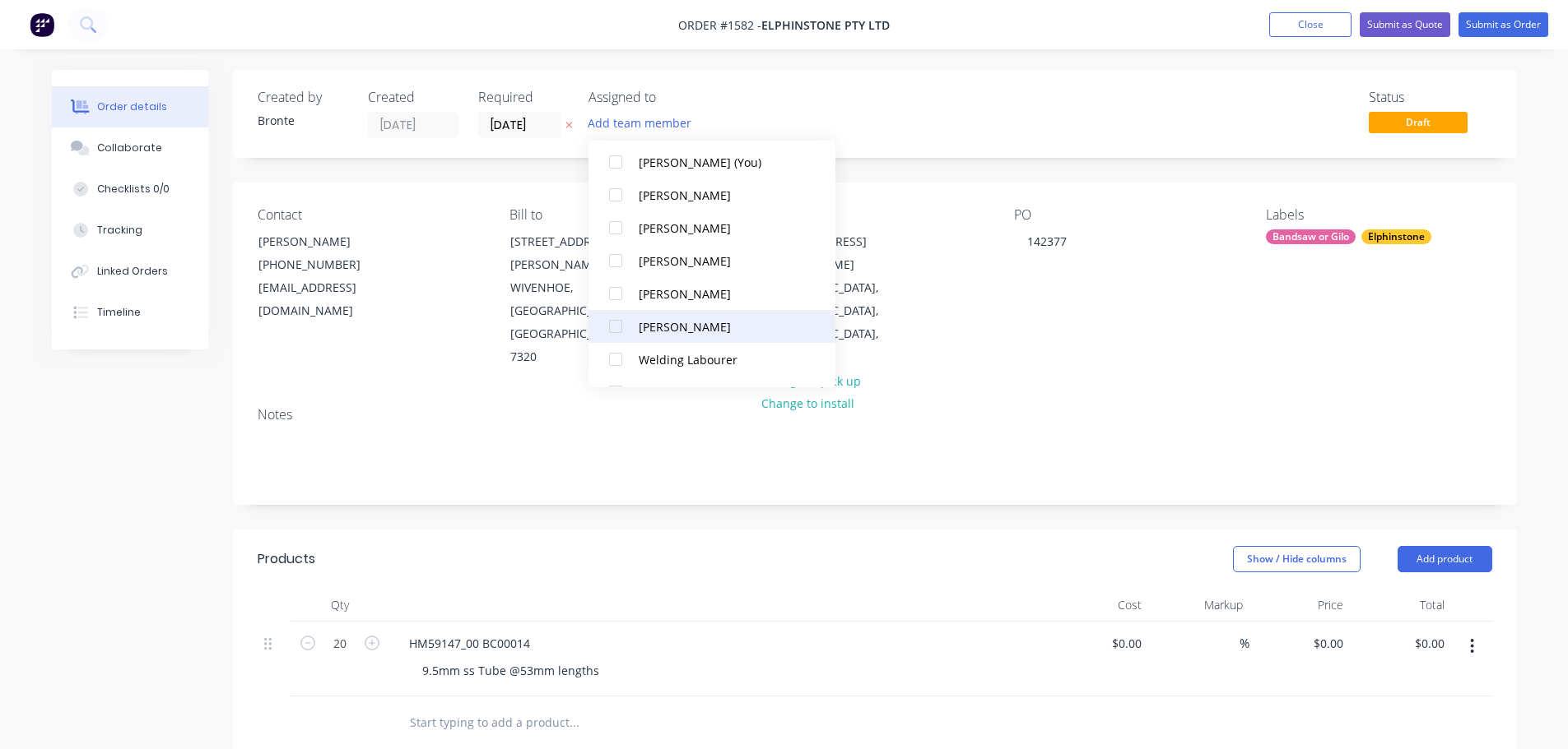
scroll to position [82, 0]
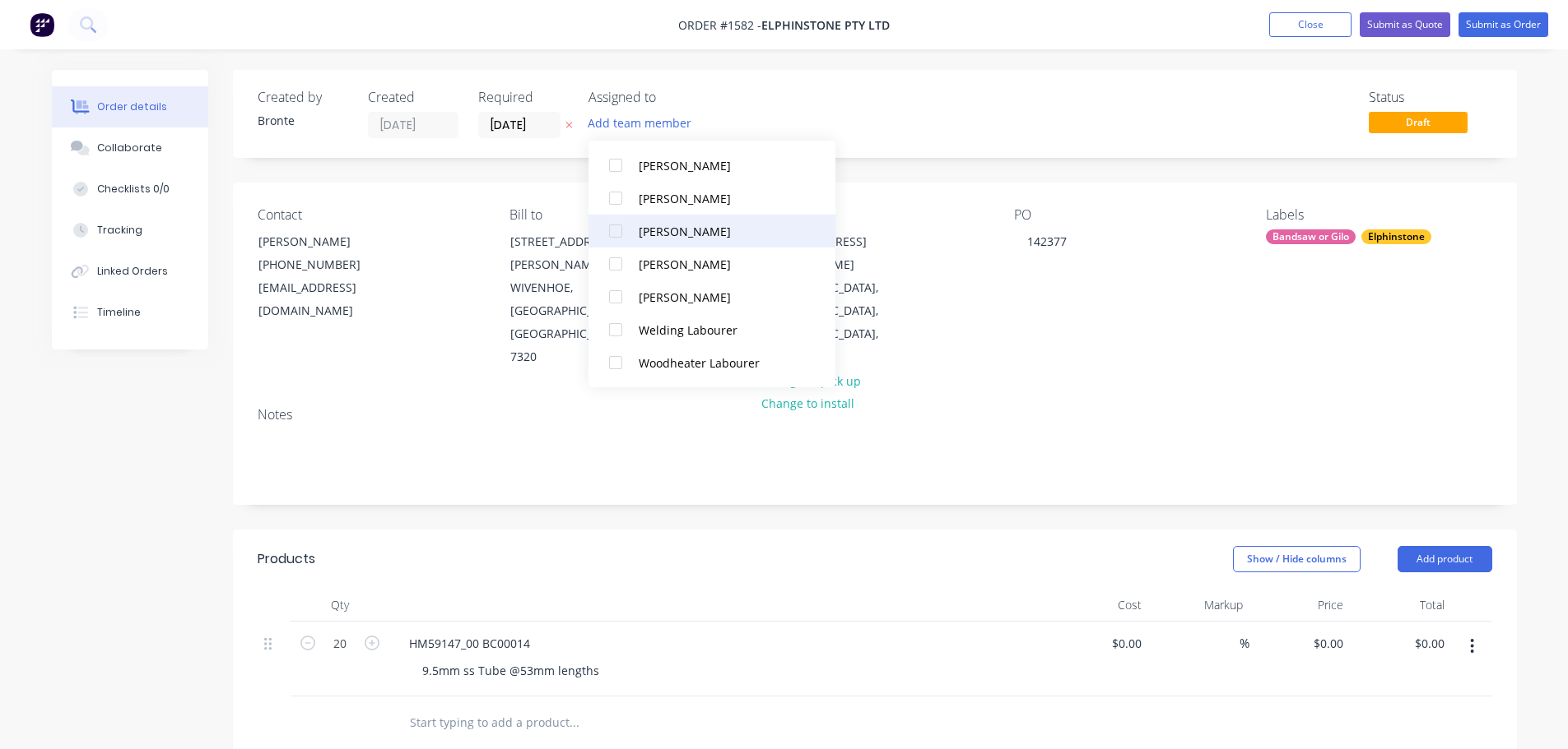
click at [614, 232] on div at bounding box center [616, 231] width 33 height 33
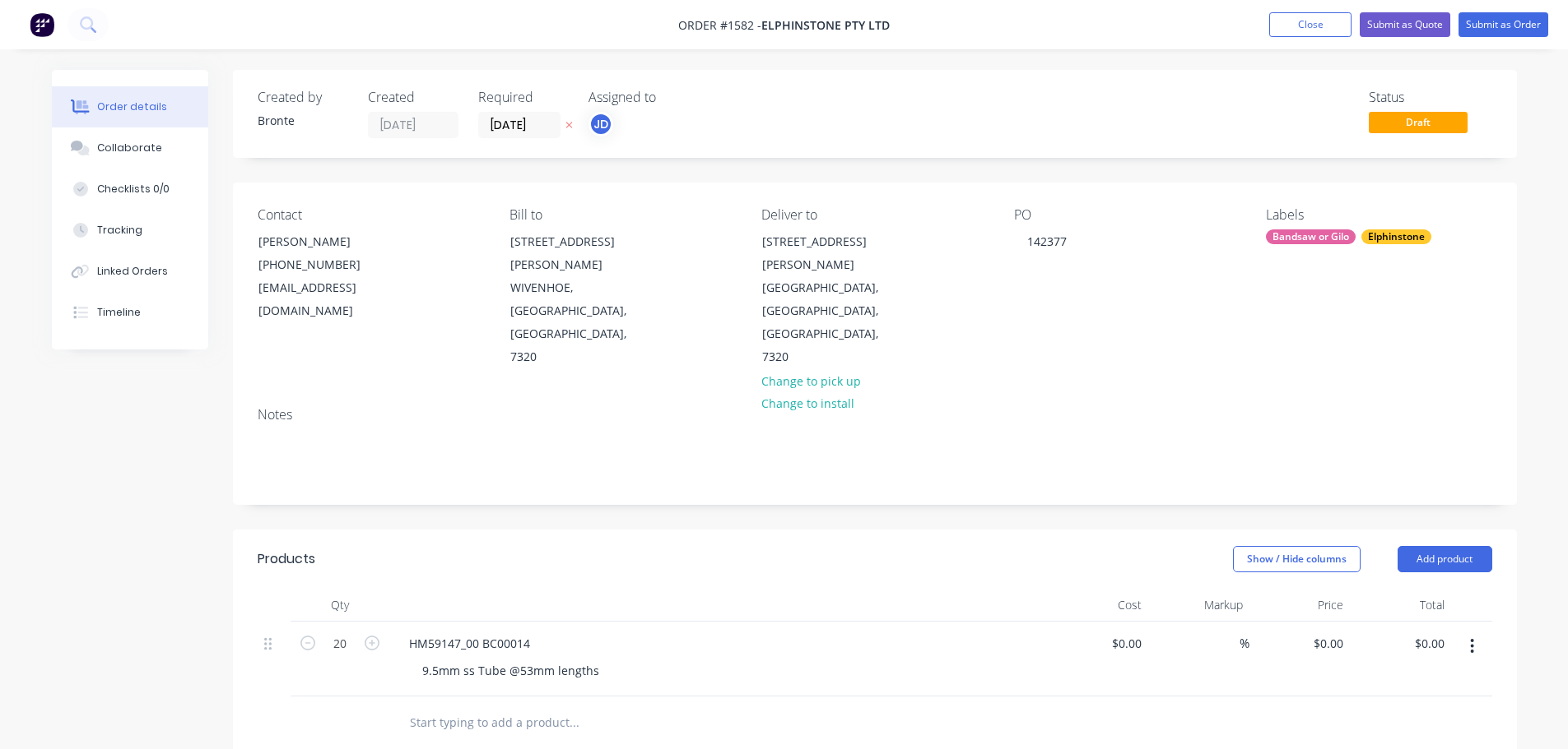
click at [1032, 111] on div "Status Draft" at bounding box center [1122, 114] width 739 height 49
click at [1520, 29] on button "Submit as Order" at bounding box center [1504, 24] width 90 height 24
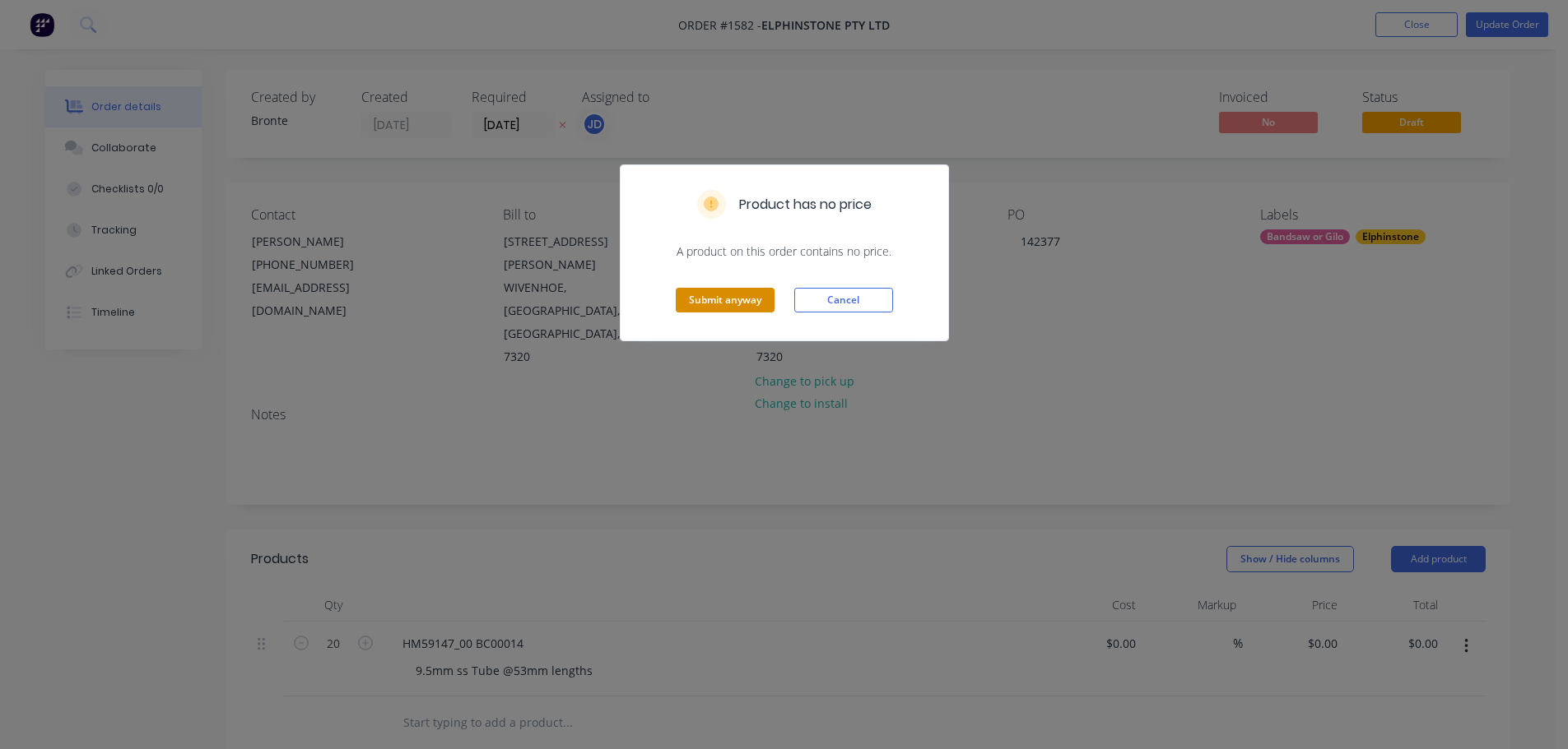
click at [703, 304] on button "Submit anyway" at bounding box center [724, 299] width 99 height 24
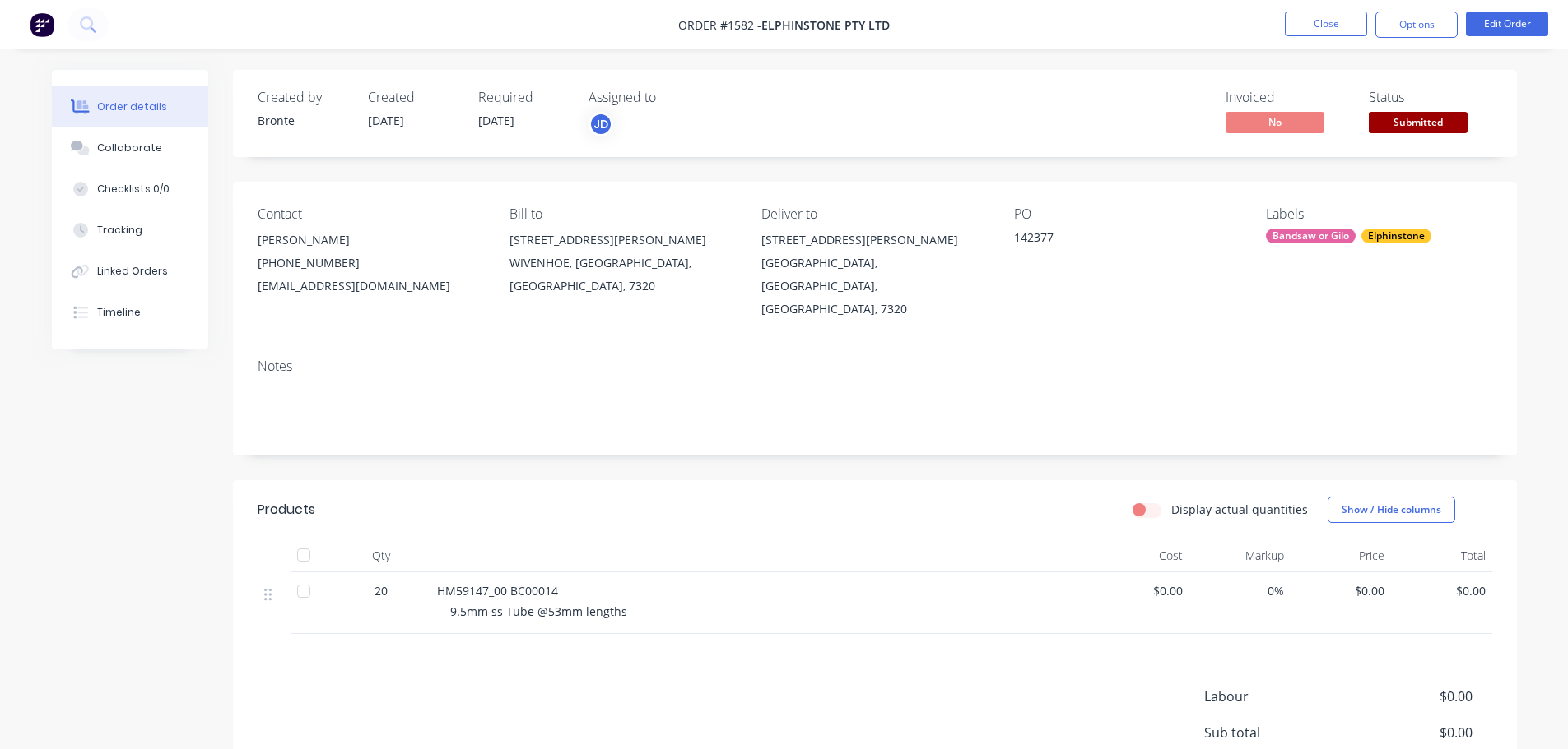
click at [1440, 127] on span "Submitted" at bounding box center [1418, 122] width 99 height 20
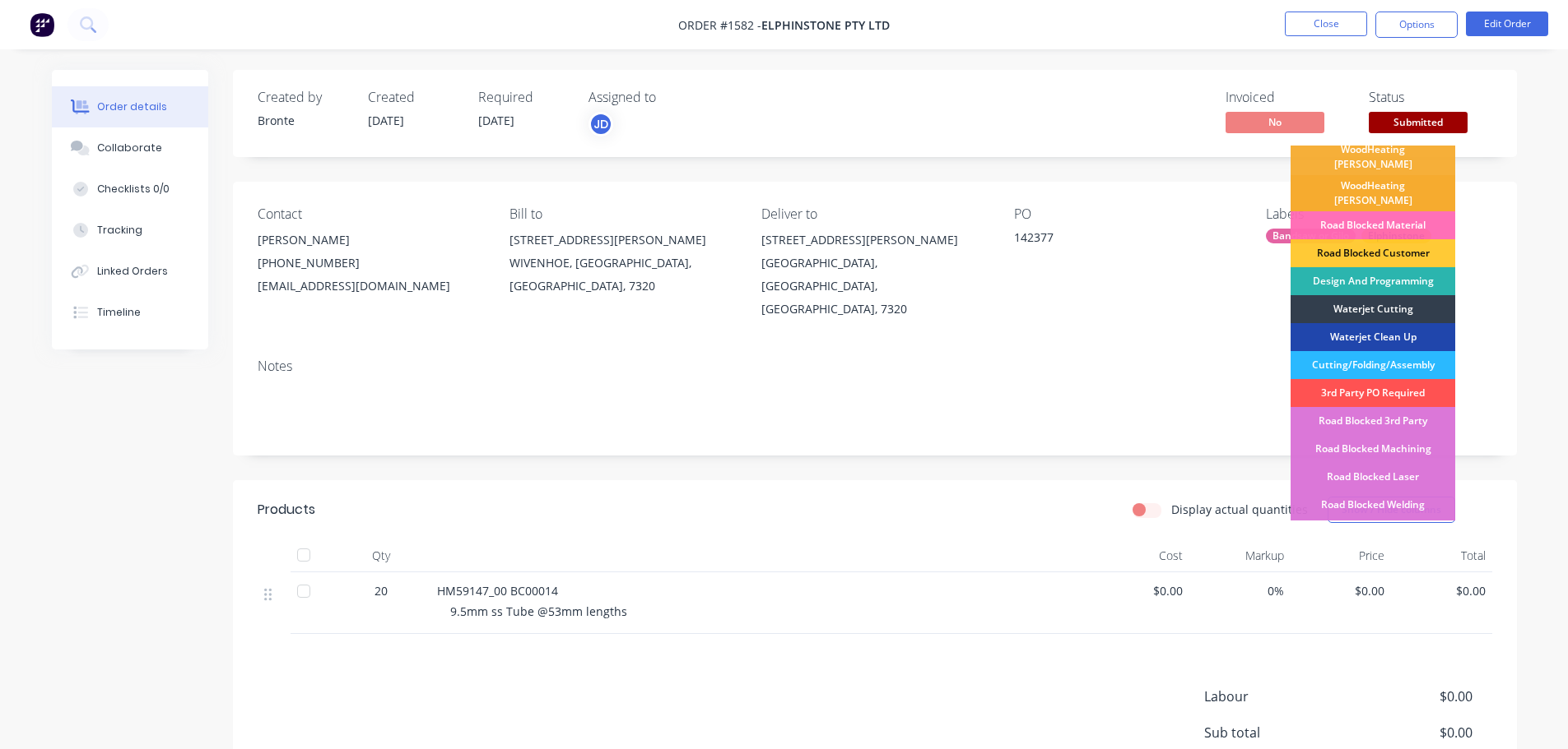
scroll to position [165, 0]
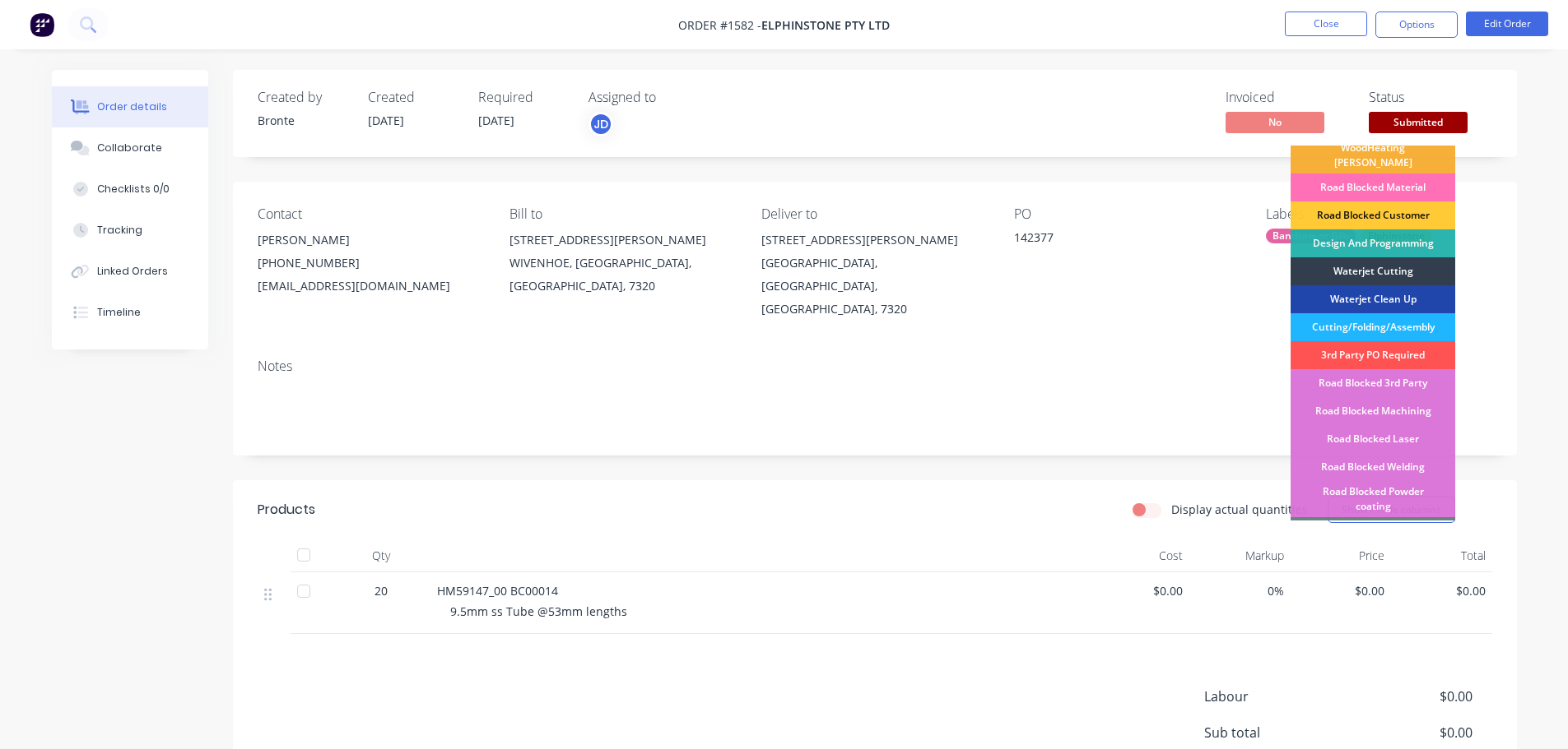
click at [1422, 313] on div "Cutting/Folding/Assembly" at bounding box center [1372, 327] width 165 height 28
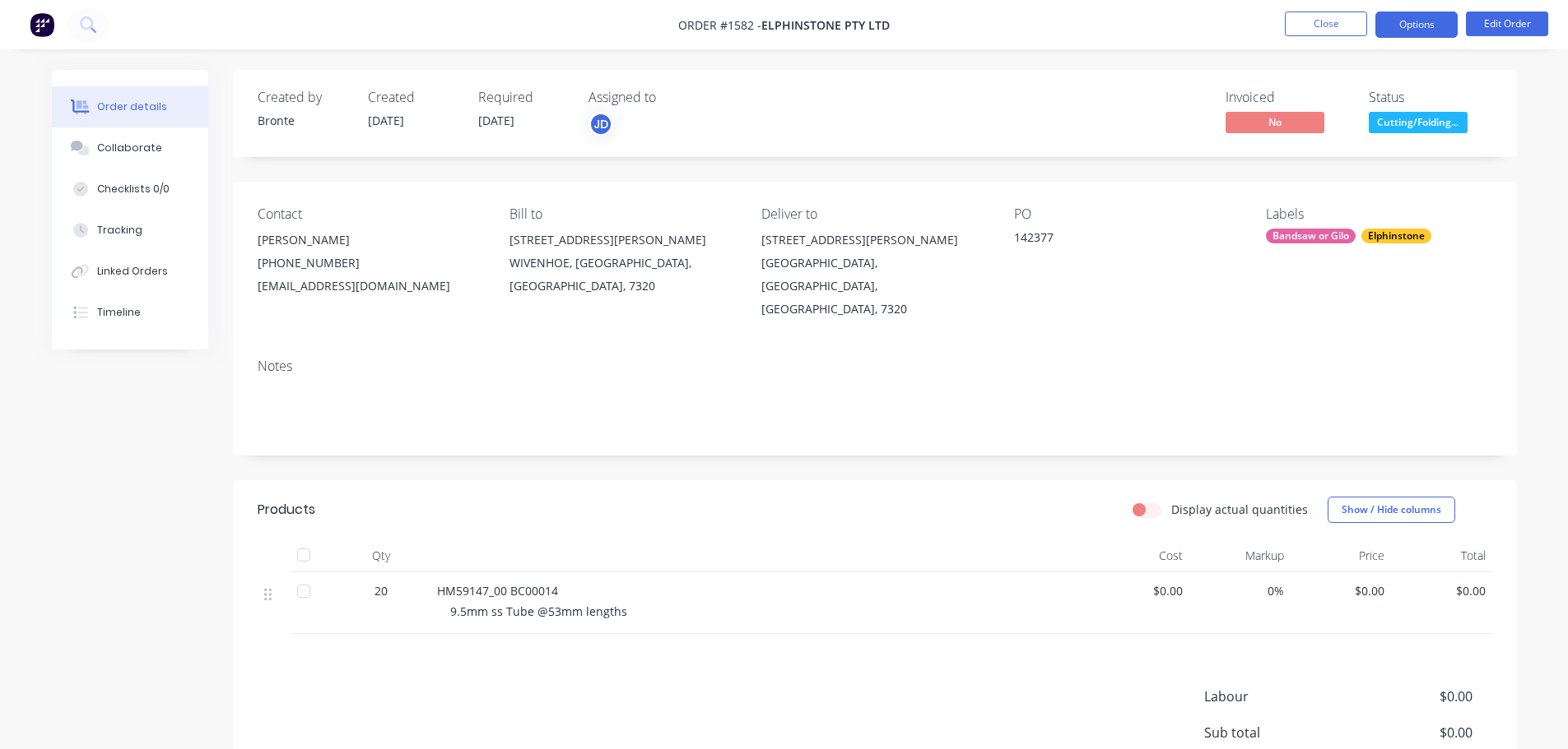
click at [1395, 29] on button "Options" at bounding box center [1416, 24] width 82 height 26
drag, startPoint x: 1495, startPoint y: 123, endPoint x: 1197, endPoint y: 190, distance: 305.4
click at [1490, 126] on div "Created by Bronte Created [DATE] Required [DATE] Assigned to JD Invoiced No Sta…" at bounding box center [875, 113] width 1284 height 87
click at [97, 167] on button "Collaborate" at bounding box center [130, 148] width 156 height 41
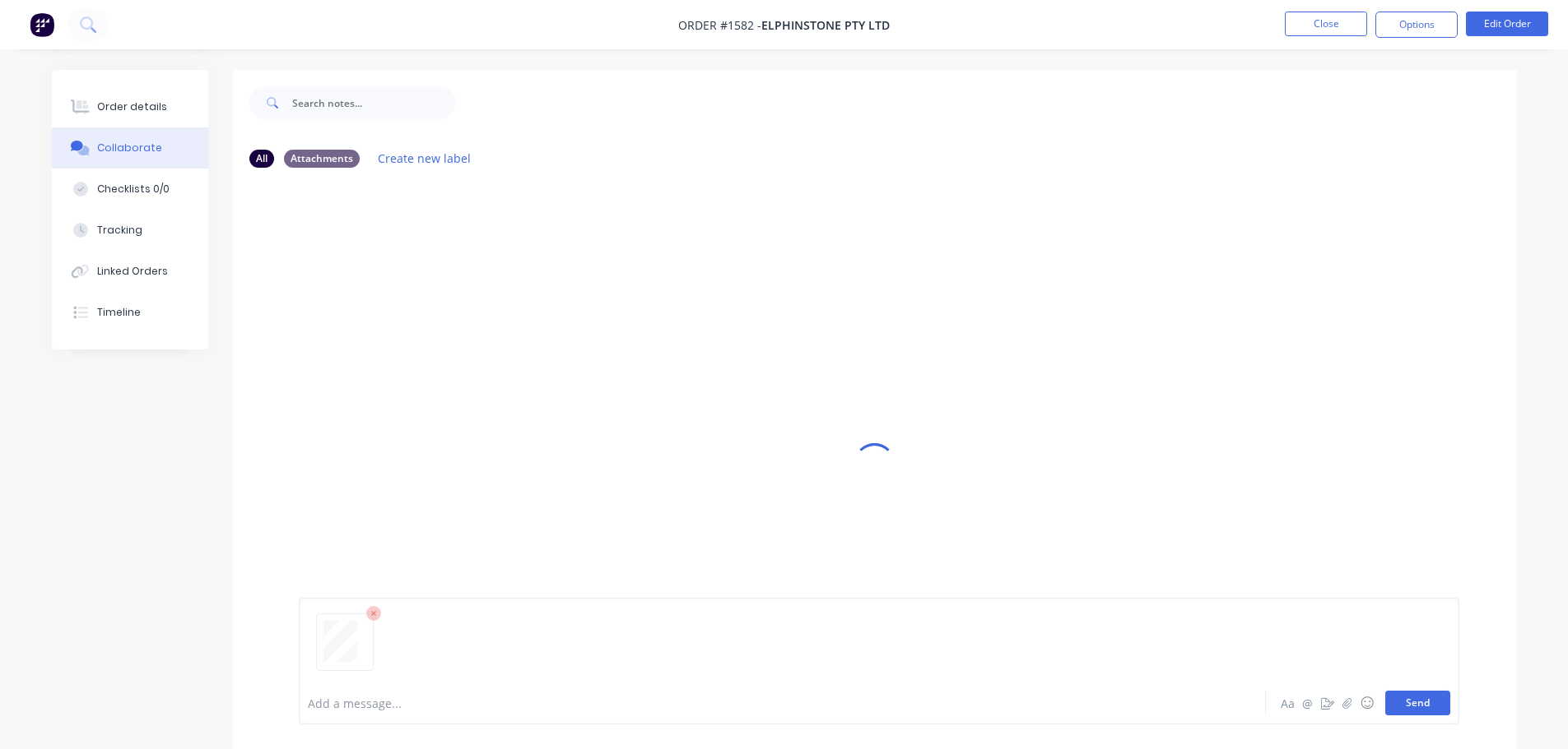
drag, startPoint x: 1407, startPoint y: 706, endPoint x: 1301, endPoint y: 647, distance: 121.3
click at [1407, 705] on button "Send" at bounding box center [1417, 702] width 65 height 24
click at [1430, 708] on button "Send" at bounding box center [1417, 702] width 65 height 24
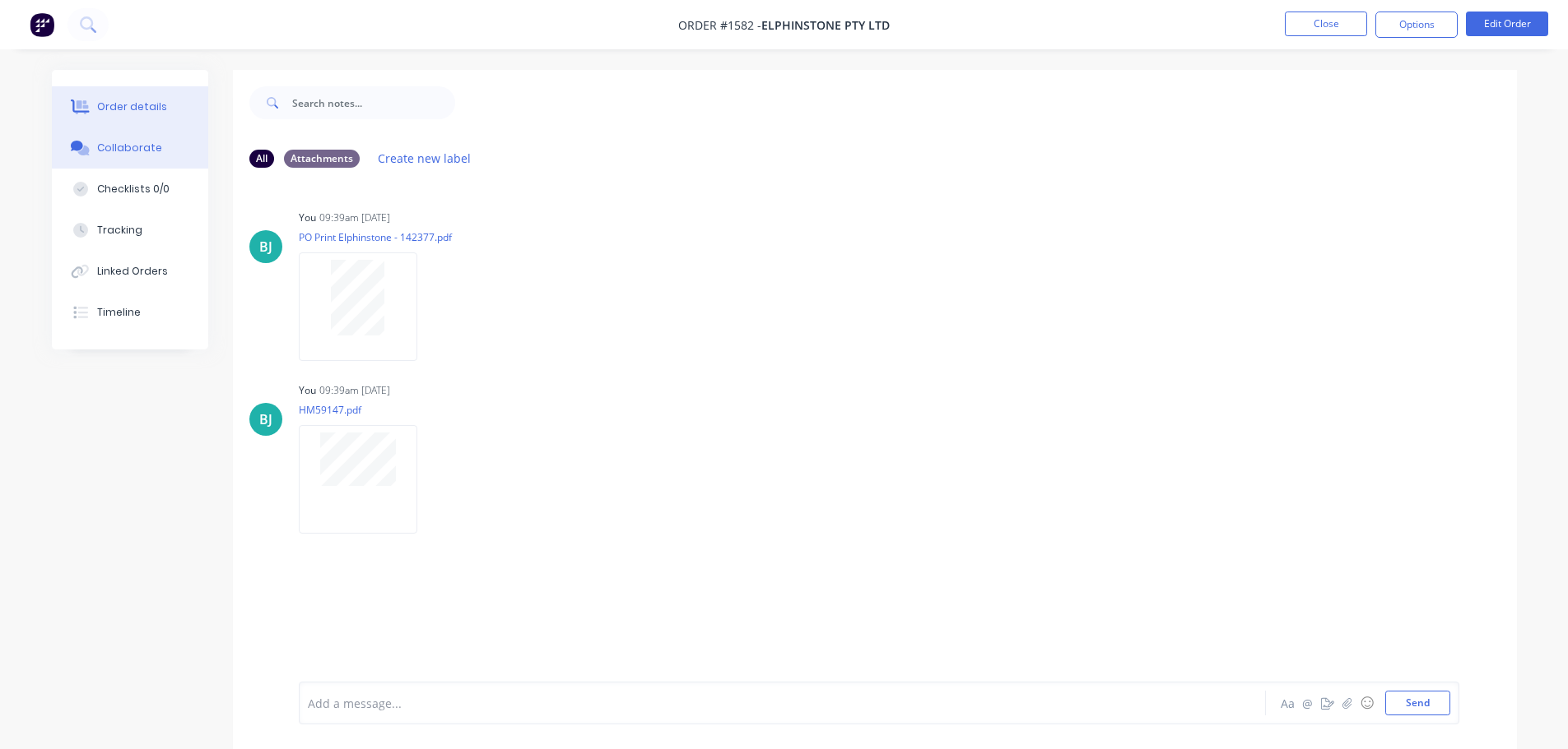
click at [117, 99] on div "Order details" at bounding box center [133, 106] width 70 height 15
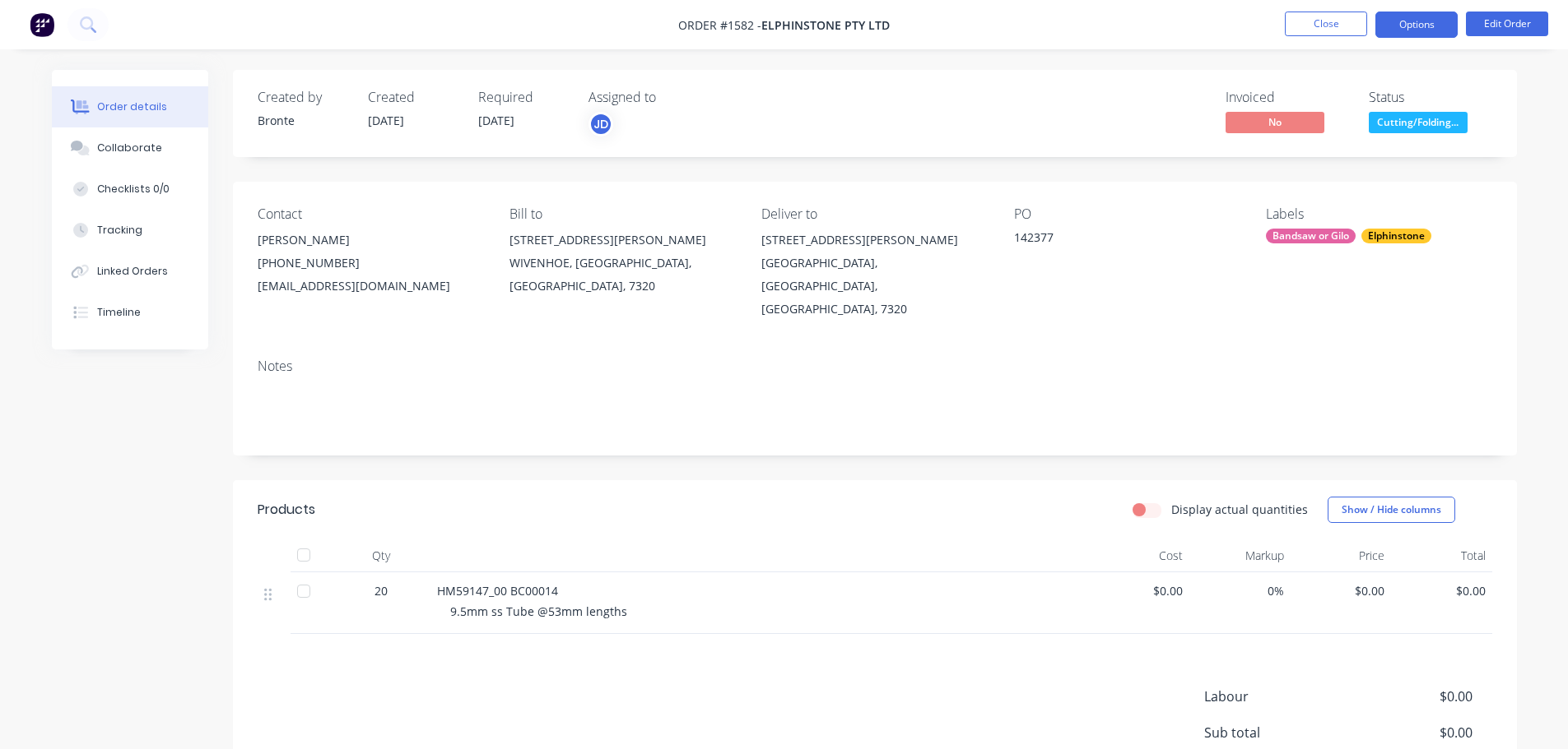
click at [1417, 28] on button "Options" at bounding box center [1416, 24] width 82 height 26
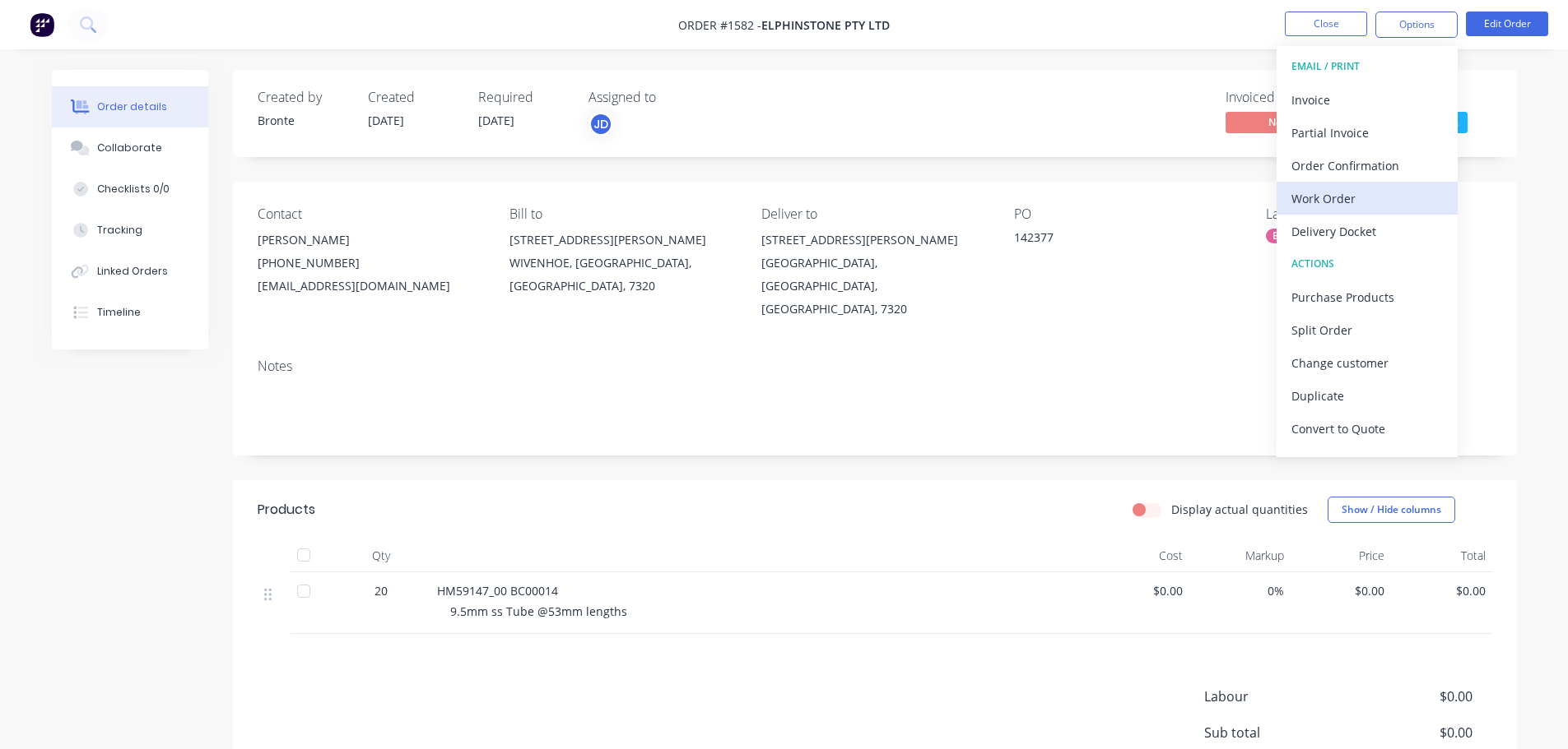
click at [1354, 199] on div "Work Order" at bounding box center [1366, 198] width 151 height 23
click at [1378, 202] on div "Custom" at bounding box center [1366, 198] width 151 height 23
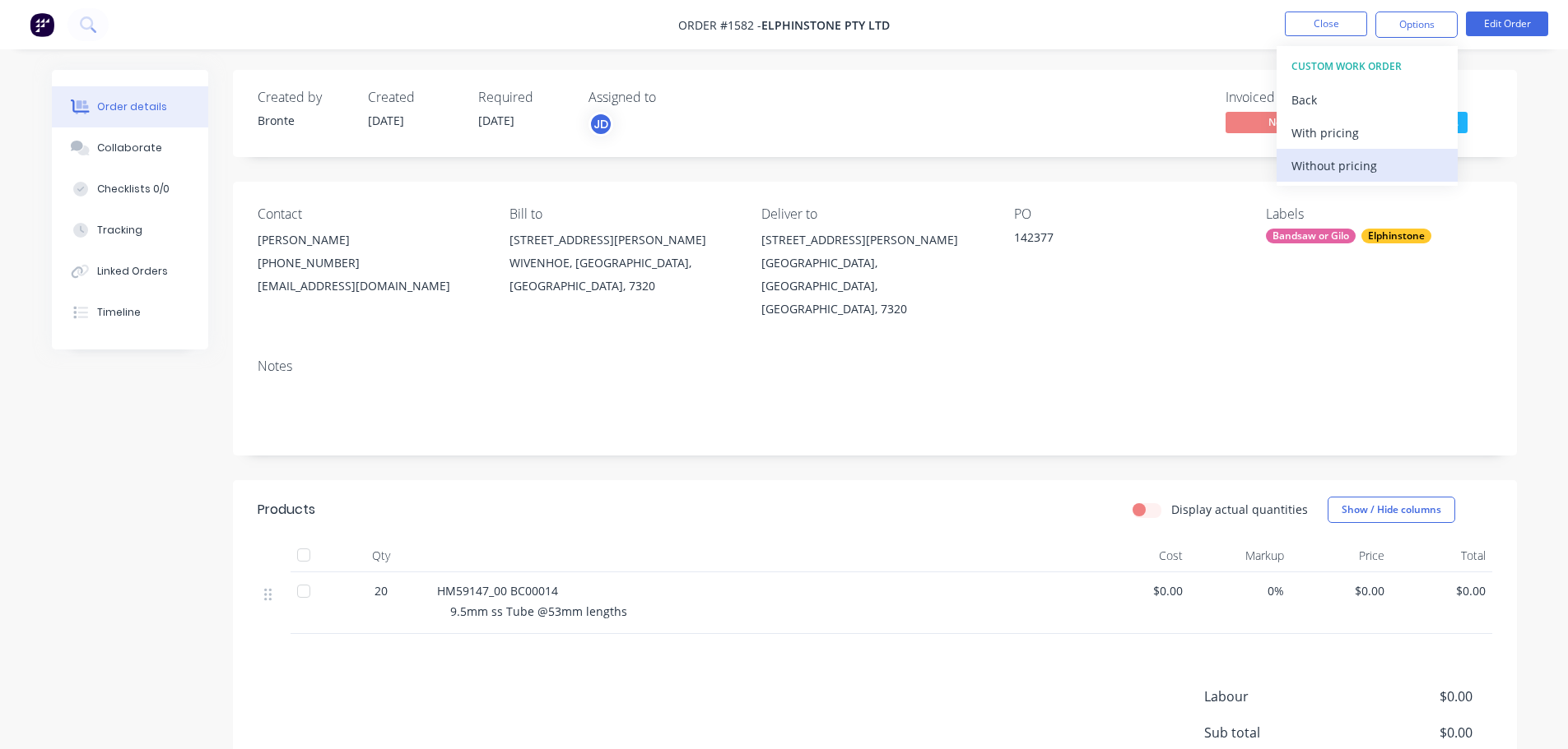
click at [1371, 176] on div "Without pricing" at bounding box center [1366, 166] width 151 height 23
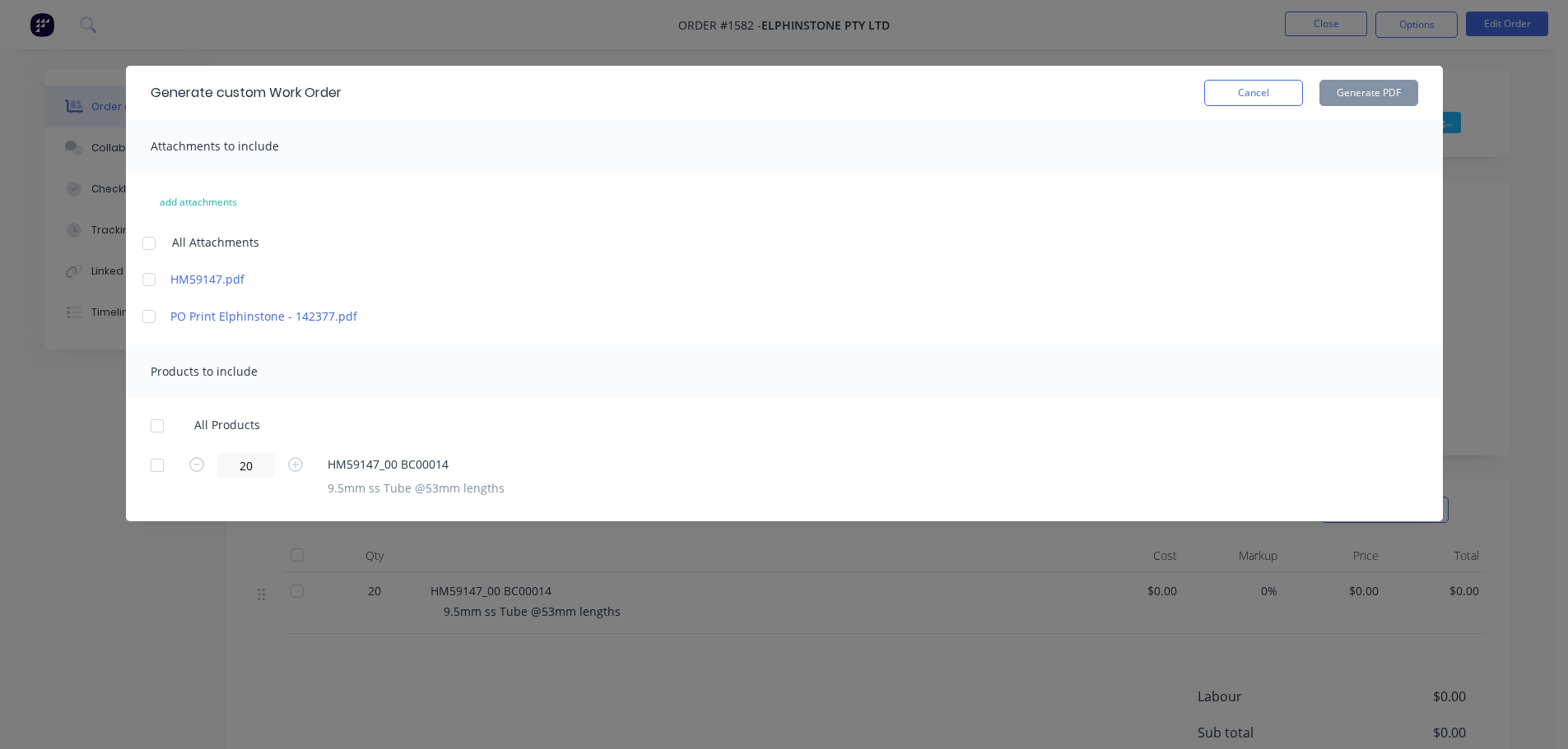
click at [150, 281] on div at bounding box center [149, 280] width 33 height 33
click at [153, 433] on div at bounding box center [157, 426] width 33 height 33
click at [1348, 78] on div "Generate custom Work Order Cancel Generate PDF" at bounding box center [784, 92] width 1316 height 54
click at [1355, 87] on button "Generate PDF" at bounding box center [1368, 93] width 99 height 26
click at [1268, 98] on button "Cancel" at bounding box center [1253, 93] width 99 height 26
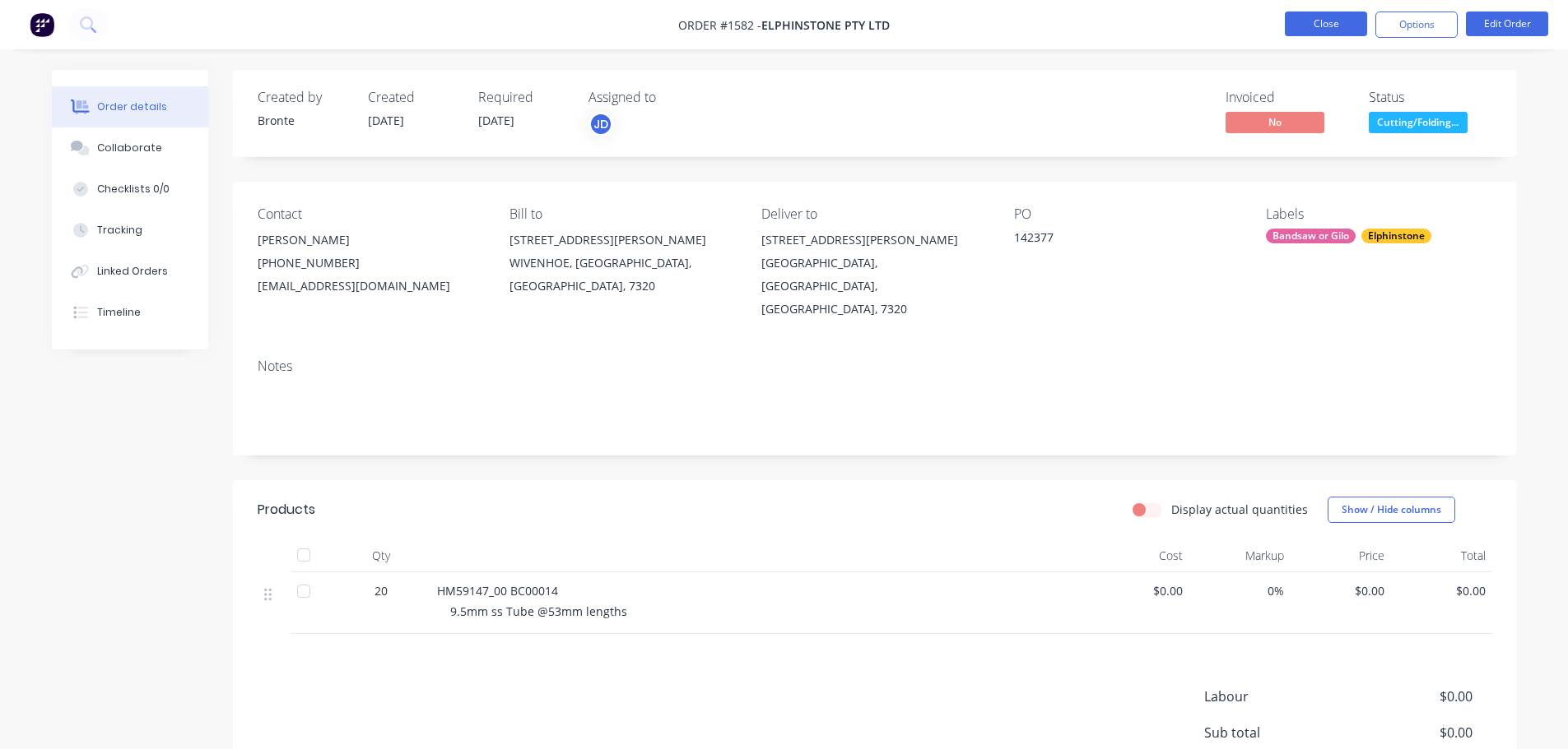
click at [1305, 22] on button "Close" at bounding box center [1326, 23] width 82 height 24
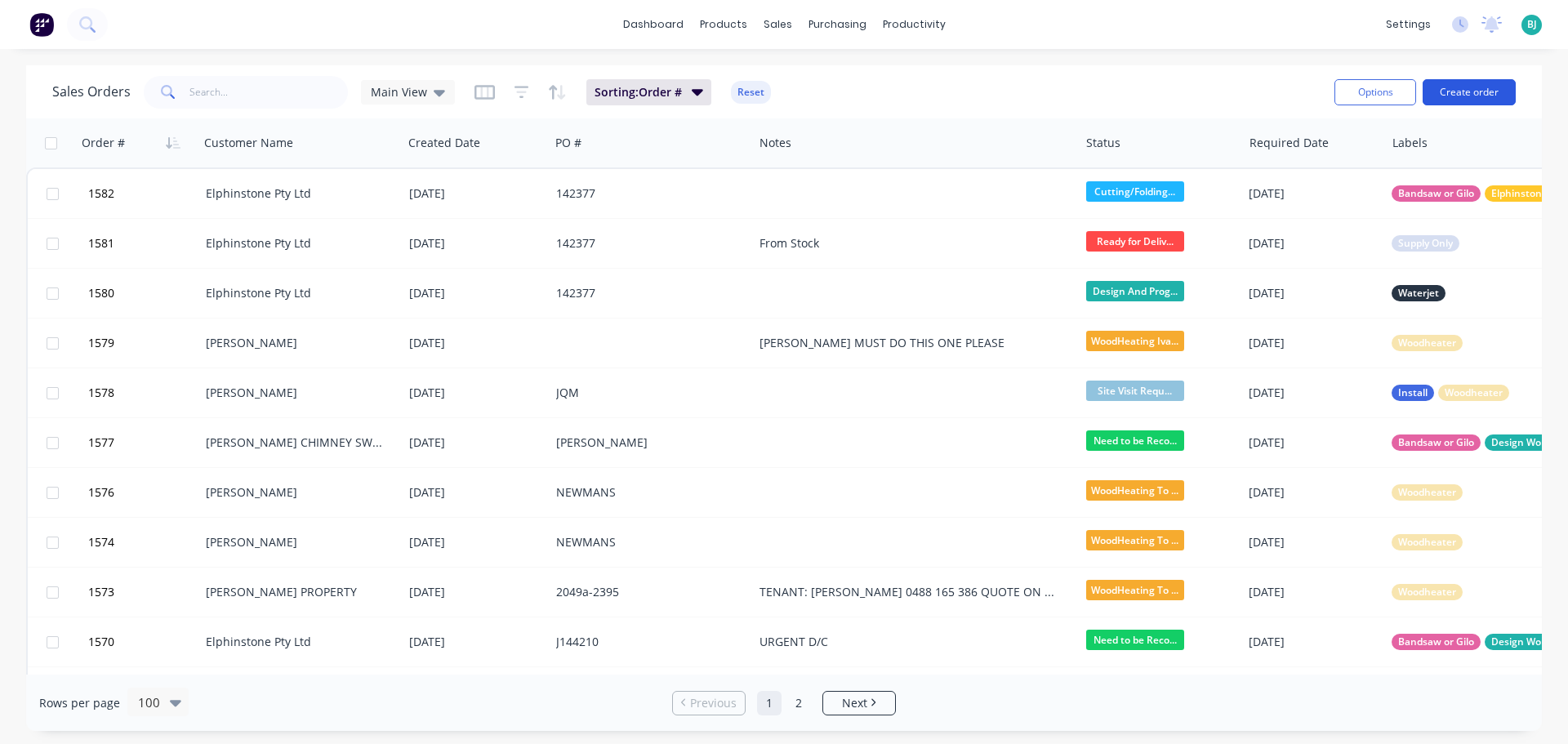
click at [1472, 97] on button "Create order" at bounding box center [1469, 92] width 93 height 26
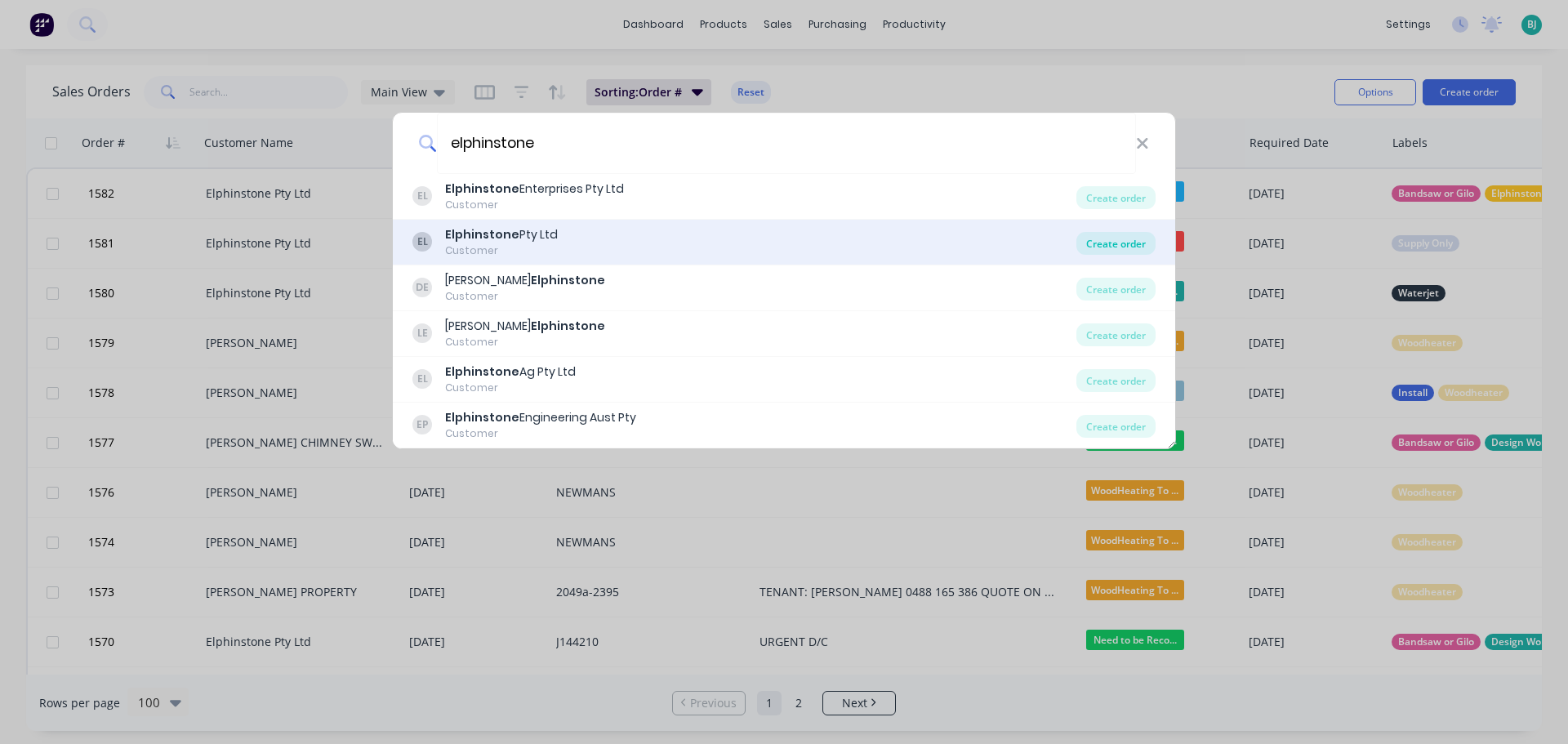
type input "elphinstone"
click at [1122, 248] on div "Create order" at bounding box center [1117, 244] width 79 height 23
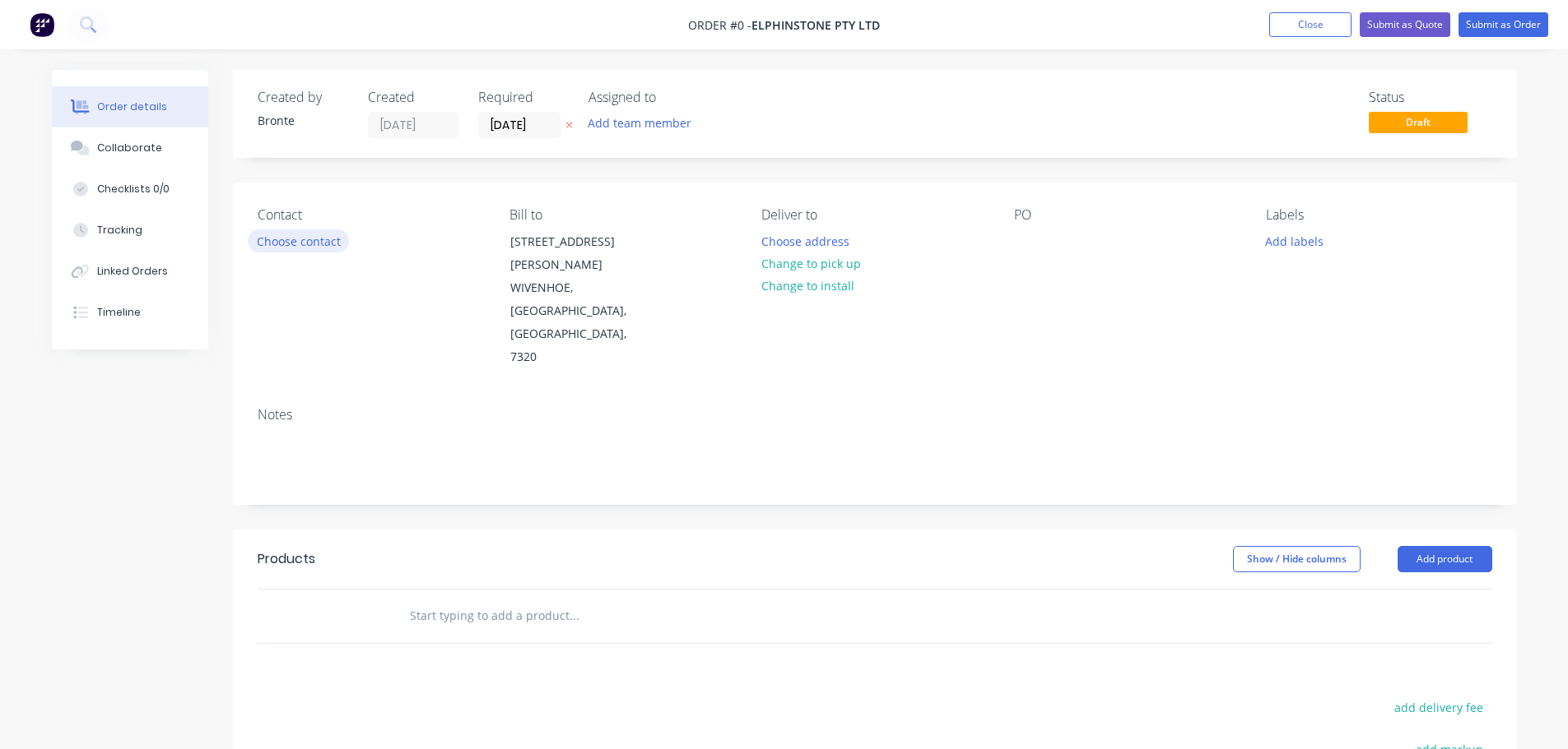
click at [329, 246] on button "Choose contact" at bounding box center [299, 240] width 101 height 22
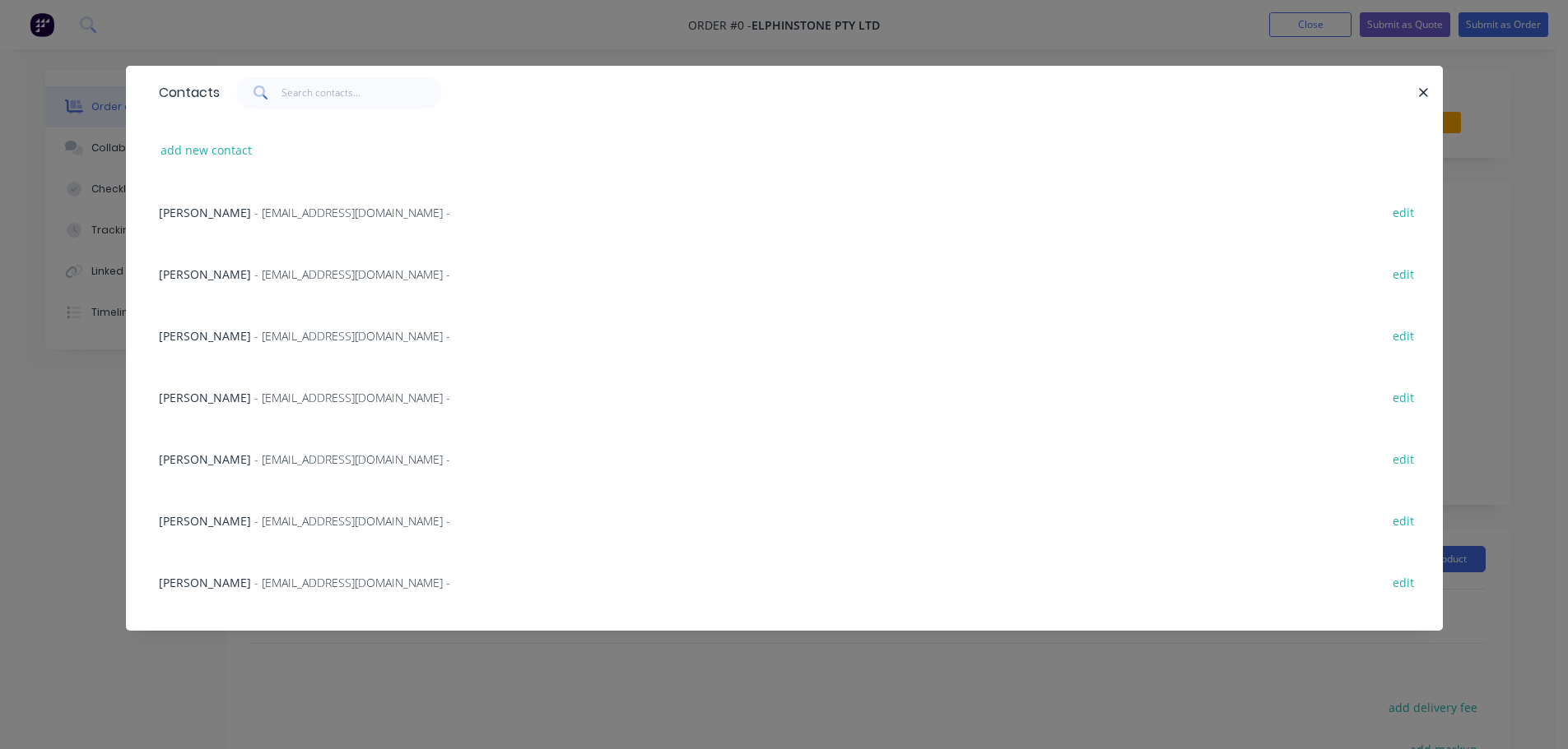
click at [281, 456] on span "- [EMAIL_ADDRESS][DOMAIN_NAME] -" at bounding box center [352, 459] width 196 height 16
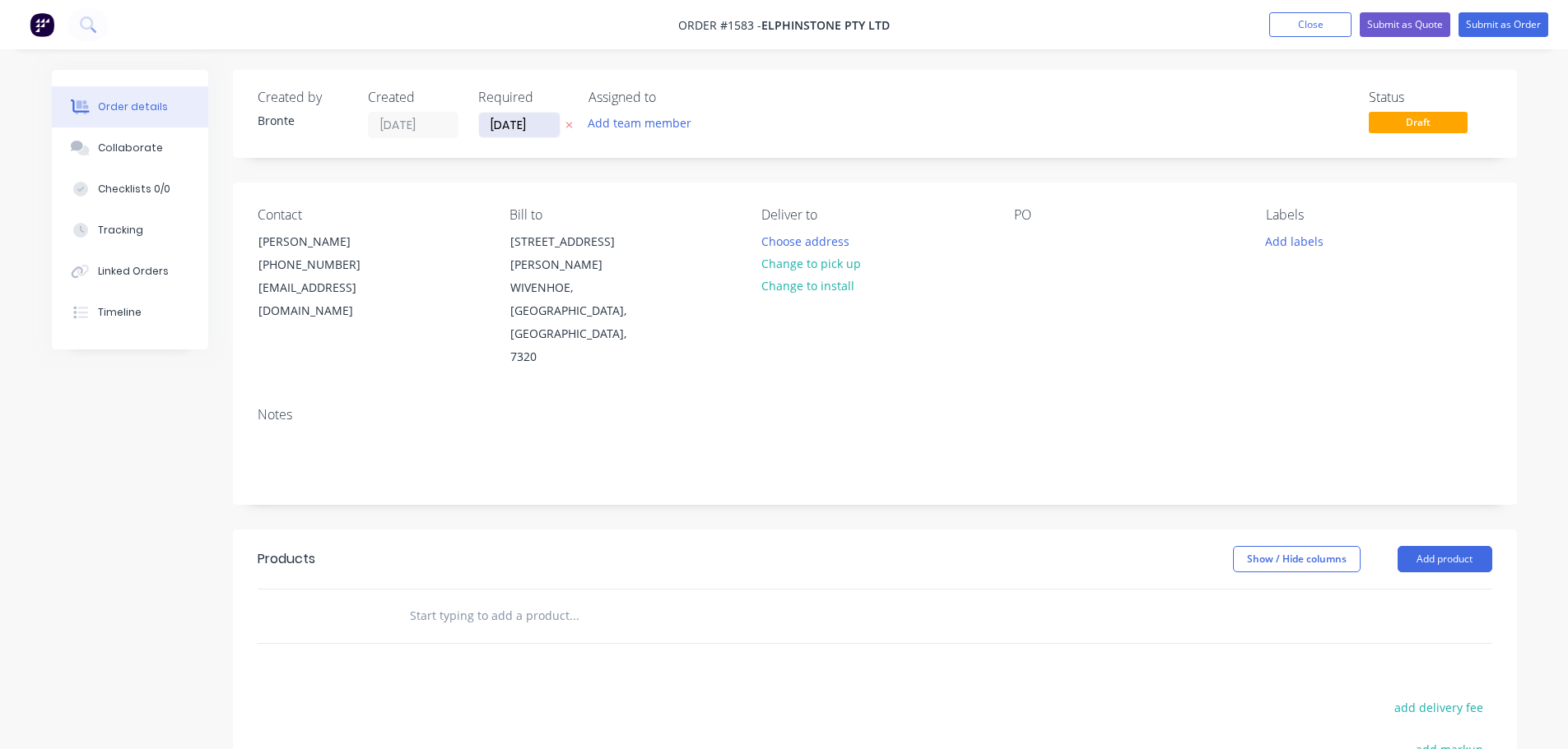
click at [543, 119] on input "[DATE]" at bounding box center [519, 125] width 81 height 24
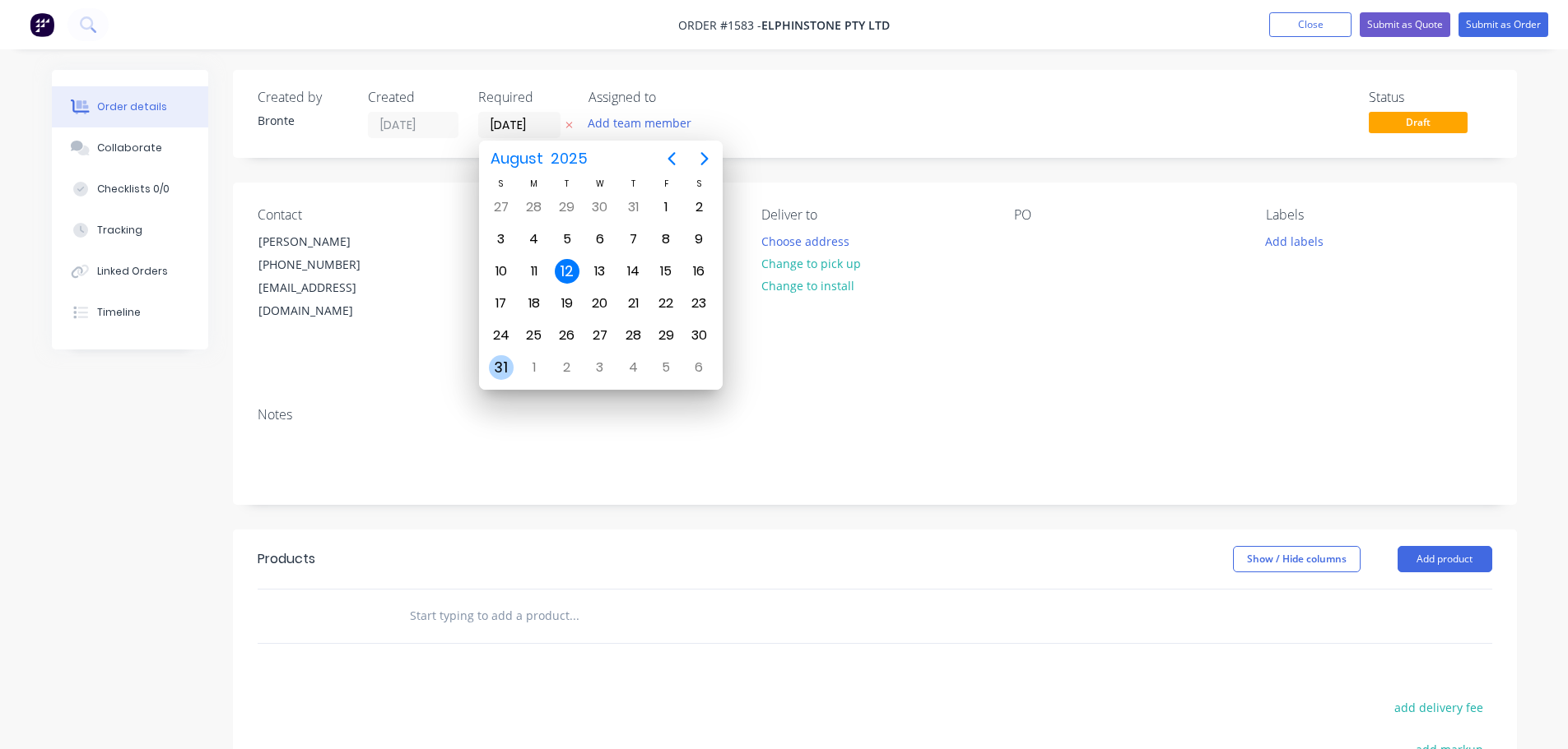
click at [504, 362] on div "31" at bounding box center [501, 367] width 24 height 24
type input "[DATE]"
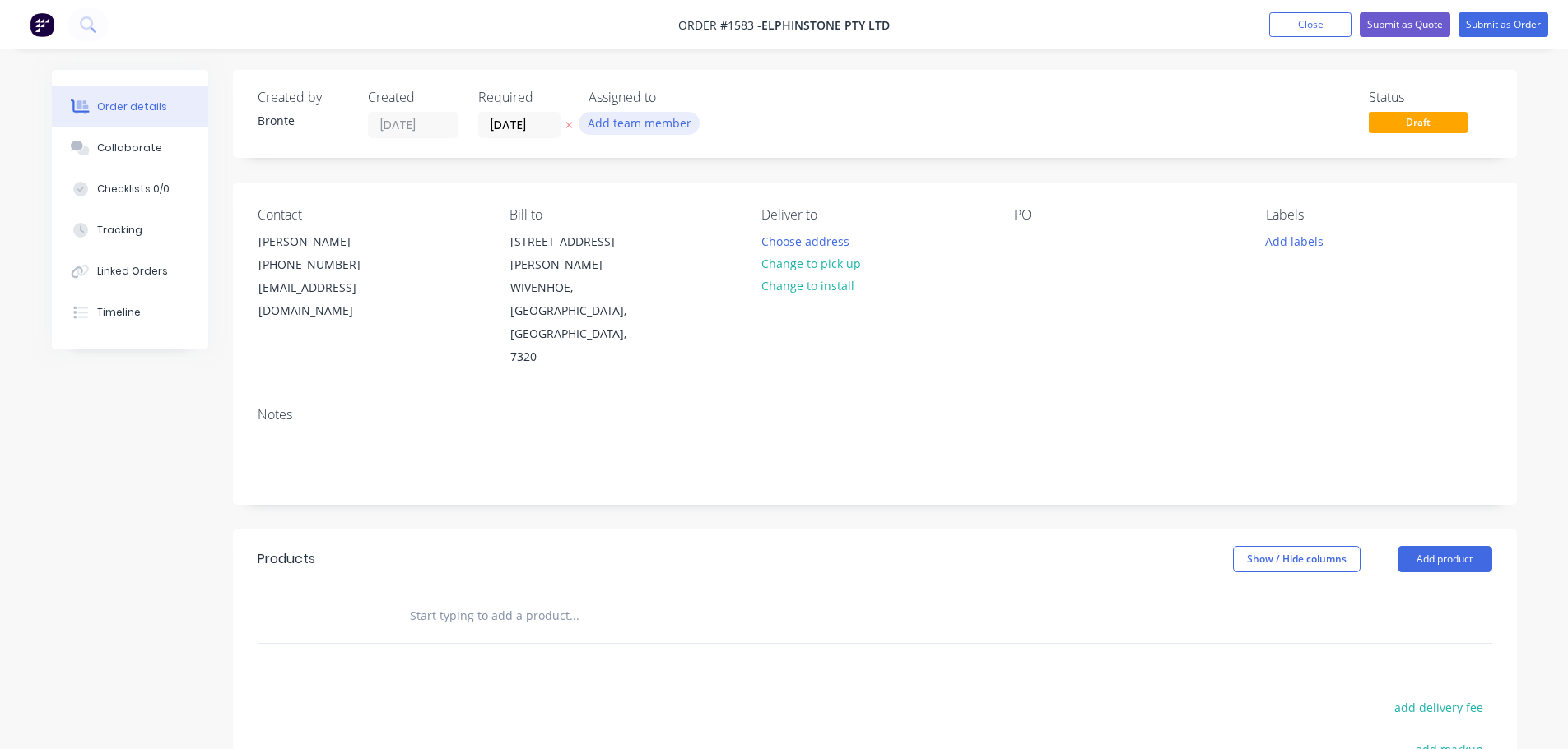
click at [687, 129] on button "Add team member" at bounding box center [639, 123] width 121 height 22
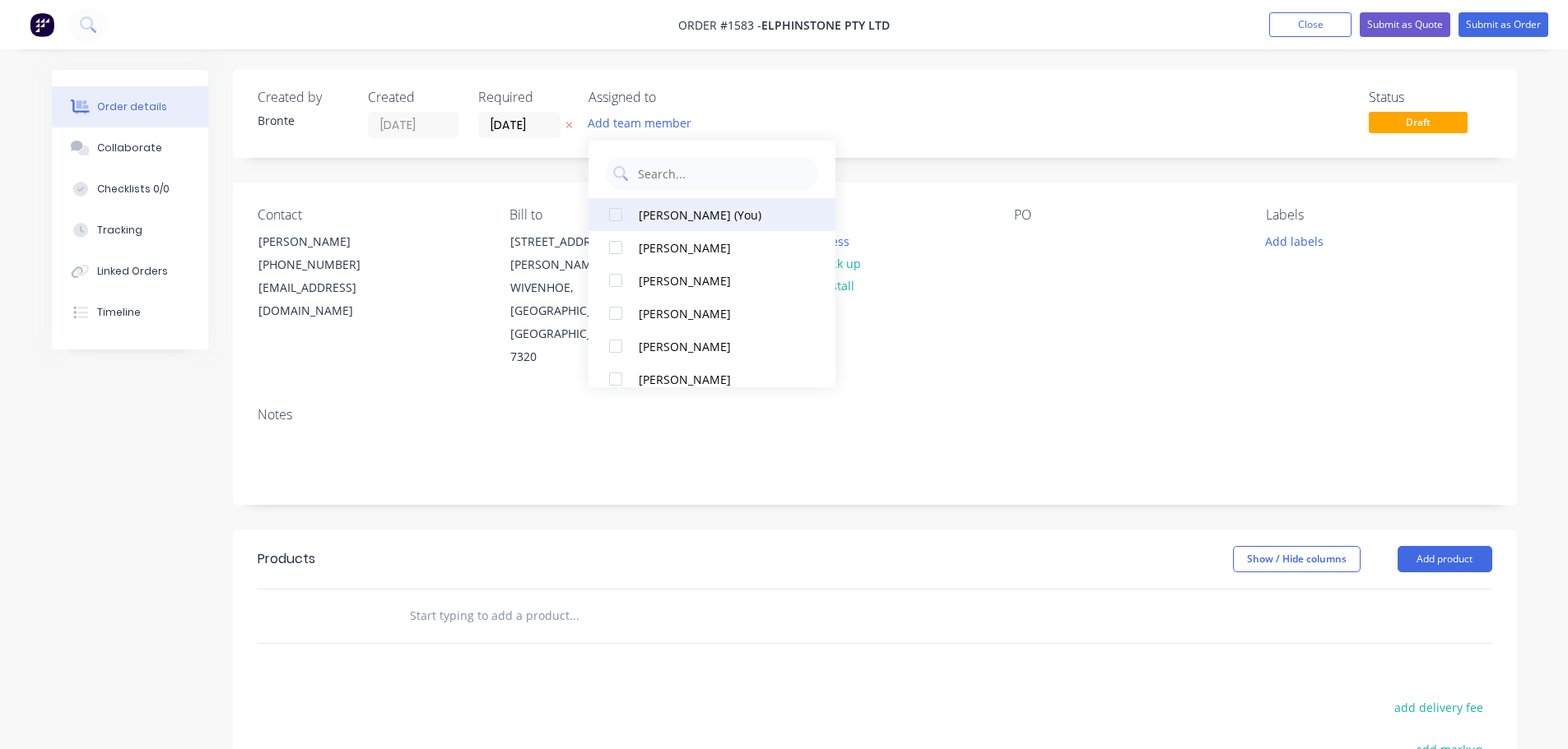
click at [611, 217] on div at bounding box center [616, 215] width 33 height 33
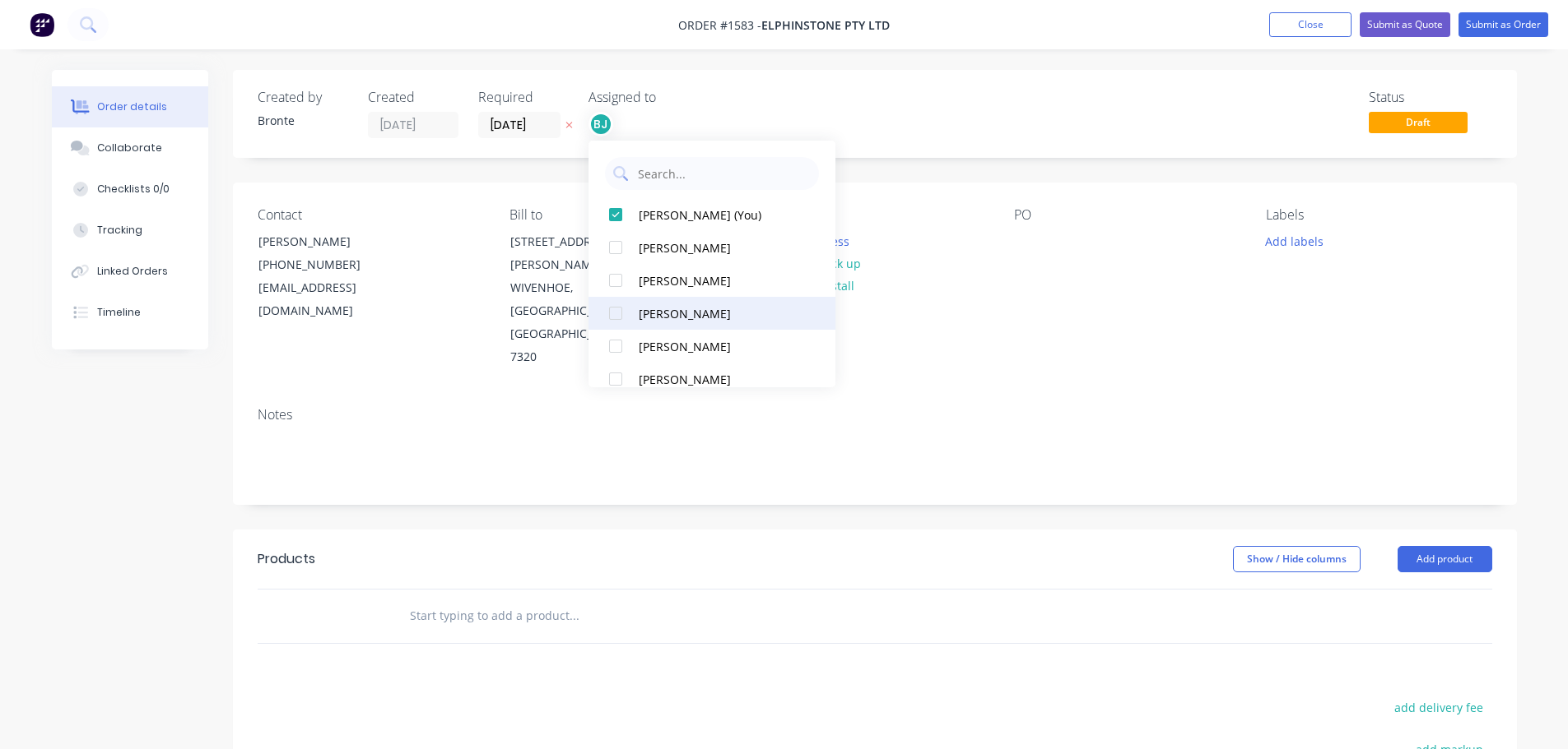
drag, startPoint x: 612, startPoint y: 317, endPoint x: 741, endPoint y: 252, distance: 144.5
click at [613, 317] on div at bounding box center [616, 313] width 33 height 33
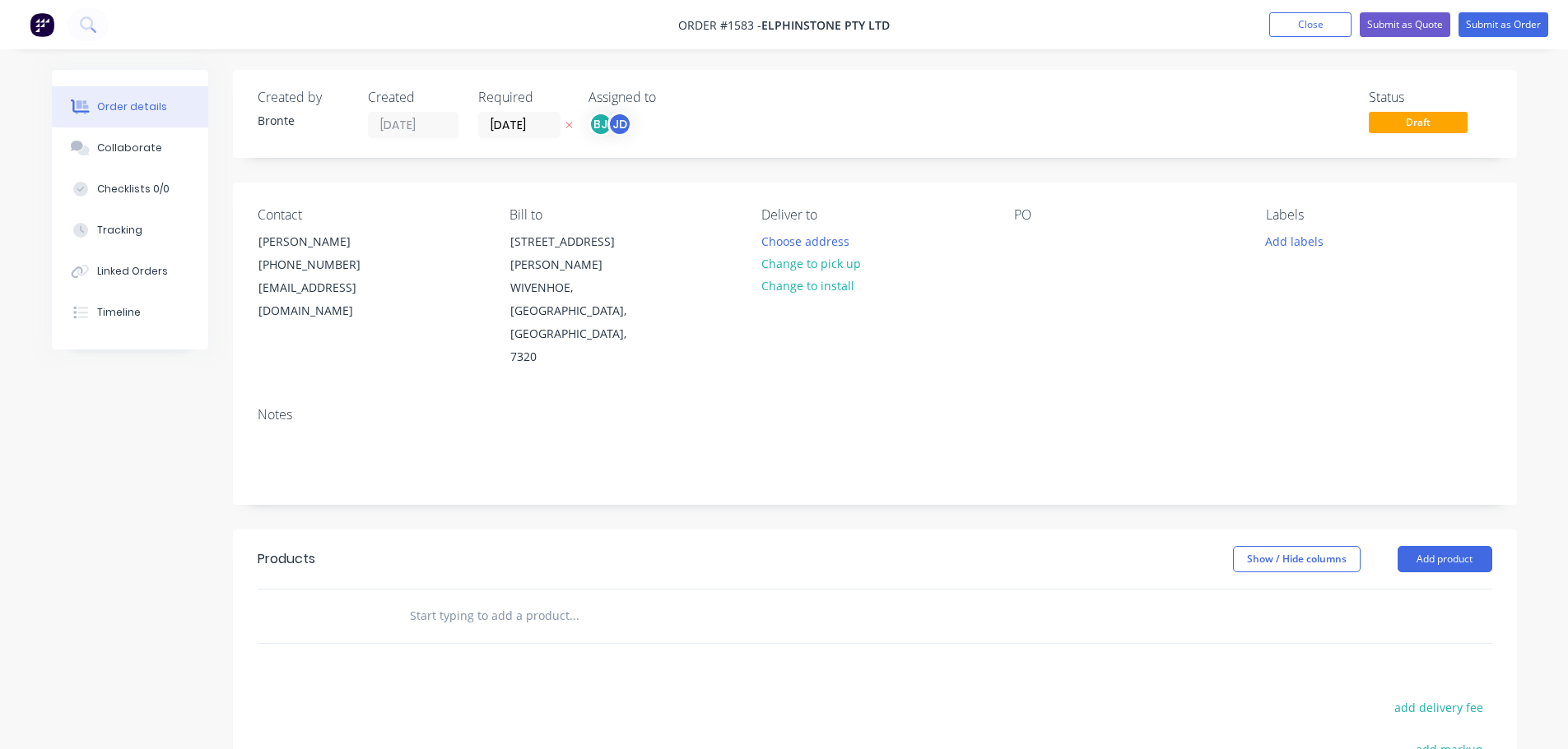
click at [999, 119] on div "Status Draft" at bounding box center [1122, 114] width 739 height 49
click at [836, 245] on button "Choose address" at bounding box center [805, 240] width 105 height 22
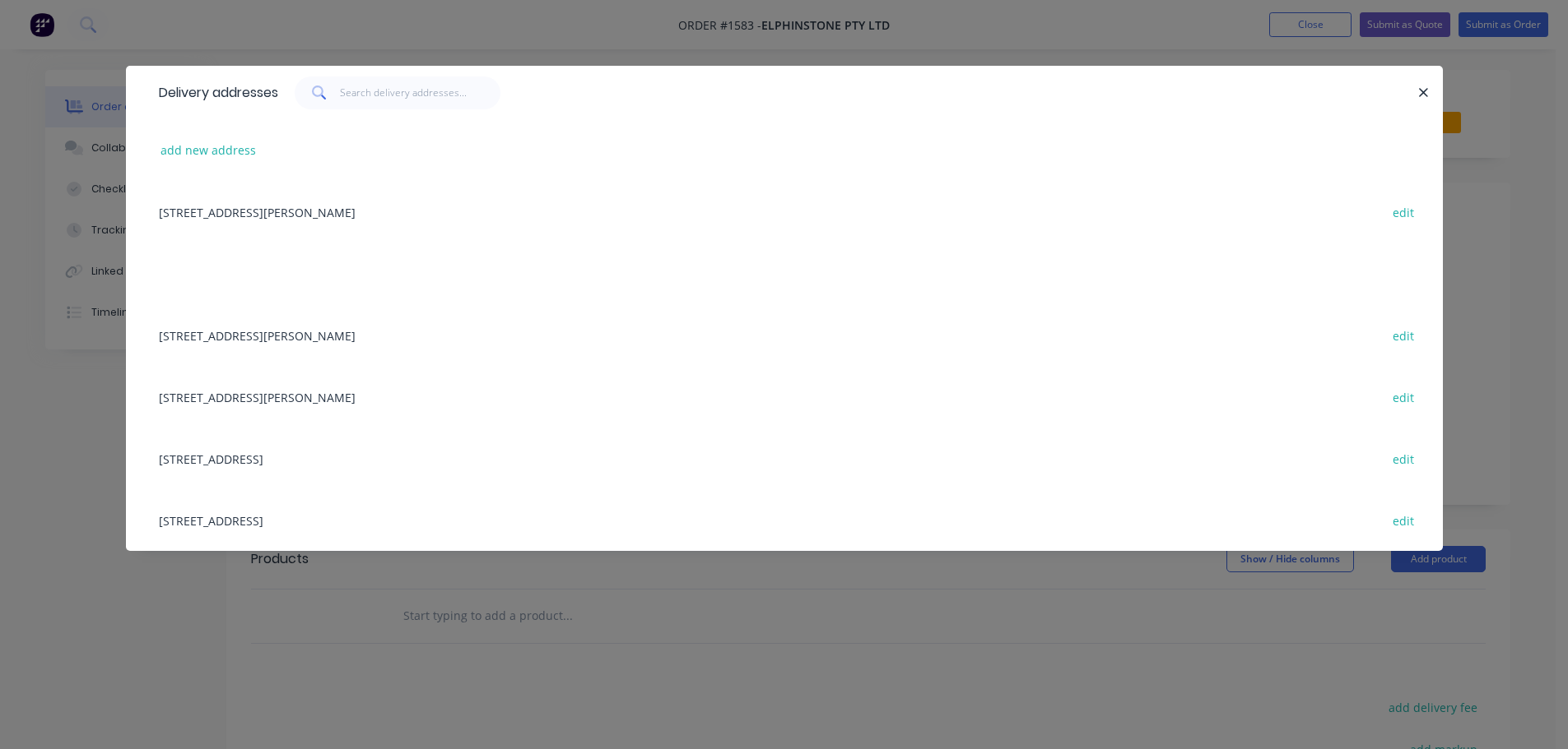
click at [312, 336] on div "[STREET_ADDRESS][PERSON_NAME] edit" at bounding box center [784, 335] width 1267 height 61
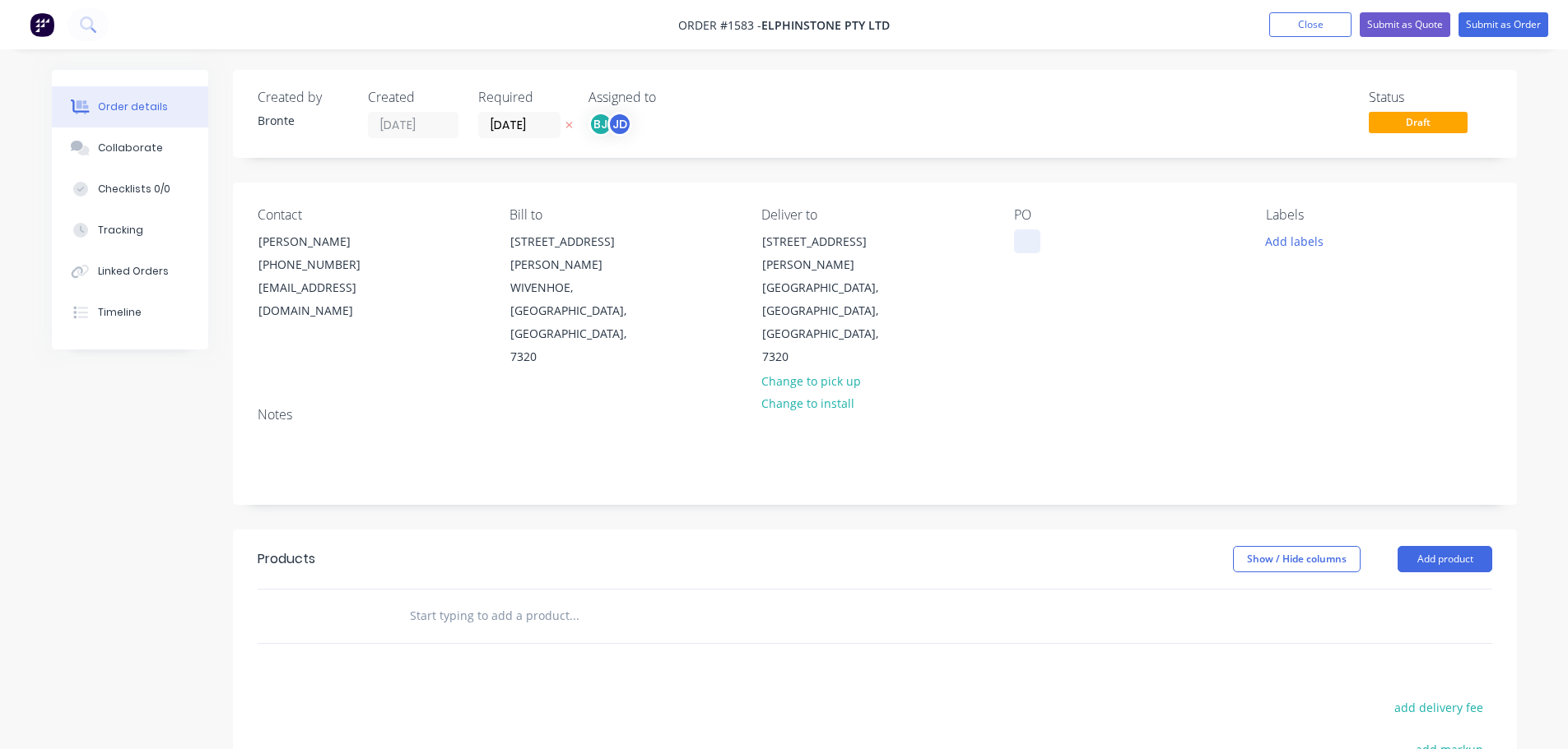
click at [1031, 237] on div at bounding box center [1026, 241] width 26 height 23
click at [1317, 240] on button "Add labels" at bounding box center [1295, 240] width 76 height 22
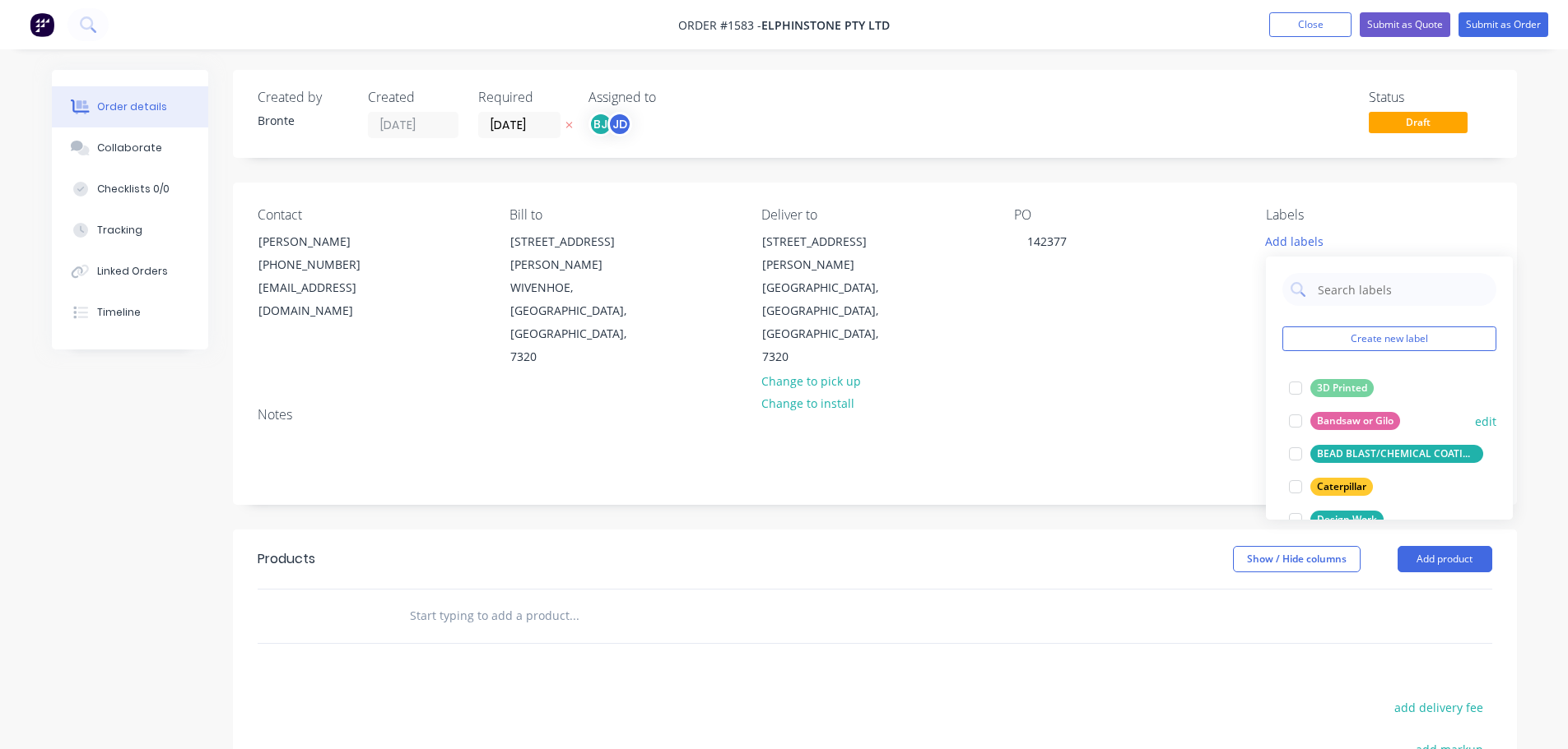
click at [1296, 423] on div at bounding box center [1296, 421] width 33 height 33
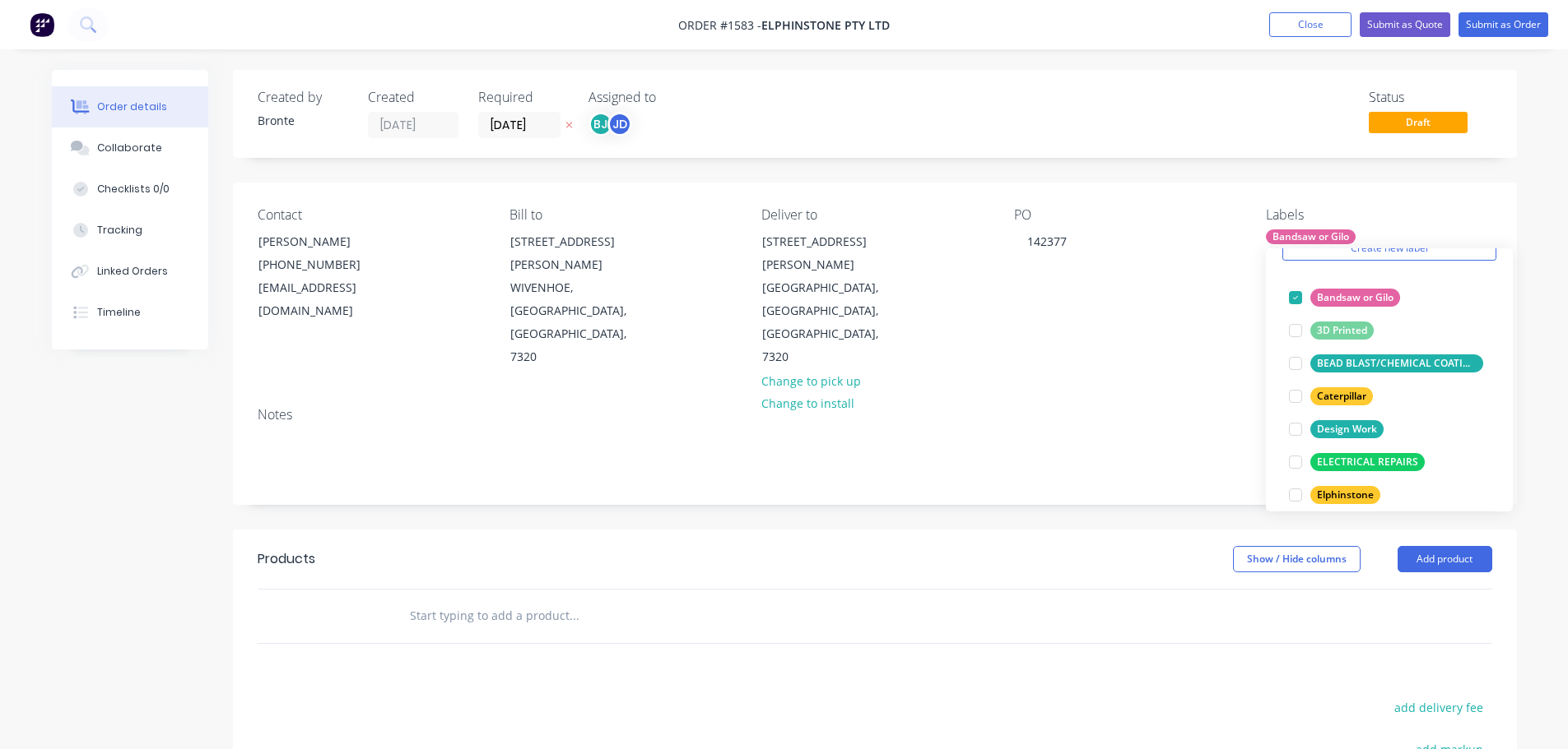
scroll to position [165, 0]
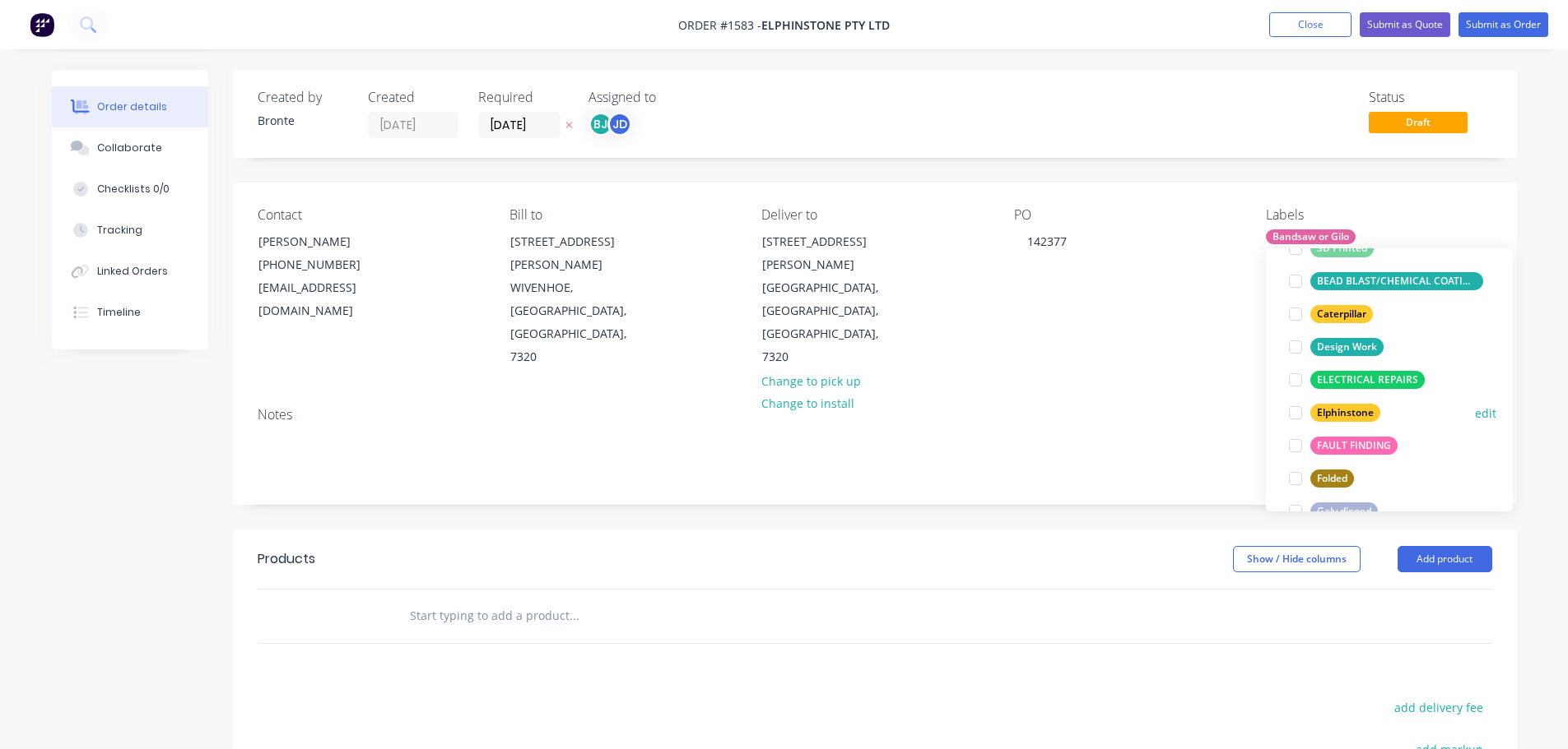
click at [1297, 415] on div at bounding box center [1296, 414] width 33 height 33
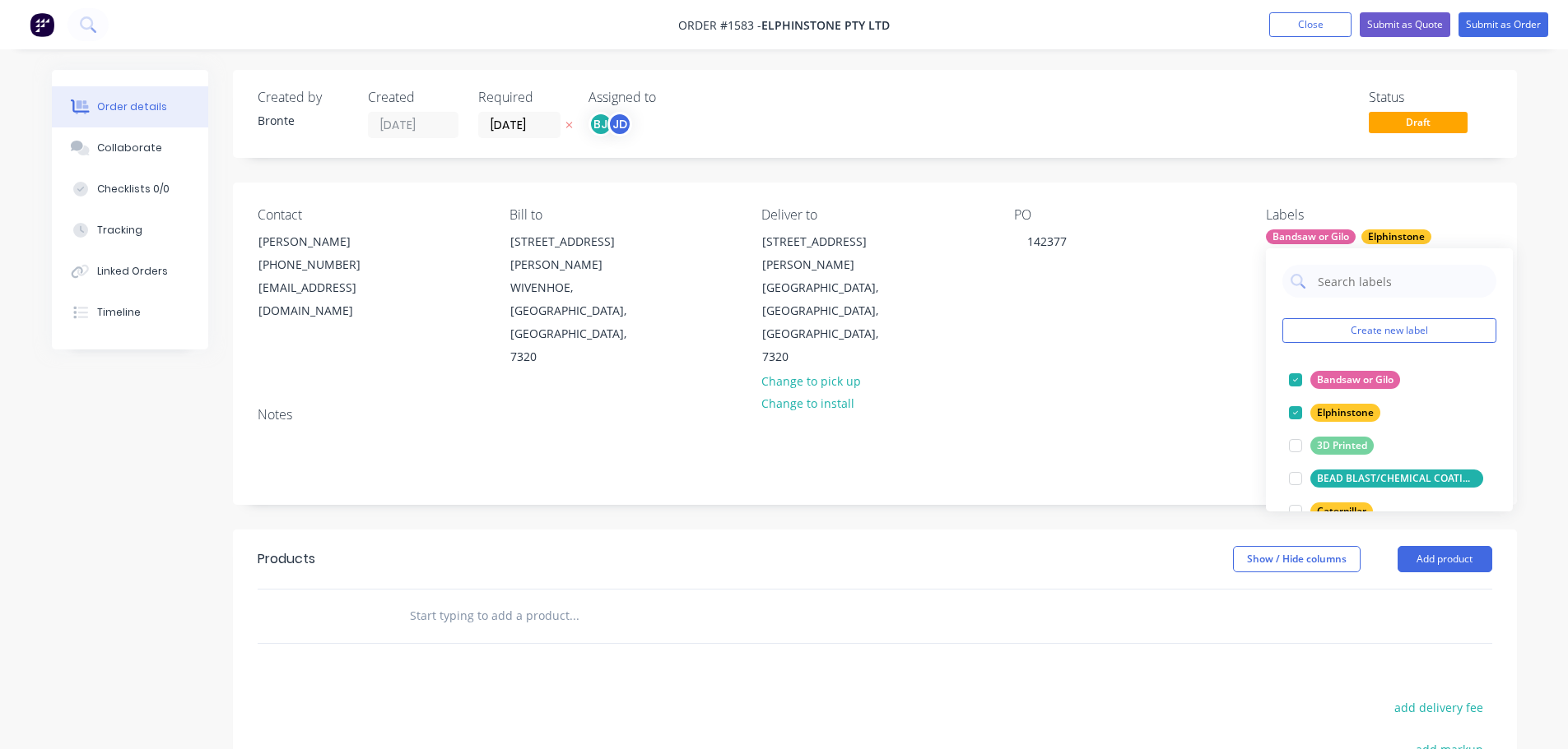
click at [1443, 187] on div "Contact [PERSON_NAME] [PHONE_NUMBER] [EMAIL_ADDRESS][DOMAIN_NAME] Bill to [STRE…" at bounding box center [875, 288] width 1284 height 212
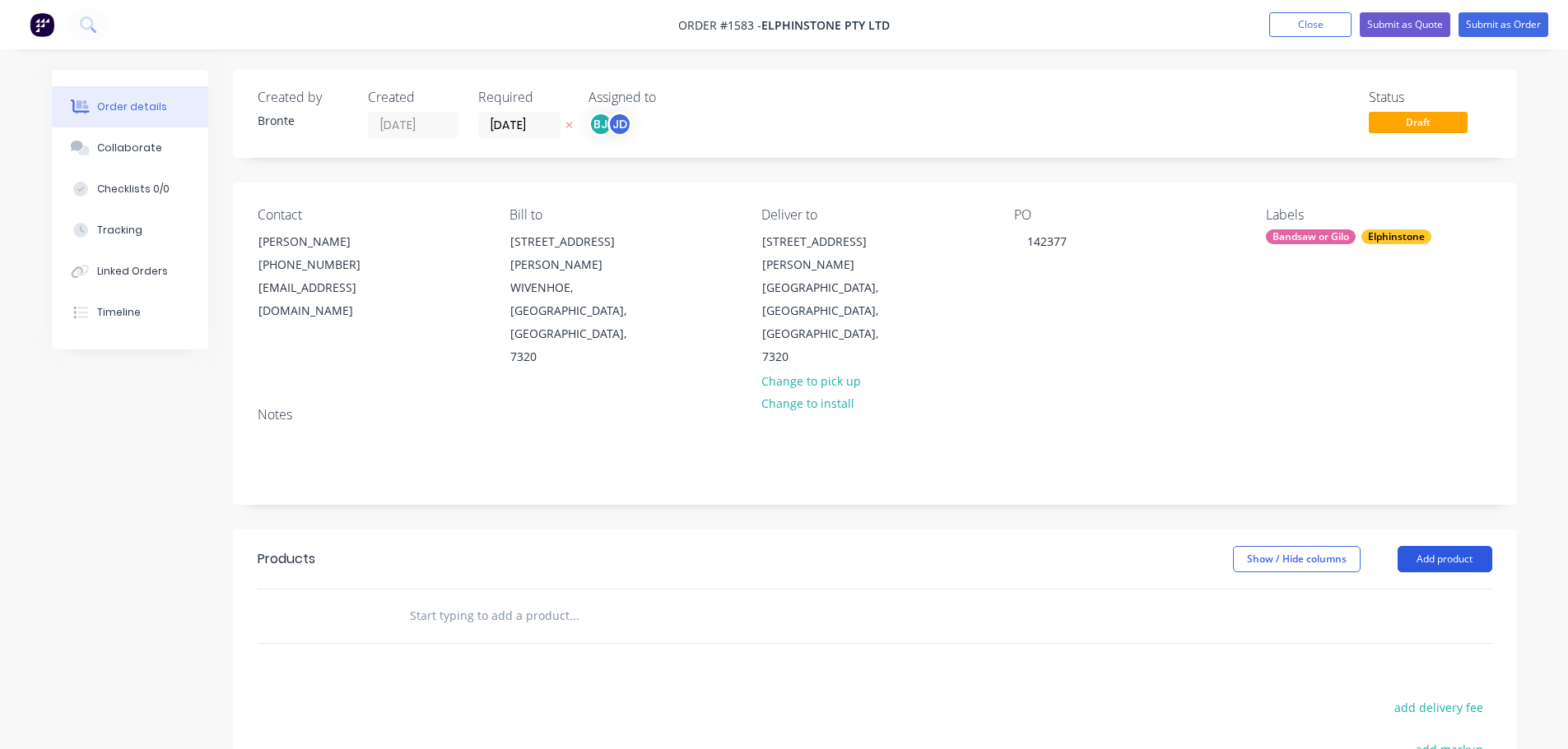
click at [1443, 546] on button "Add product" at bounding box center [1444, 559] width 95 height 26
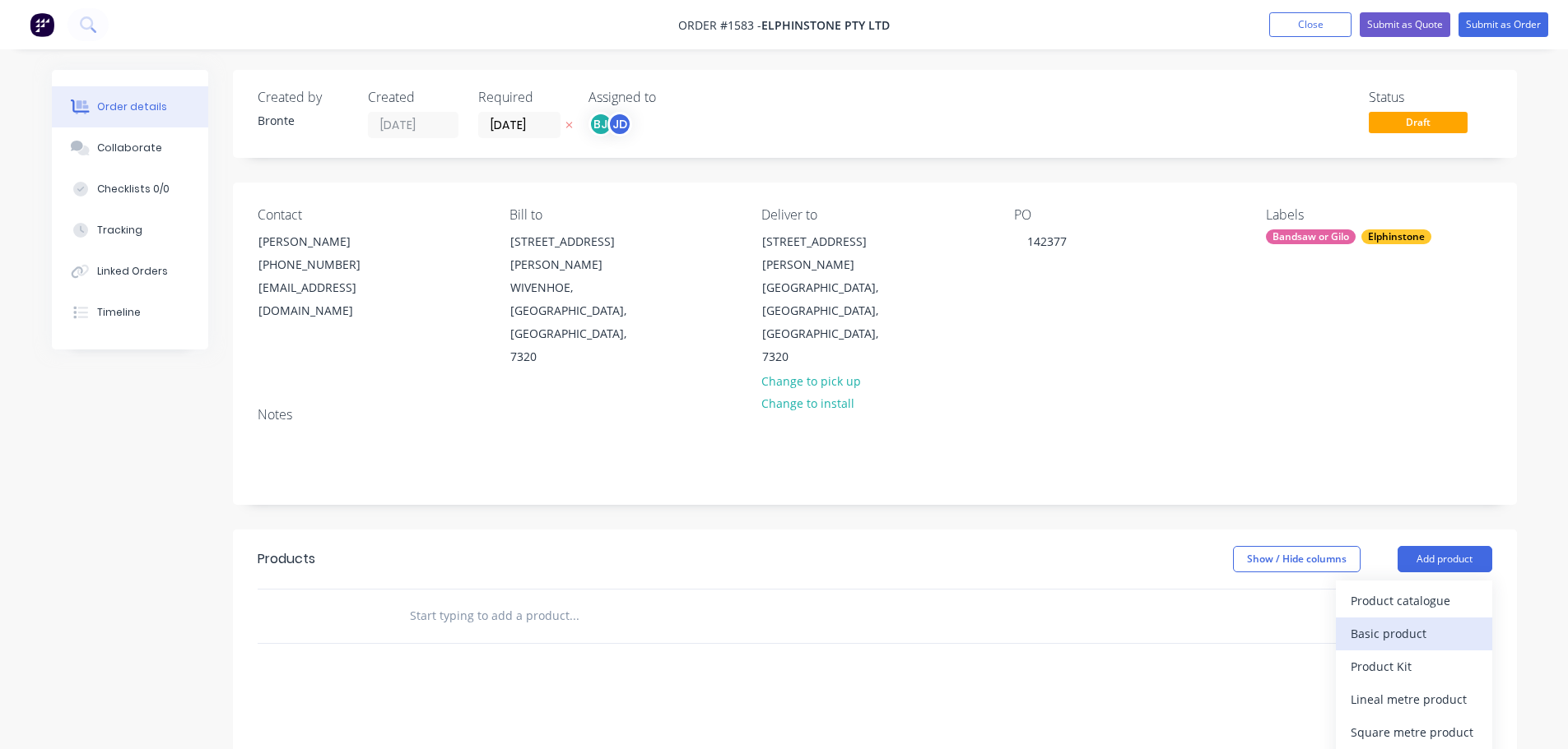
click at [1406, 622] on div "Basic product" at bounding box center [1414, 634] width 127 height 23
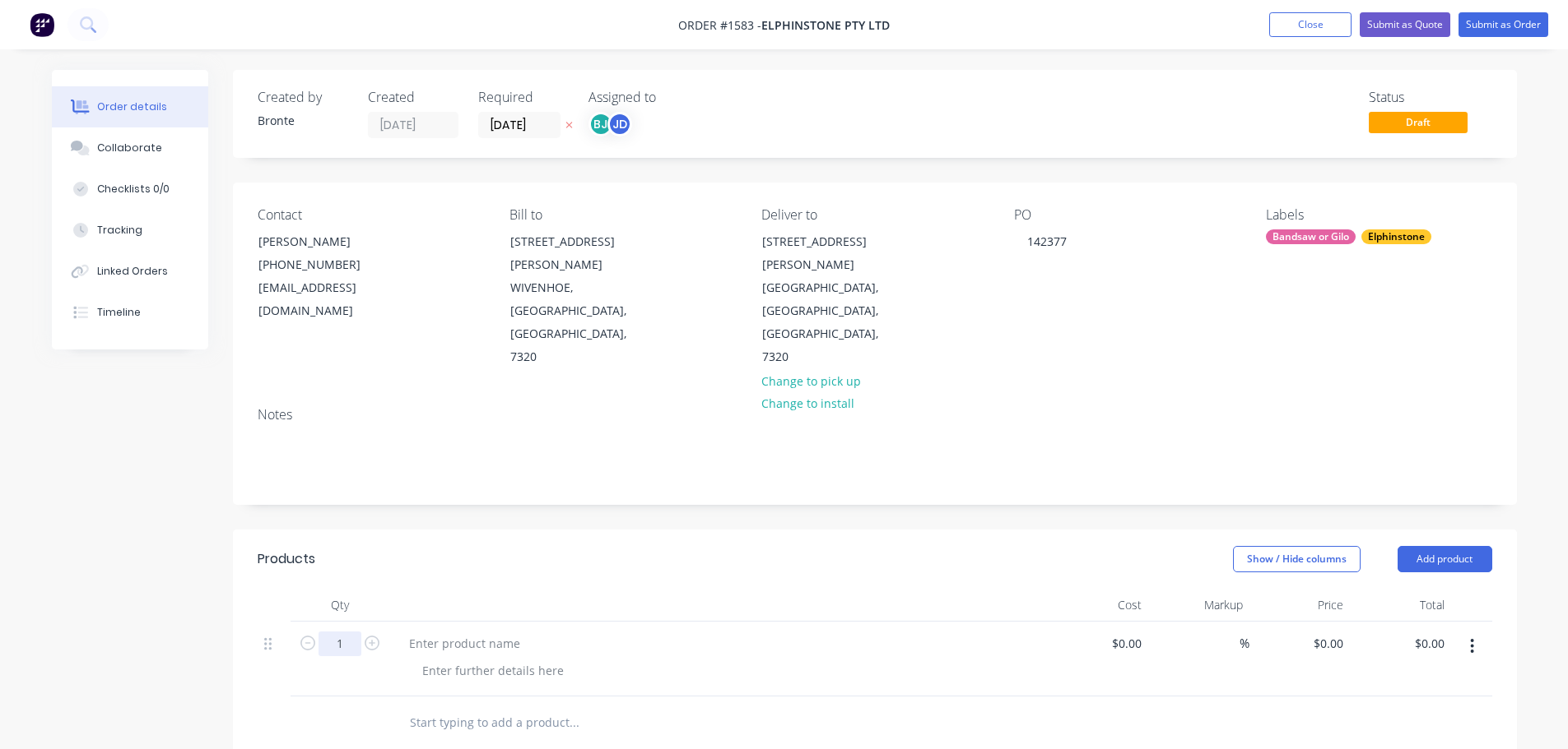
click at [358, 632] on input "1" at bounding box center [340, 644] width 43 height 24
type input "14"
click at [411, 632] on div at bounding box center [464, 644] width 138 height 23
click at [466, 659] on div at bounding box center [493, 671] width 168 height 23
click at [610, 530] on header "Products Show / Hide columns Add product" at bounding box center [875, 559] width 1284 height 59
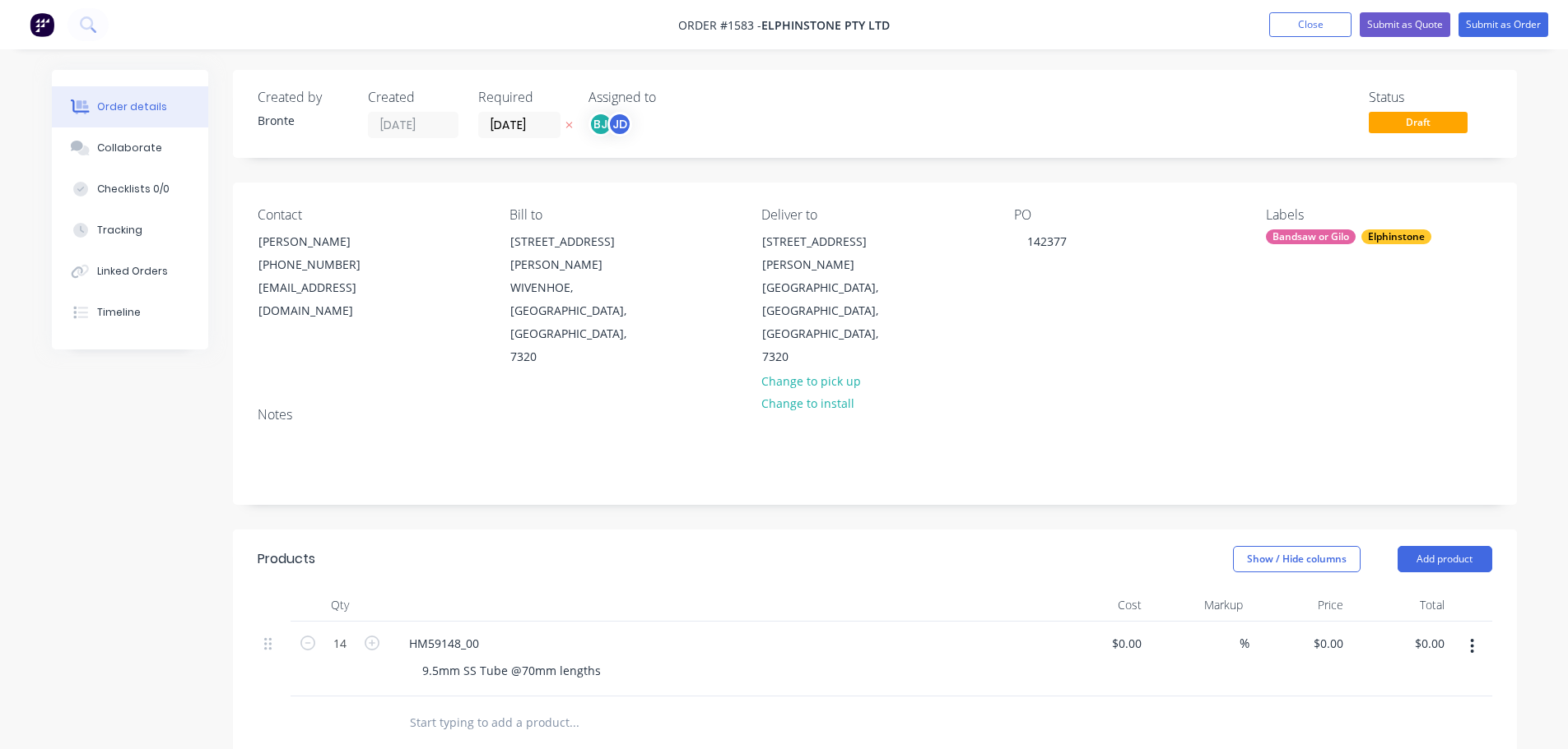
click at [1532, 9] on nav "Order #1583 - Elphinstone Pty Ltd Add product Close Submit as Quote Submit as O…" at bounding box center [784, 24] width 1568 height 50
click at [1527, 31] on button "Submit as Order" at bounding box center [1504, 24] width 90 height 24
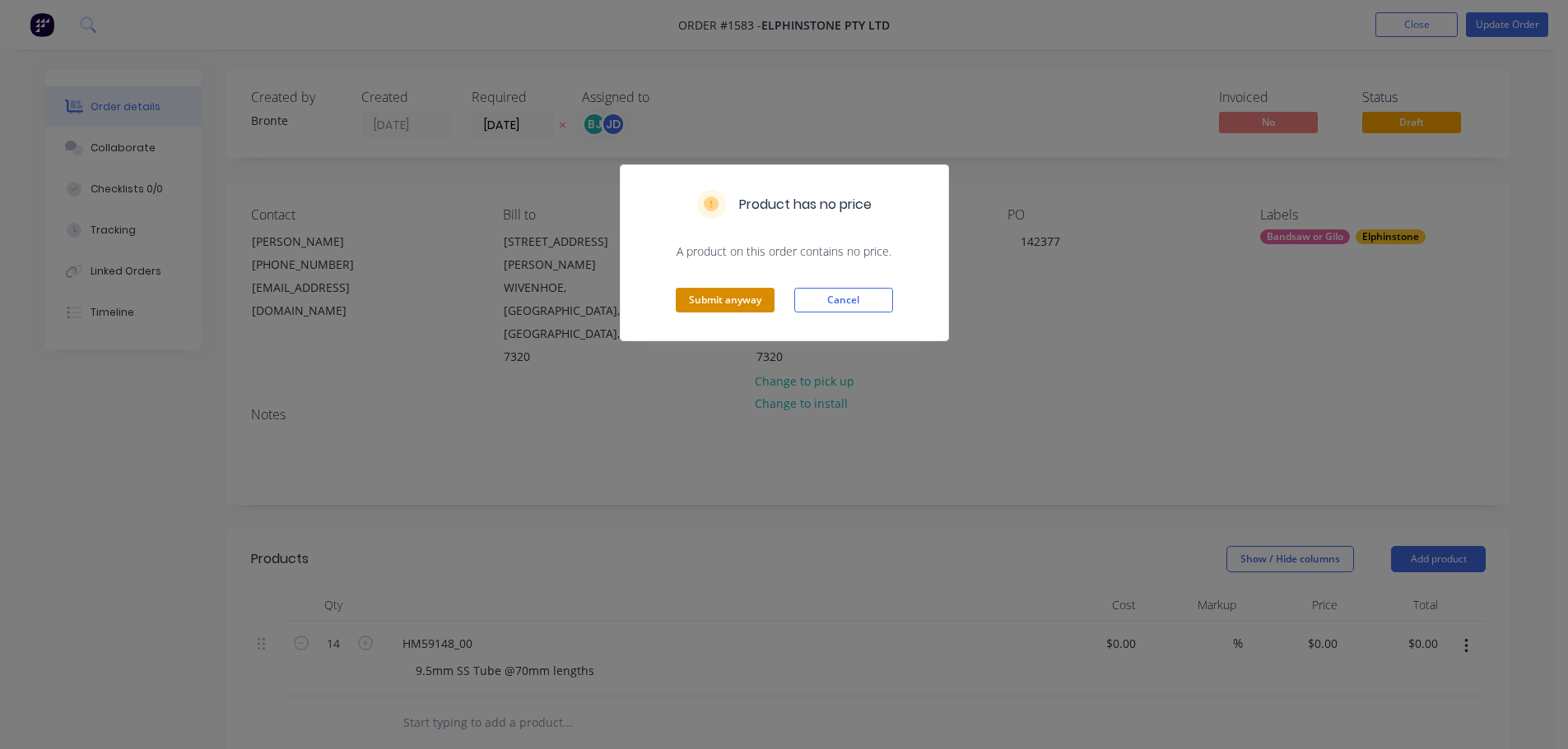
click at [751, 301] on button "Submit anyway" at bounding box center [724, 299] width 99 height 24
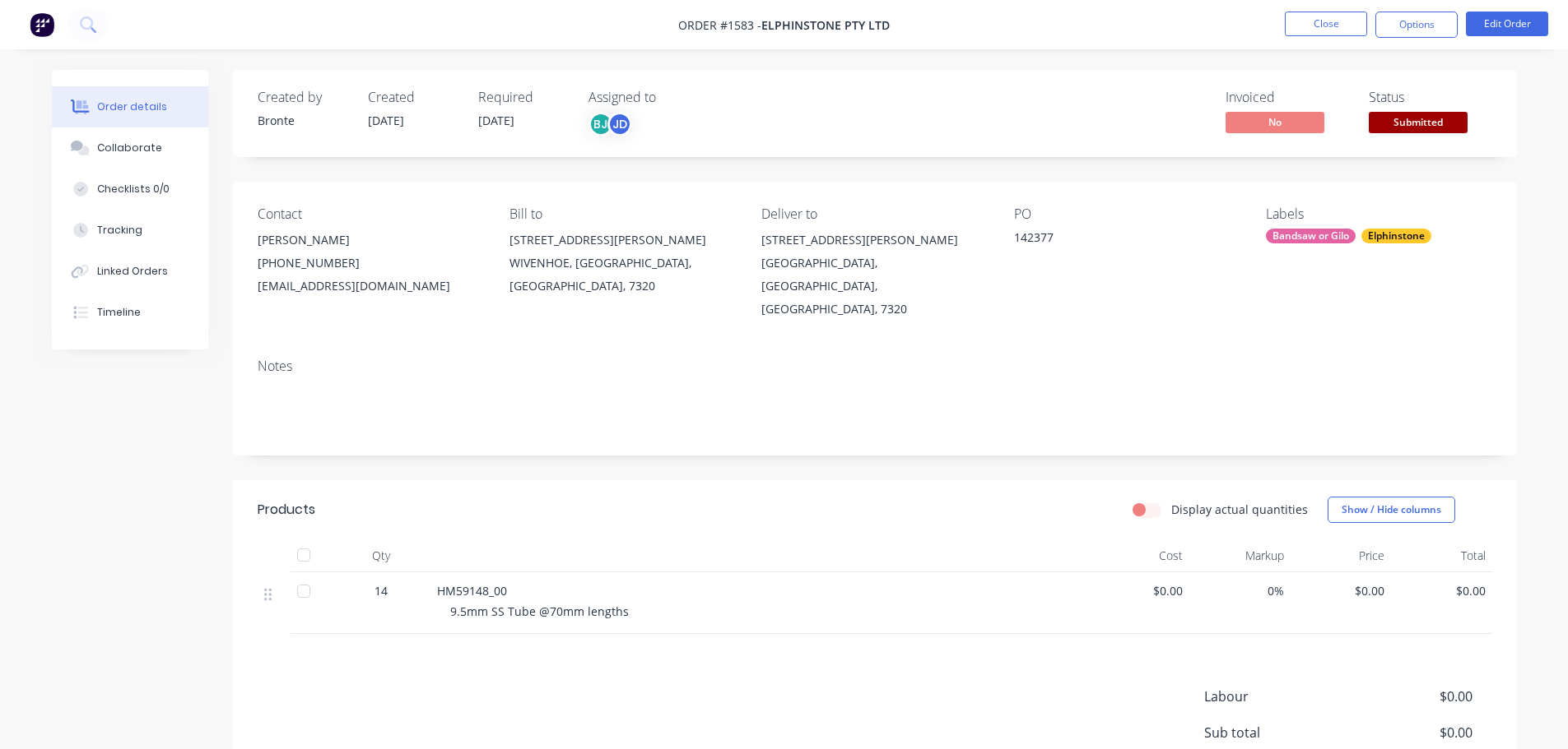
click at [117, 139] on button "Collaborate" at bounding box center [130, 148] width 156 height 41
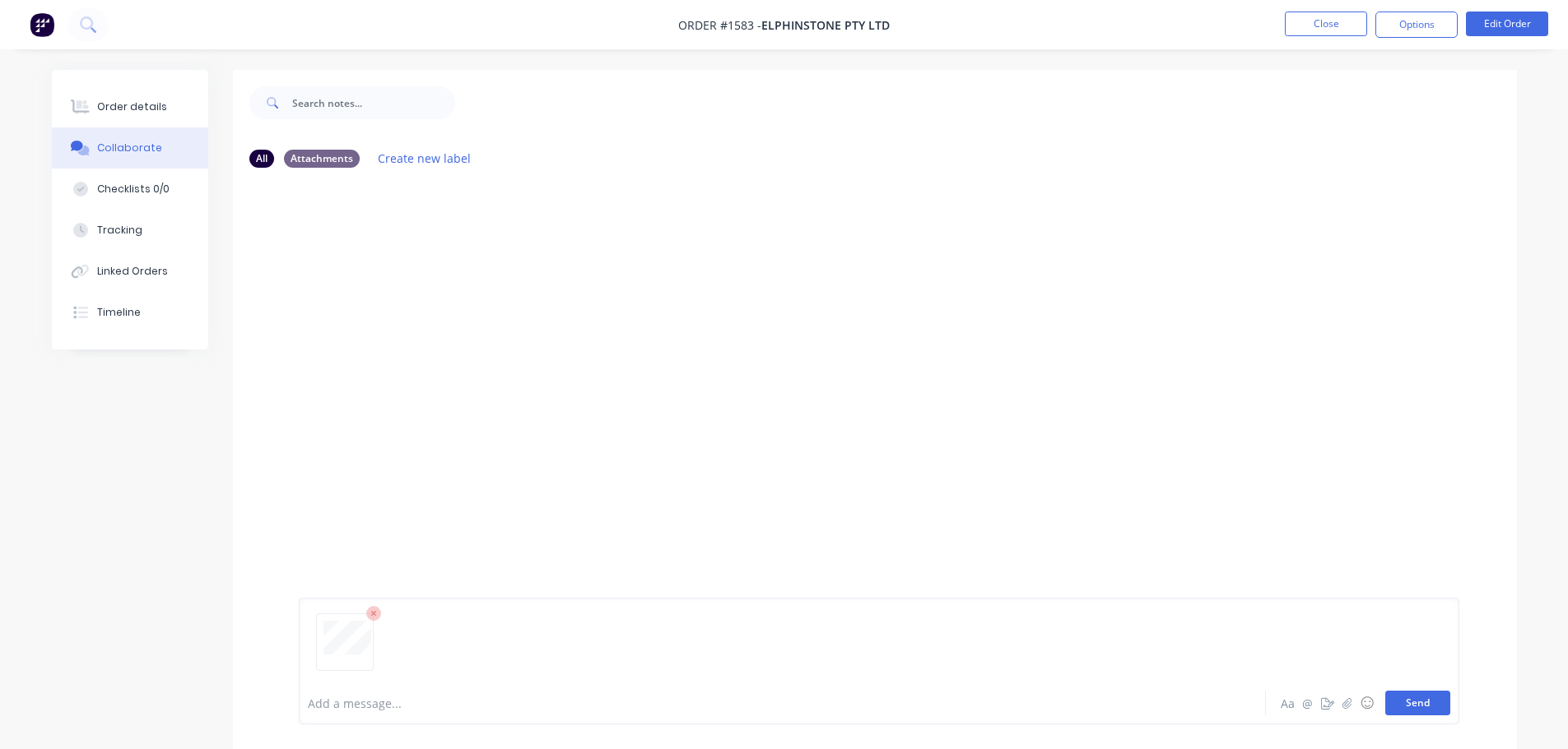
click at [1416, 697] on button "Send" at bounding box center [1417, 702] width 65 height 24
click at [1433, 703] on button "Send" at bounding box center [1417, 702] width 65 height 24
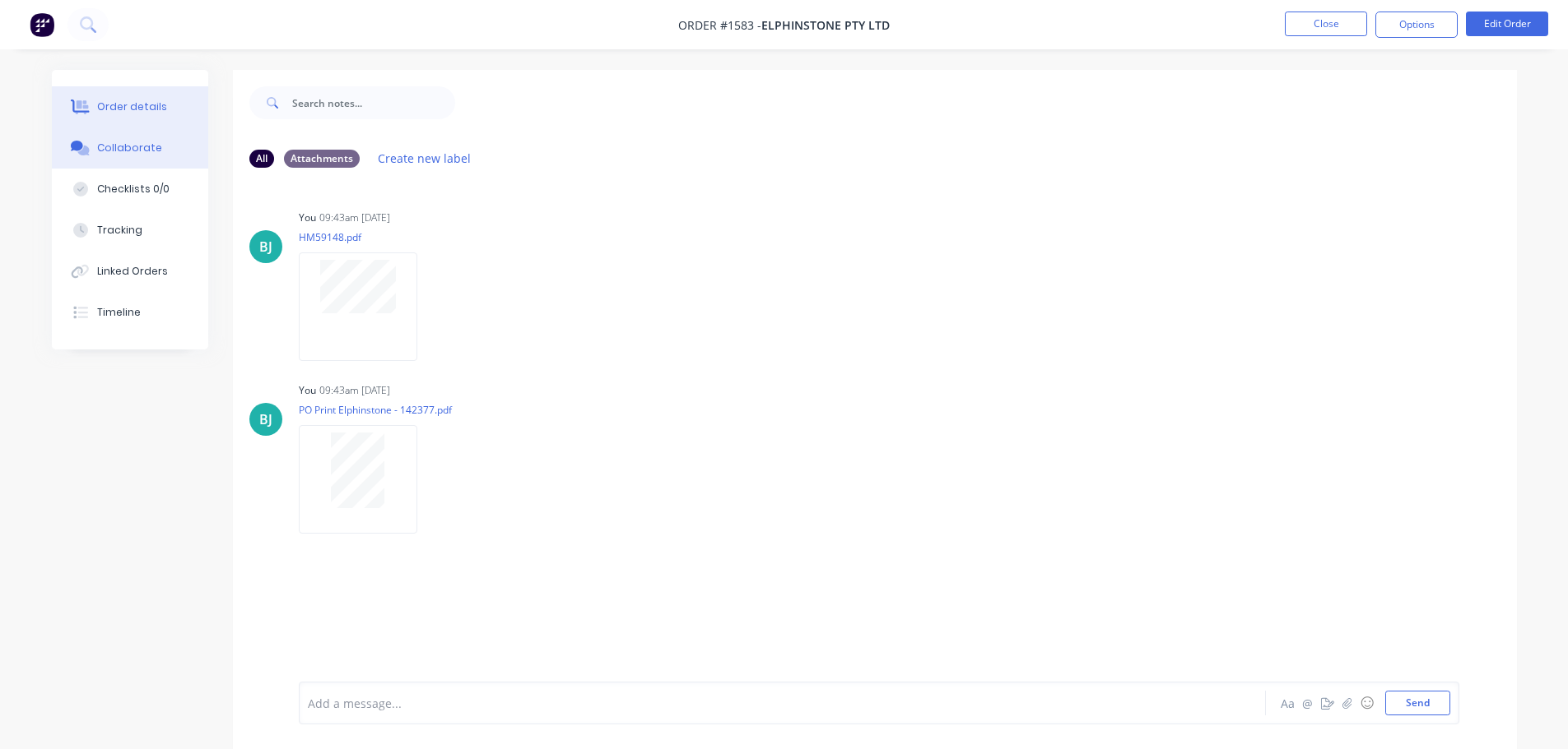
click at [156, 121] on button "Order details" at bounding box center [130, 107] width 156 height 41
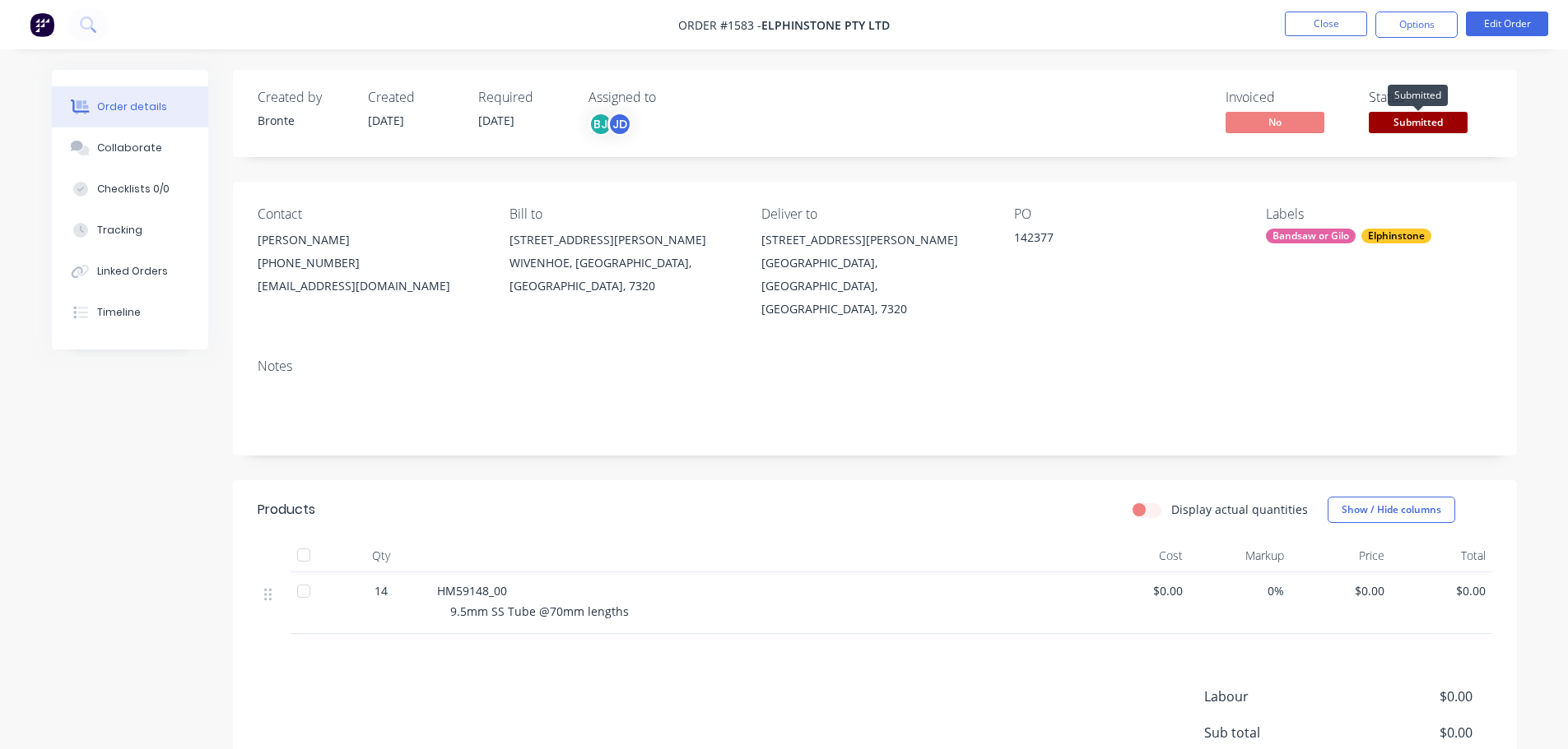
click at [1437, 124] on span "Submitted" at bounding box center [1418, 122] width 99 height 20
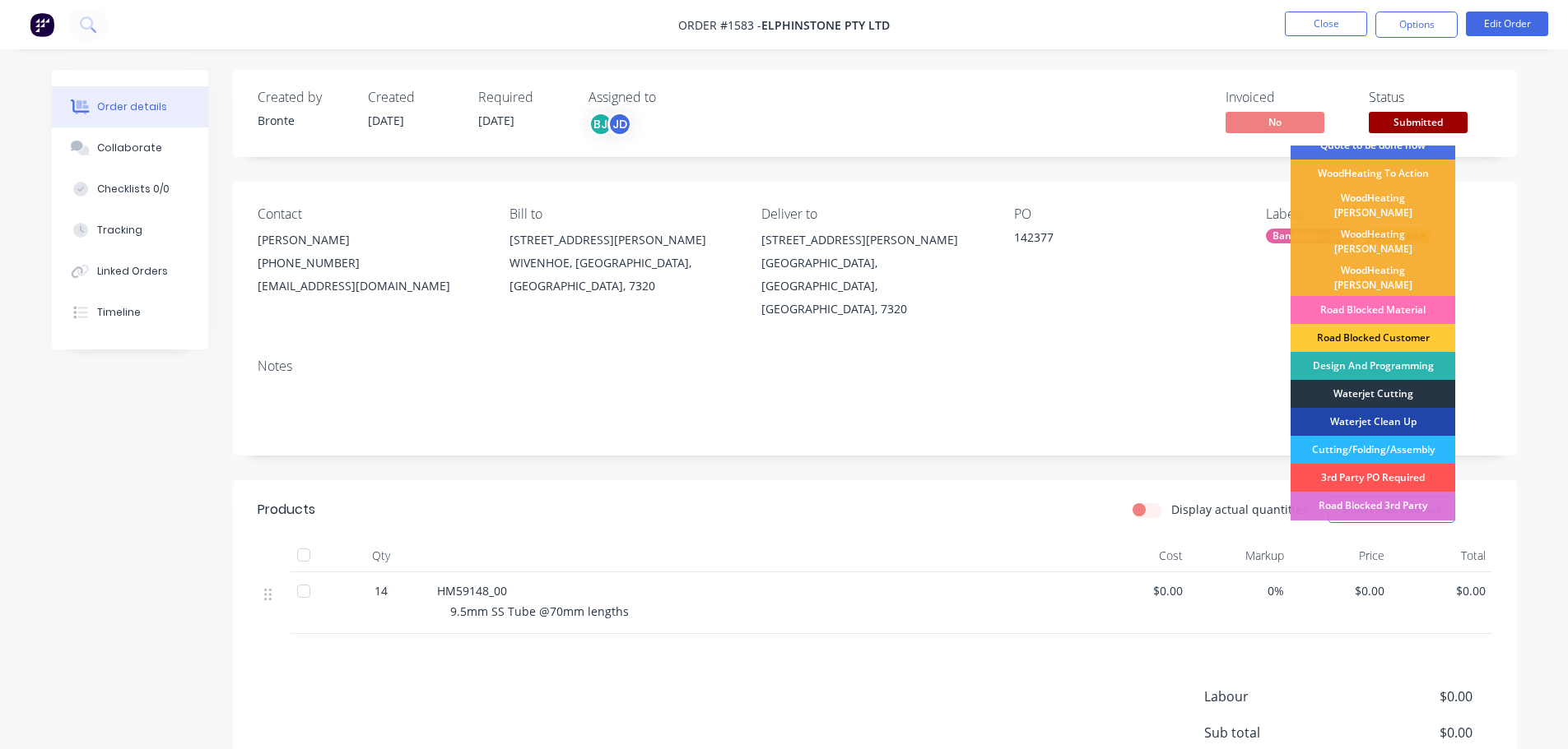
scroll to position [82, 0]
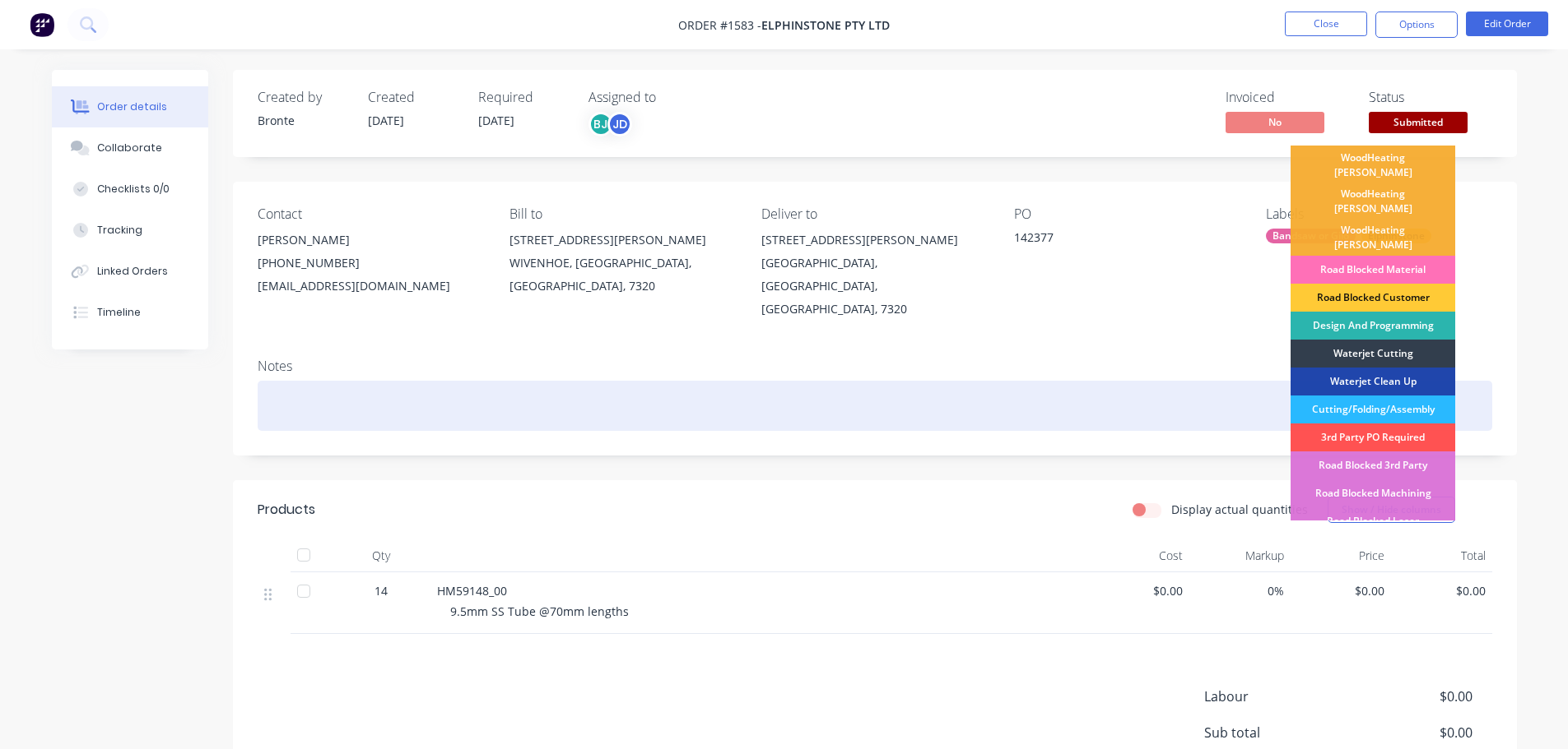
click at [1405, 396] on div "Cutting/Folding/Assembly" at bounding box center [1372, 410] width 165 height 28
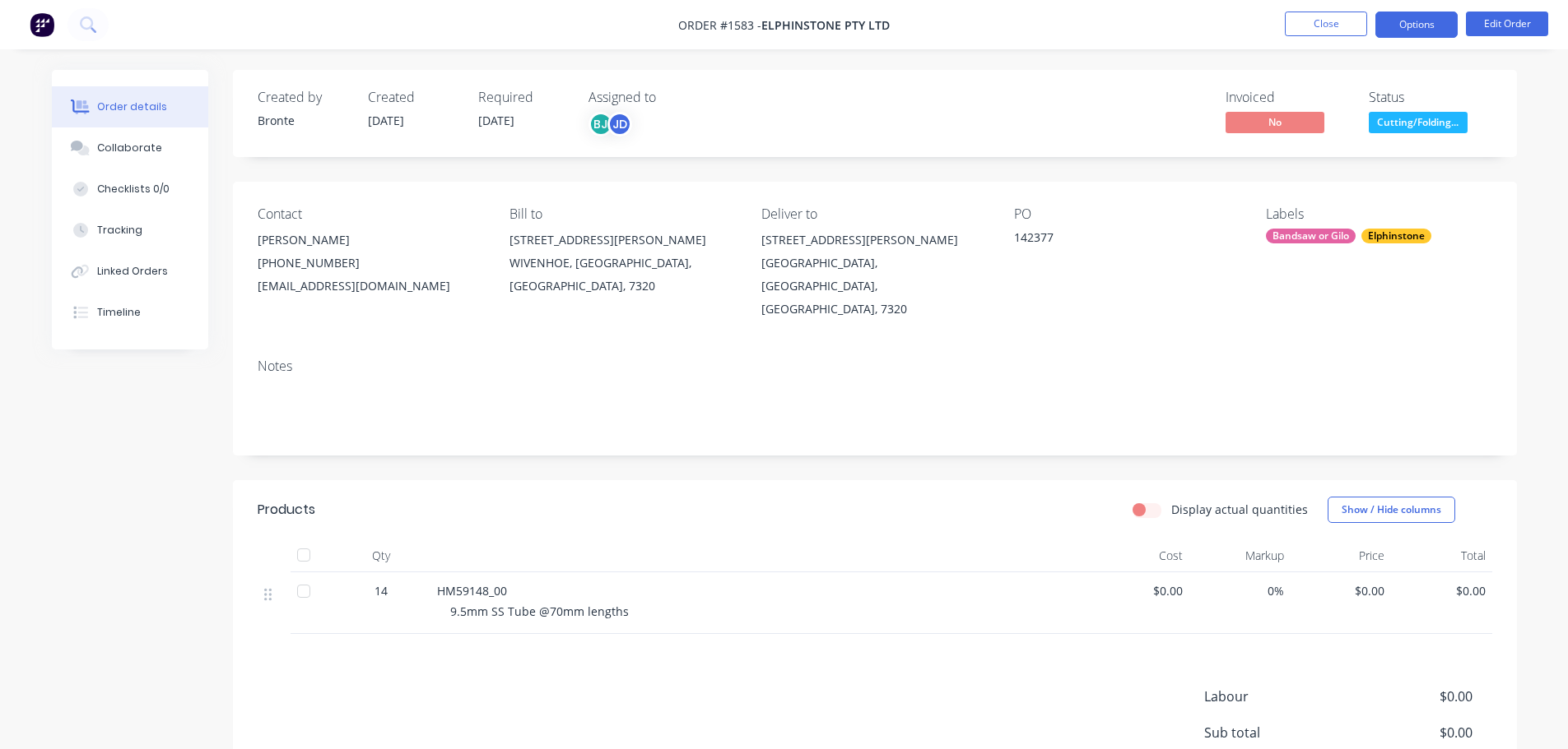
click at [1420, 34] on button "Options" at bounding box center [1416, 24] width 82 height 26
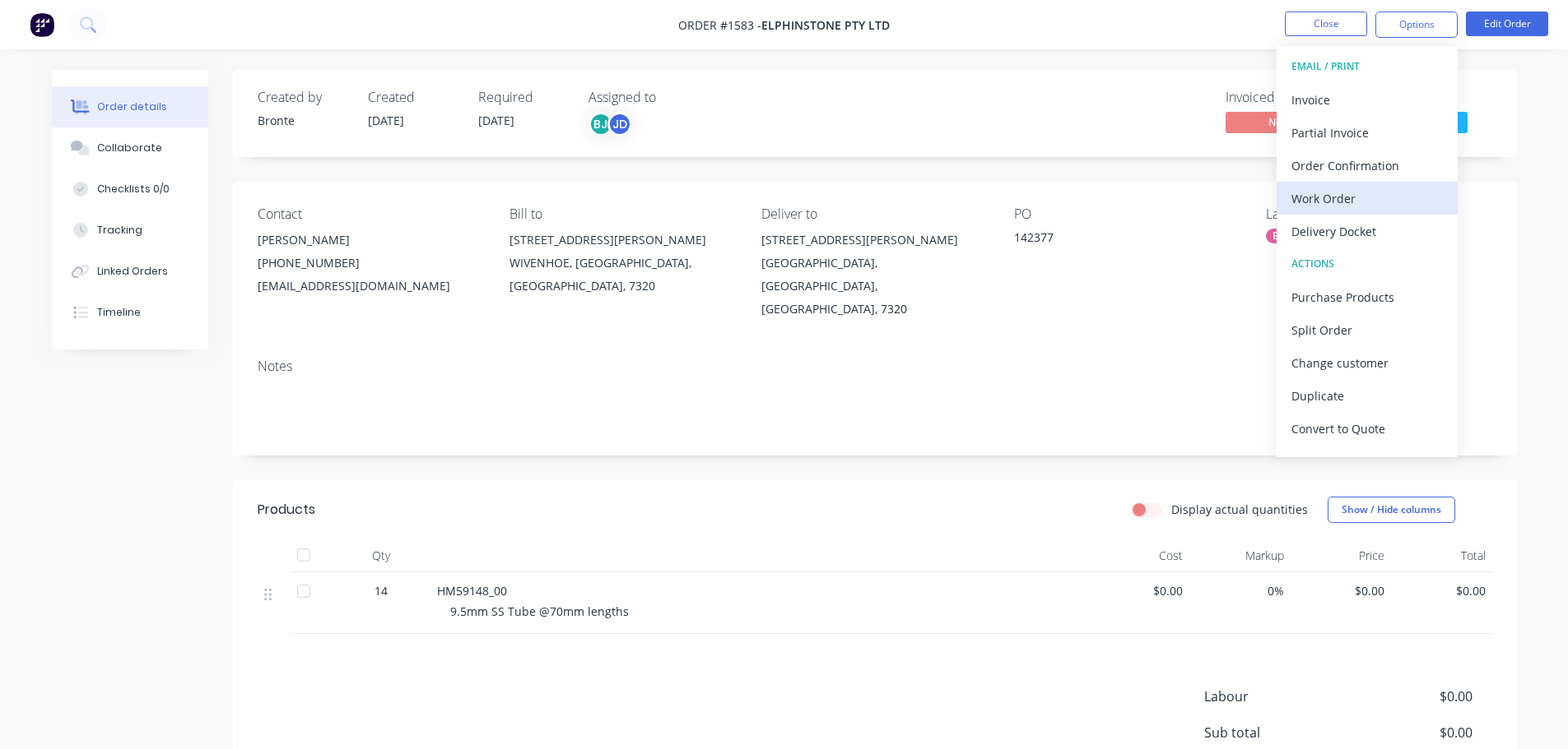
click at [1346, 192] on div "Work Order" at bounding box center [1366, 198] width 151 height 23
click at [1347, 204] on div "Custom" at bounding box center [1366, 198] width 151 height 23
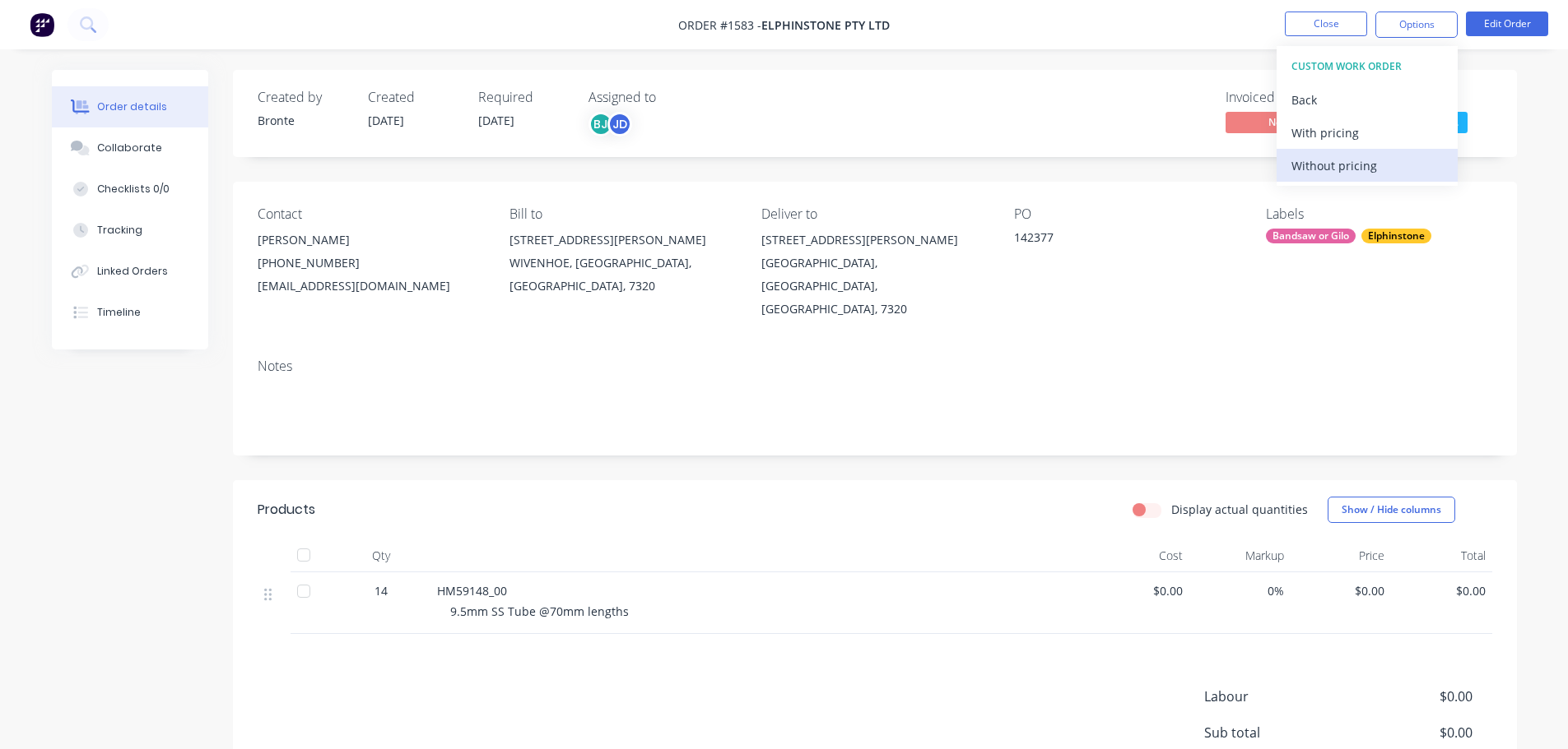
click at [1348, 171] on div "Without pricing" at bounding box center [1366, 166] width 151 height 23
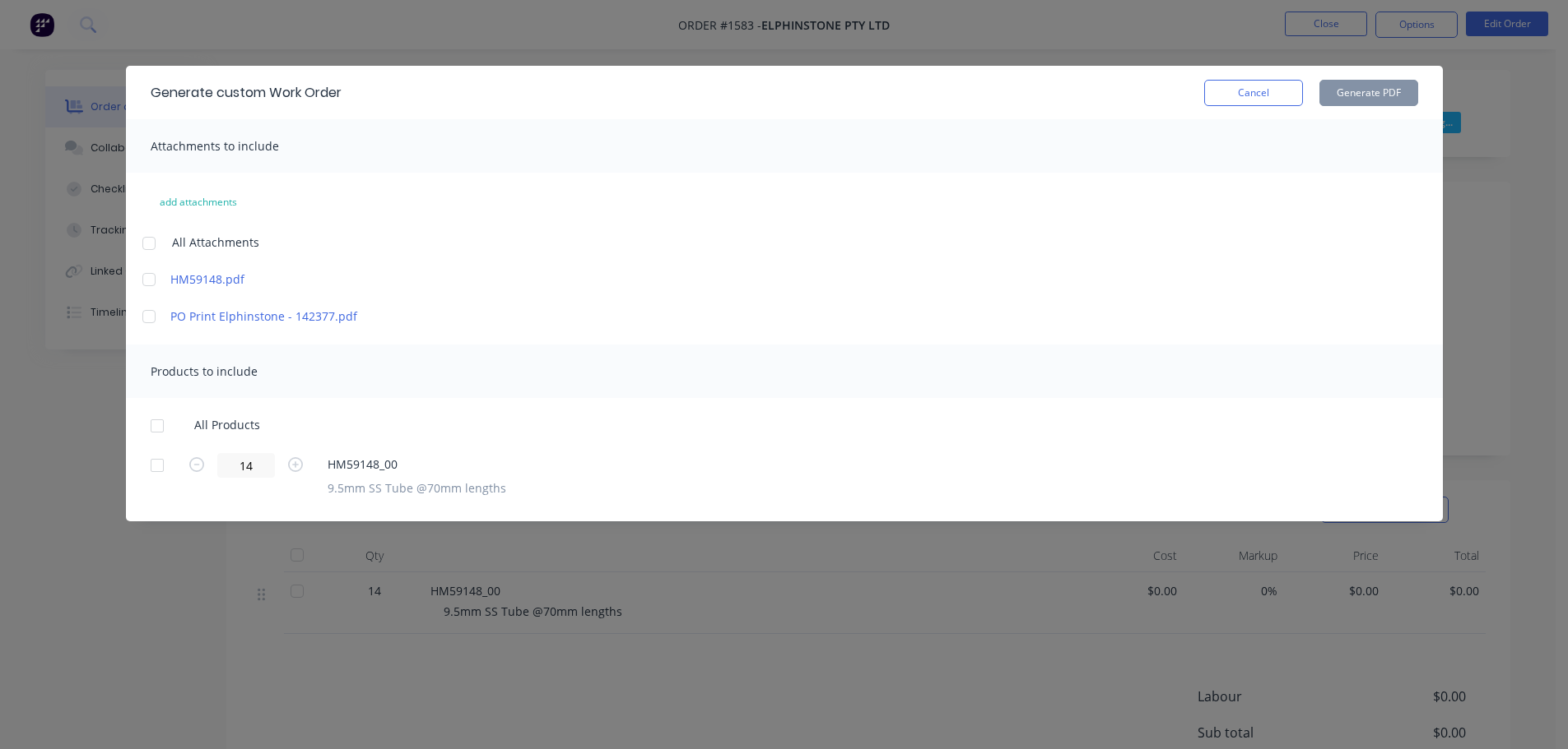
click at [144, 281] on div at bounding box center [149, 280] width 33 height 33
click at [160, 429] on div at bounding box center [157, 426] width 33 height 33
click at [1354, 98] on button "Generate PDF" at bounding box center [1368, 93] width 99 height 26
click at [1243, 85] on button "Cancel" at bounding box center [1253, 93] width 99 height 26
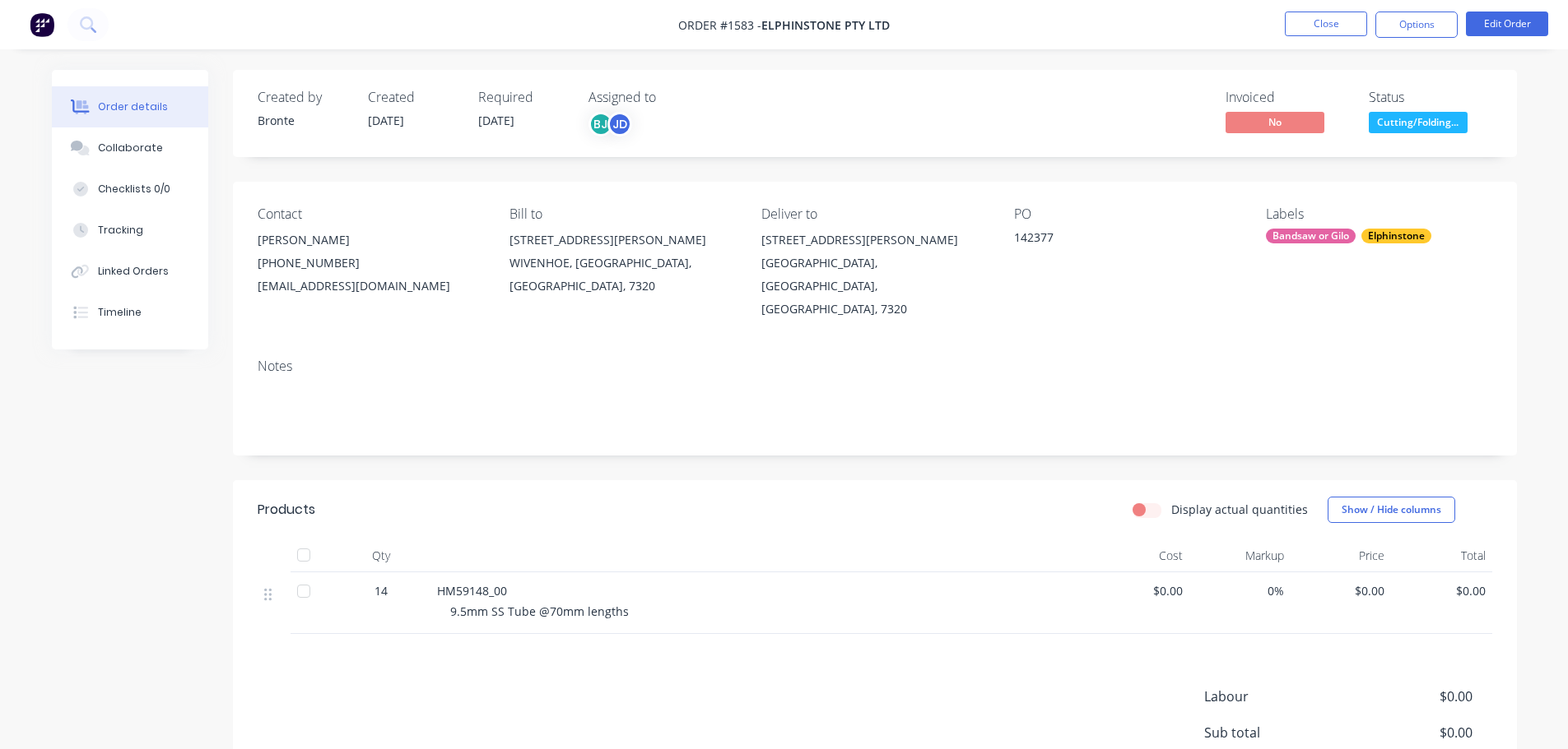
click at [1316, 5] on nav "Order #1583 - Elphinstone Pty Ltd Close Options Edit Order" at bounding box center [784, 24] width 1568 height 50
click at [1324, 19] on button "Close" at bounding box center [1326, 23] width 82 height 24
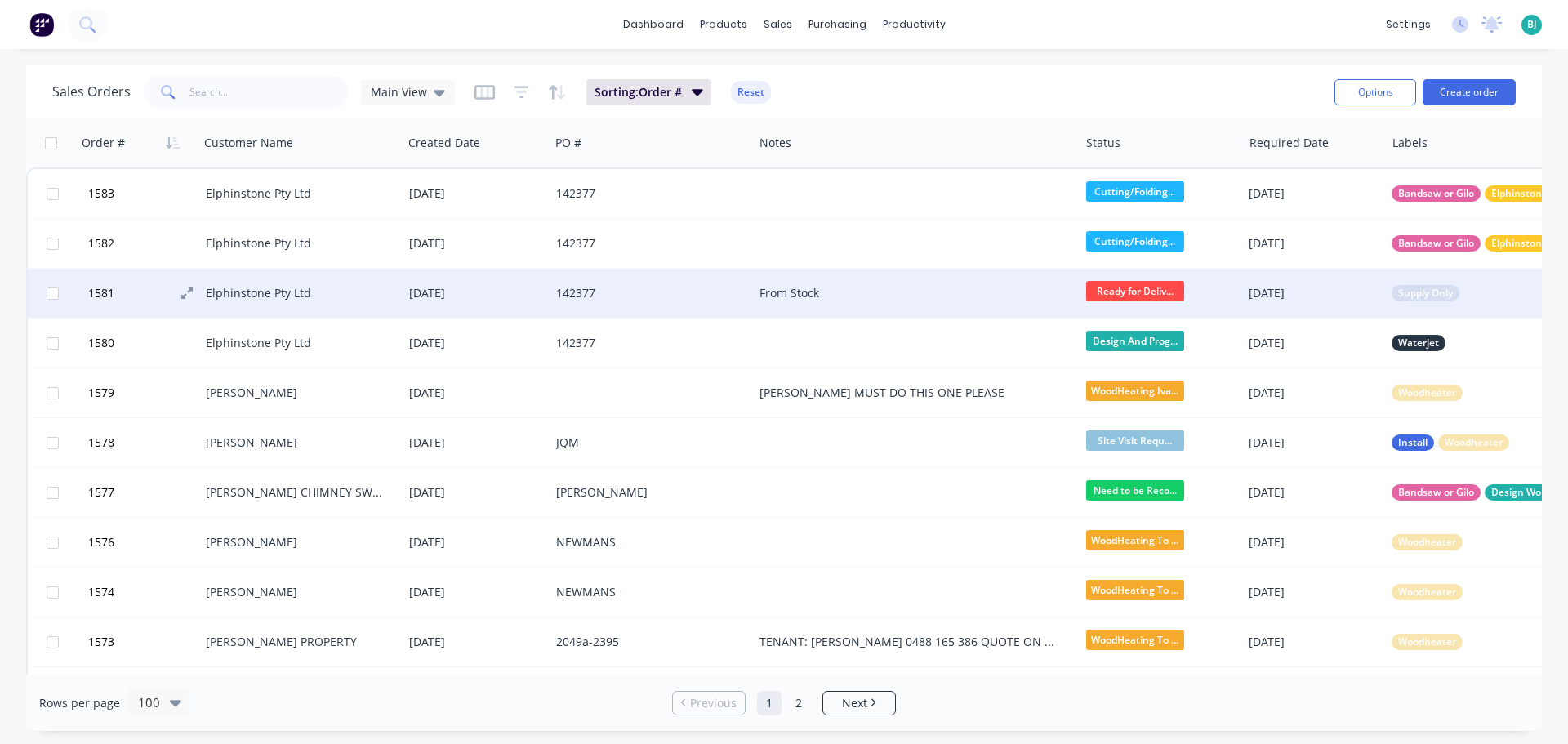
click at [163, 293] on button "1581" at bounding box center [144, 293] width 123 height 49
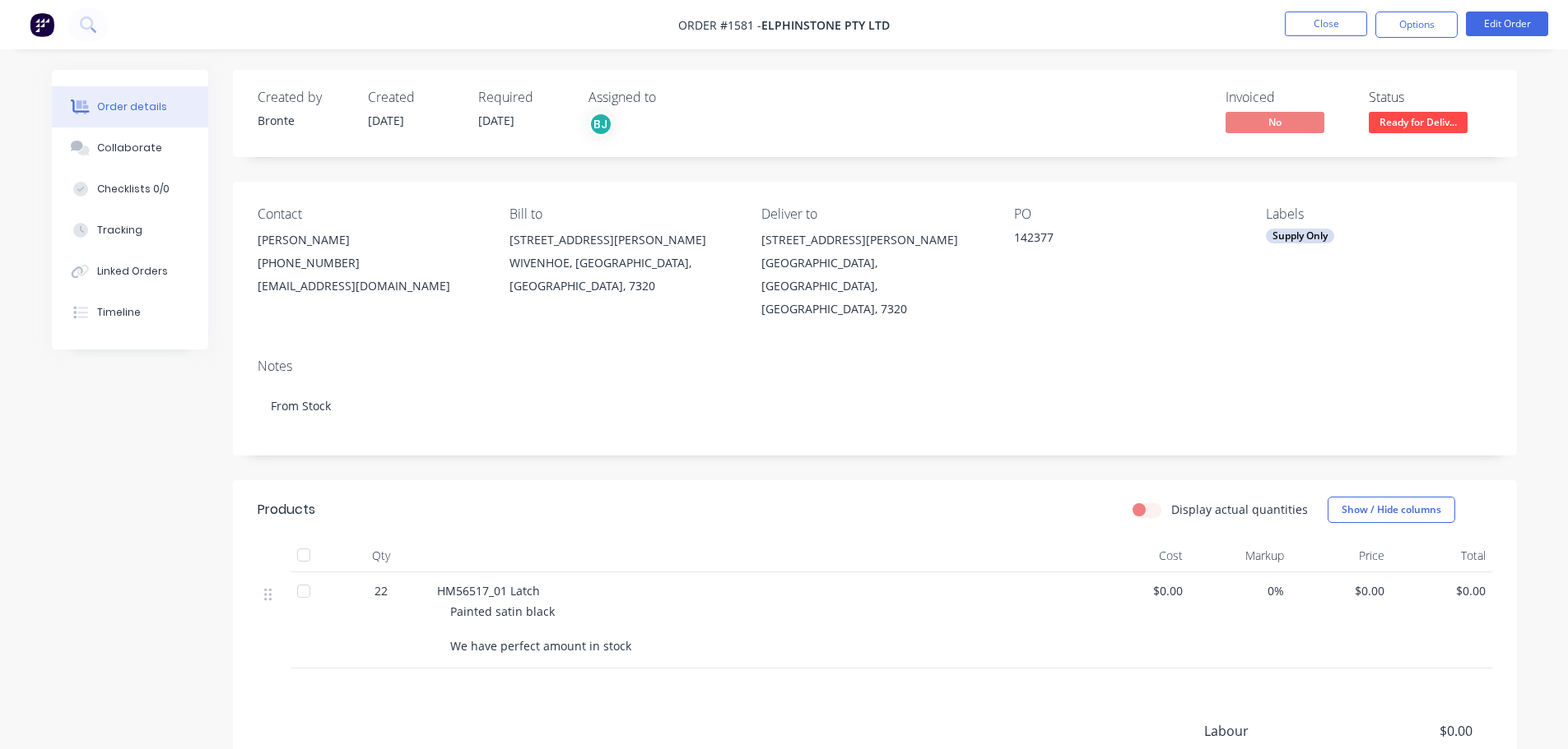
click at [1306, 242] on div "Supply Only" at bounding box center [1300, 235] width 68 height 15
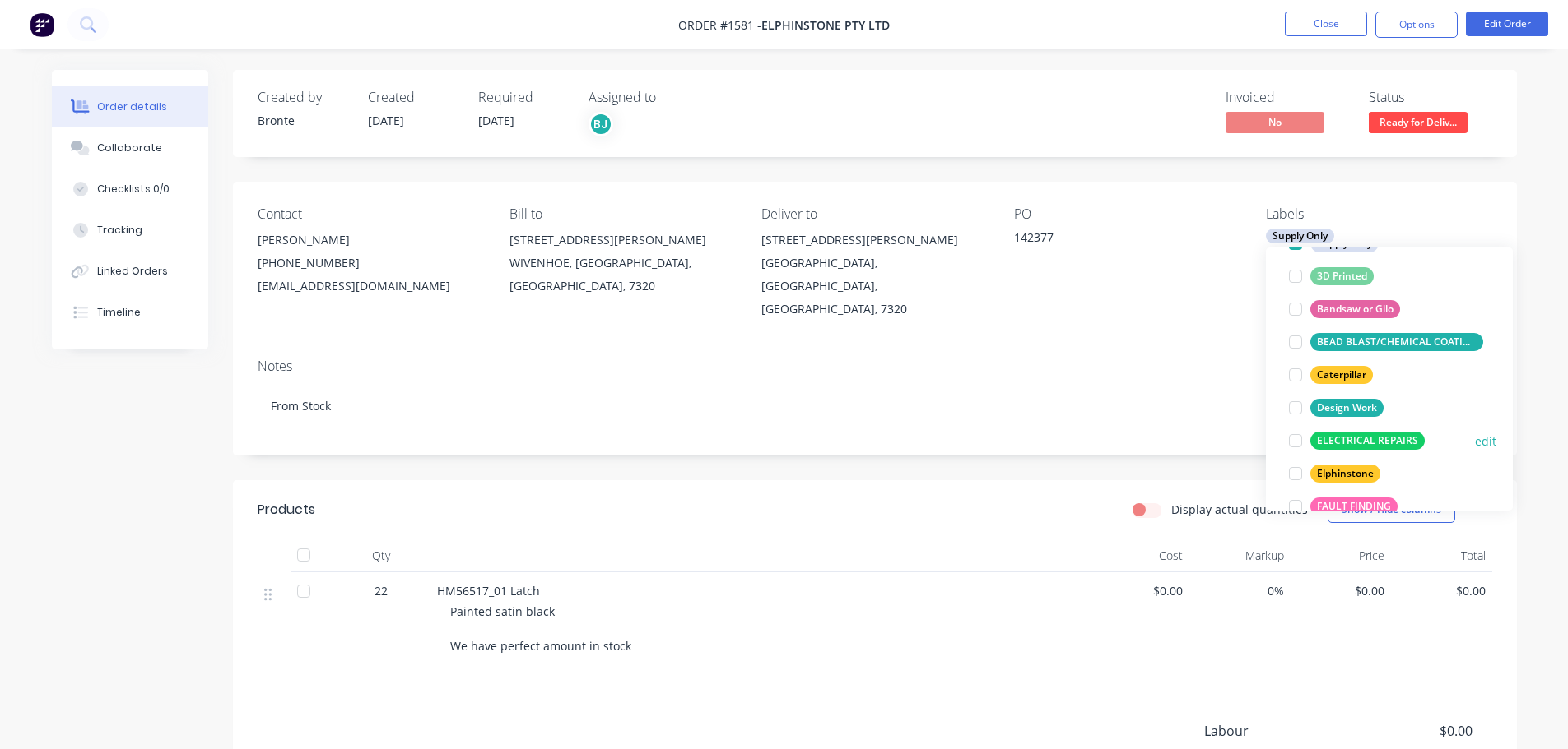
scroll to position [165, 0]
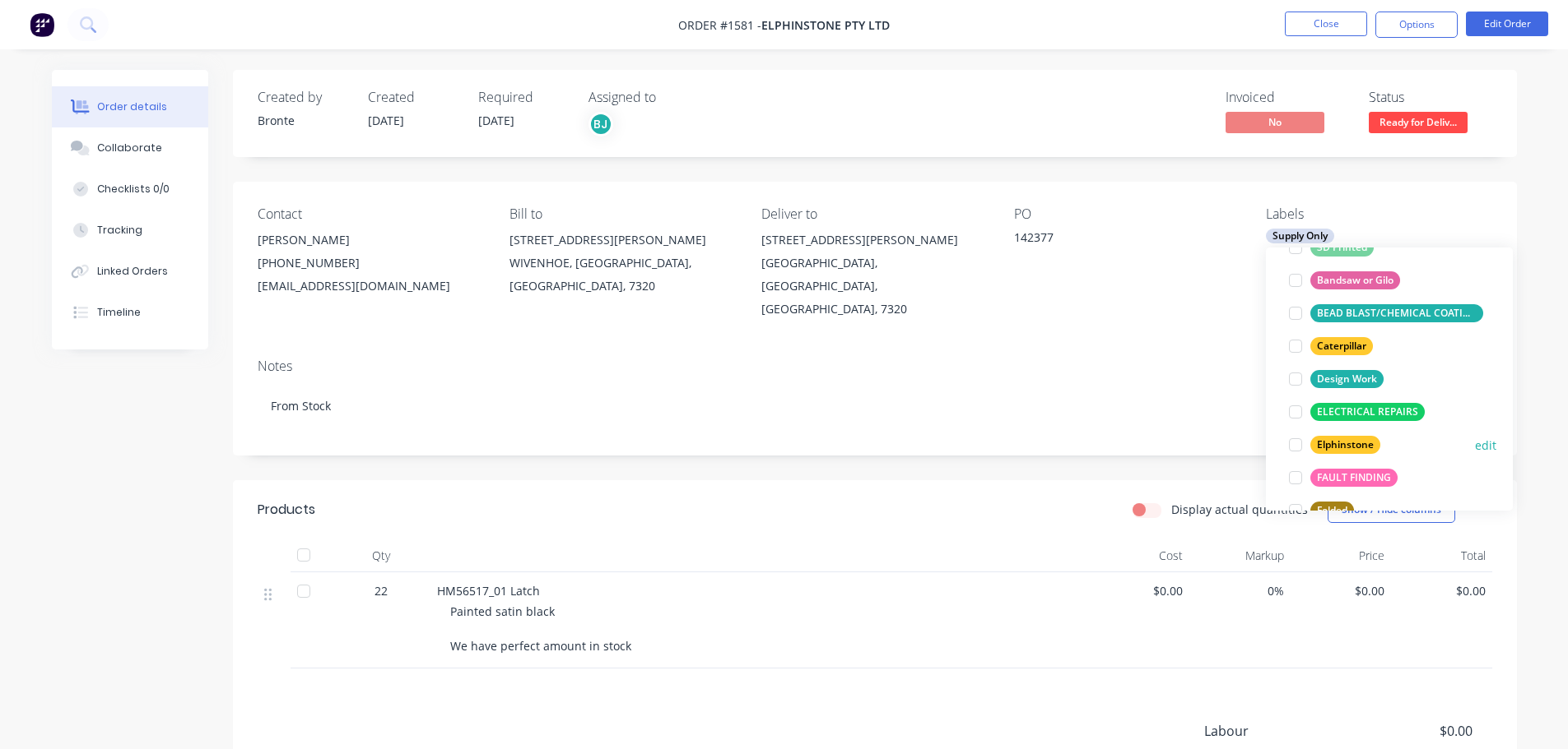
click at [1299, 441] on div at bounding box center [1296, 445] width 33 height 33
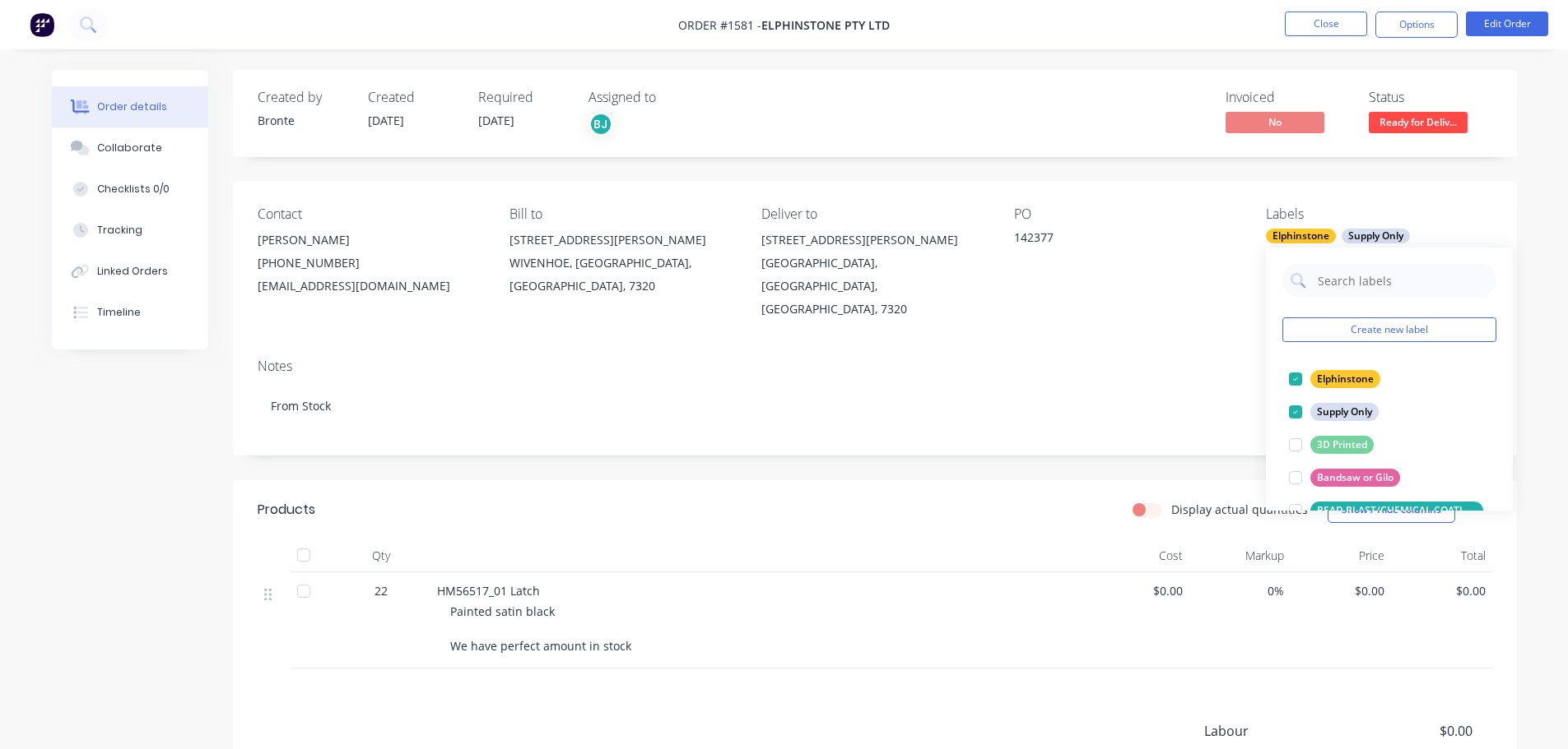
click at [1533, 332] on div "Order details Collaborate Checklists 0/0 Tracking Linked Orders Timeline Order …" at bounding box center [784, 481] width 1568 height 962
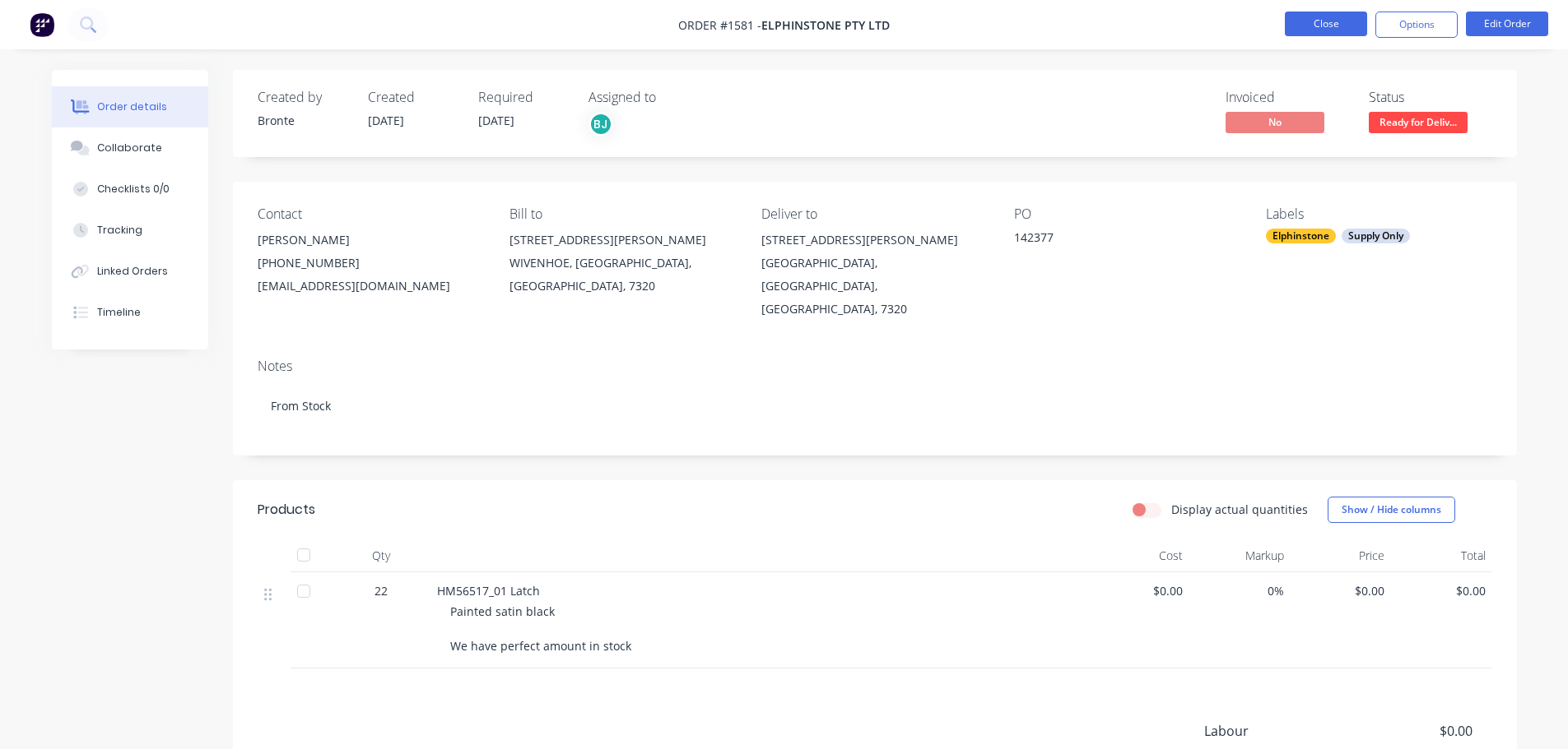
click at [1328, 28] on button "Close" at bounding box center [1326, 23] width 82 height 24
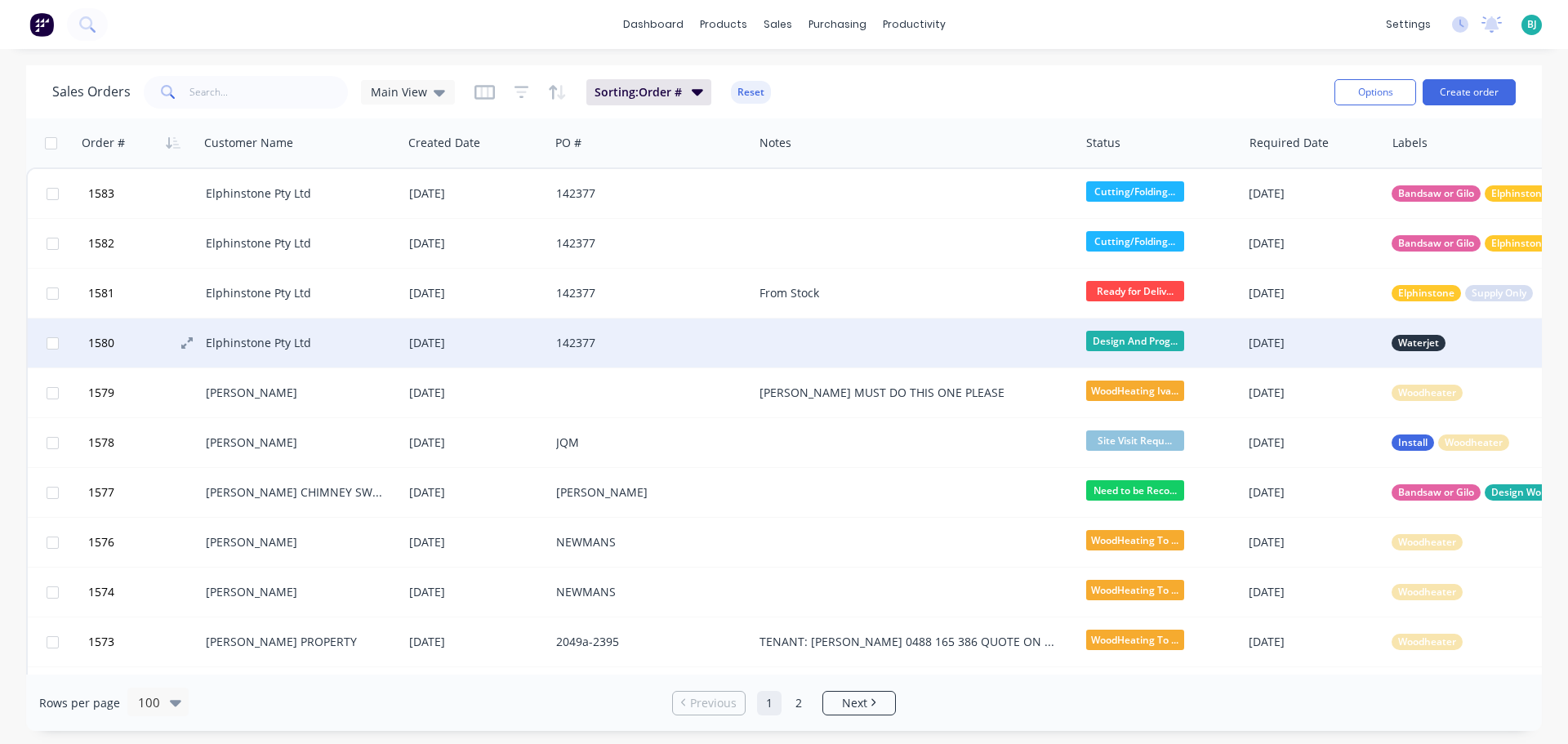
click at [168, 339] on button "1580" at bounding box center [144, 343] width 123 height 49
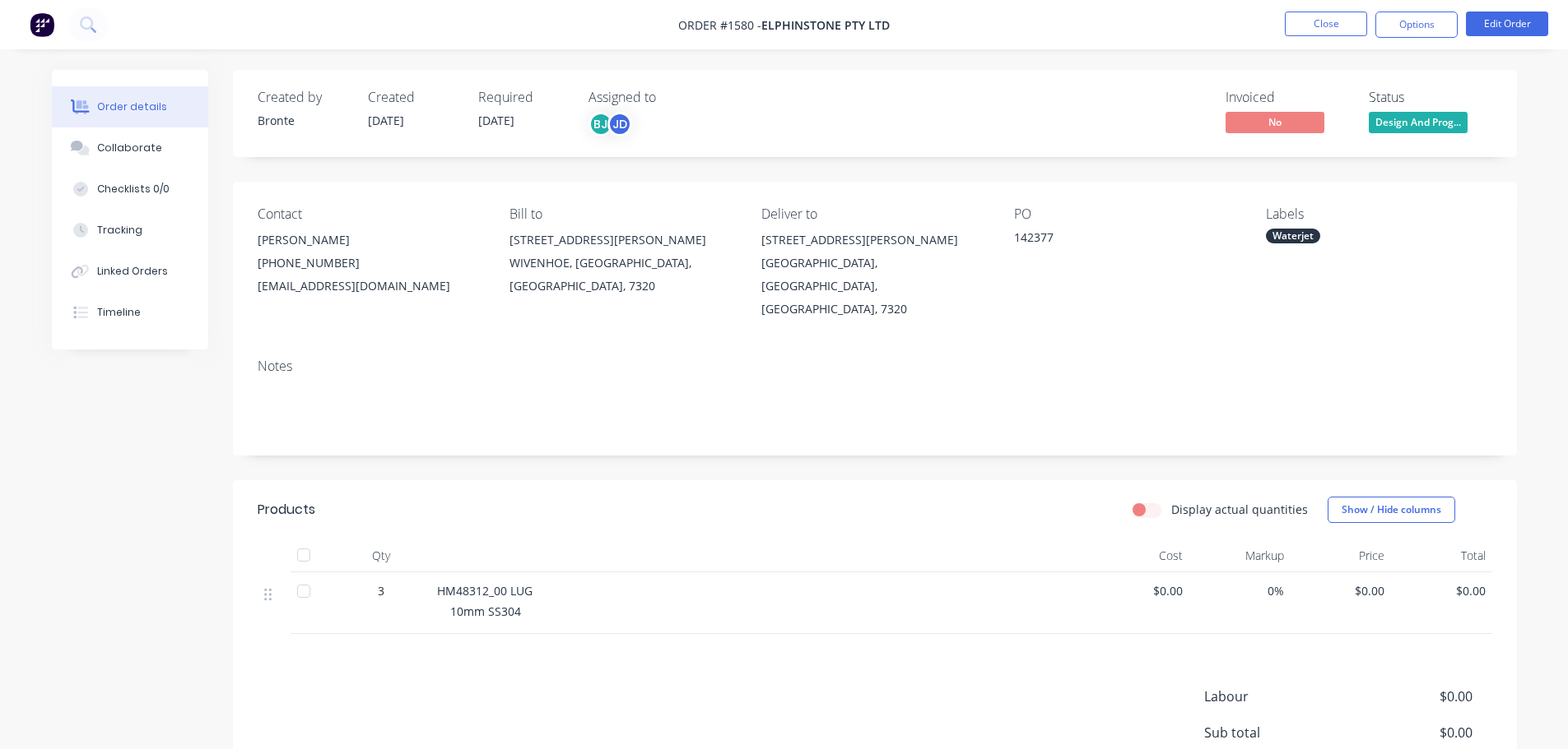
click at [1299, 239] on div "Waterjet" at bounding box center [1293, 235] width 55 height 15
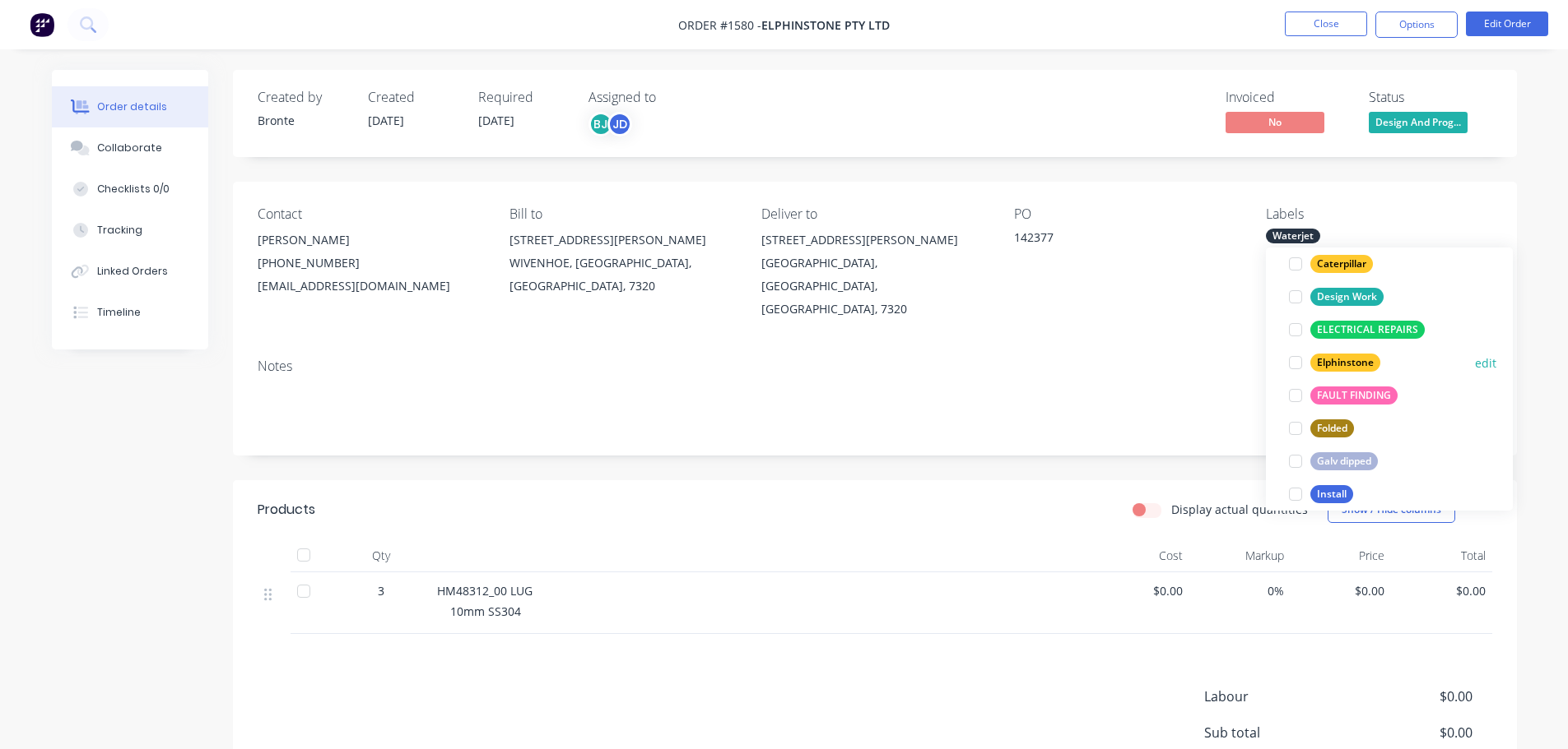
click at [1294, 360] on div at bounding box center [1296, 363] width 33 height 33
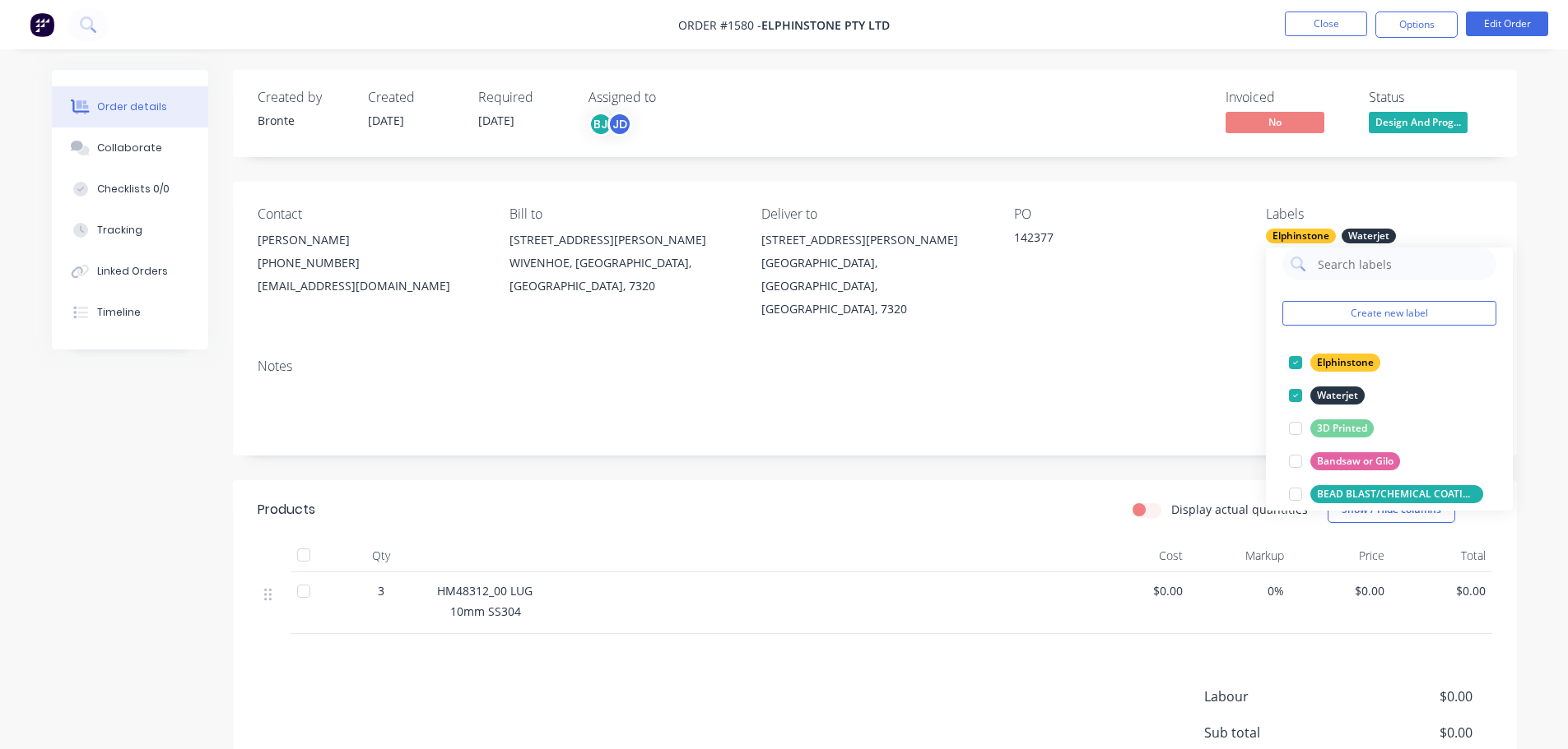
click at [1527, 215] on div "Order details Collaborate Checklists 0/0 Tracking Linked Orders Timeline Order …" at bounding box center [784, 498] width 1498 height 857
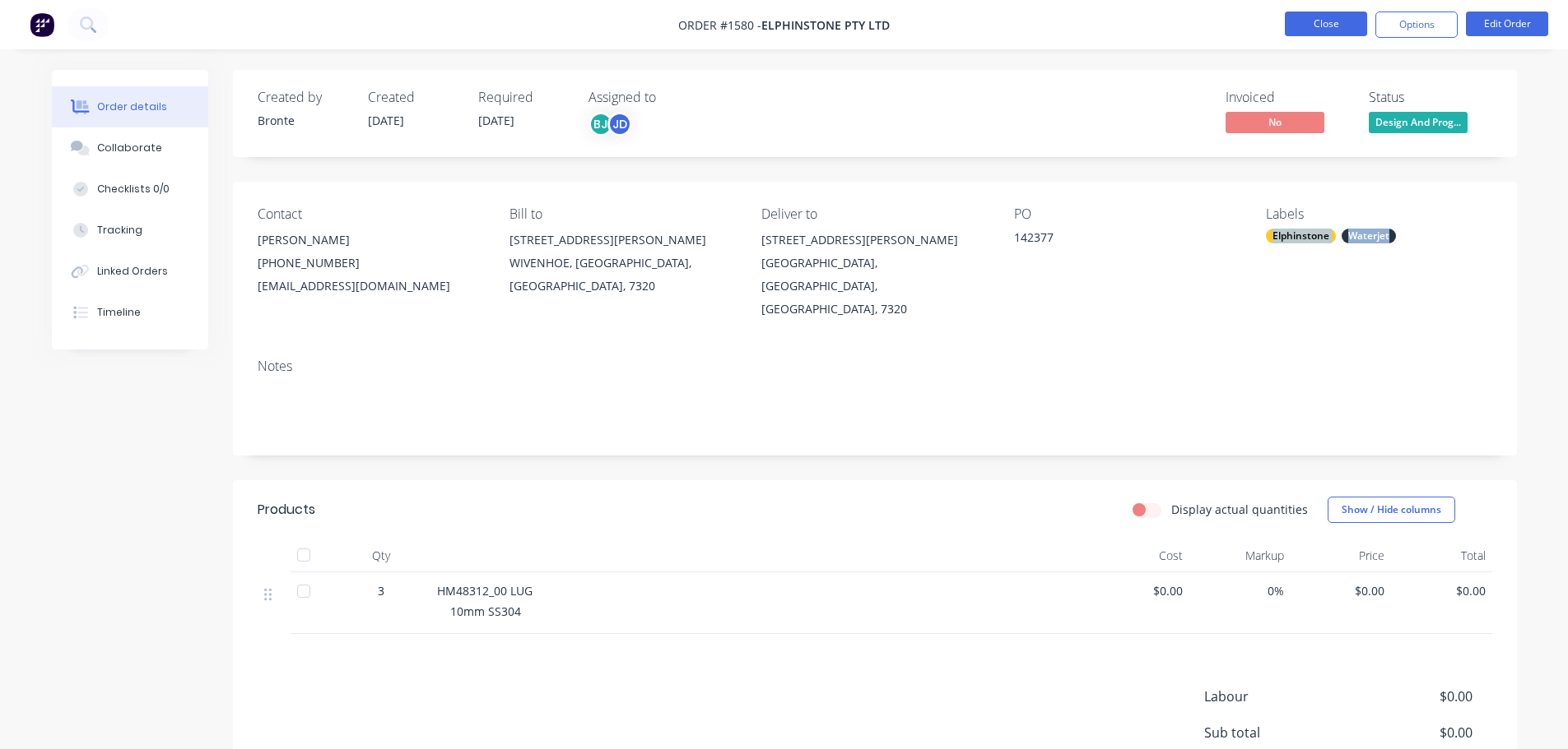
click at [1305, 21] on button "Close" at bounding box center [1326, 23] width 82 height 24
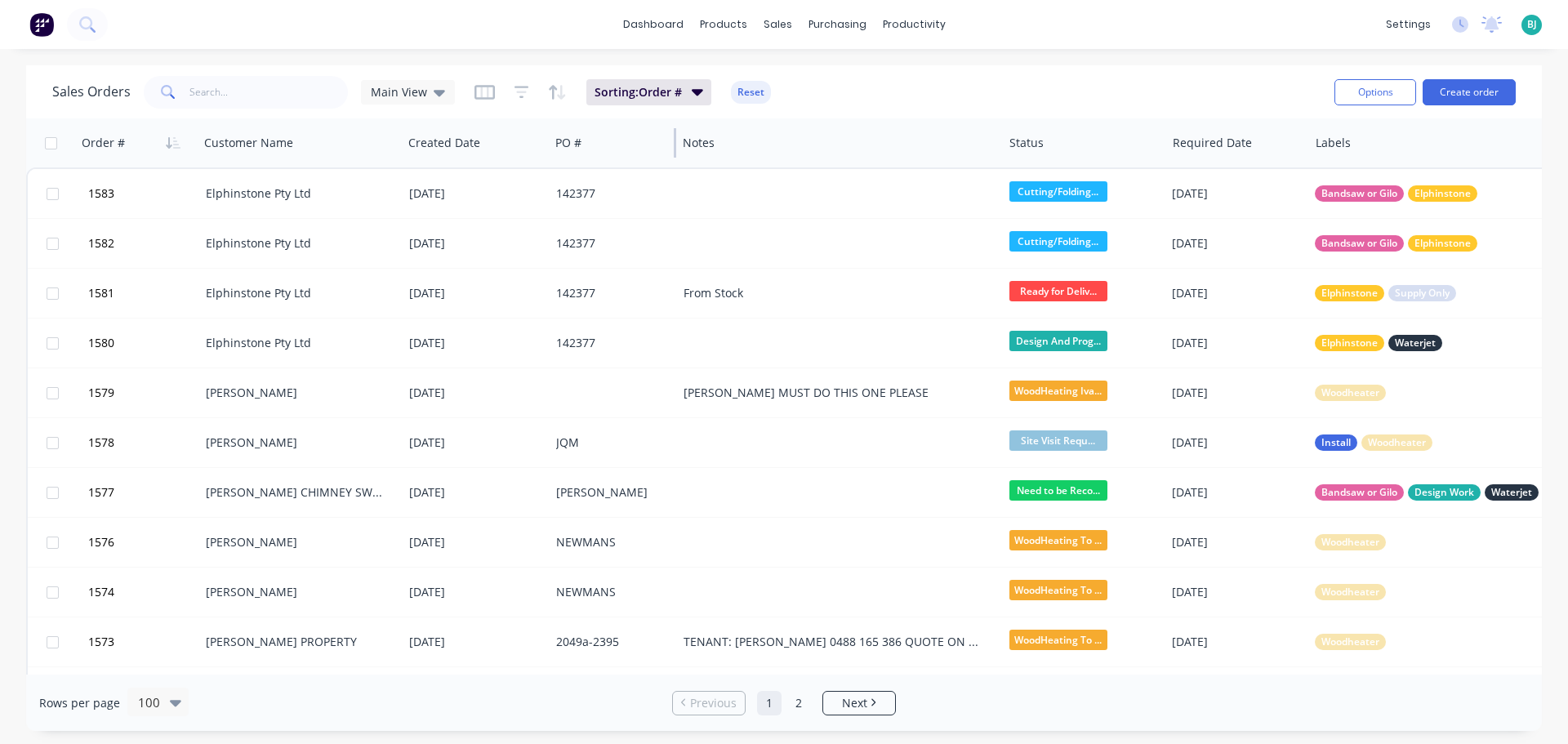
drag, startPoint x: 753, startPoint y: 149, endPoint x: 676, endPoint y: 155, distance: 77.2
click at [676, 155] on div at bounding box center [675, 142] width 3 height 29
click at [436, 94] on icon at bounding box center [440, 93] width 12 height 7
click at [568, 264] on button "edit" at bounding box center [570, 264] width 21 height 17
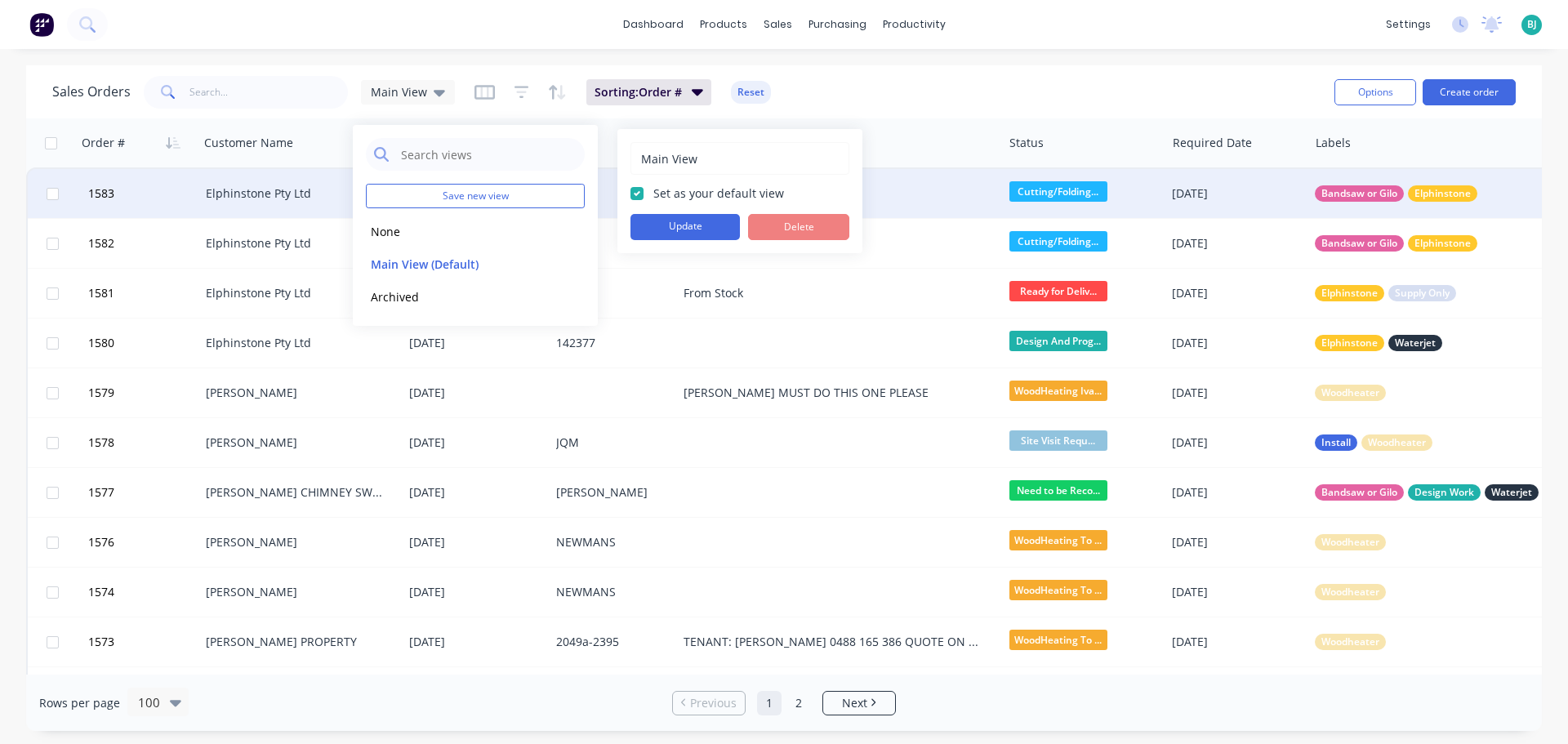
click at [690, 227] on button "Update" at bounding box center [685, 227] width 109 height 26
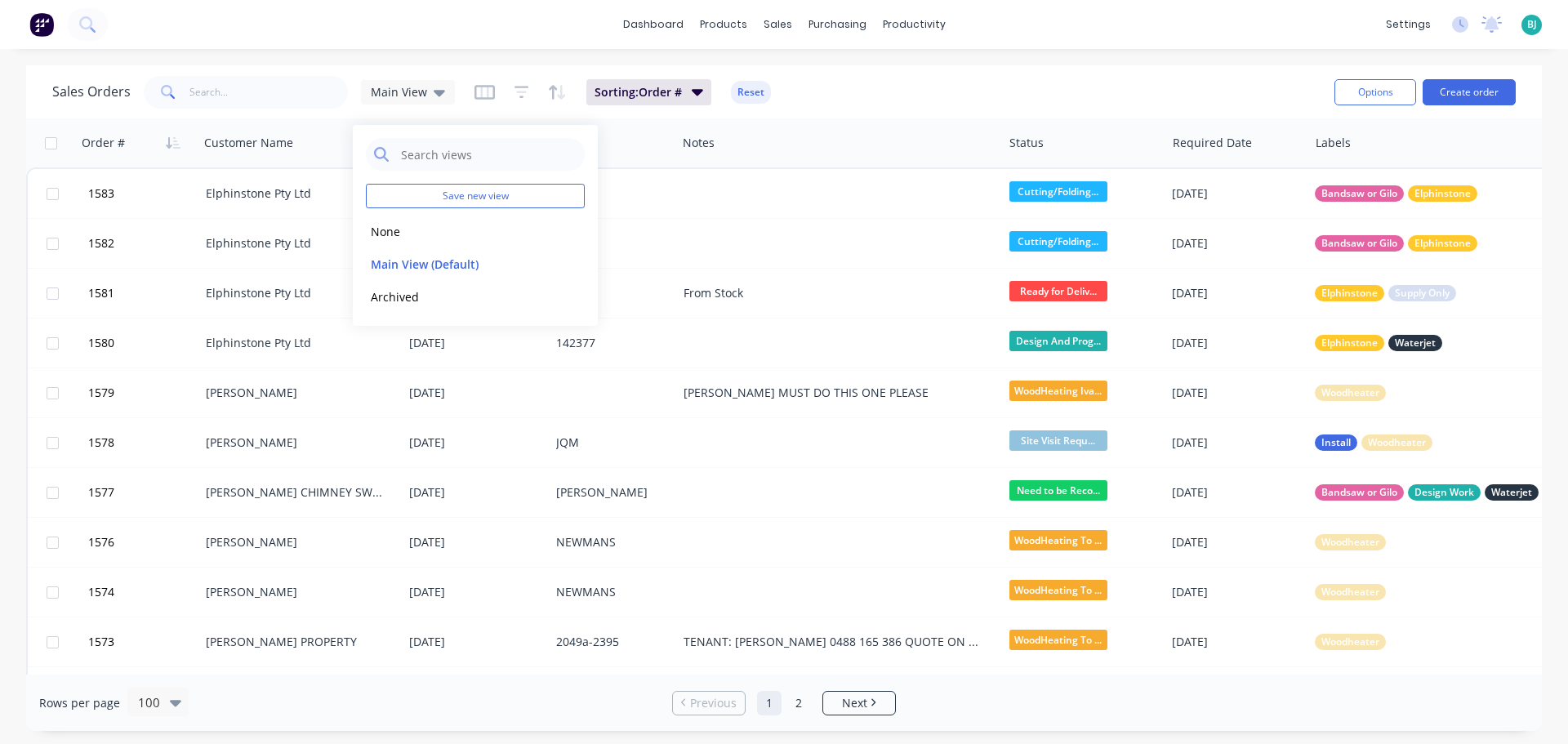
click at [947, 116] on div "Sales Orders Main View Sorting: Order # Reset Options Create order" at bounding box center [784, 91] width 1516 height 53
